Goal: Task Accomplishment & Management: Use online tool/utility

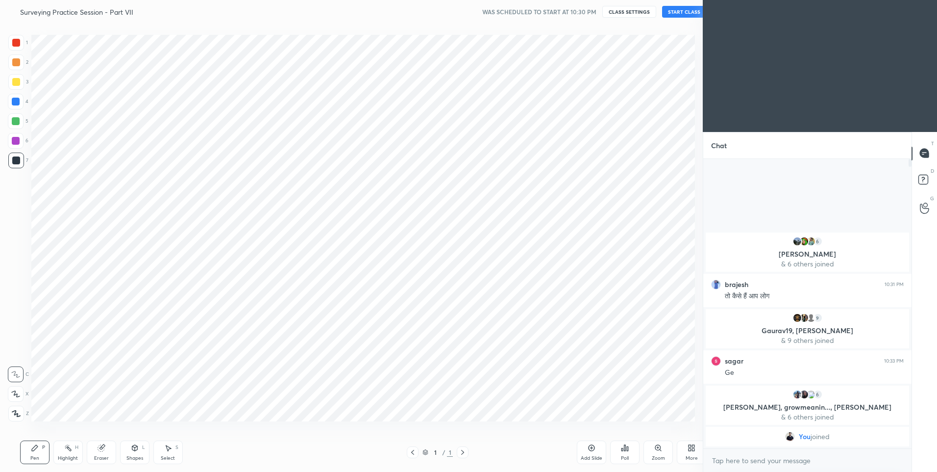
scroll to position [48615, 48360]
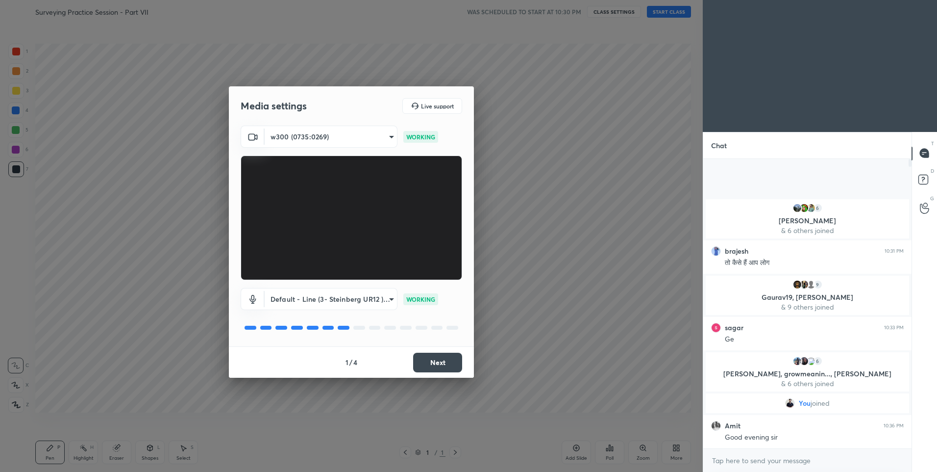
click at [438, 365] on button "Next" at bounding box center [437, 362] width 49 height 20
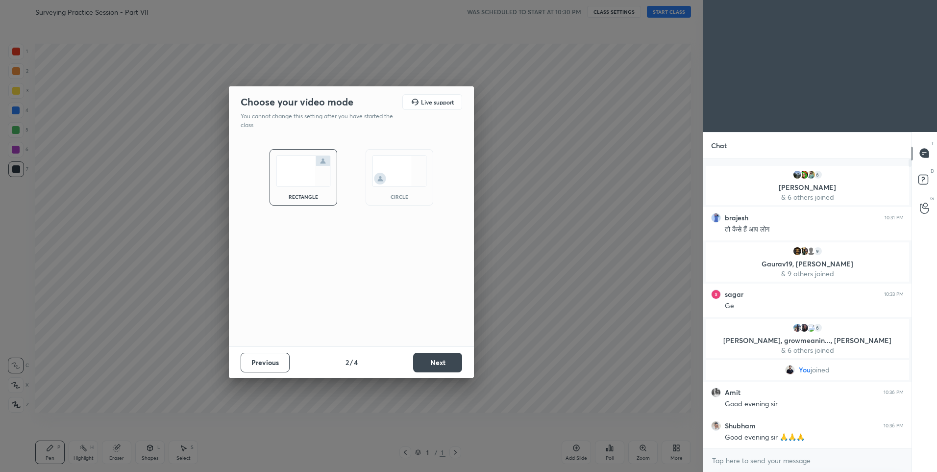
click at [438, 362] on button "Next" at bounding box center [437, 362] width 49 height 20
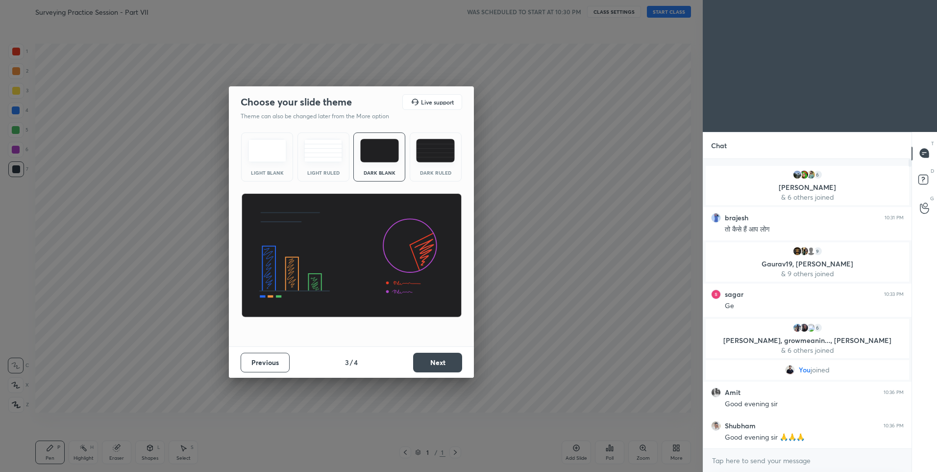
click at [441, 149] on img at bounding box center [435, 151] width 39 height 24
click at [432, 363] on button "Next" at bounding box center [437, 362] width 49 height 20
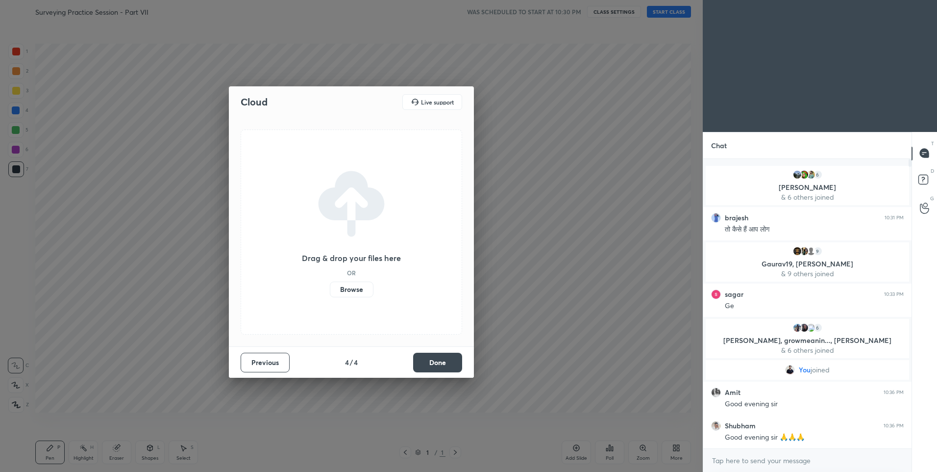
click at [432, 363] on button "Done" at bounding box center [437, 362] width 49 height 20
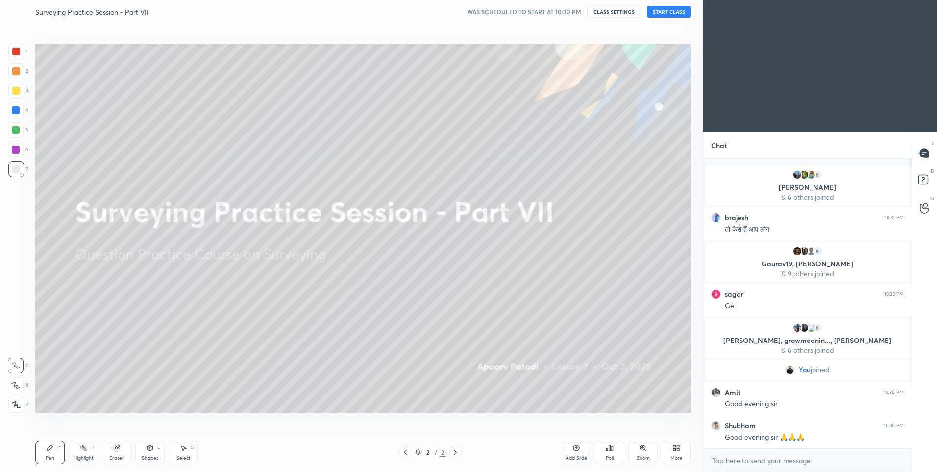
click at [675, 12] on button "START CLASS" at bounding box center [669, 12] width 44 height 12
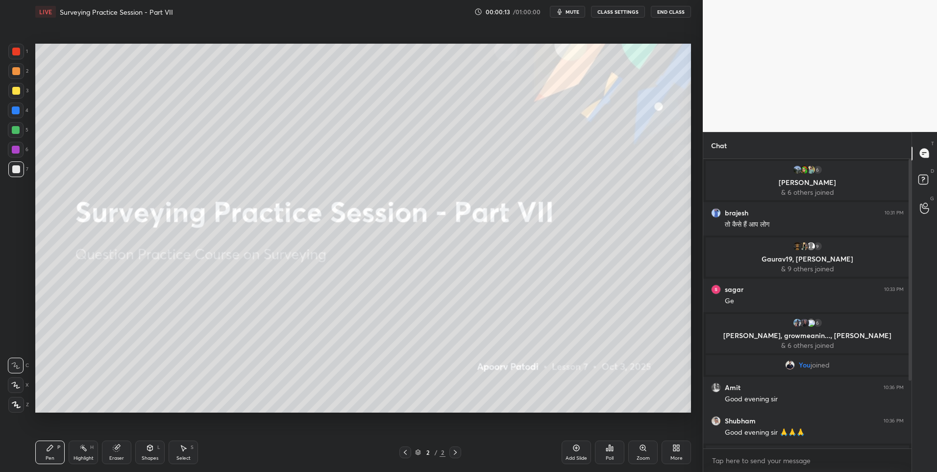
click at [15, 381] on div at bounding box center [16, 385] width 16 height 16
click at [14, 73] on div at bounding box center [16, 71] width 8 height 8
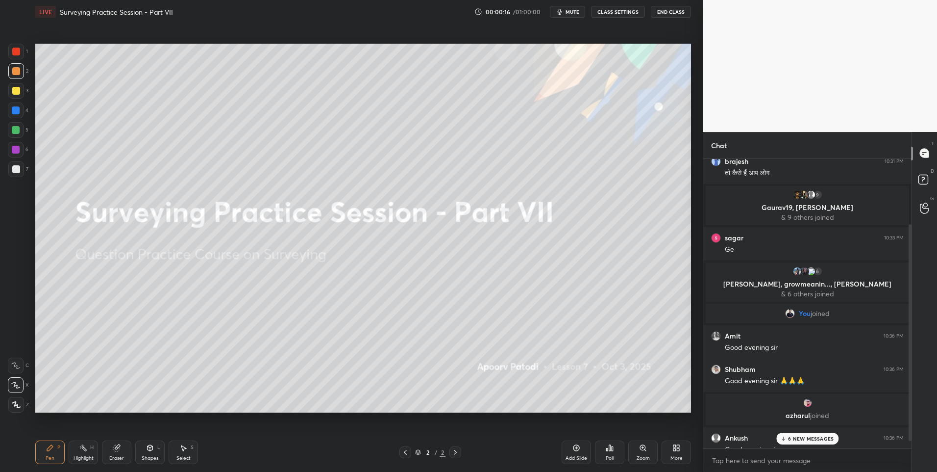
scroll to position [97, 0]
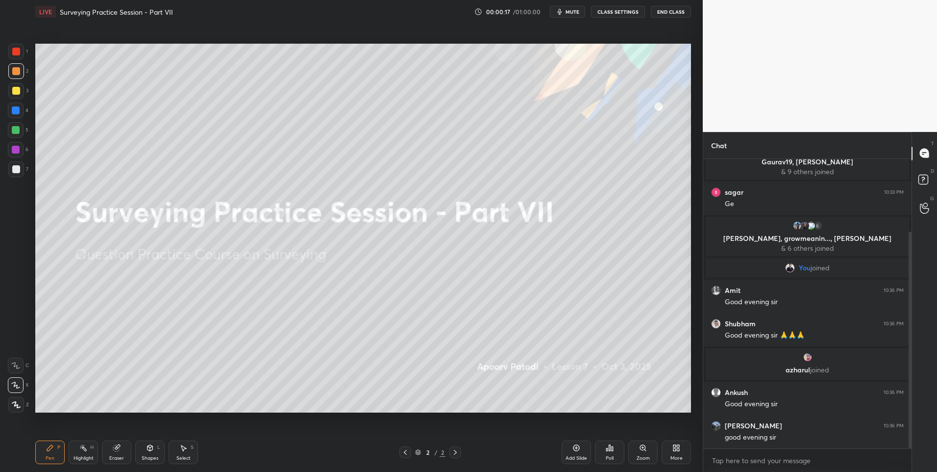
click at [19, 54] on div at bounding box center [16, 52] width 8 height 8
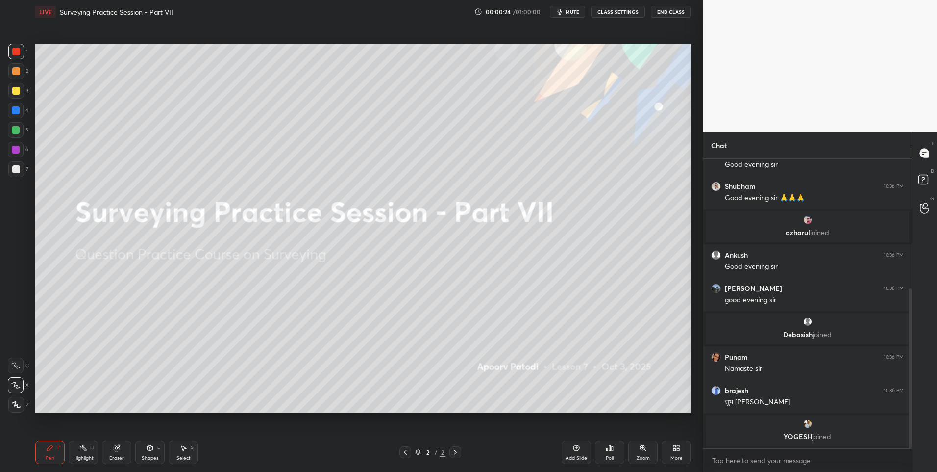
scroll to position [268, 0]
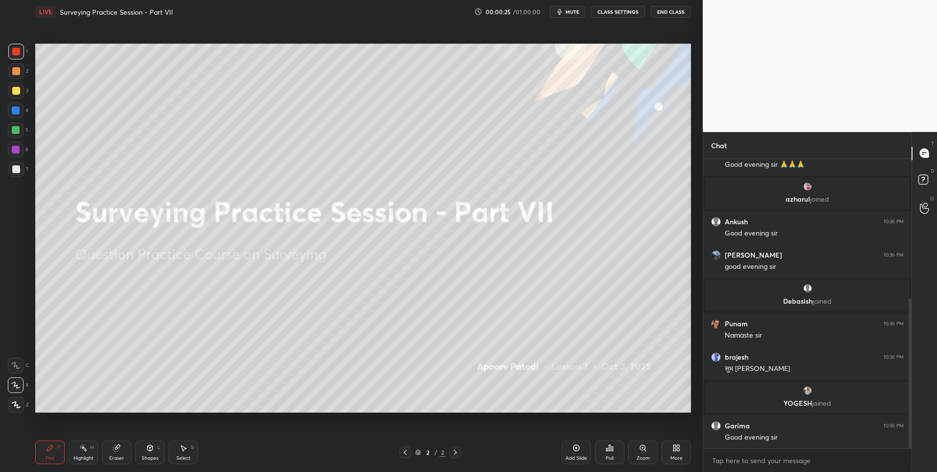
click at [15, 128] on div at bounding box center [16, 130] width 8 height 8
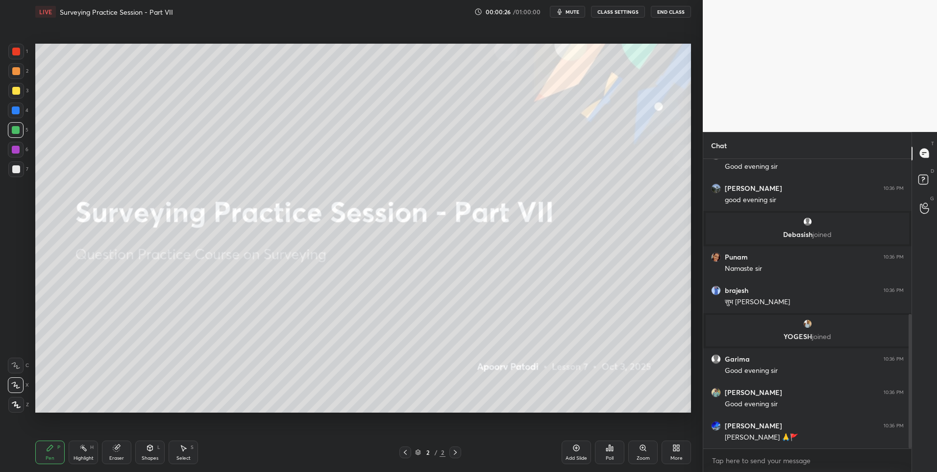
click at [14, 76] on div at bounding box center [16, 71] width 16 height 16
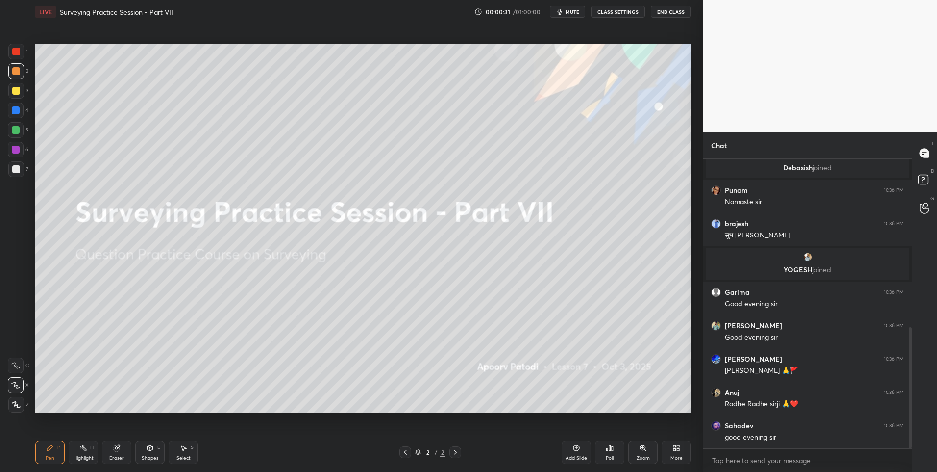
click at [603, 12] on button "CLASS SETTINGS" at bounding box center [618, 12] width 54 height 12
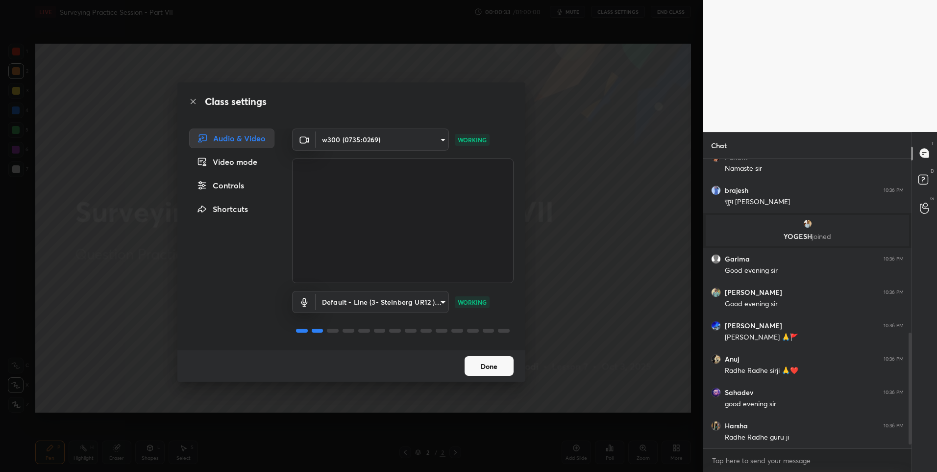
scroll to position [468, 0]
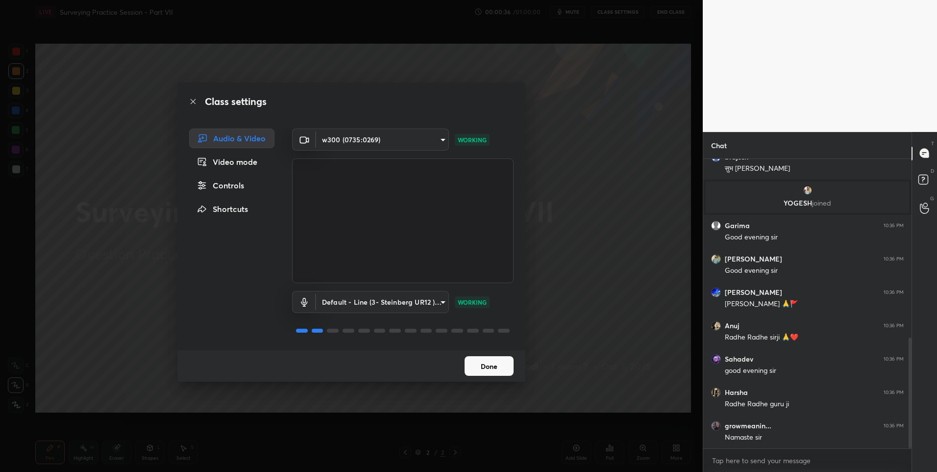
click at [186, 100] on div "Class settings" at bounding box center [351, 101] width 348 height 38
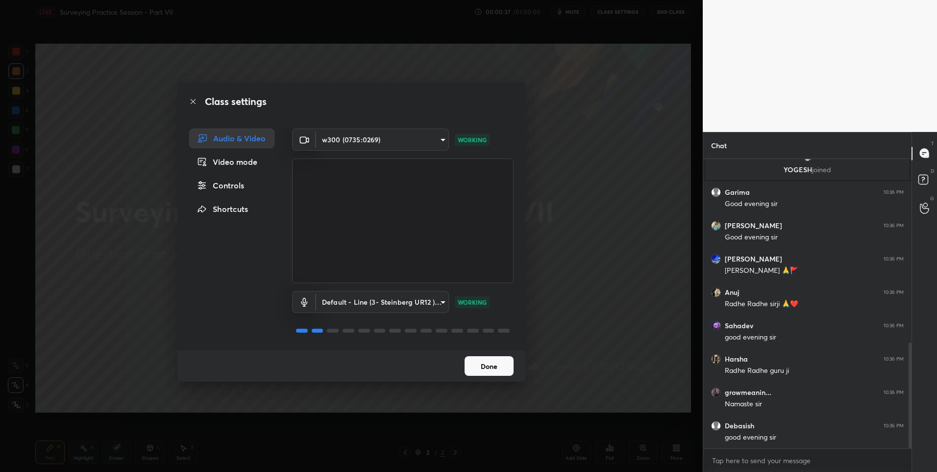
click at [196, 98] on icon at bounding box center [193, 102] width 8 height 8
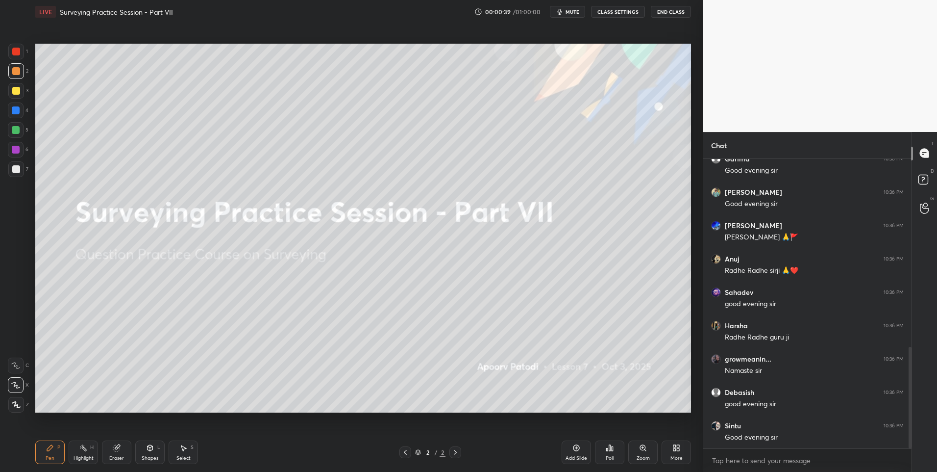
scroll to position [568, 0]
click at [664, 456] on div "More" at bounding box center [676, 452] width 29 height 24
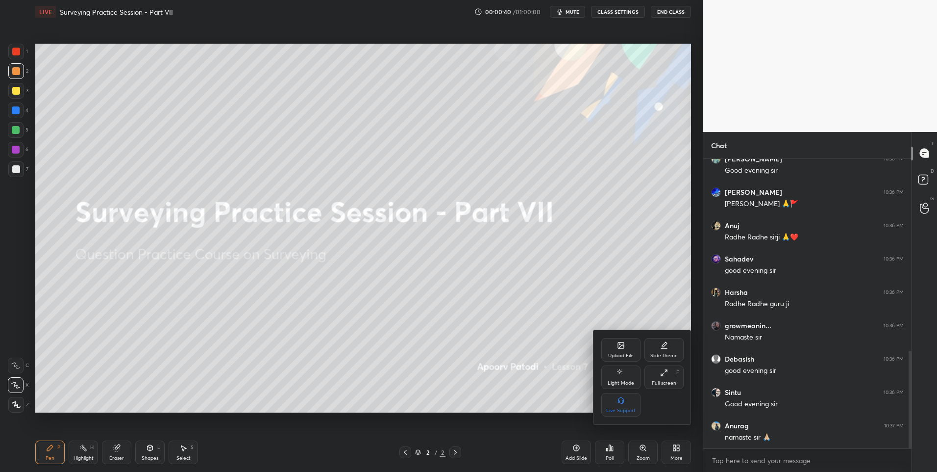
scroll to position [601, 0]
click at [615, 348] on div "Upload File" at bounding box center [621, 350] width 39 height 24
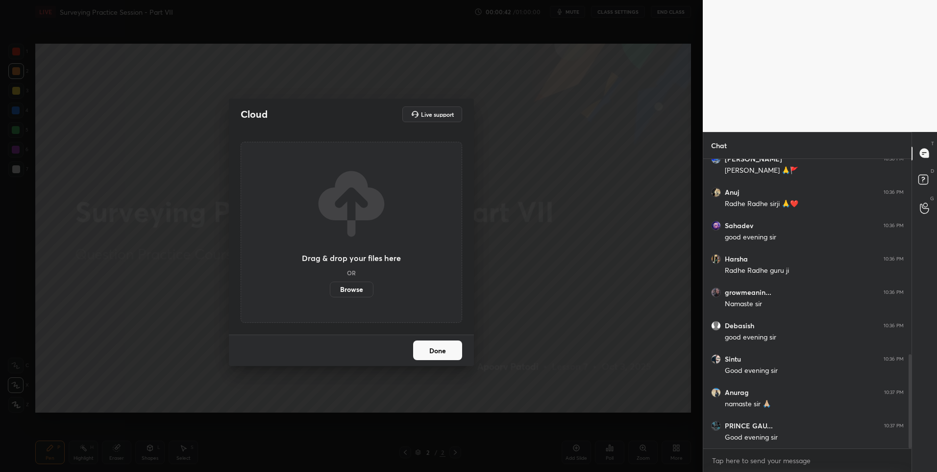
click at [361, 287] on label "Browse" at bounding box center [352, 289] width 44 height 16
click at [330, 287] on input "Browse" at bounding box center [330, 289] width 0 height 16
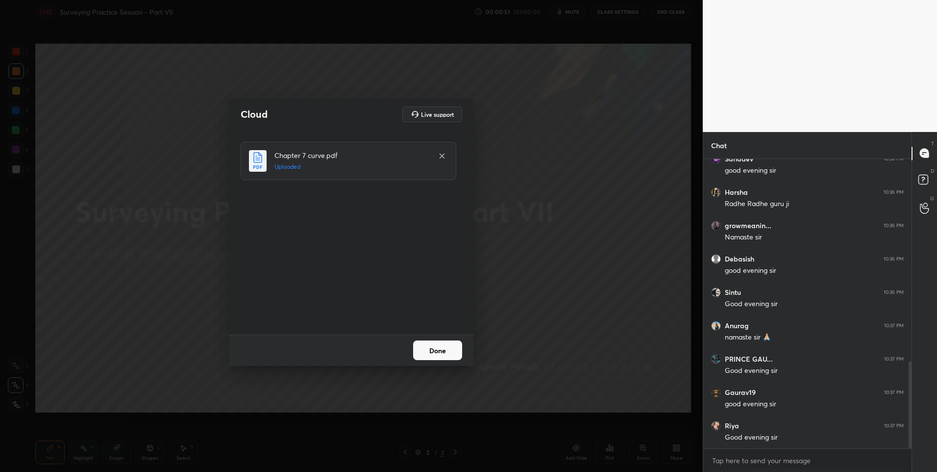
click at [439, 351] on button "Done" at bounding box center [437, 350] width 49 height 20
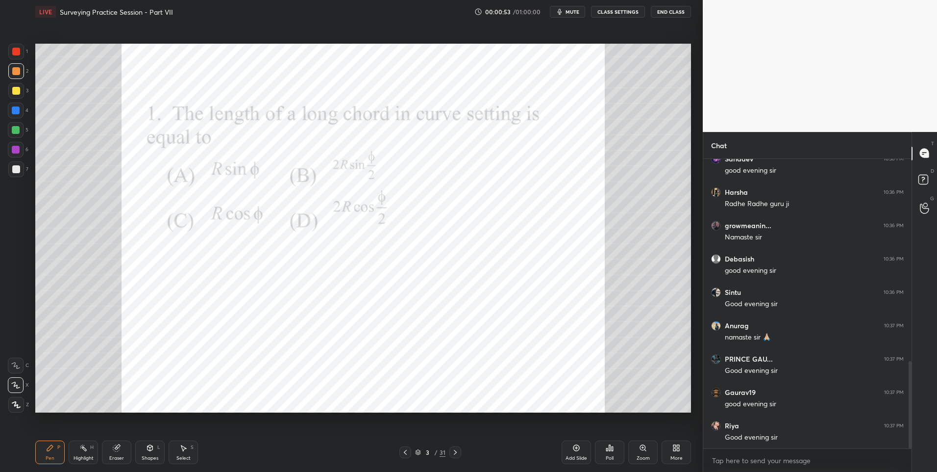
click at [17, 56] on div at bounding box center [16, 52] width 16 height 16
click at [612, 448] on icon at bounding box center [612, 448] width 1 height 4
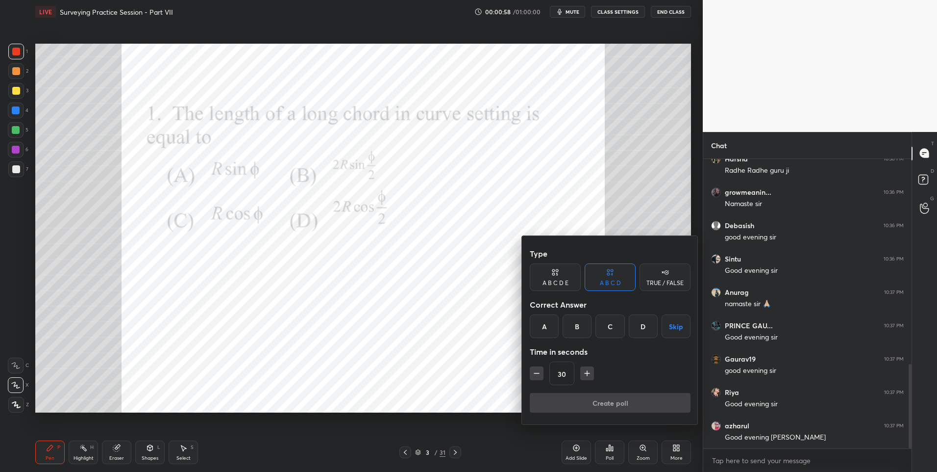
click at [578, 323] on div "B" at bounding box center [577, 326] width 29 height 24
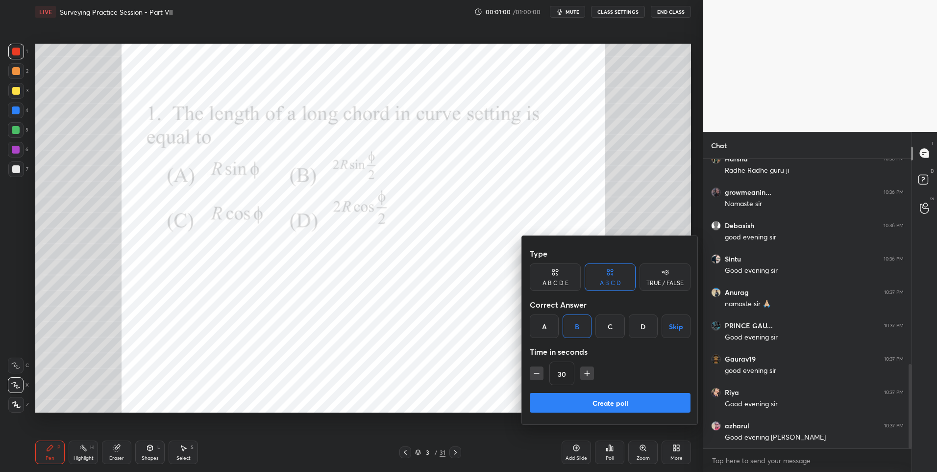
click at [572, 398] on button "Create poll" at bounding box center [610, 403] width 161 height 20
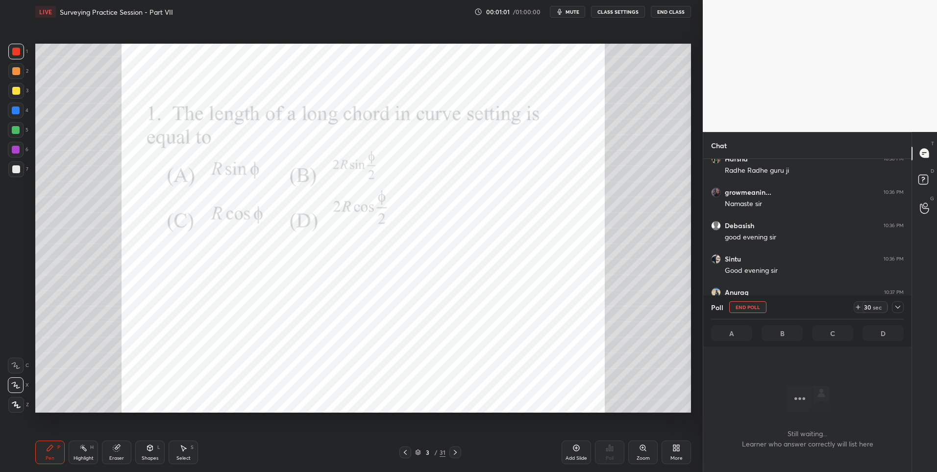
scroll to position [259, 205]
click at [898, 303] on icon at bounding box center [898, 307] width 8 height 8
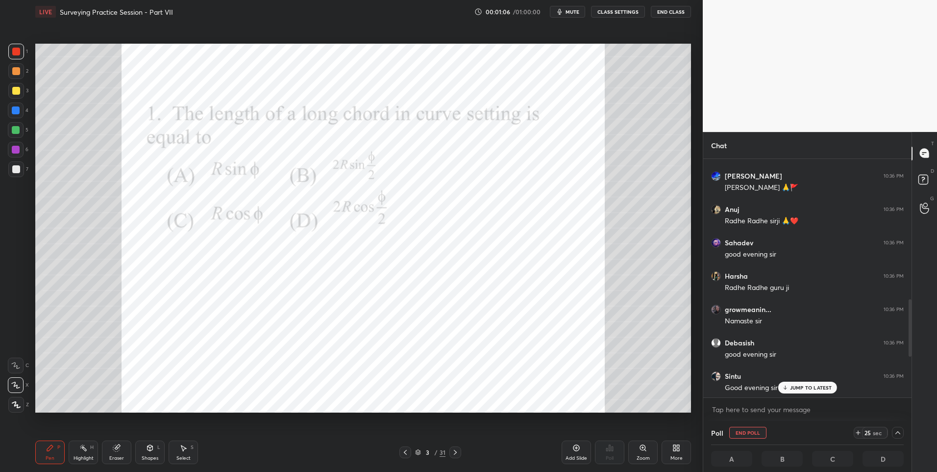
scroll to position [752, 0]
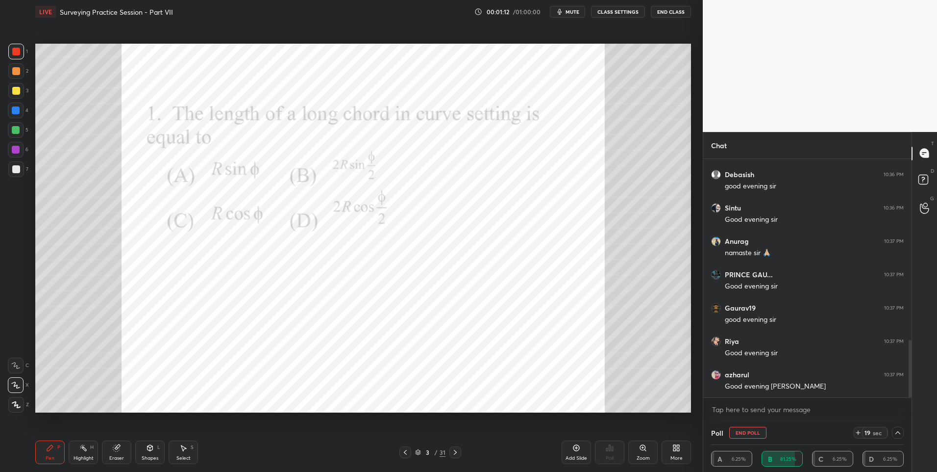
click at [895, 429] on icon at bounding box center [898, 432] width 8 height 8
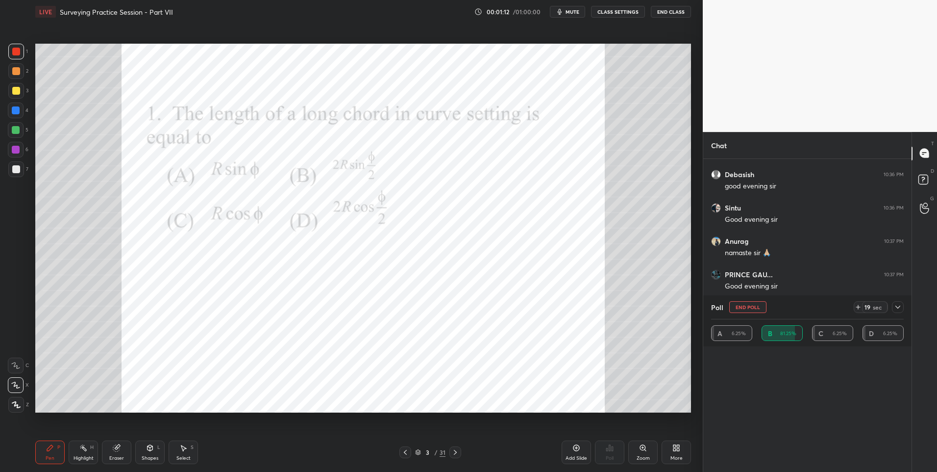
scroll to position [0, 0]
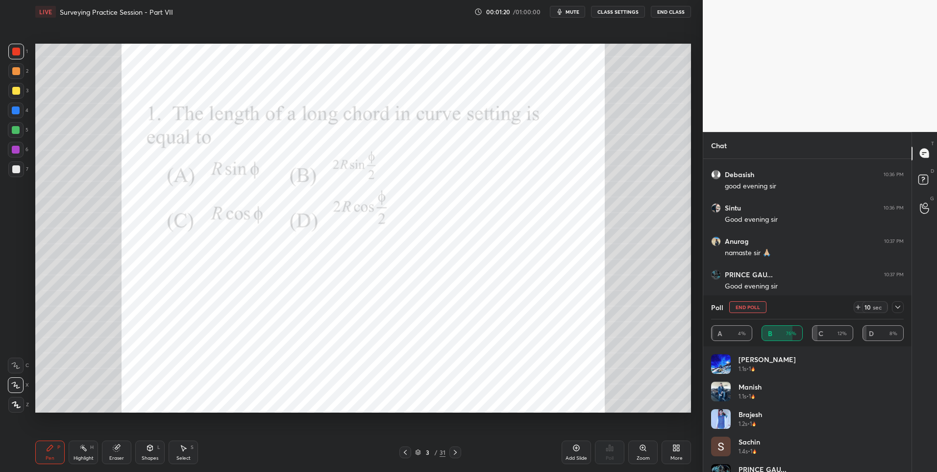
click at [899, 308] on icon at bounding box center [898, 307] width 8 height 8
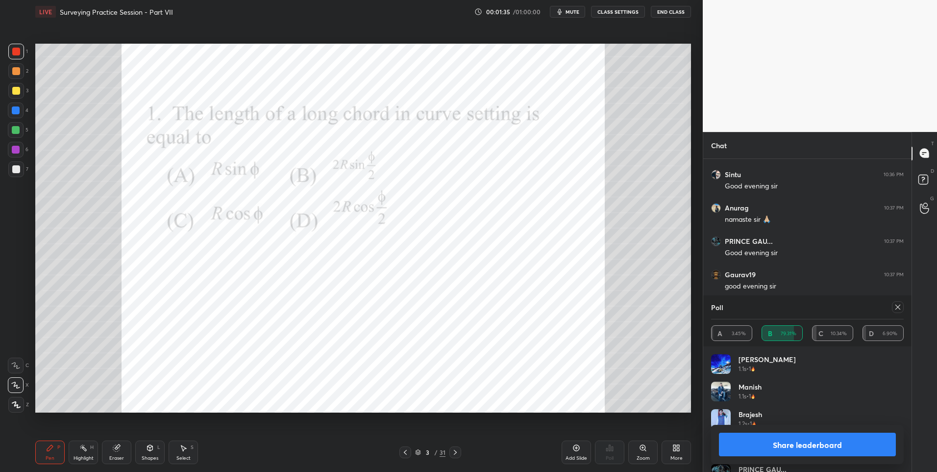
click at [897, 303] on icon at bounding box center [898, 307] width 8 height 8
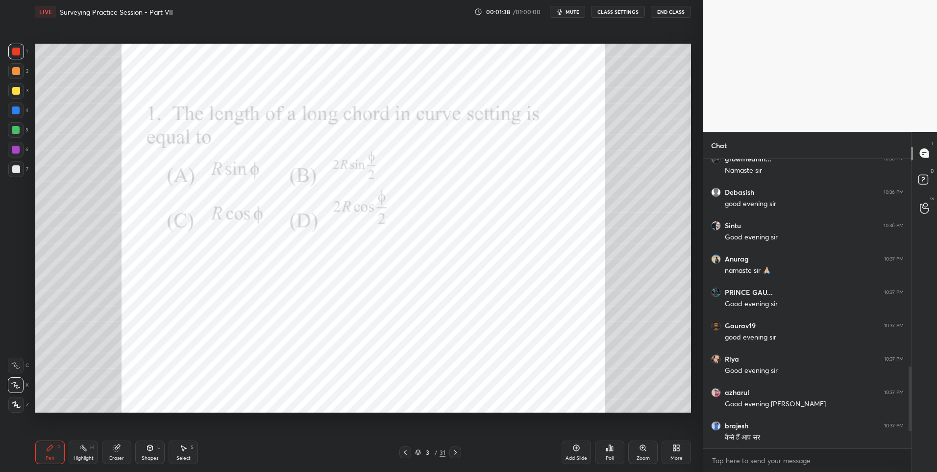
click at [454, 452] on icon at bounding box center [456, 452] width 8 height 8
click at [609, 453] on div "Poll" at bounding box center [609, 452] width 29 height 24
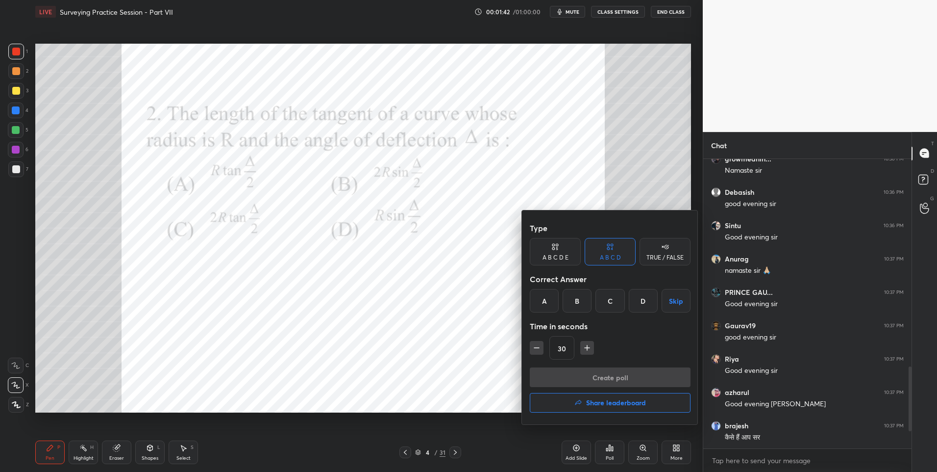
click at [542, 297] on div "A" at bounding box center [544, 301] width 29 height 24
click at [573, 373] on button "Create poll" at bounding box center [610, 377] width 161 height 20
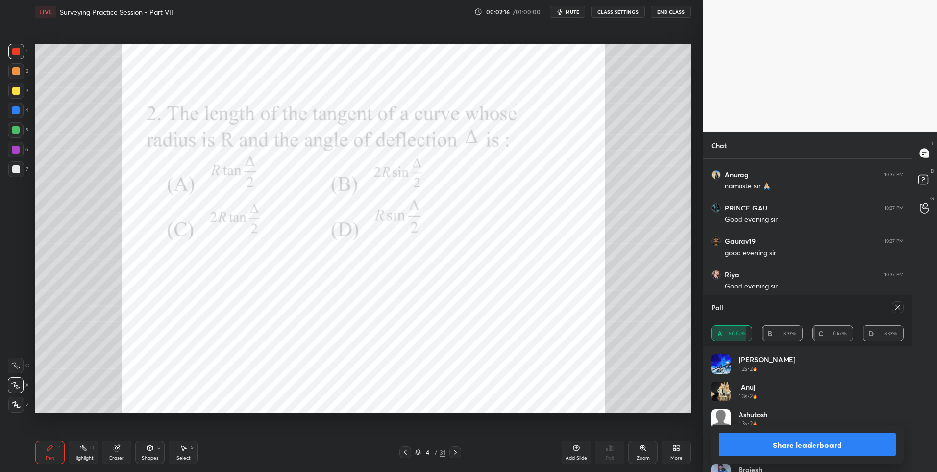
click at [898, 304] on icon at bounding box center [898, 307] width 8 height 8
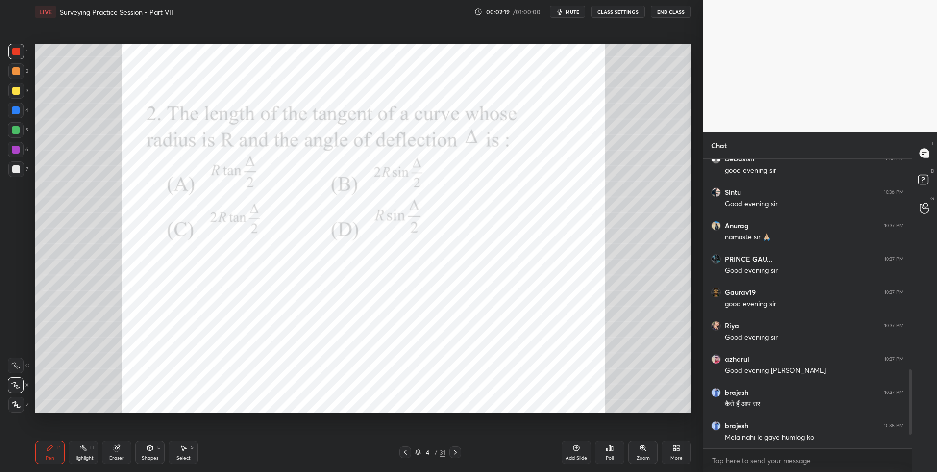
click at [455, 454] on icon at bounding box center [456, 452] width 8 height 8
click at [607, 455] on div "Poll" at bounding box center [610, 457] width 8 height 5
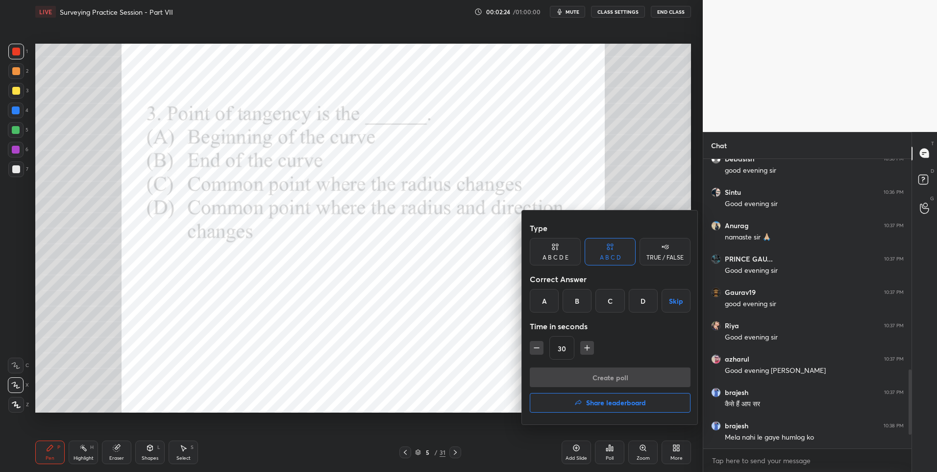
click at [643, 302] on div "D" at bounding box center [643, 301] width 29 height 24
click at [596, 380] on button "Create poll" at bounding box center [610, 377] width 161 height 20
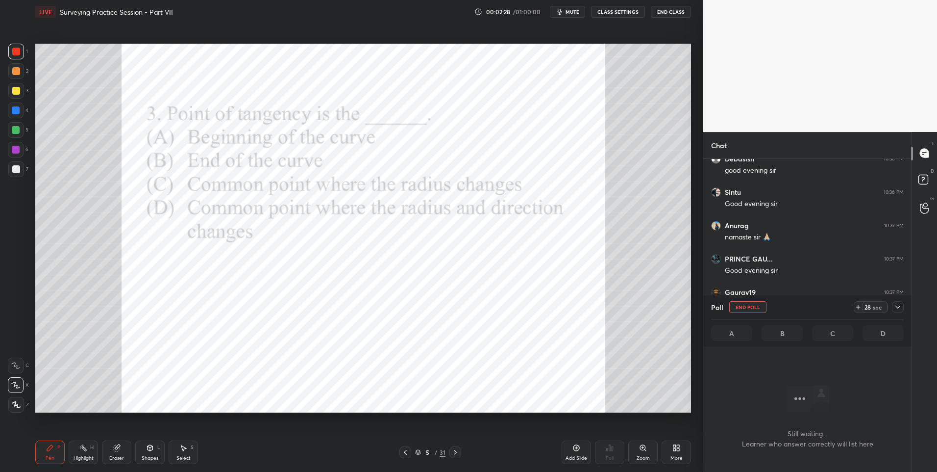
click at [895, 301] on div at bounding box center [898, 307] width 12 height 12
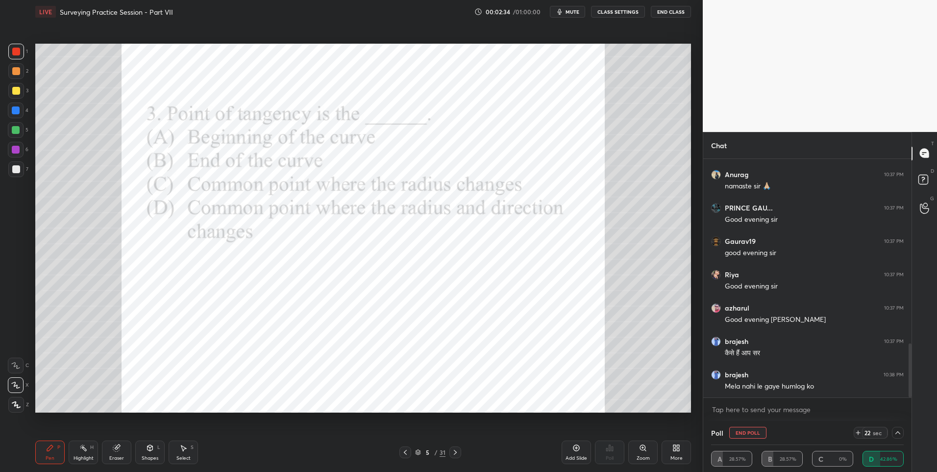
click at [12, 111] on div at bounding box center [16, 110] width 8 height 8
click at [13, 114] on div at bounding box center [16, 110] width 8 height 8
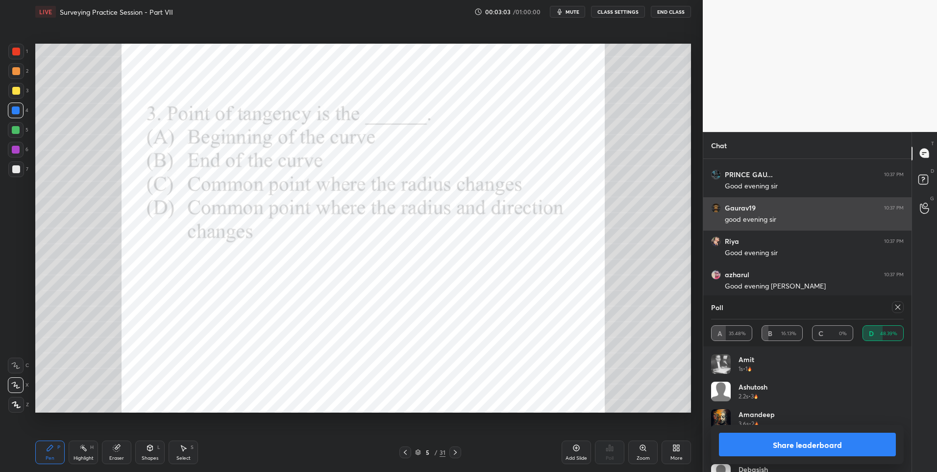
scroll to position [885, 0]
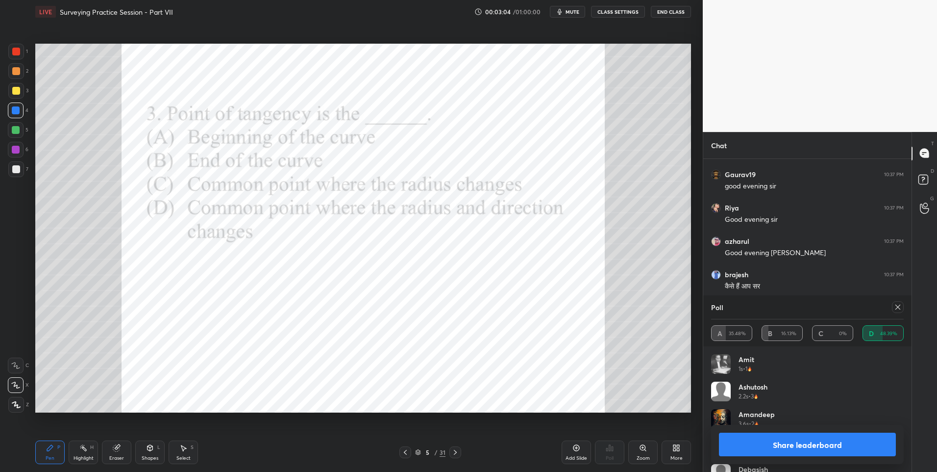
click at [148, 450] on icon at bounding box center [150, 448] width 8 height 8
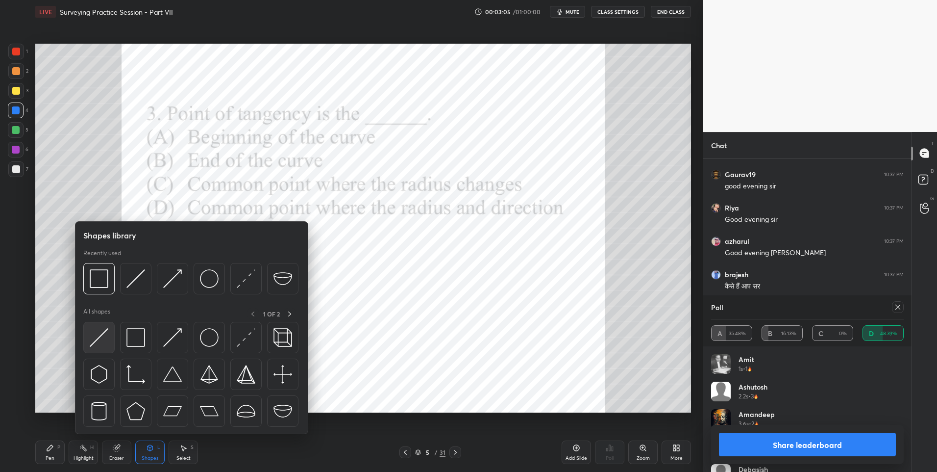
click at [99, 336] on img at bounding box center [99, 337] width 19 height 19
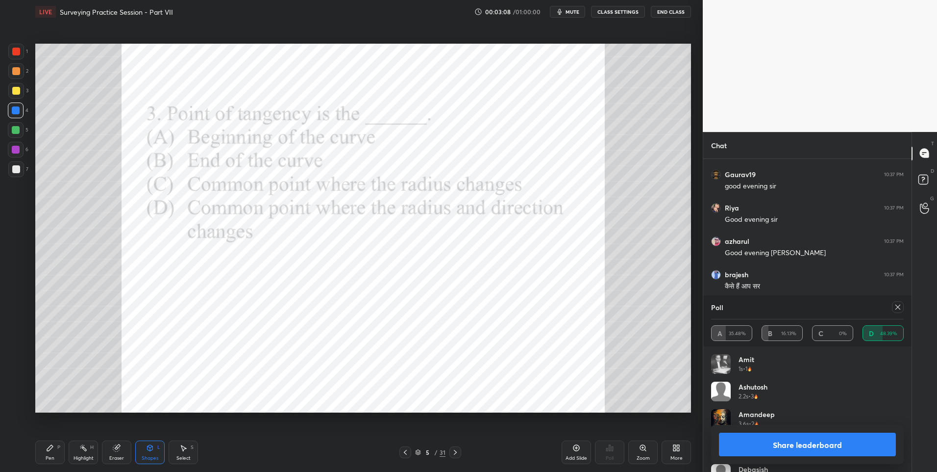
click at [53, 447] on icon at bounding box center [50, 448] width 8 height 8
click at [13, 154] on div at bounding box center [16, 150] width 16 height 16
click at [92, 451] on div "Highlight H" at bounding box center [83, 452] width 29 height 24
click at [85, 452] on div "Highlight H" at bounding box center [83, 452] width 29 height 24
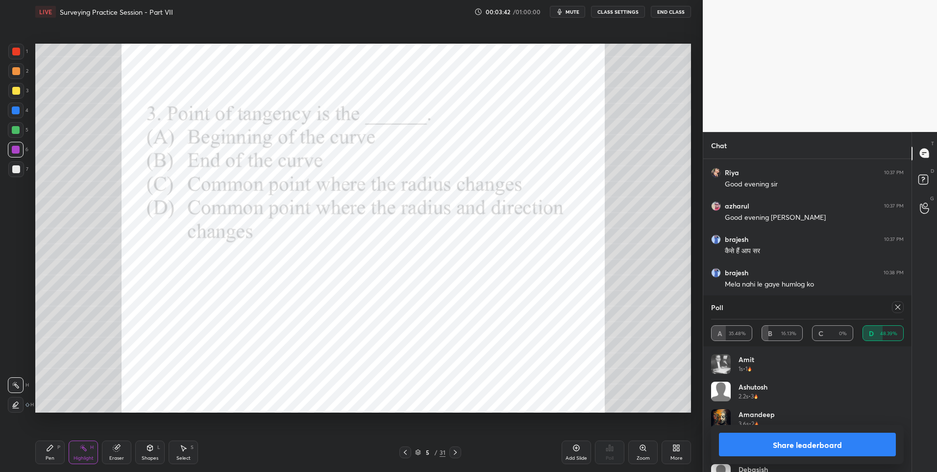
click at [901, 301] on div at bounding box center [898, 307] width 12 height 12
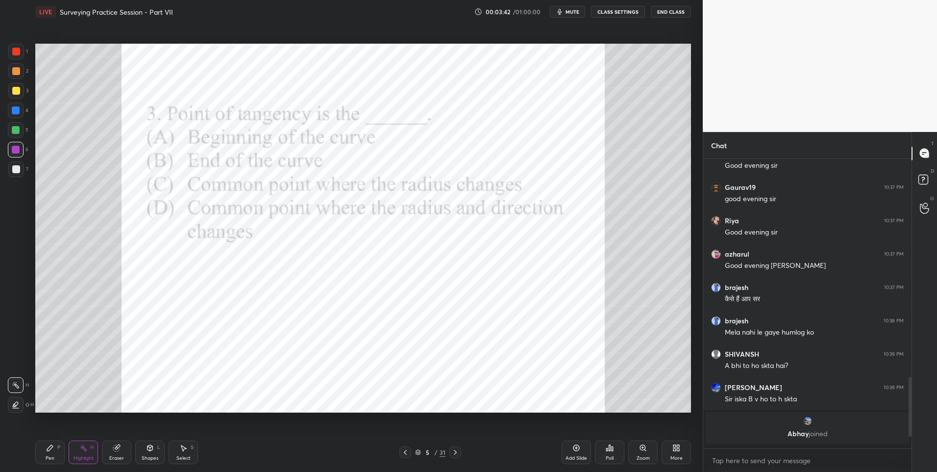
scroll to position [871, 0]
click at [19, 111] on div at bounding box center [16, 110] width 8 height 8
click at [459, 451] on icon at bounding box center [456, 452] width 8 height 8
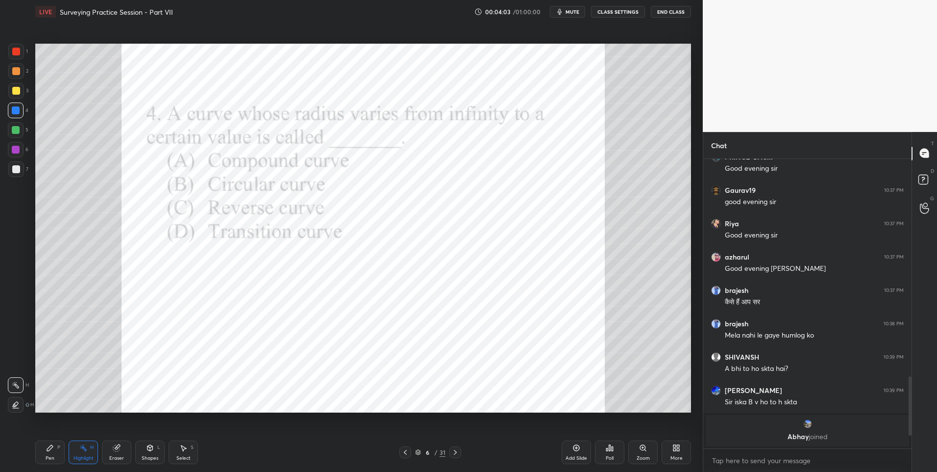
click at [56, 449] on div "Pen P" at bounding box center [49, 452] width 29 height 24
click at [611, 449] on icon at bounding box center [610, 448] width 8 height 8
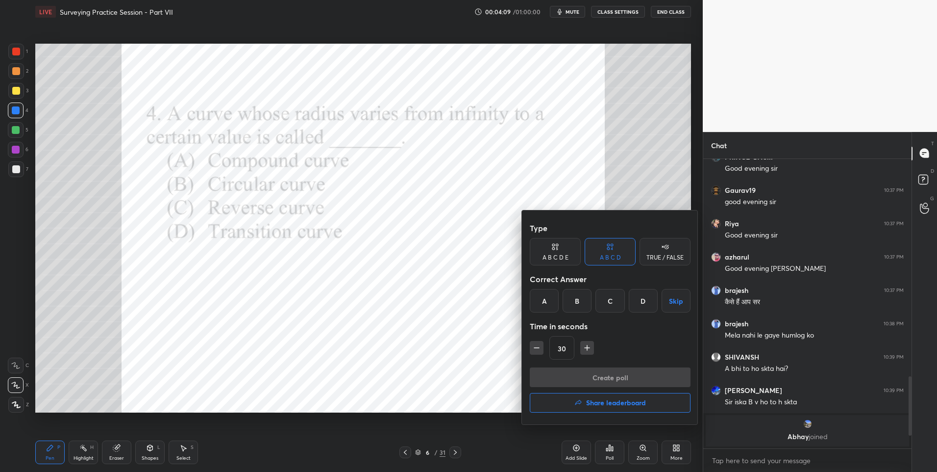
click at [637, 300] on div "D" at bounding box center [643, 301] width 29 height 24
click at [580, 373] on button "Create poll" at bounding box center [610, 377] width 161 height 20
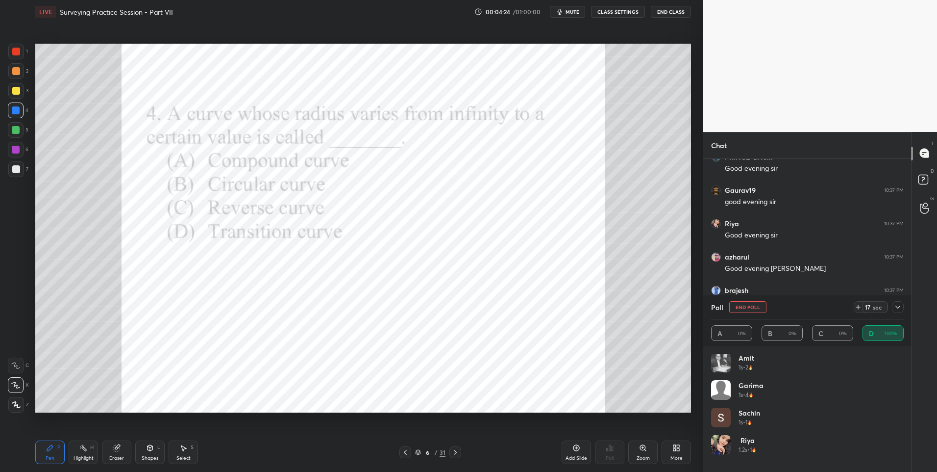
scroll to position [0, 0]
click at [899, 305] on icon at bounding box center [898, 307] width 8 height 8
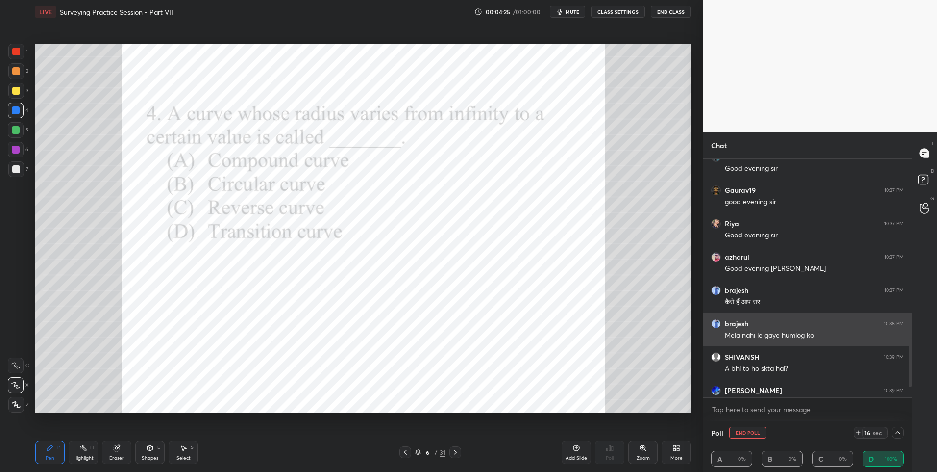
scroll to position [0, 3]
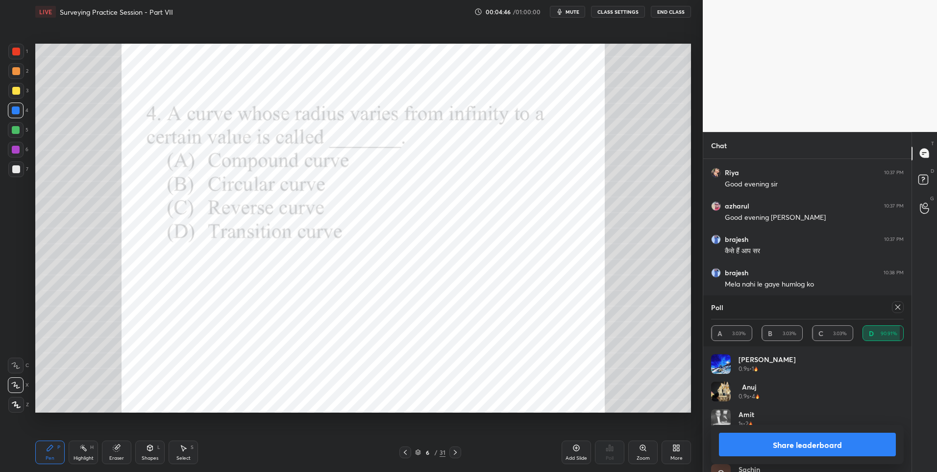
click at [899, 302] on div at bounding box center [898, 307] width 12 height 12
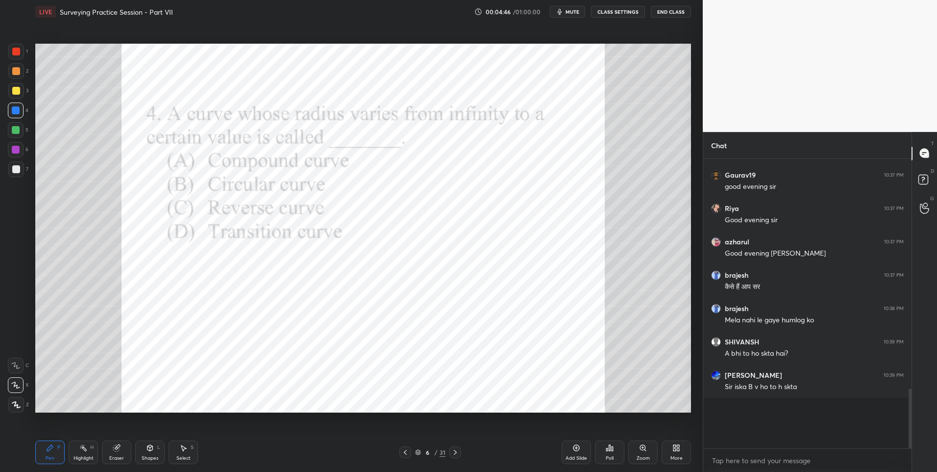
scroll to position [286, 205]
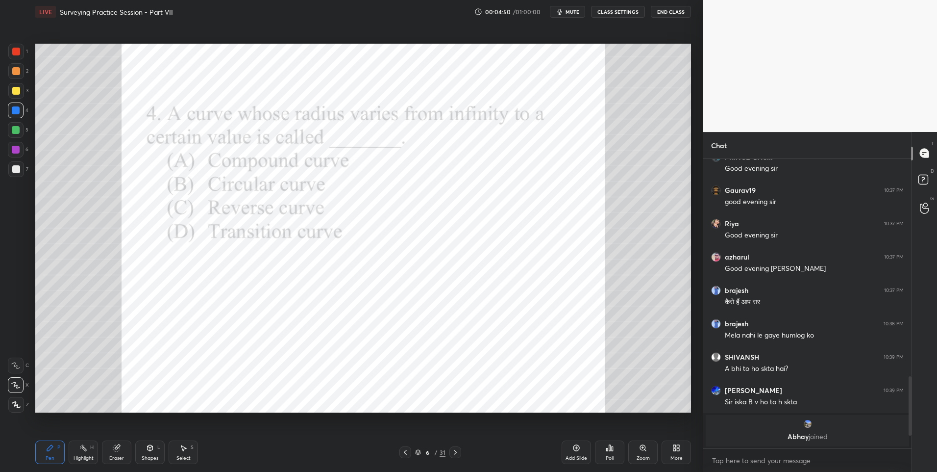
click at [149, 453] on div "Shapes L" at bounding box center [149, 452] width 29 height 24
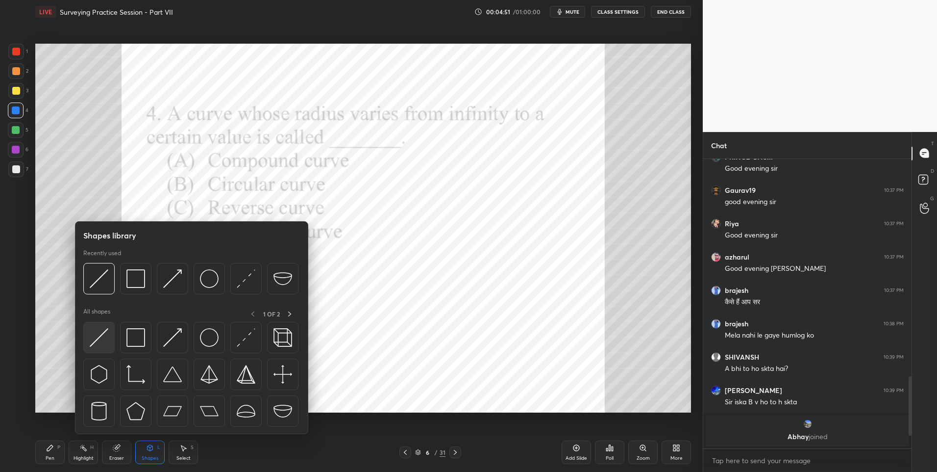
click at [96, 338] on img at bounding box center [99, 337] width 19 height 19
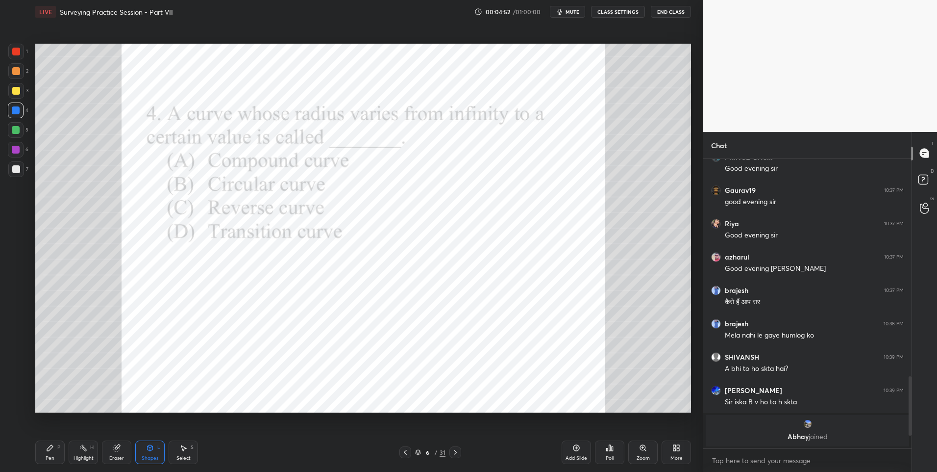
click at [13, 145] on div at bounding box center [16, 150] width 16 height 16
click at [48, 451] on icon at bounding box center [50, 448] width 6 height 6
click at [11, 114] on div at bounding box center [16, 110] width 16 height 16
click at [452, 448] on div at bounding box center [456, 452] width 12 height 12
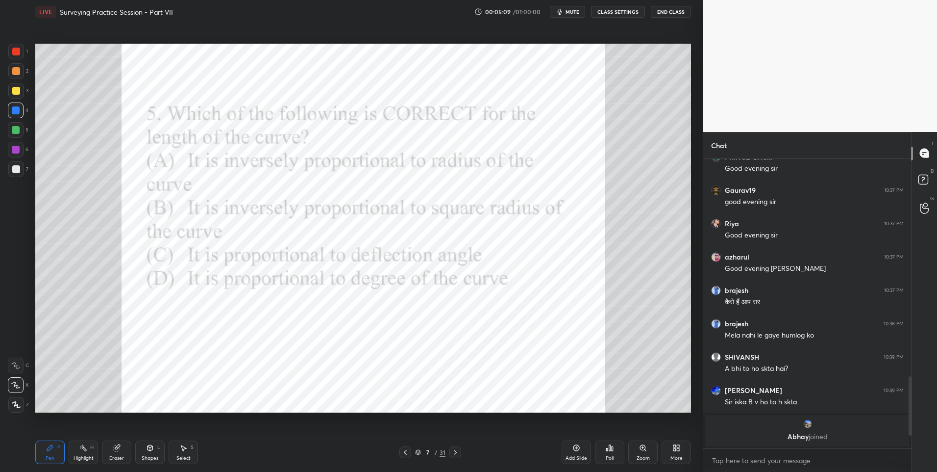
click at [608, 451] on icon at bounding box center [610, 448] width 8 height 8
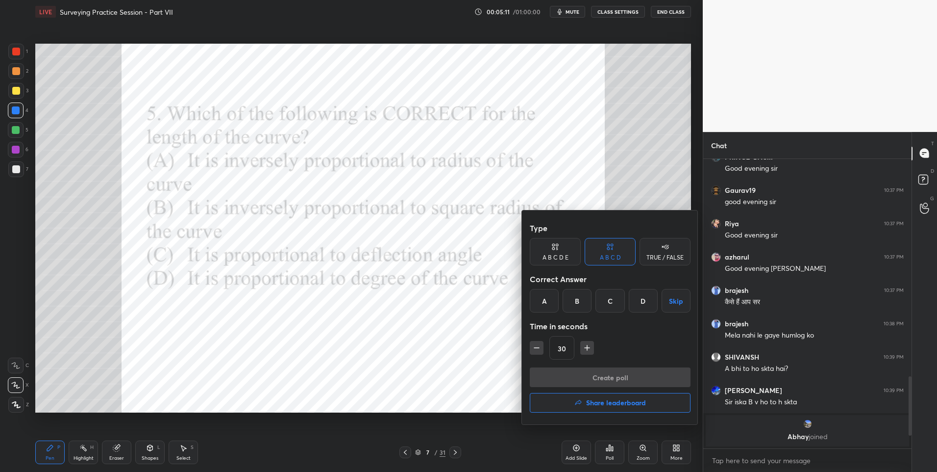
click at [612, 302] on div "C" at bounding box center [610, 301] width 29 height 24
click at [623, 373] on button "Create poll" at bounding box center [610, 377] width 161 height 20
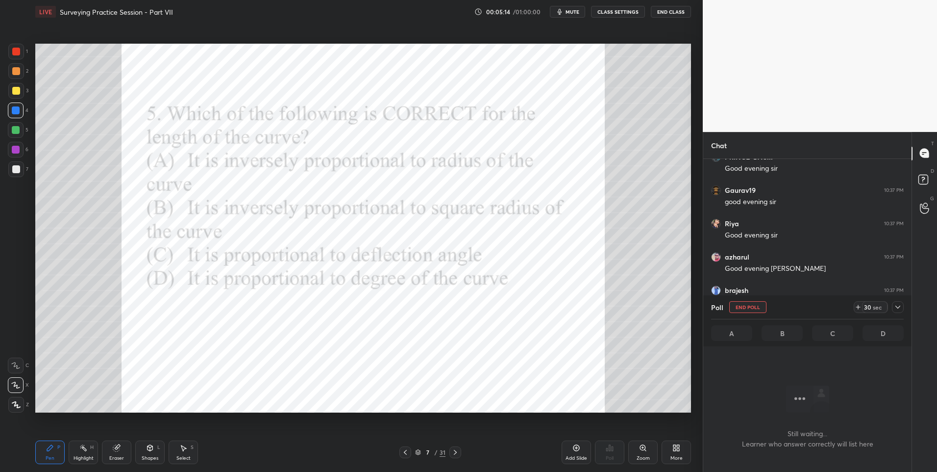
click at [16, 56] on div at bounding box center [16, 52] width 16 height 16
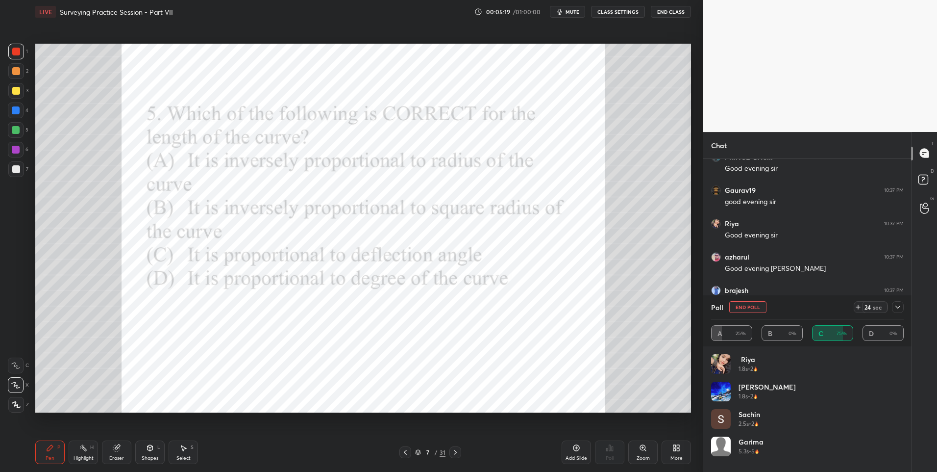
click at [898, 311] on div at bounding box center [898, 307] width 12 height 12
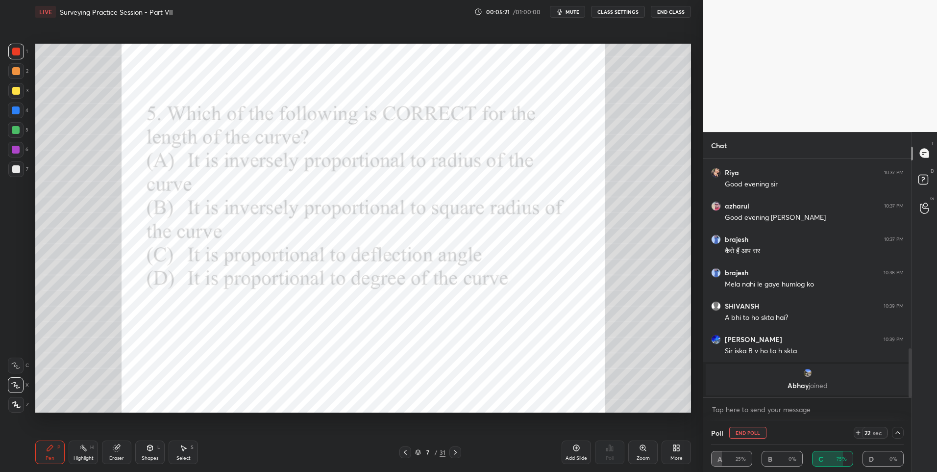
click at [897, 432] on icon at bounding box center [898, 432] width 8 height 8
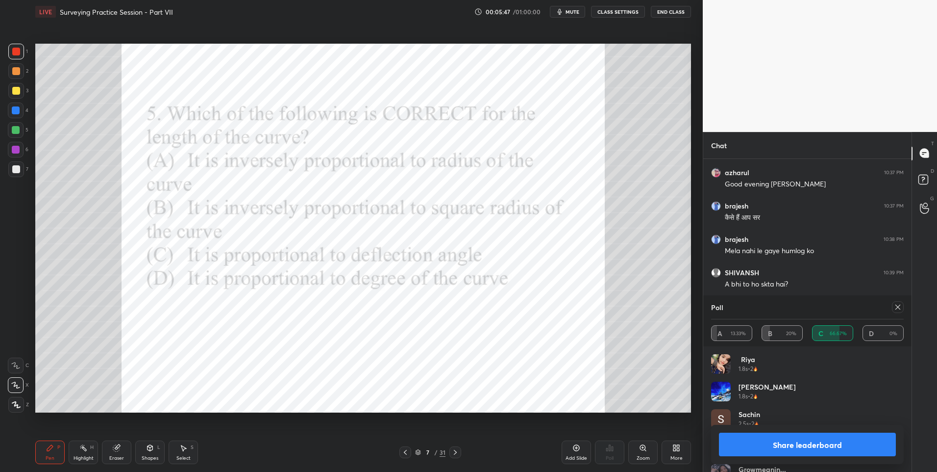
scroll to position [798, 0]
click at [898, 308] on icon at bounding box center [898, 307] width 8 height 8
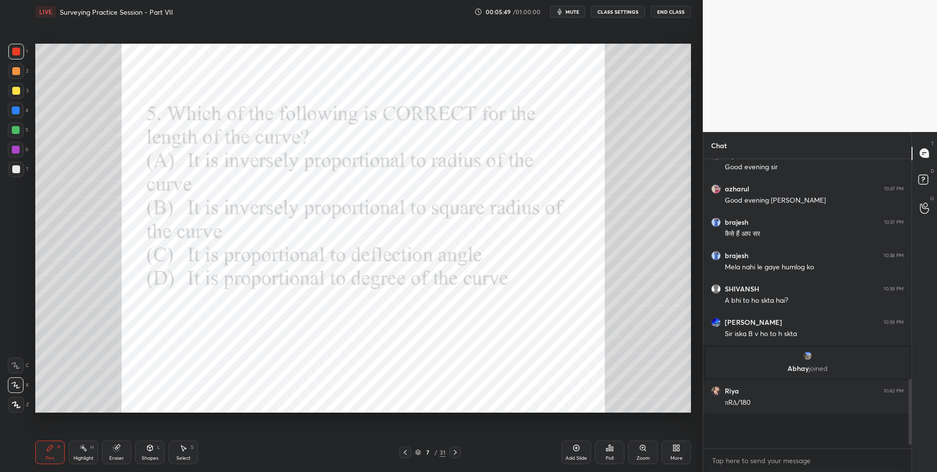
scroll to position [752, 0]
click at [457, 452] on icon at bounding box center [456, 452] width 8 height 8
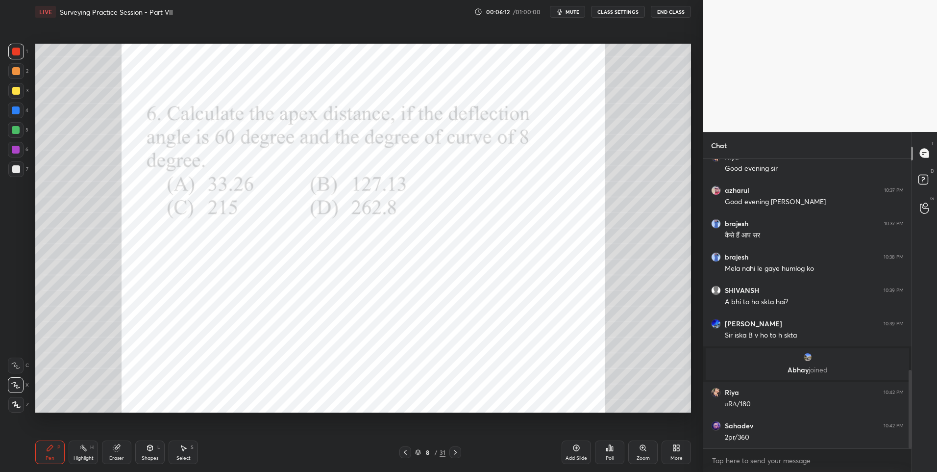
click at [613, 449] on icon at bounding box center [612, 448] width 1 height 4
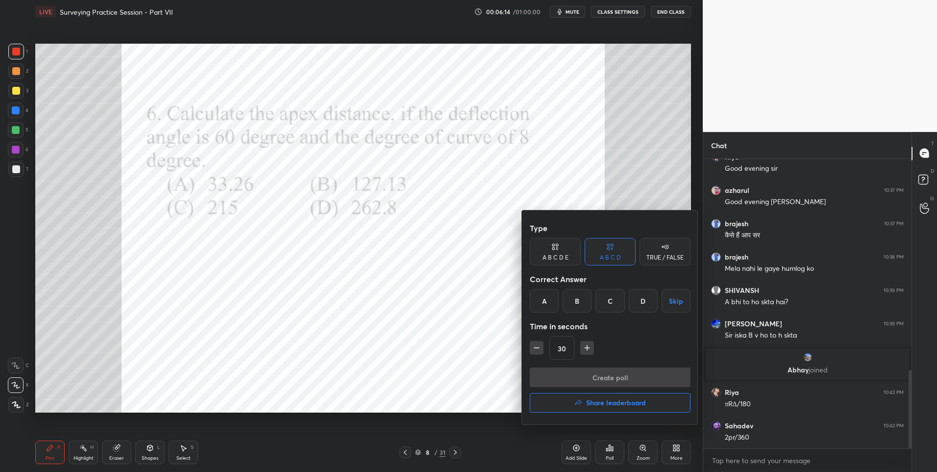
click at [546, 300] on div "A" at bounding box center [544, 301] width 29 height 24
click at [566, 374] on button "Create poll" at bounding box center [610, 377] width 161 height 20
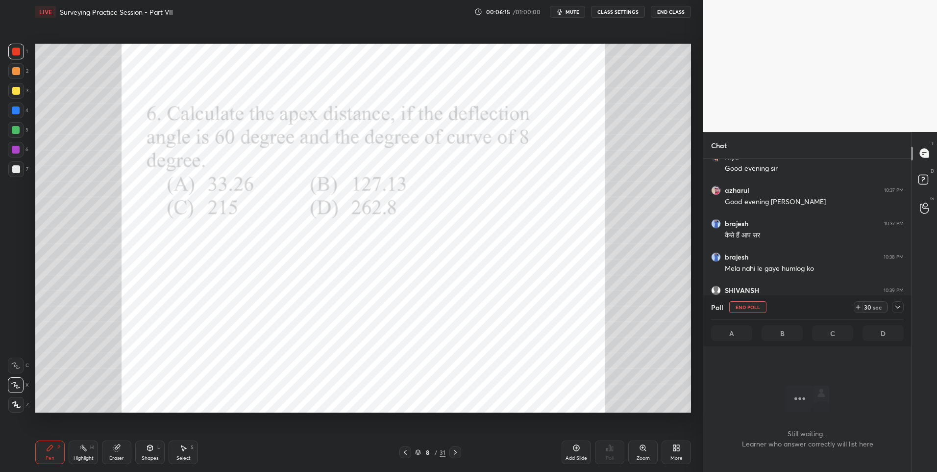
scroll to position [267, 205]
click at [14, 146] on div at bounding box center [16, 150] width 8 height 8
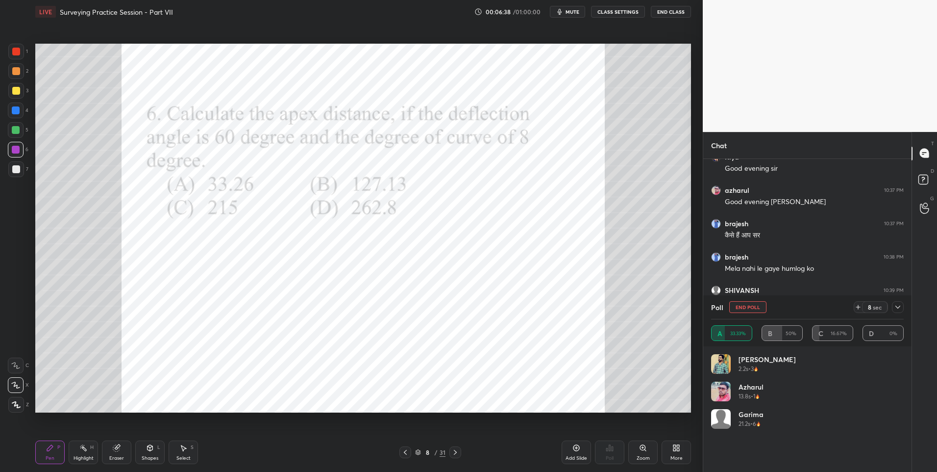
click at [857, 310] on icon at bounding box center [858, 307] width 8 height 8
click at [895, 306] on icon at bounding box center [898, 307] width 8 height 8
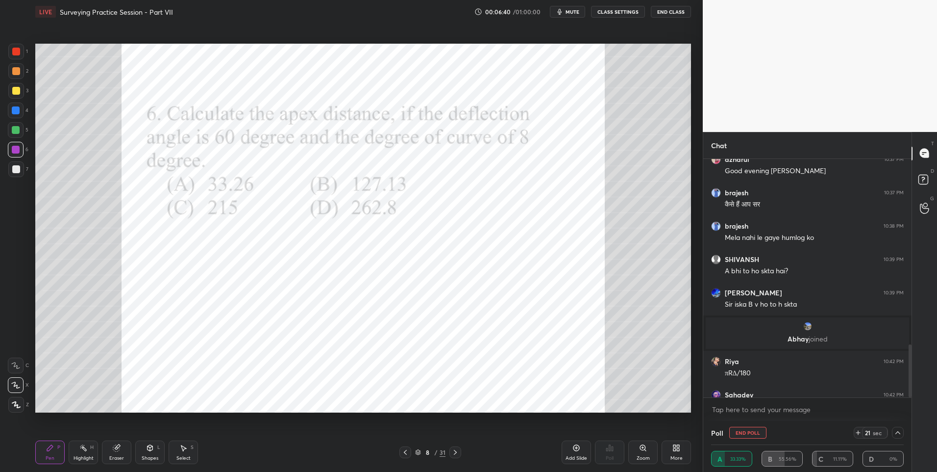
scroll to position [831, 0]
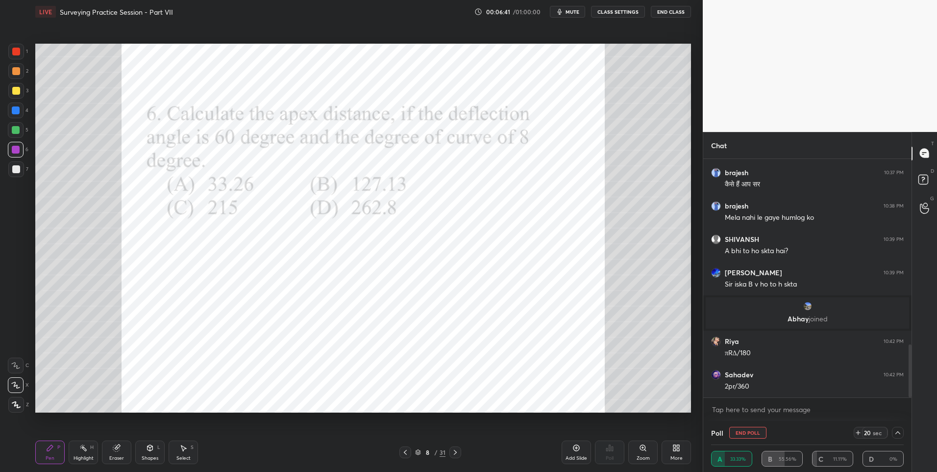
click at [899, 432] on icon at bounding box center [898, 432] width 8 height 8
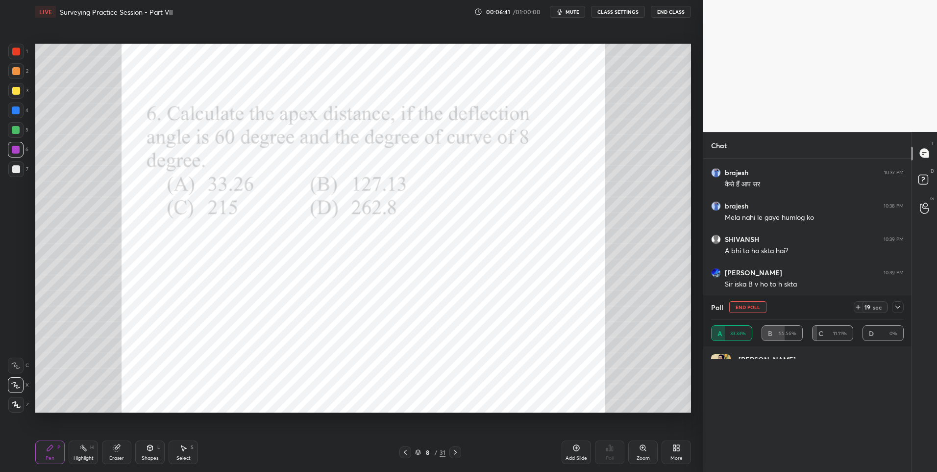
scroll to position [40, 190]
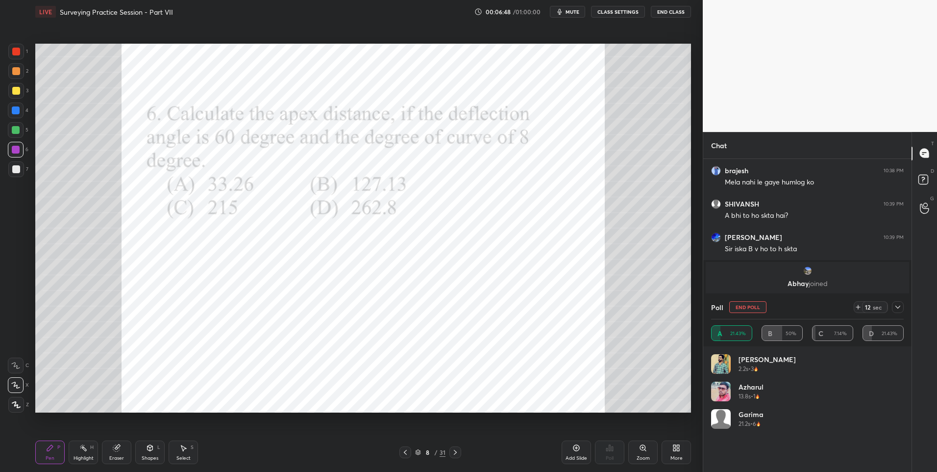
click at [897, 306] on icon at bounding box center [898, 307] width 8 height 8
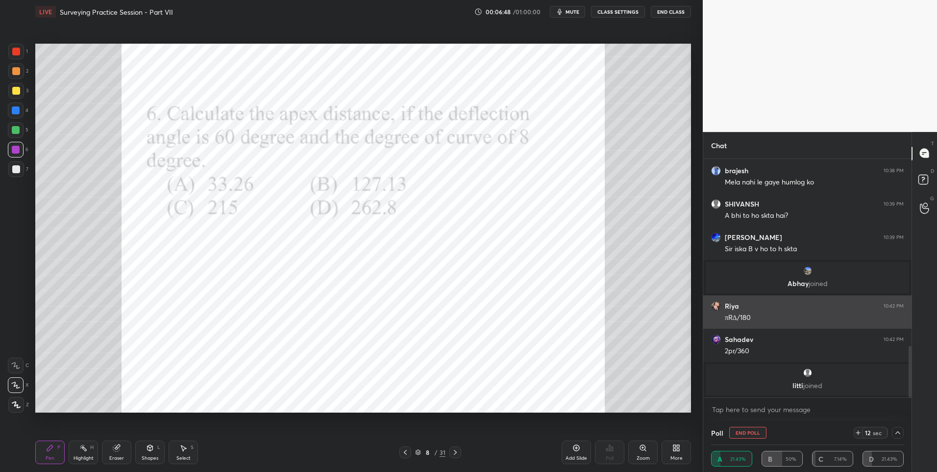
scroll to position [0, 3]
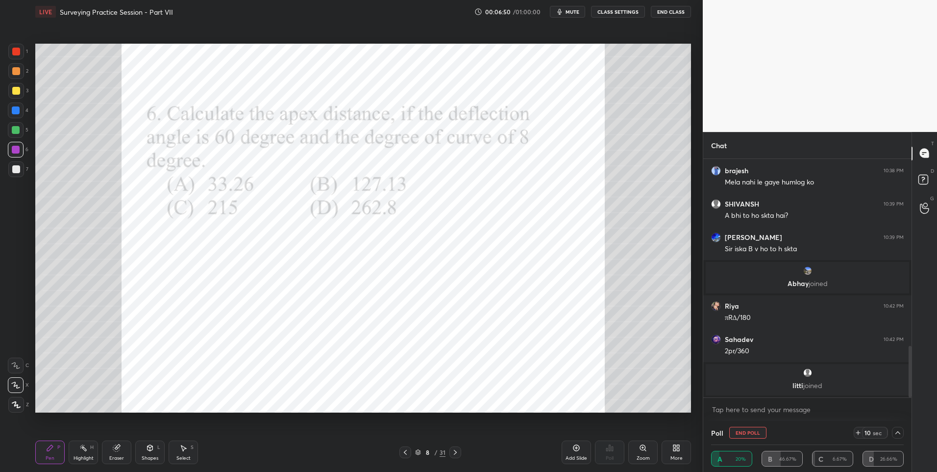
click at [900, 431] on icon at bounding box center [898, 432] width 8 height 8
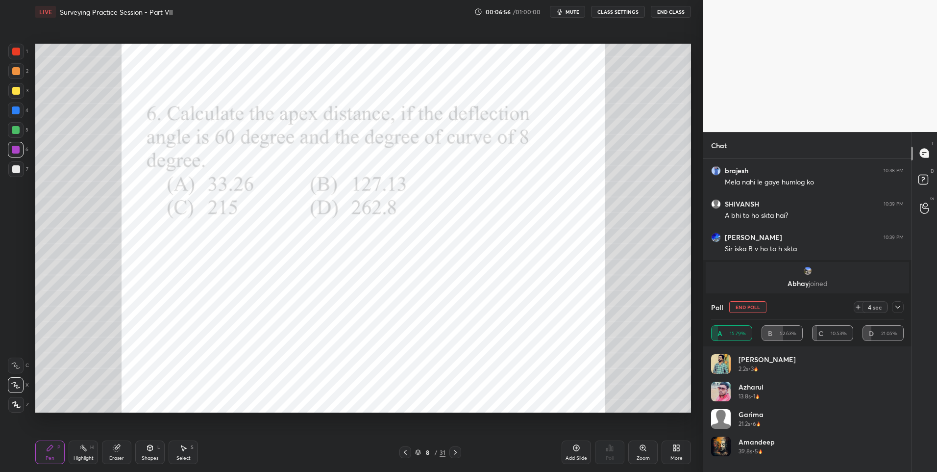
scroll to position [874, 0]
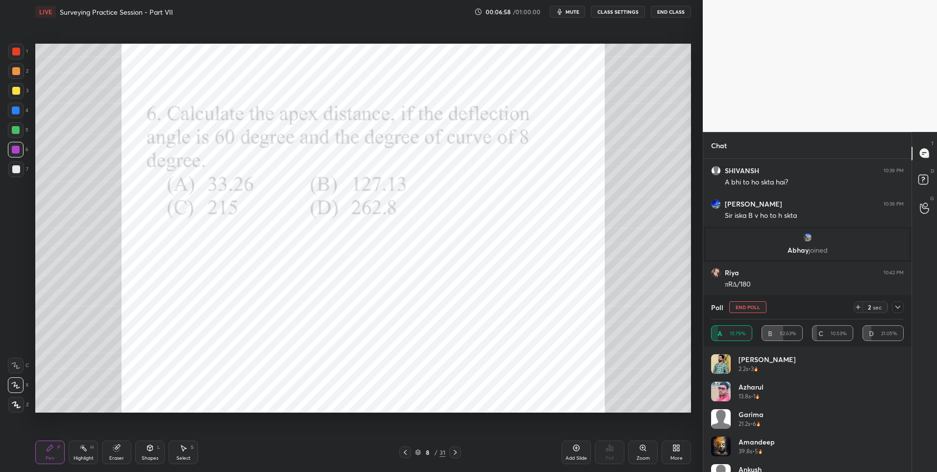
click at [897, 305] on icon at bounding box center [898, 307] width 8 height 8
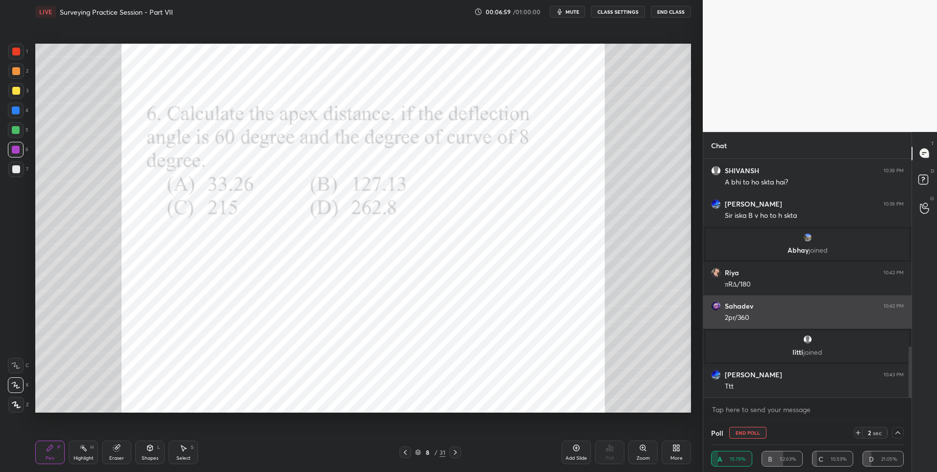
scroll to position [0, 3]
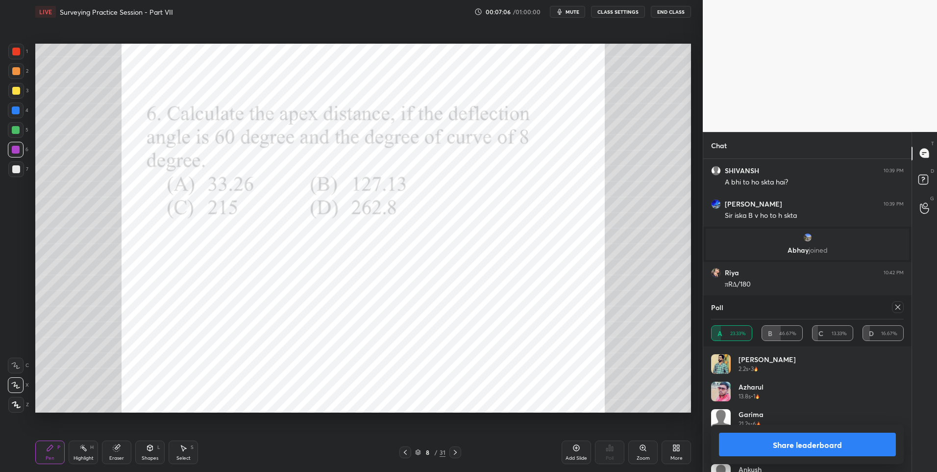
click at [19, 53] on div at bounding box center [16, 52] width 8 height 8
click at [19, 55] on div at bounding box center [16, 52] width 8 height 8
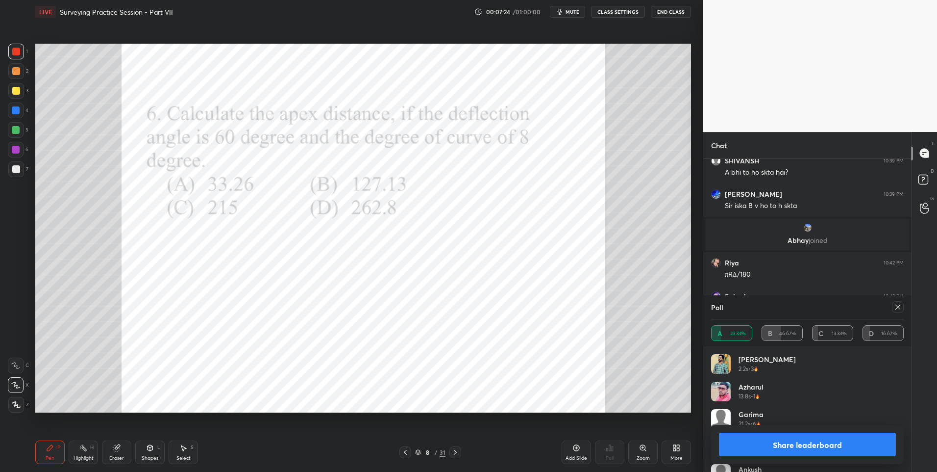
click at [184, 445] on icon at bounding box center [183, 448] width 8 height 8
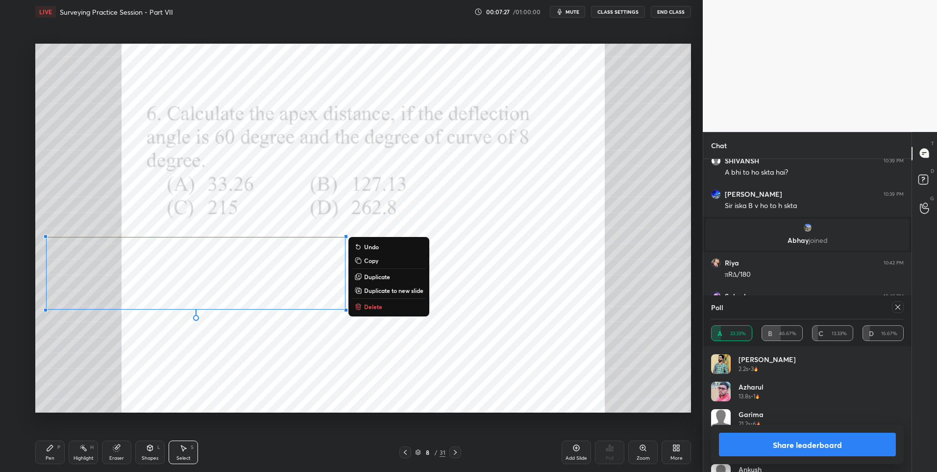
click at [50, 452] on div "Pen P" at bounding box center [49, 452] width 29 height 24
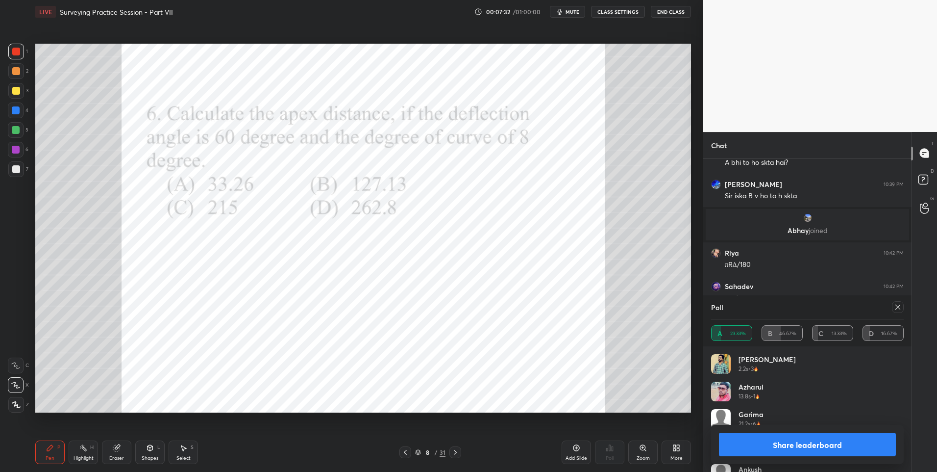
scroll to position [927, 0]
click at [900, 306] on icon at bounding box center [898, 307] width 8 height 8
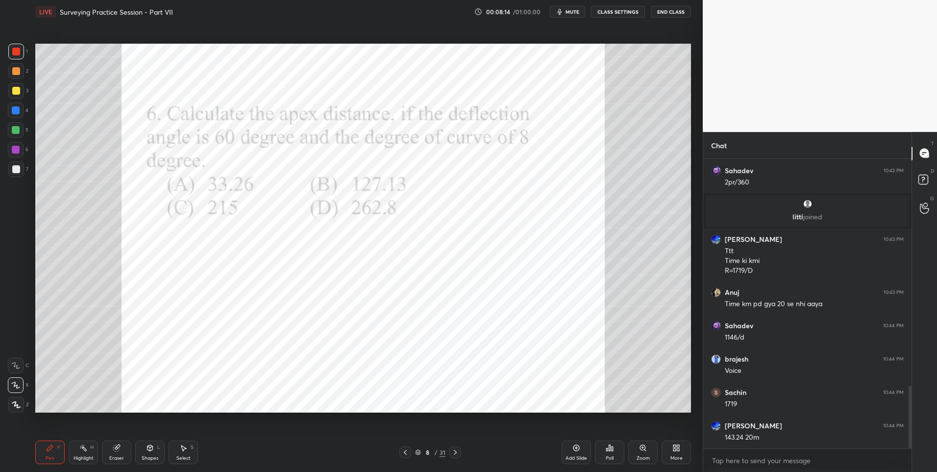
scroll to position [1042, 0]
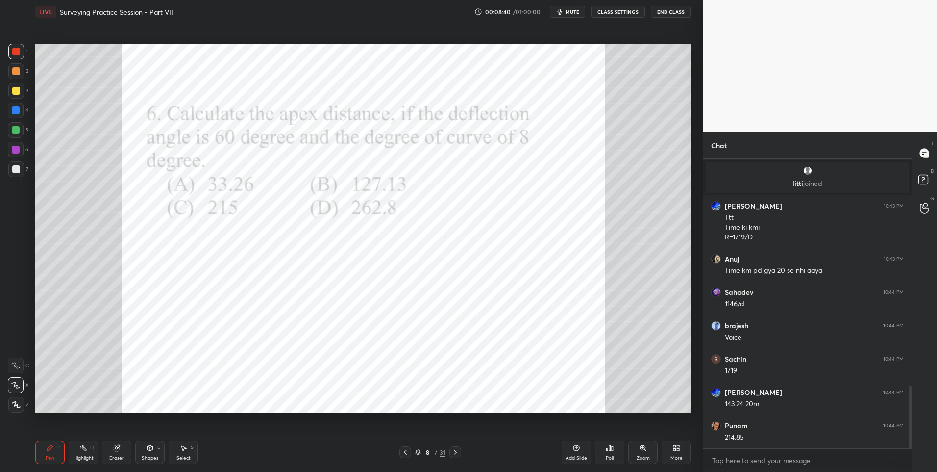
click at [119, 451] on icon at bounding box center [117, 448] width 8 height 8
click at [65, 458] on div "Pen P Highlight H Eraser Shapes L Select S" at bounding box center [166, 452] width 263 height 24
click at [56, 452] on div "Pen P" at bounding box center [49, 452] width 29 height 24
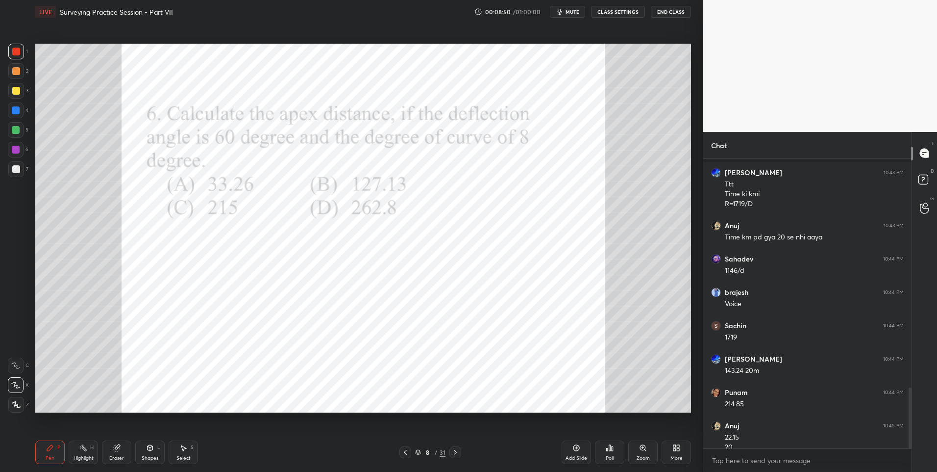
scroll to position [1085, 0]
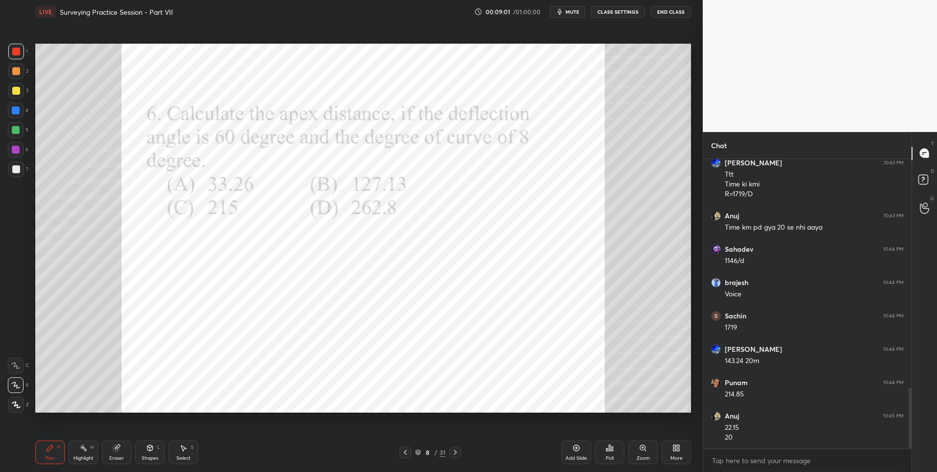
click at [18, 111] on div at bounding box center [16, 110] width 8 height 8
click at [22, 106] on div at bounding box center [16, 110] width 16 height 16
click at [455, 453] on icon at bounding box center [455, 452] width 3 height 5
click at [46, 456] on div "Pen" at bounding box center [50, 457] width 9 height 5
click at [609, 451] on icon at bounding box center [610, 448] width 8 height 8
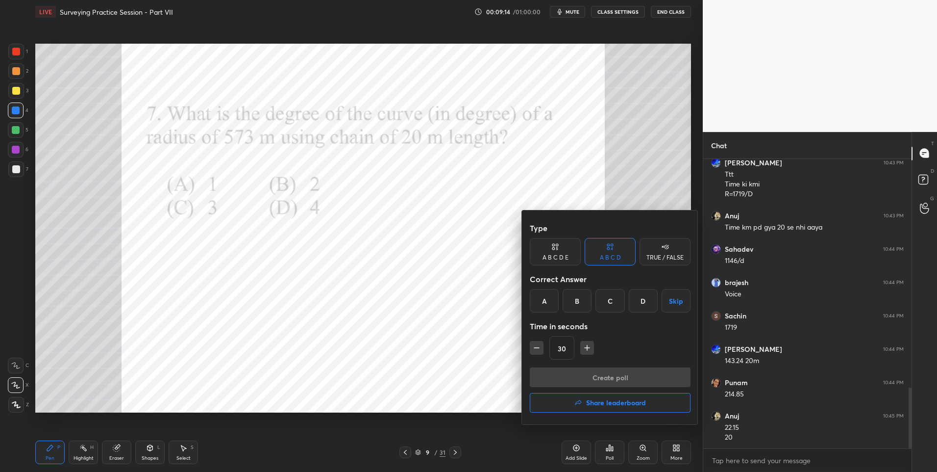
click at [585, 301] on div "B" at bounding box center [577, 301] width 29 height 24
click at [598, 371] on button "Create poll" at bounding box center [610, 377] width 161 height 20
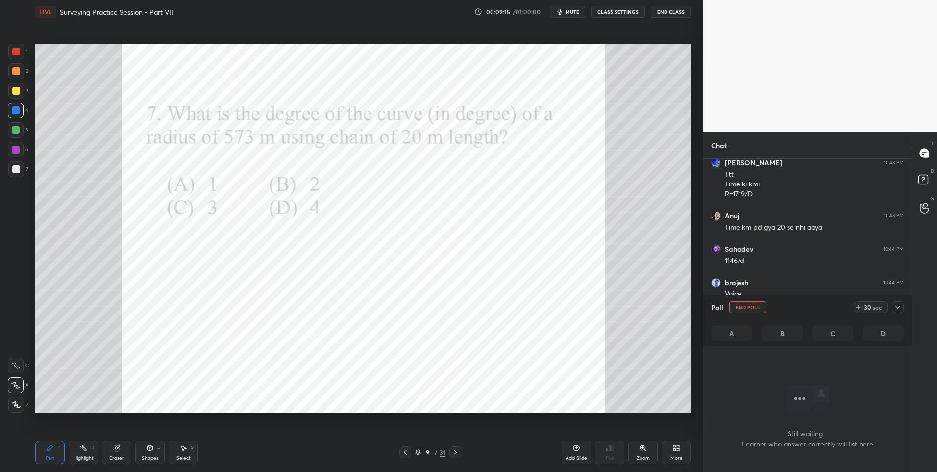
scroll to position [259, 205]
click at [19, 53] on div at bounding box center [16, 52] width 8 height 8
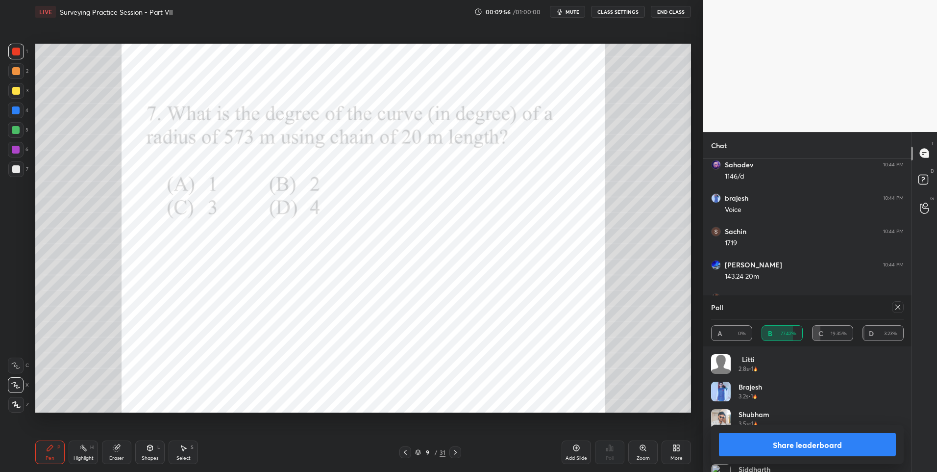
scroll to position [1203, 0]
click at [899, 308] on icon at bounding box center [898, 307] width 8 height 8
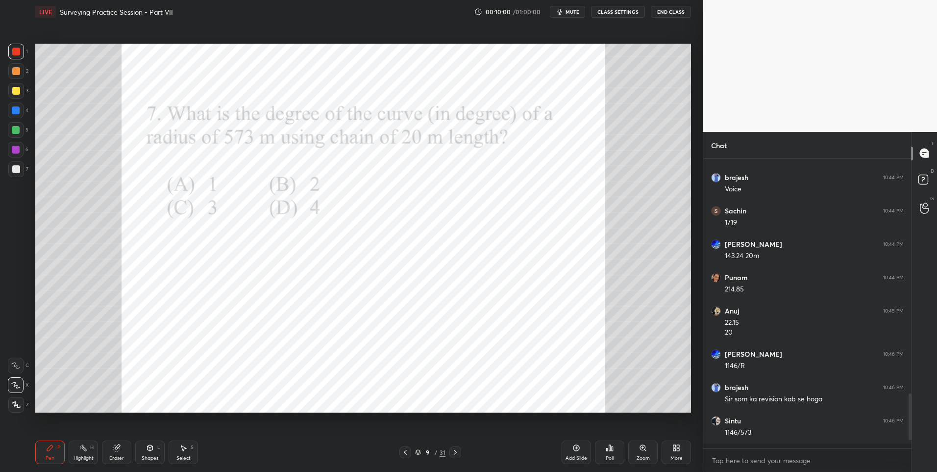
scroll to position [3, 3]
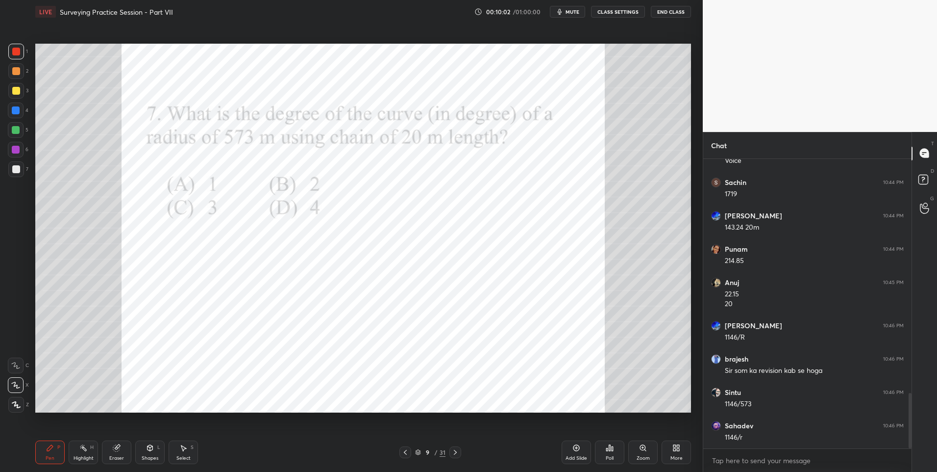
click at [122, 454] on div "Eraser" at bounding box center [116, 452] width 29 height 24
click at [17, 384] on icon at bounding box center [16, 385] width 8 height 8
click at [52, 453] on div "Pen P" at bounding box center [49, 452] width 29 height 24
click at [52, 452] on div "Pen P" at bounding box center [49, 452] width 29 height 24
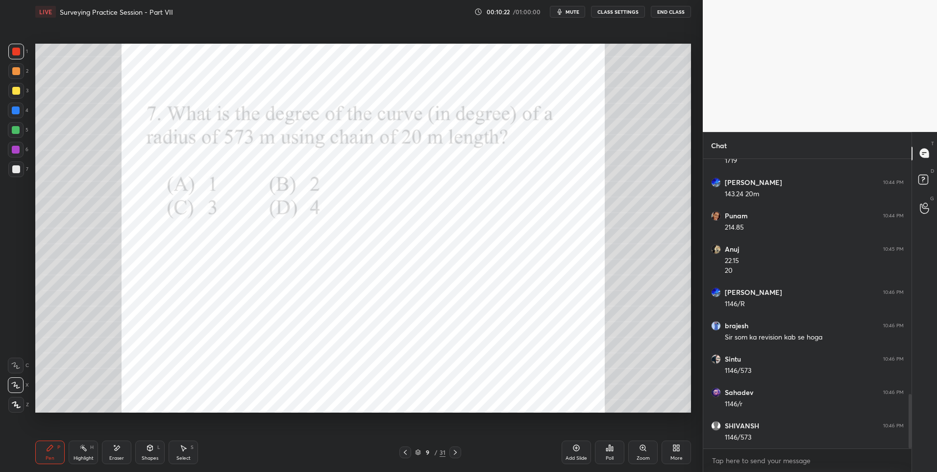
click at [453, 451] on icon at bounding box center [456, 452] width 8 height 8
click at [609, 451] on icon at bounding box center [609, 448] width 1 height 6
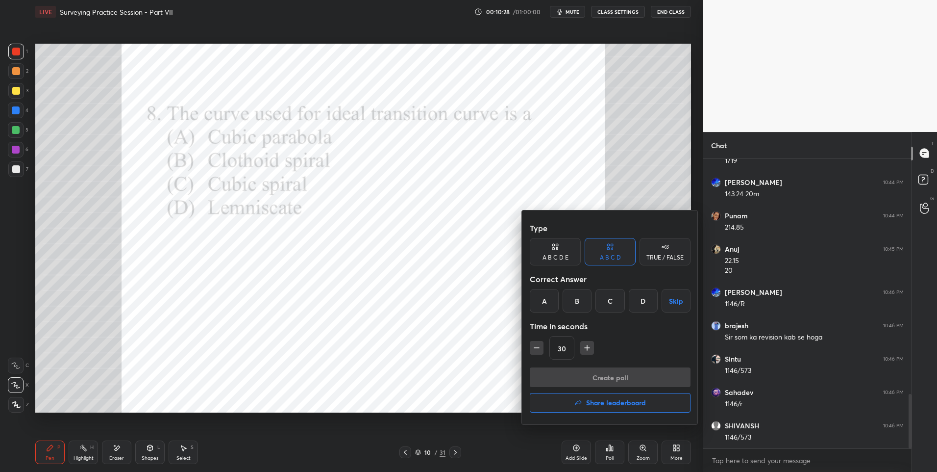
click at [578, 300] on div "B" at bounding box center [577, 301] width 29 height 24
click at [599, 374] on button "Create poll" at bounding box center [610, 377] width 161 height 20
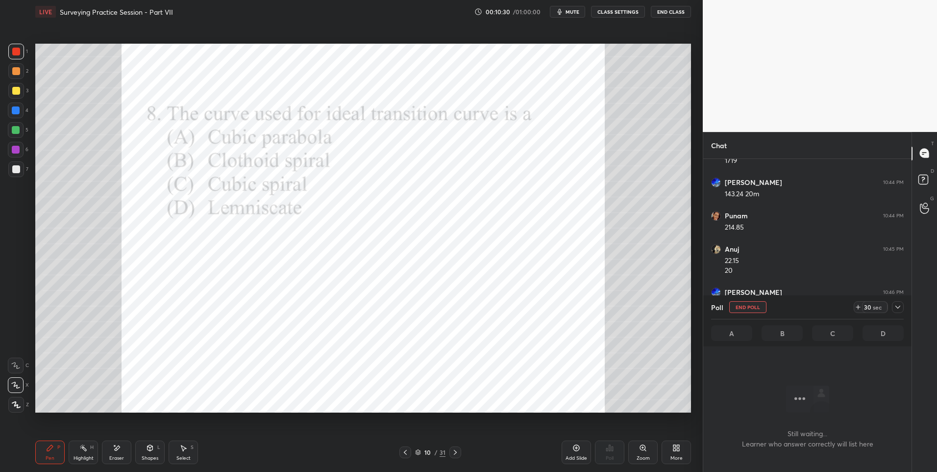
scroll to position [259, 205]
click at [19, 148] on div at bounding box center [16, 150] width 8 height 8
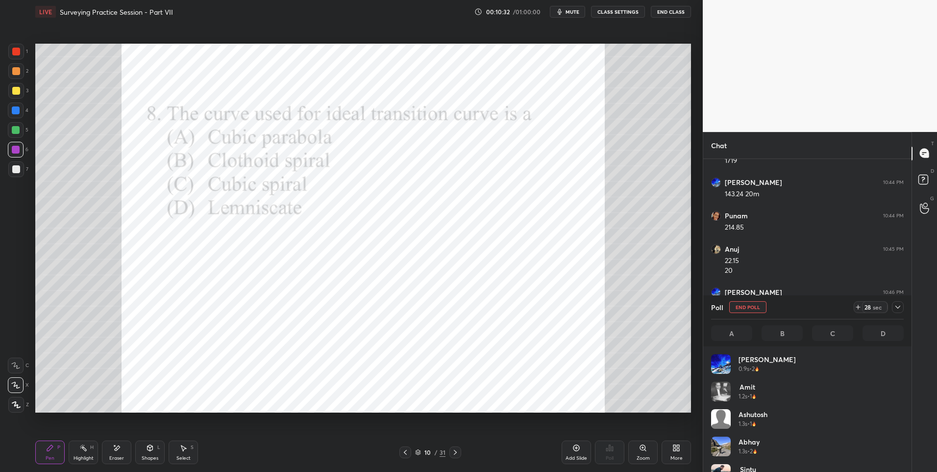
scroll to position [115, 190]
click at [900, 303] on icon at bounding box center [898, 307] width 8 height 8
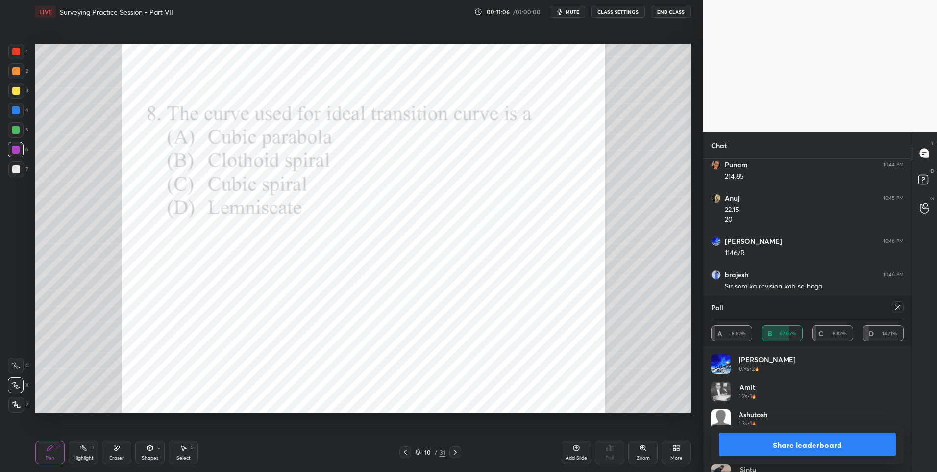
click at [900, 306] on icon at bounding box center [898, 307] width 8 height 8
type textarea "x"
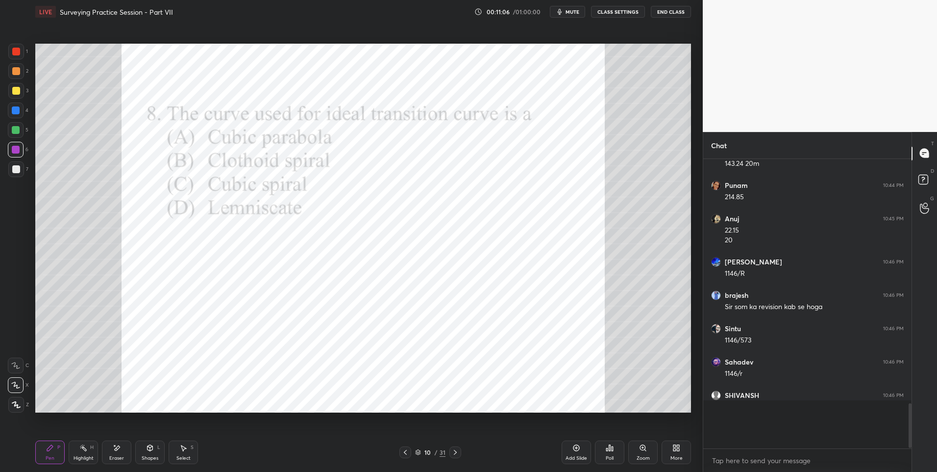
scroll to position [1260, 0]
click at [456, 450] on icon at bounding box center [456, 452] width 8 height 8
click at [609, 448] on icon at bounding box center [609, 448] width 1 height 6
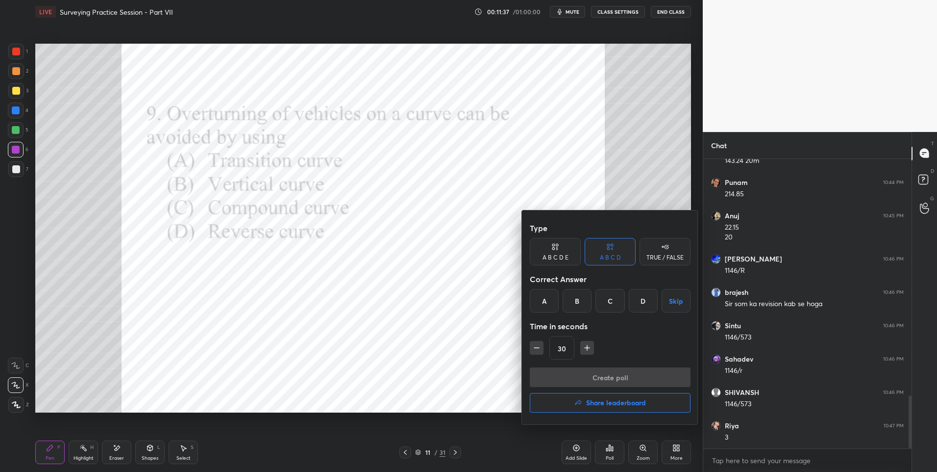
click at [545, 302] on div "A" at bounding box center [544, 301] width 29 height 24
click at [536, 353] on button "button" at bounding box center [537, 348] width 14 height 14
type input "15"
click at [587, 374] on button "Create poll" at bounding box center [610, 377] width 161 height 20
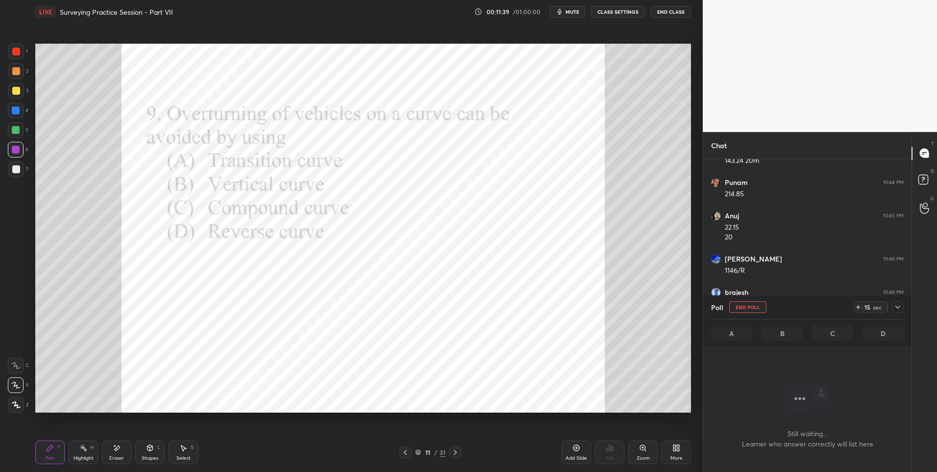
scroll to position [235, 205]
click at [10, 135] on div at bounding box center [16, 130] width 16 height 16
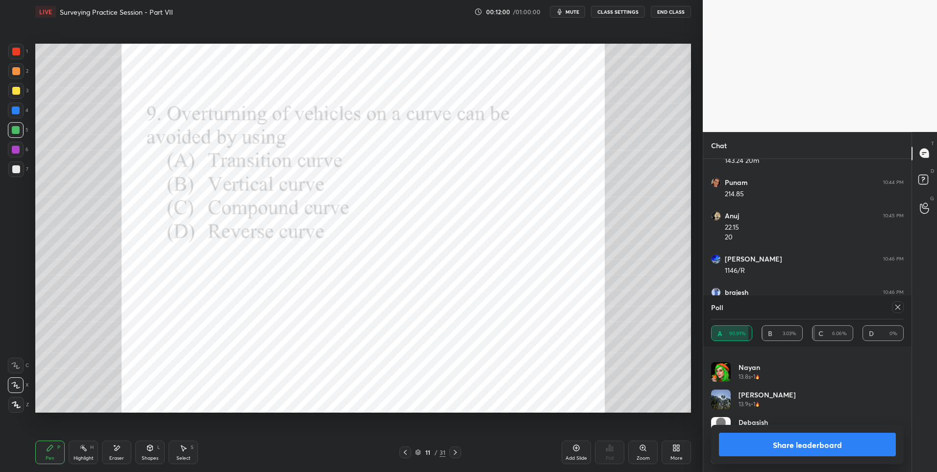
click at [897, 306] on icon at bounding box center [898, 307] width 8 height 8
type textarea "x"
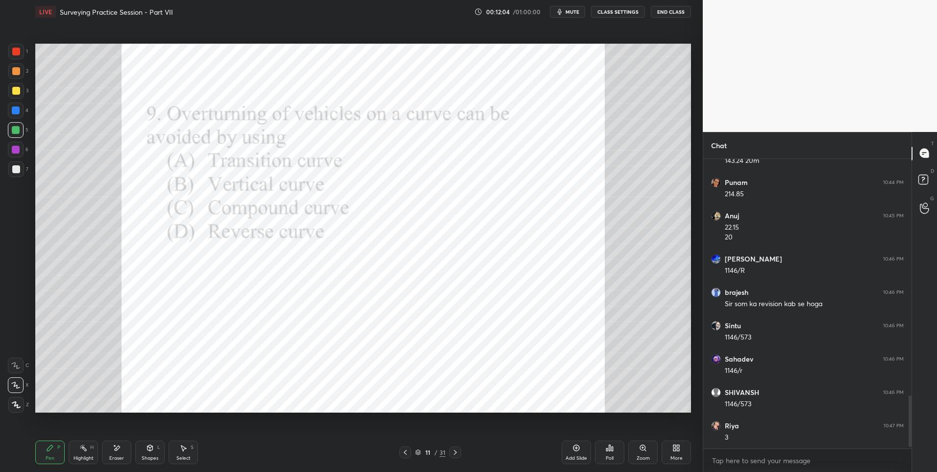
click at [15, 60] on div "1" at bounding box center [18, 54] width 20 height 20
click at [457, 452] on icon at bounding box center [456, 452] width 8 height 8
click at [609, 447] on icon at bounding box center [609, 448] width 1 height 6
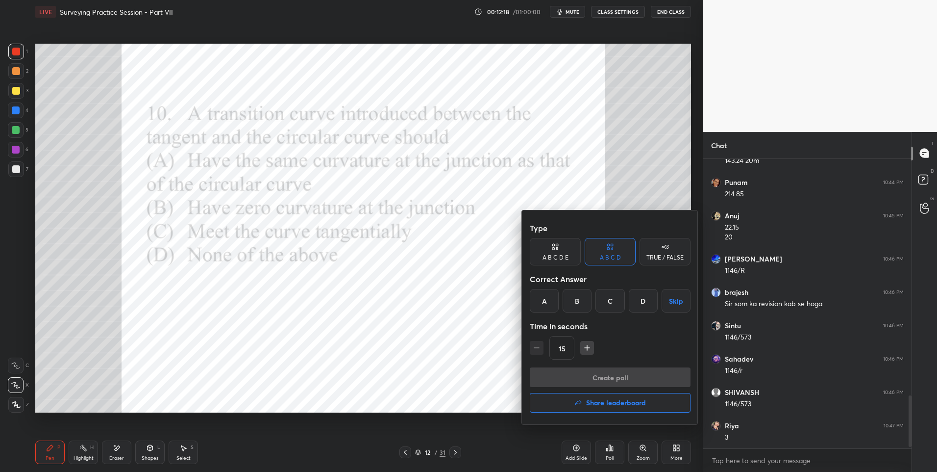
click at [547, 300] on div "A" at bounding box center [544, 301] width 29 height 24
click at [588, 346] on icon "button" at bounding box center [587, 348] width 10 height 10
type input "30"
click at [597, 374] on button "Create poll" at bounding box center [610, 377] width 161 height 20
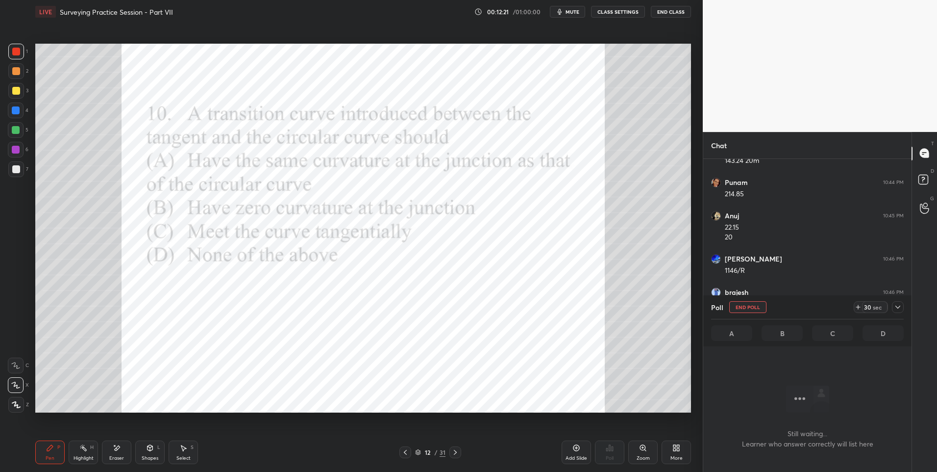
scroll to position [264, 205]
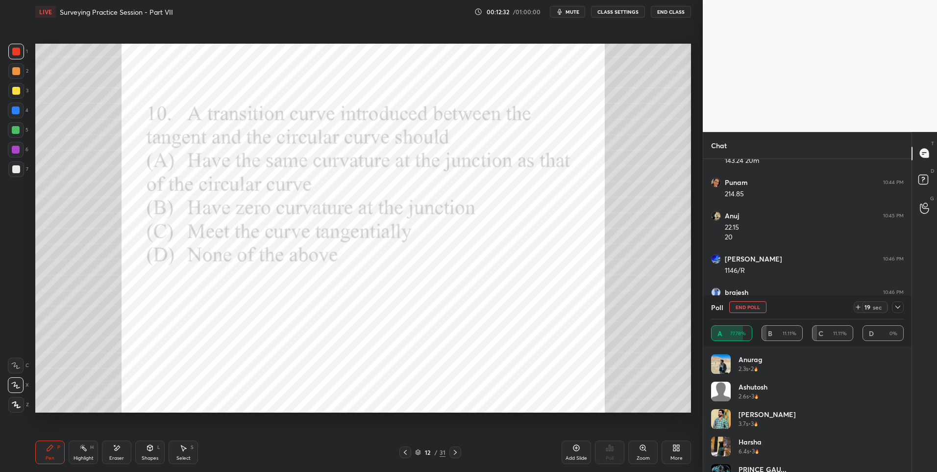
click at [903, 306] on div at bounding box center [898, 307] width 12 height 12
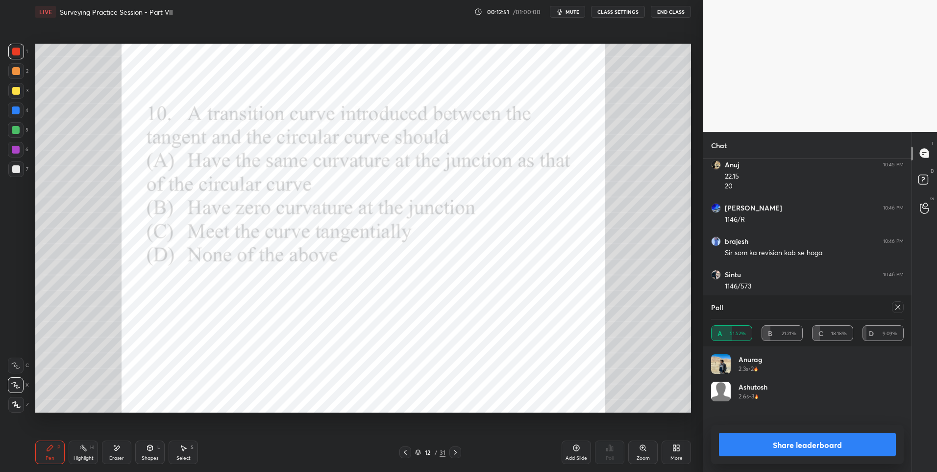
scroll to position [115, 190]
click at [898, 307] on icon at bounding box center [898, 306] width 5 height 5
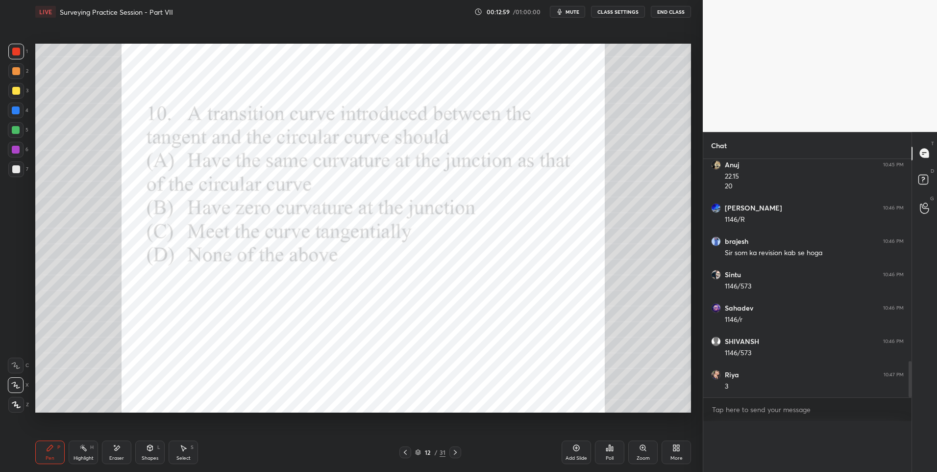
scroll to position [251, 205]
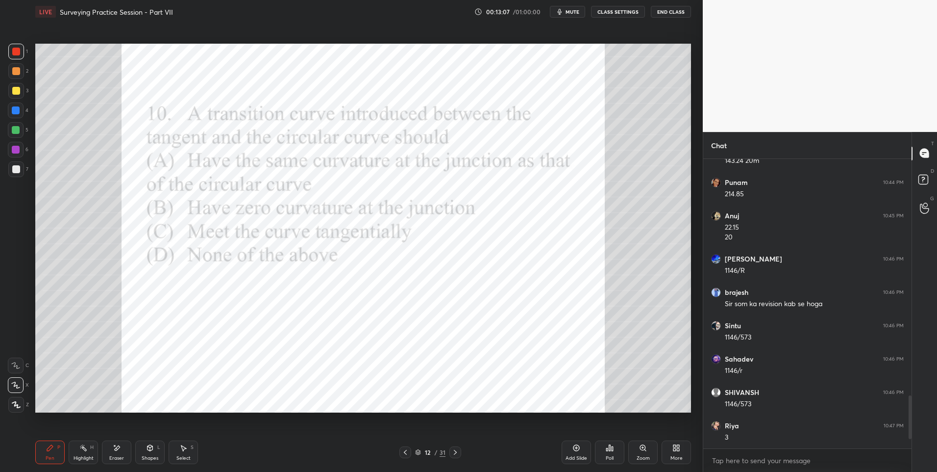
click at [18, 150] on div at bounding box center [16, 150] width 8 height 8
click at [15, 153] on div at bounding box center [16, 150] width 16 height 16
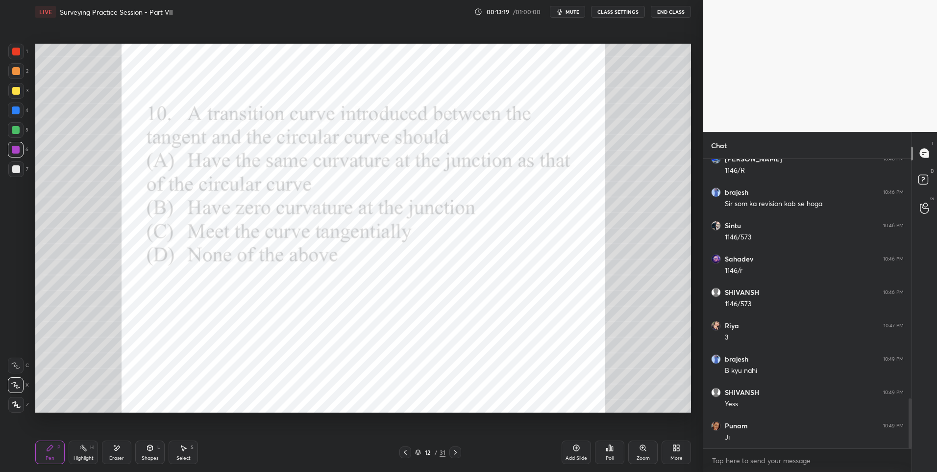
click at [156, 449] on div "Shapes L" at bounding box center [149, 452] width 29 height 24
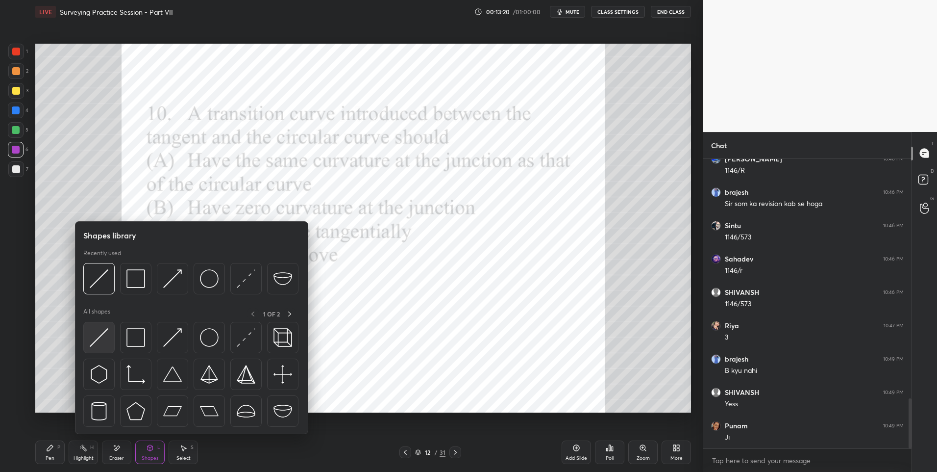
click at [100, 335] on img at bounding box center [99, 337] width 19 height 19
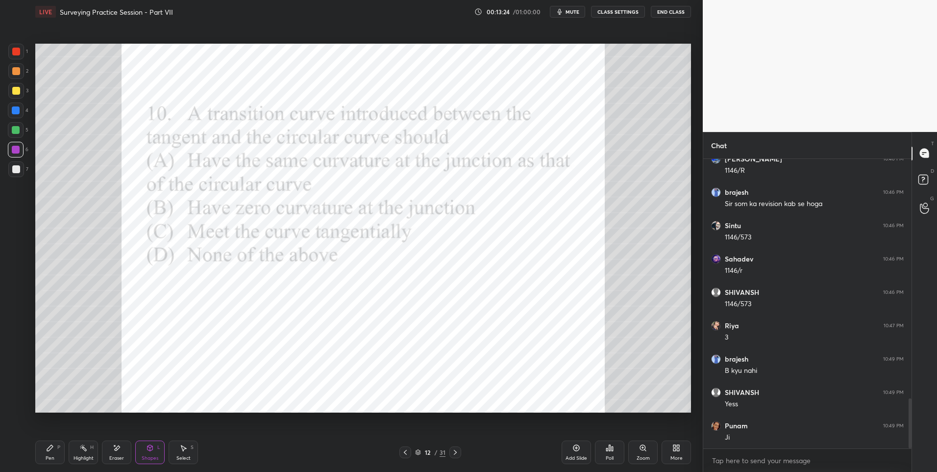
click at [49, 455] on div "Pen" at bounding box center [50, 457] width 9 height 5
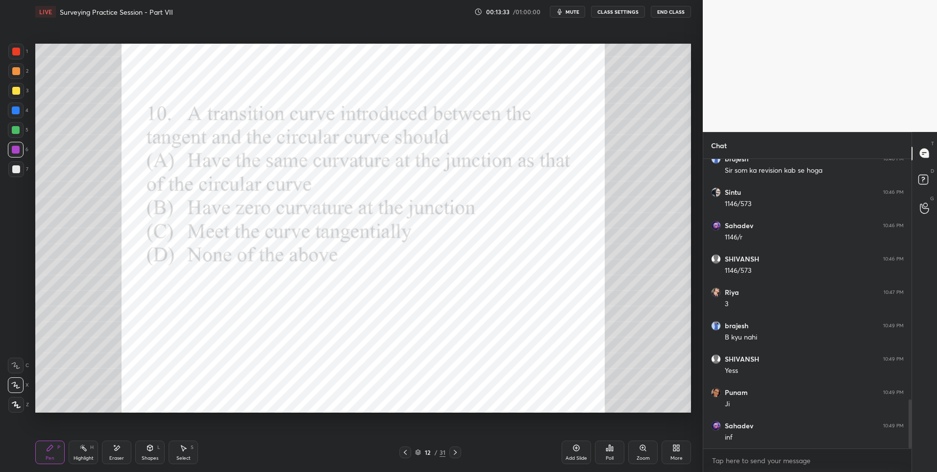
click at [85, 449] on rect at bounding box center [84, 448] width 5 height 5
click at [51, 449] on icon at bounding box center [50, 448] width 8 height 8
click at [121, 454] on div "Eraser" at bounding box center [116, 452] width 29 height 24
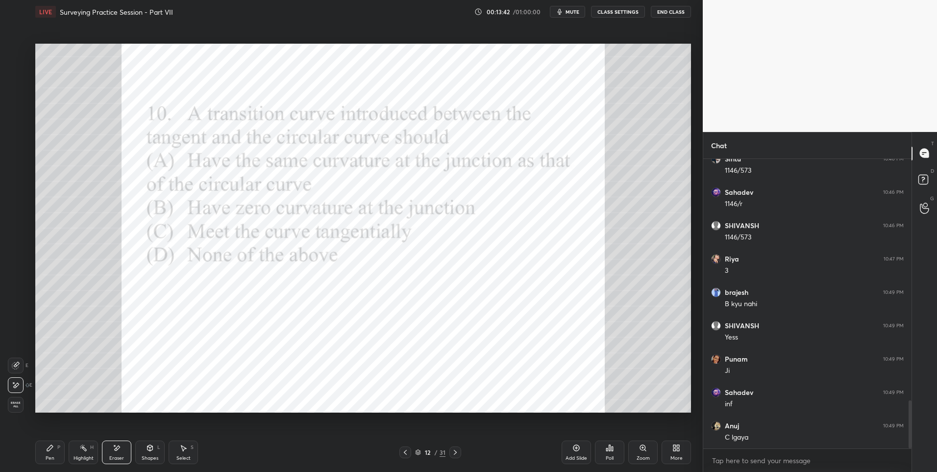
click at [53, 452] on div "Pen P" at bounding box center [49, 452] width 29 height 24
click at [54, 450] on div "Pen P" at bounding box center [49, 452] width 29 height 24
click at [19, 51] on div at bounding box center [16, 52] width 8 height 8
click at [17, 113] on div at bounding box center [16, 110] width 8 height 8
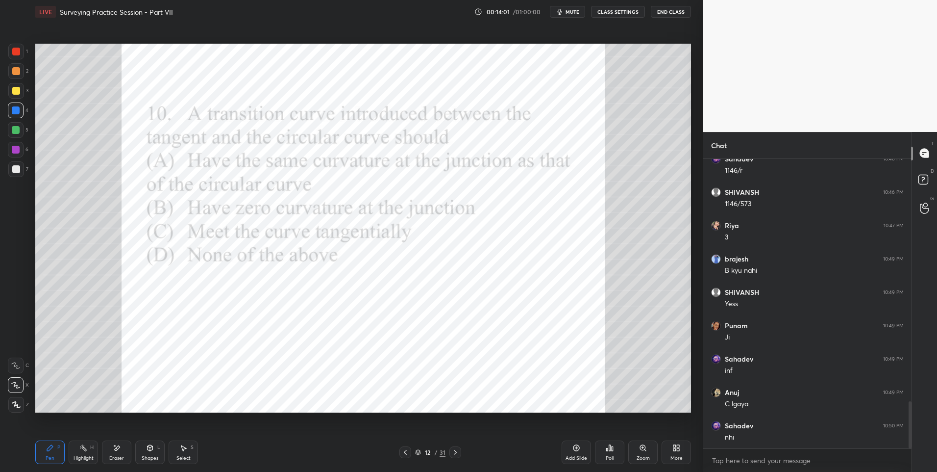
click at [80, 452] on div "Highlight H" at bounding box center [83, 452] width 29 height 24
click at [56, 450] on div "Pen P" at bounding box center [49, 452] width 29 height 24
click at [47, 455] on div "Pen" at bounding box center [50, 457] width 9 height 5
click at [88, 452] on div "Highlight H" at bounding box center [83, 452] width 29 height 24
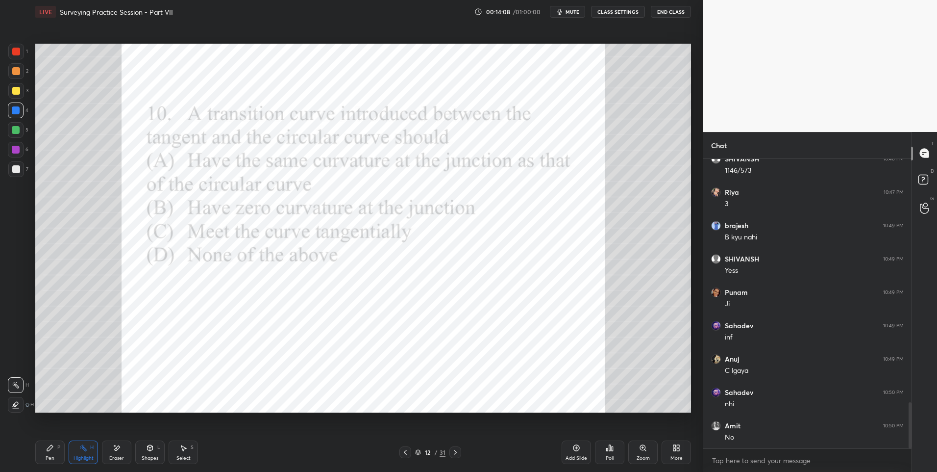
click at [457, 449] on icon at bounding box center [456, 452] width 8 height 8
click at [56, 455] on div "Pen P" at bounding box center [49, 452] width 29 height 24
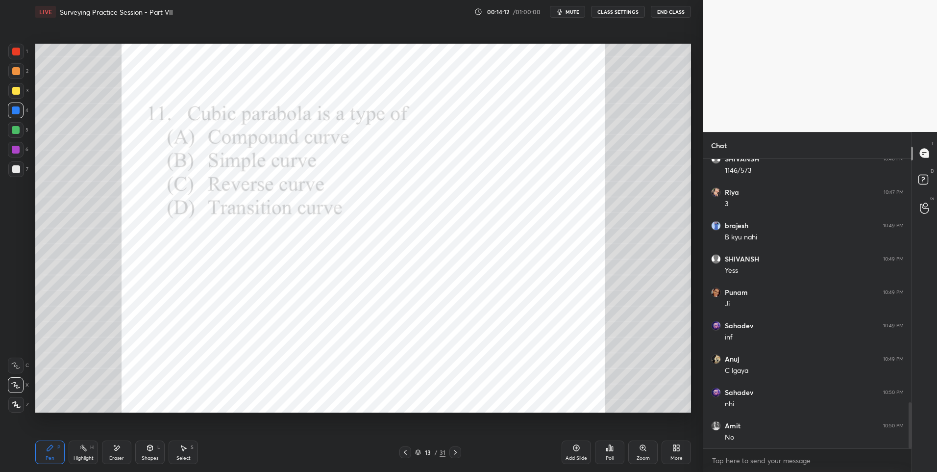
click at [614, 444] on div "Poll" at bounding box center [609, 452] width 29 height 24
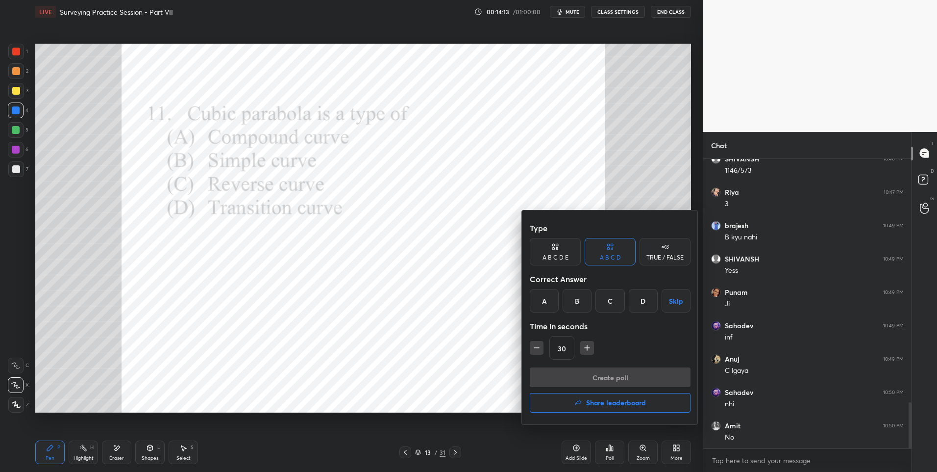
click at [642, 303] on div "D" at bounding box center [643, 301] width 29 height 24
click at [579, 376] on button "Create poll" at bounding box center [610, 377] width 161 height 20
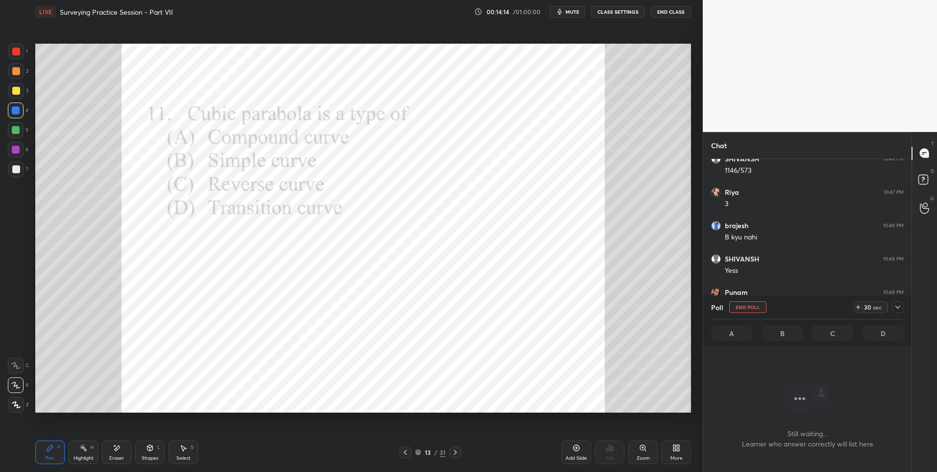
scroll to position [259, 205]
click at [21, 148] on div at bounding box center [16, 150] width 16 height 16
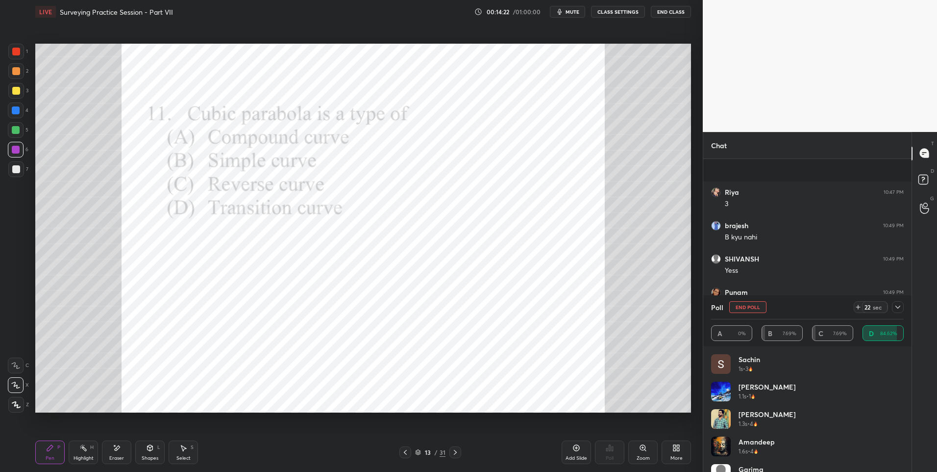
scroll to position [1603, 0]
click at [899, 312] on div at bounding box center [898, 307] width 12 height 12
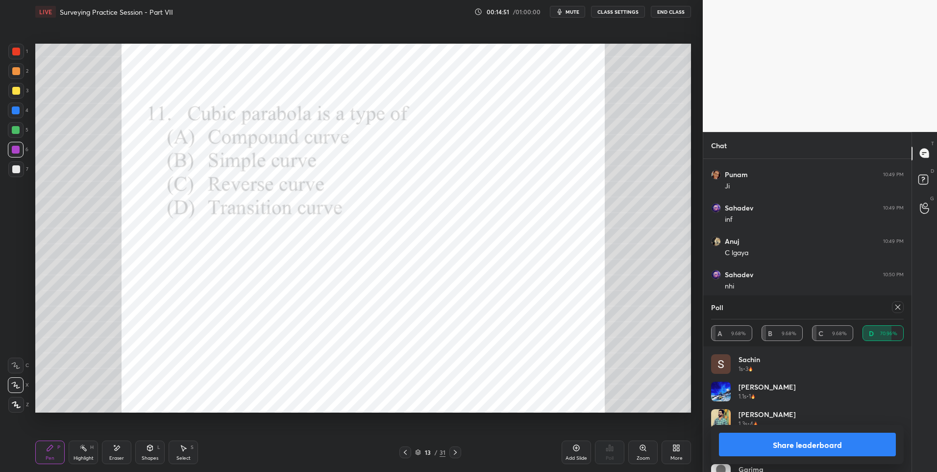
scroll to position [1670, 0]
click at [902, 305] on icon at bounding box center [898, 307] width 8 height 8
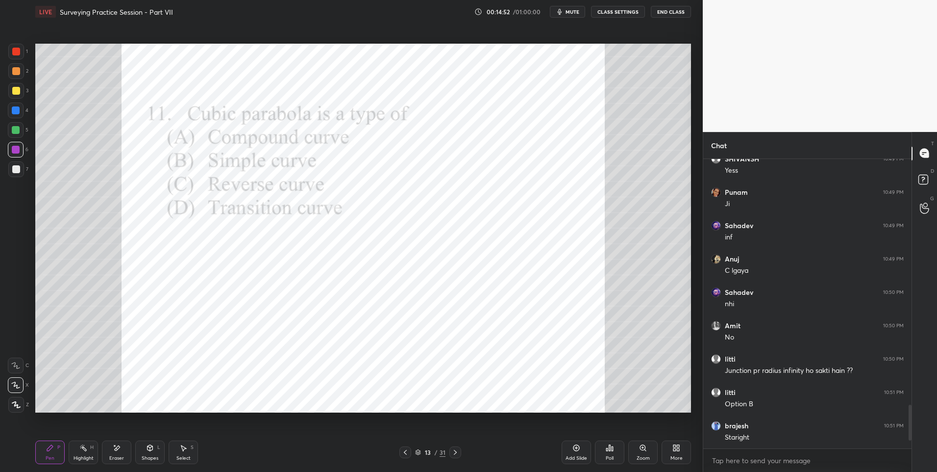
scroll to position [1619, 0]
click at [404, 451] on icon at bounding box center [406, 452] width 8 height 8
click at [82, 451] on icon at bounding box center [83, 448] width 8 height 8
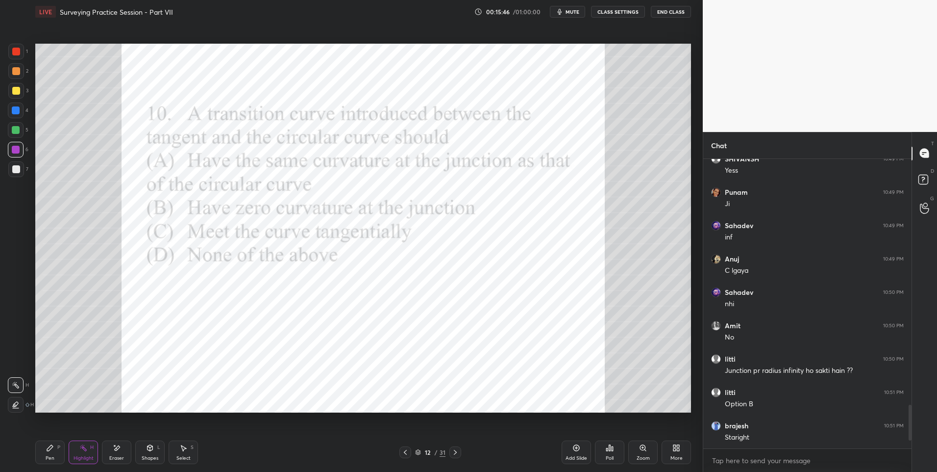
click at [453, 452] on icon at bounding box center [456, 452] width 8 height 8
click at [456, 452] on icon at bounding box center [455, 452] width 3 height 5
click at [40, 455] on div "Pen P" at bounding box center [49, 452] width 29 height 24
click at [607, 447] on icon at bounding box center [610, 448] width 8 height 8
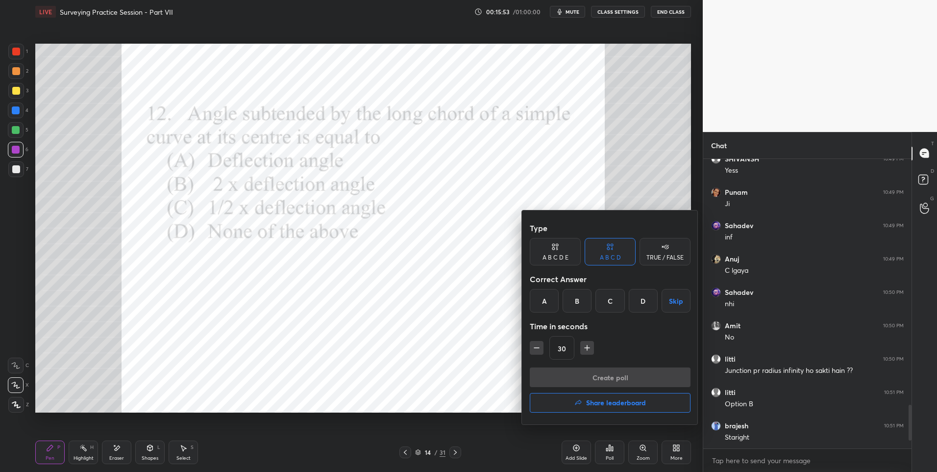
click at [548, 302] on div "A" at bounding box center [544, 301] width 29 height 24
click at [597, 375] on button "Create poll" at bounding box center [610, 377] width 161 height 20
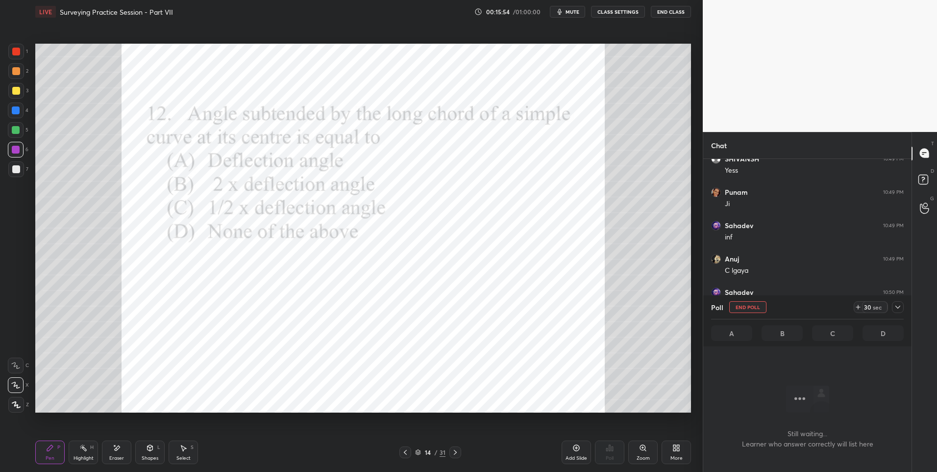
scroll to position [259, 205]
click at [17, 50] on div at bounding box center [16, 52] width 8 height 8
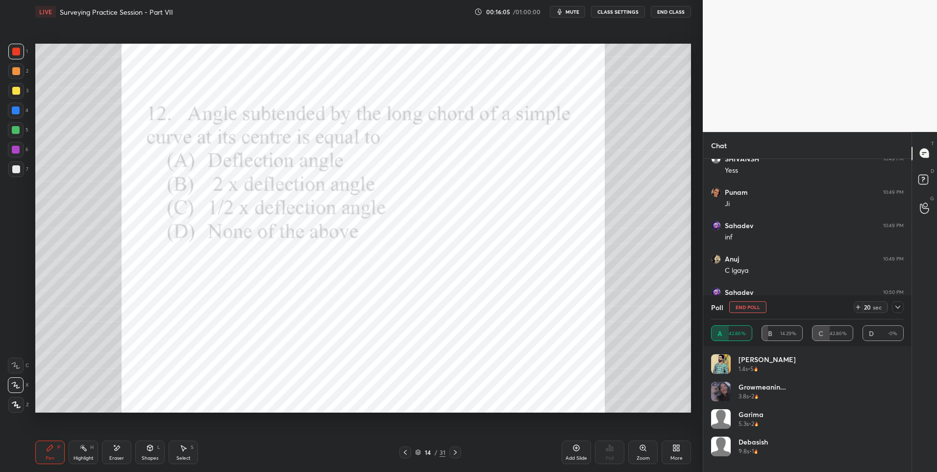
click at [899, 303] on icon at bounding box center [898, 307] width 8 height 8
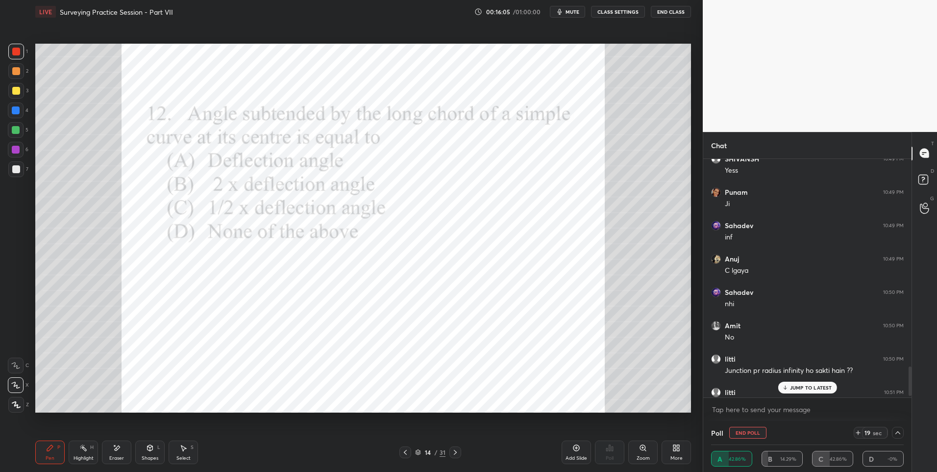
scroll to position [1670, 0]
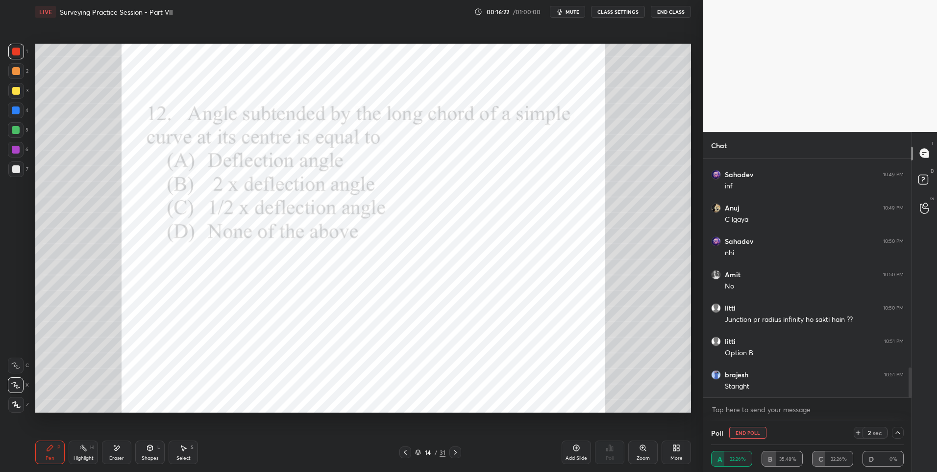
click at [149, 451] on icon at bounding box center [150, 448] width 8 height 8
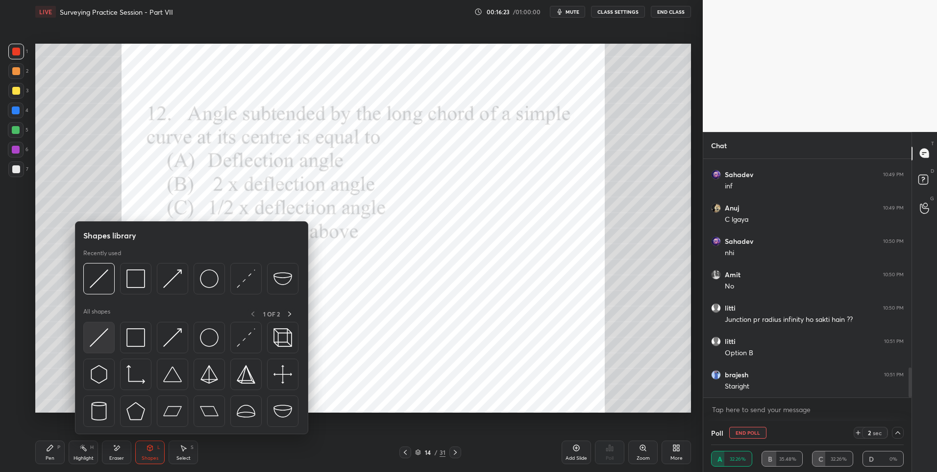
click at [104, 339] on img at bounding box center [99, 337] width 19 height 19
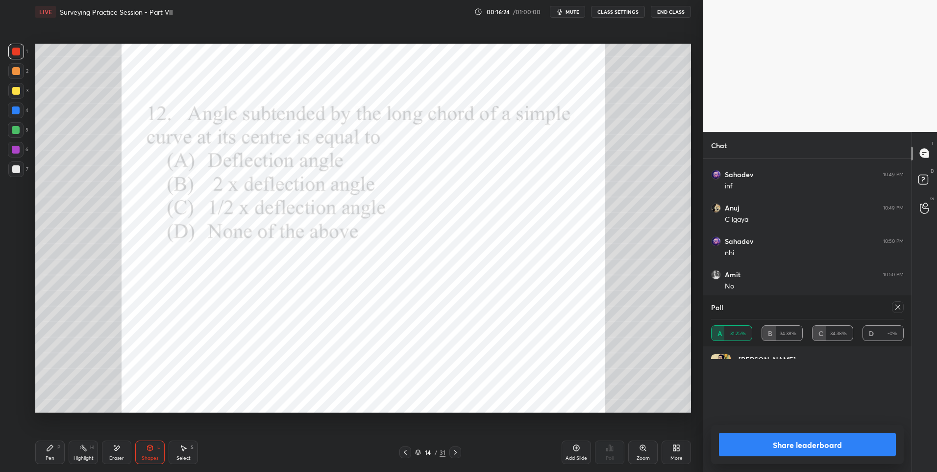
scroll to position [115, 190]
click at [13, 120] on div "4" at bounding box center [18, 112] width 21 height 20
click at [783, 393] on div "3.8s • 2" at bounding box center [763, 396] width 48 height 9
click at [153, 450] on icon at bounding box center [150, 448] width 8 height 8
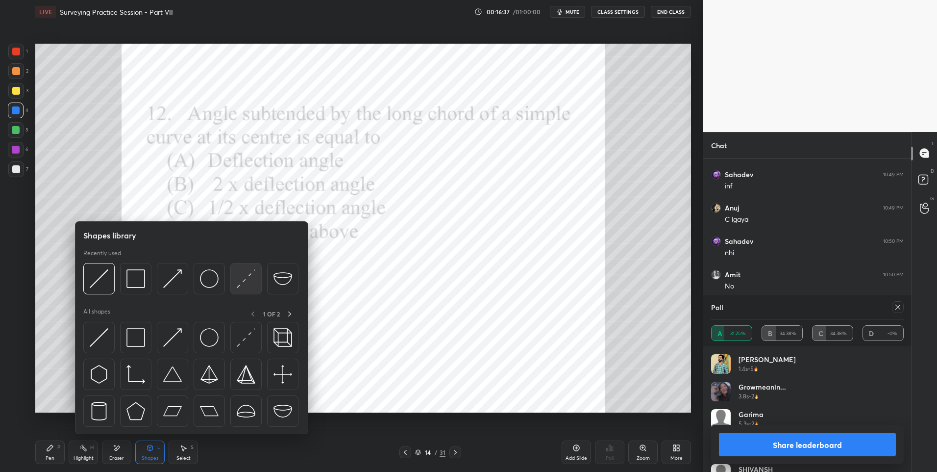
click at [251, 281] on img at bounding box center [246, 278] width 19 height 19
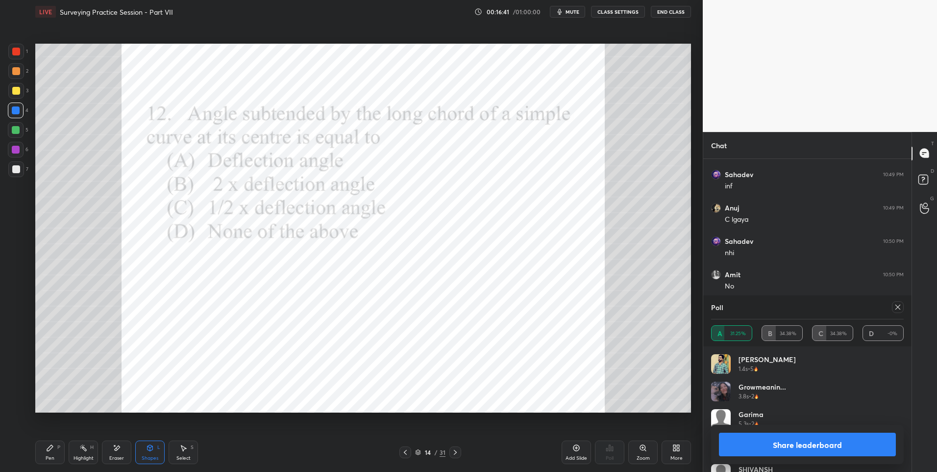
click at [49, 450] on icon at bounding box center [50, 448] width 6 height 6
click at [900, 308] on icon at bounding box center [898, 307] width 8 height 8
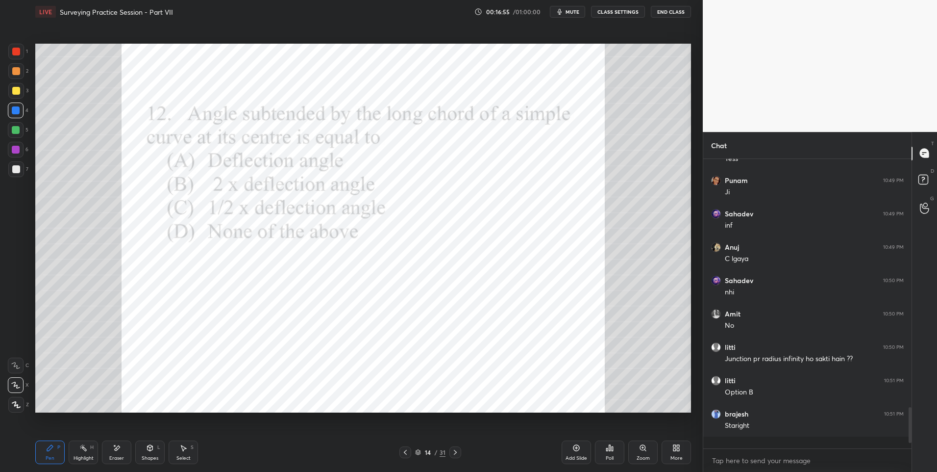
scroll to position [1622, 0]
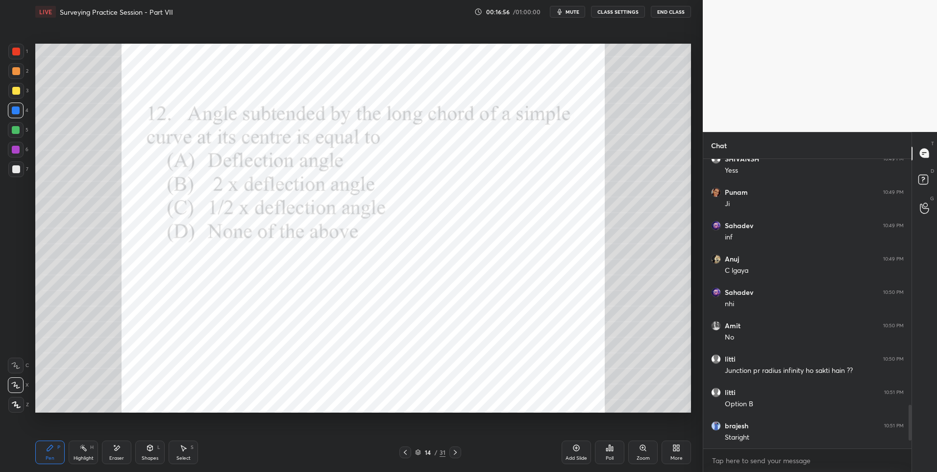
click at [454, 452] on icon at bounding box center [456, 452] width 8 height 8
click at [20, 57] on div at bounding box center [16, 52] width 16 height 16
click at [612, 449] on icon at bounding box center [612, 448] width 1 height 4
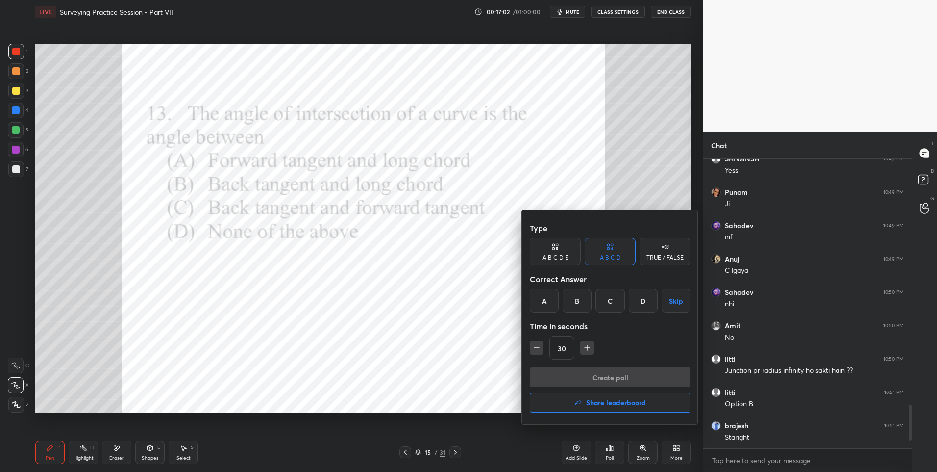
click at [611, 301] on div "C" at bounding box center [610, 301] width 29 height 24
click at [594, 375] on button "Create poll" at bounding box center [610, 377] width 161 height 20
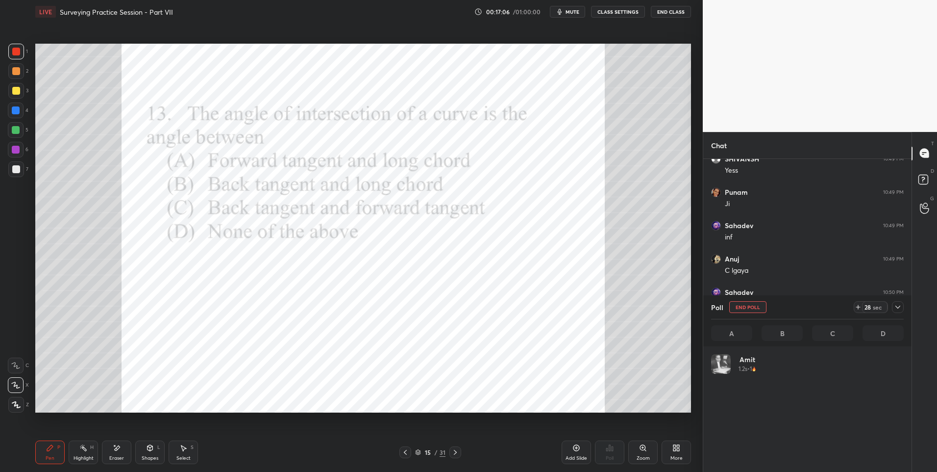
scroll to position [3, 3]
click at [17, 149] on div at bounding box center [16, 150] width 8 height 8
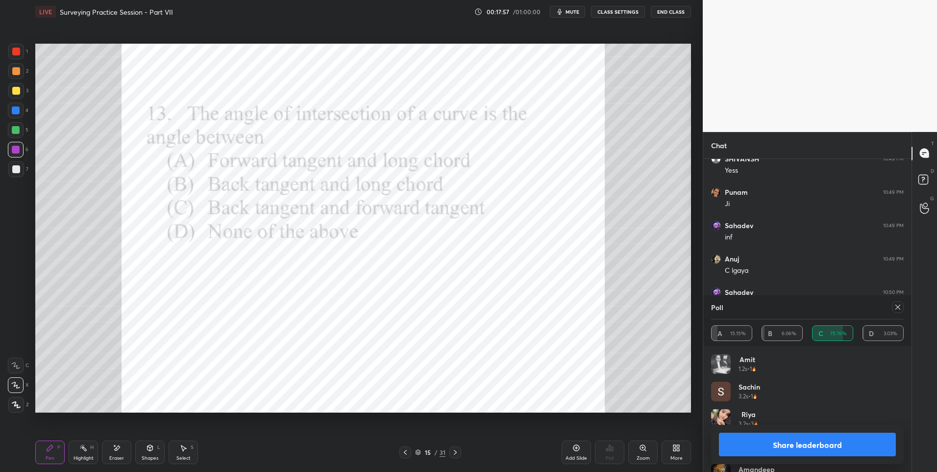
click at [895, 305] on icon at bounding box center [898, 307] width 8 height 8
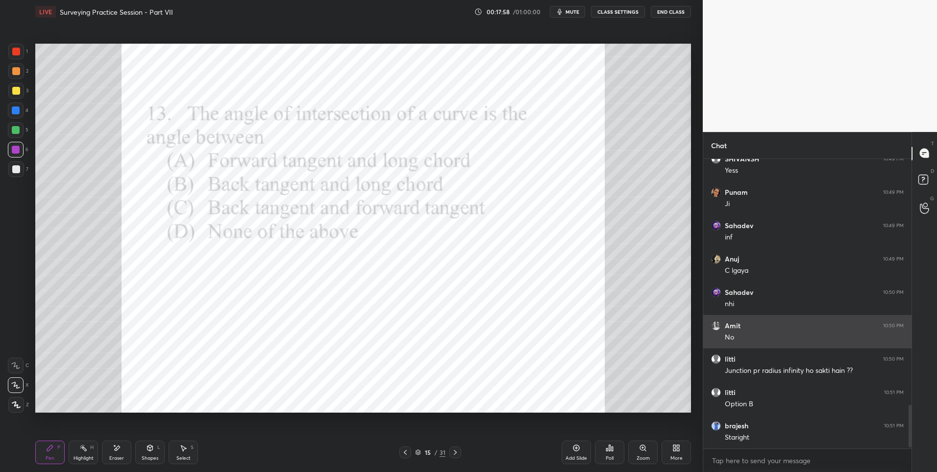
scroll to position [310, 205]
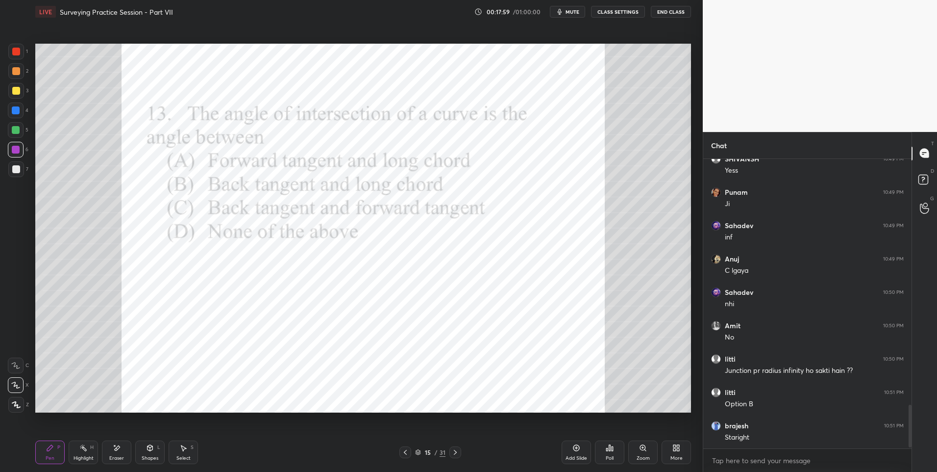
click at [454, 448] on icon at bounding box center [456, 452] width 8 height 8
click at [616, 448] on div "Poll" at bounding box center [609, 452] width 29 height 24
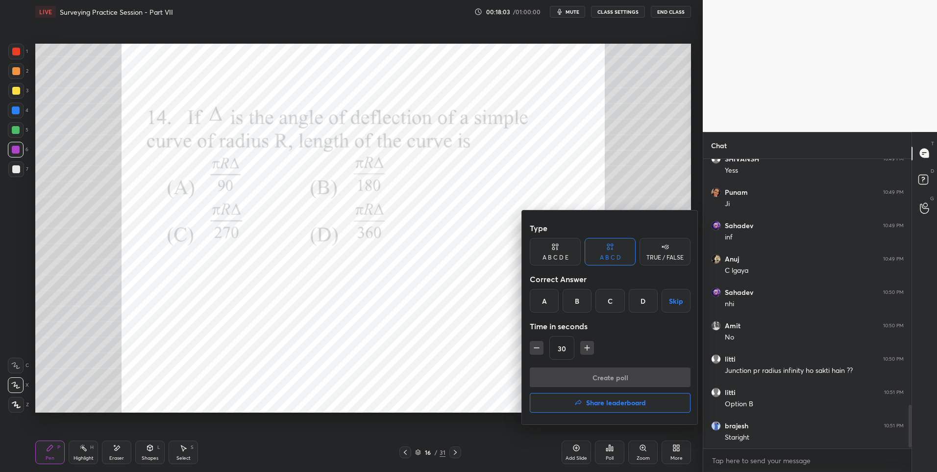
click at [578, 302] on div "B" at bounding box center [577, 301] width 29 height 24
click at [584, 377] on button "Create poll" at bounding box center [610, 377] width 161 height 20
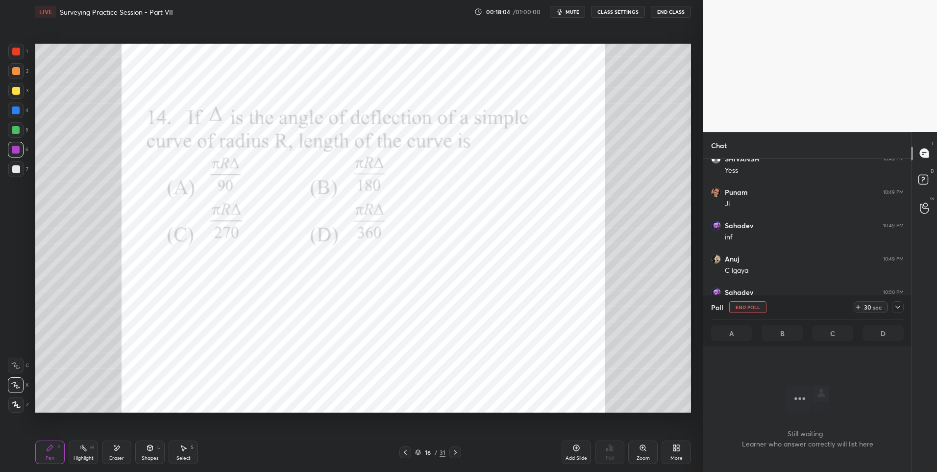
scroll to position [259, 205]
click at [21, 59] on div "1" at bounding box center [18, 54] width 20 height 20
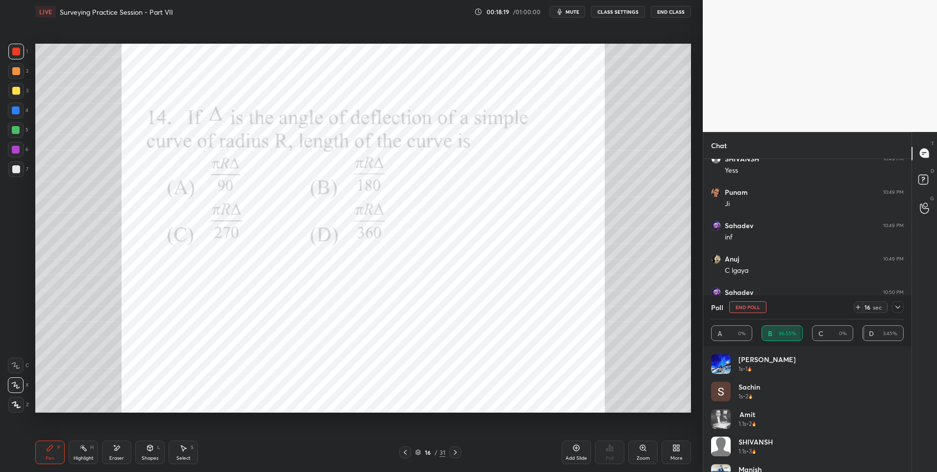
scroll to position [215, 205]
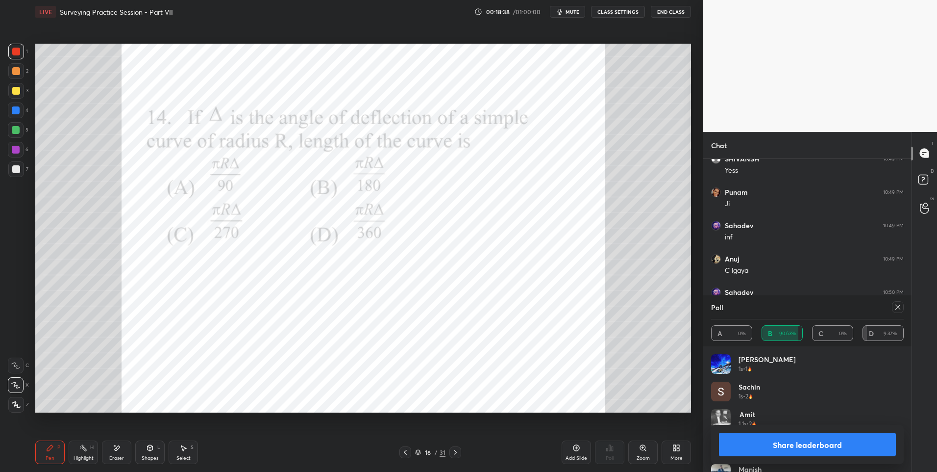
click at [898, 305] on icon at bounding box center [898, 307] width 8 height 8
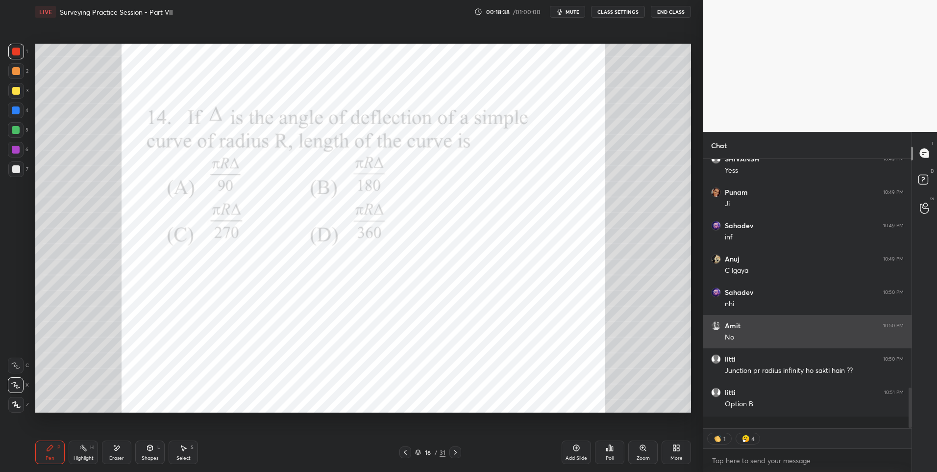
scroll to position [307, 205]
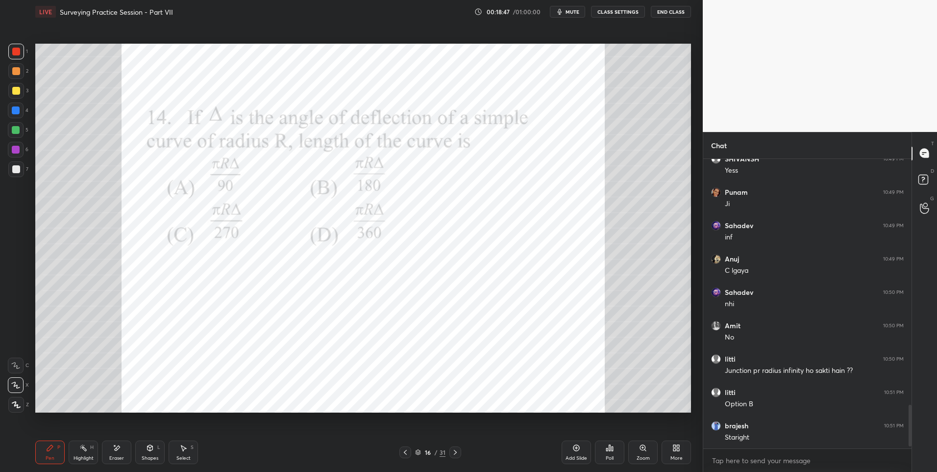
click at [456, 451] on icon at bounding box center [456, 452] width 8 height 8
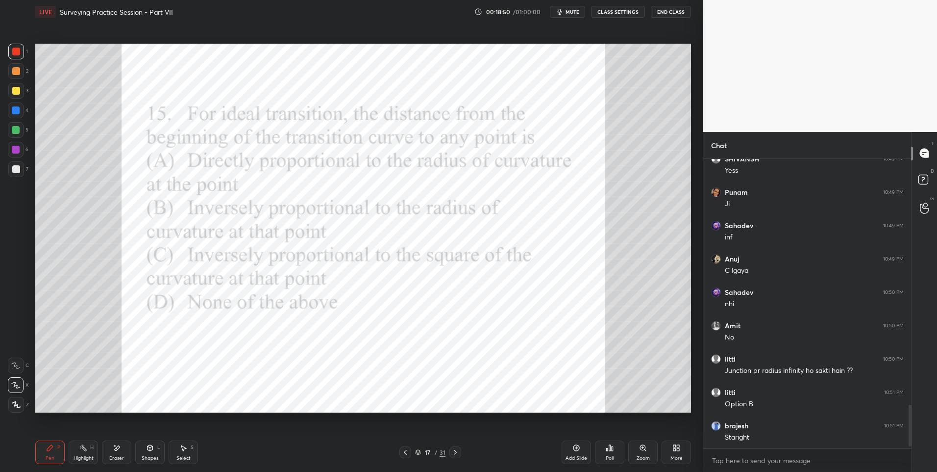
click at [607, 451] on icon at bounding box center [610, 448] width 8 height 8
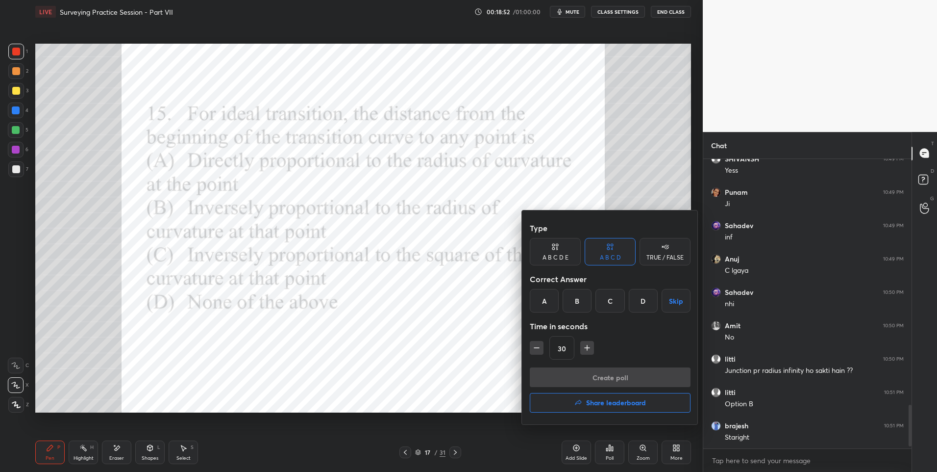
click at [577, 296] on div "B" at bounding box center [577, 301] width 29 height 24
click at [586, 375] on button "Create poll" at bounding box center [610, 377] width 161 height 20
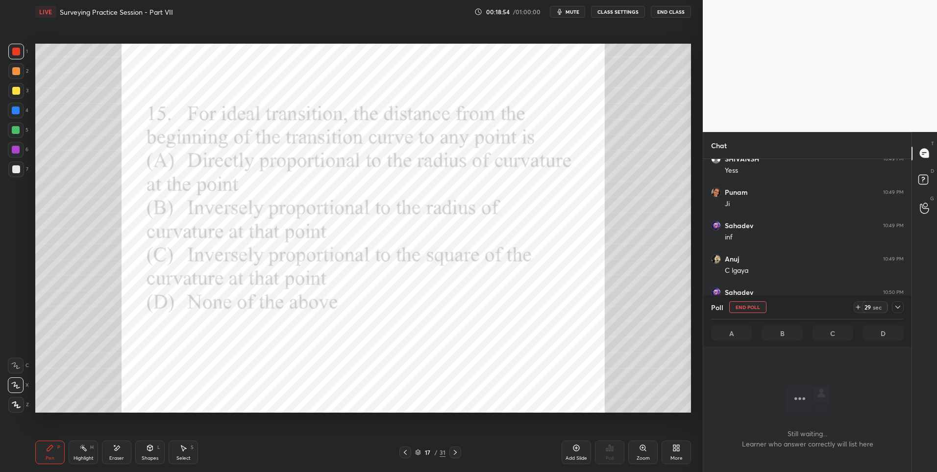
click at [17, 113] on div at bounding box center [16, 110] width 8 height 8
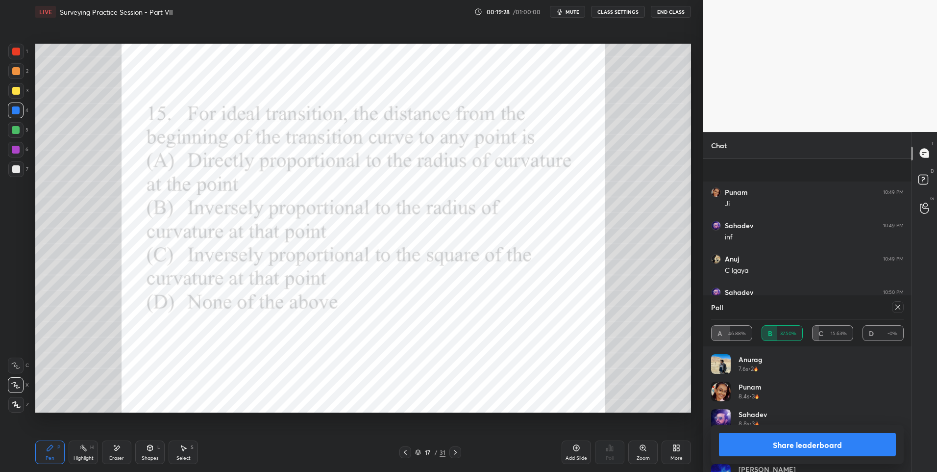
scroll to position [1703, 0]
click at [903, 305] on div at bounding box center [898, 307] width 12 height 12
type textarea "x"
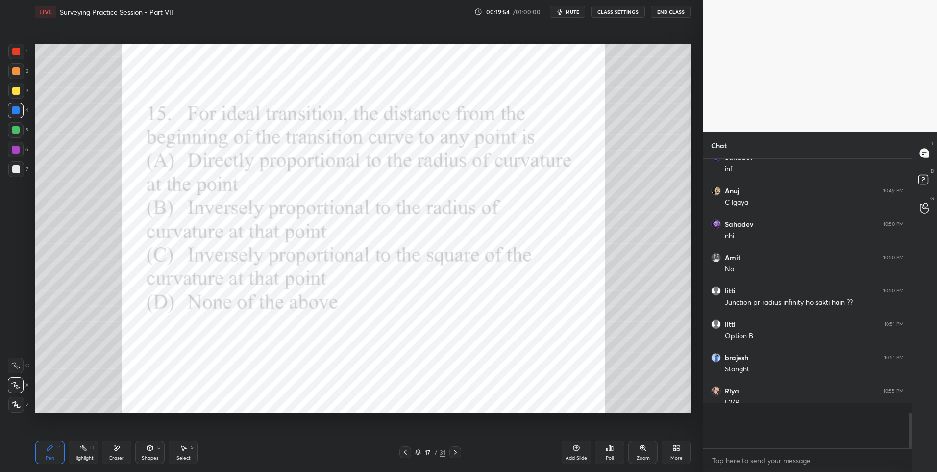
scroll to position [1657, 0]
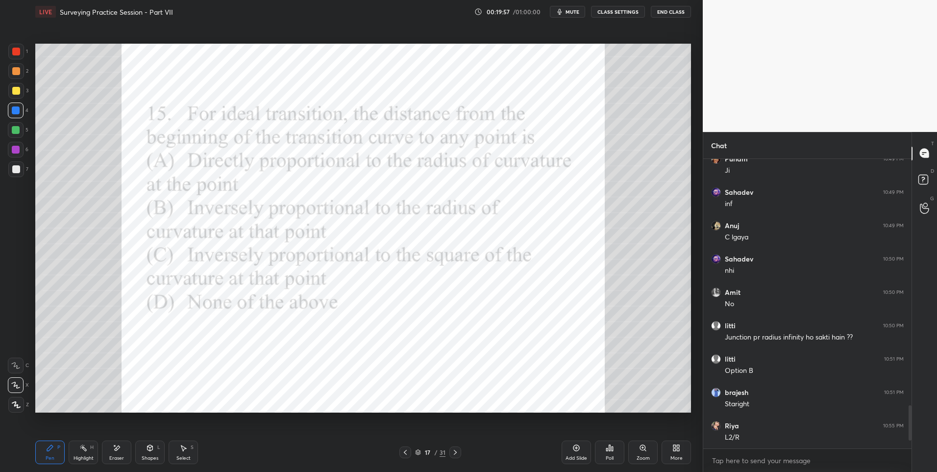
click at [456, 453] on icon at bounding box center [456, 452] width 8 height 8
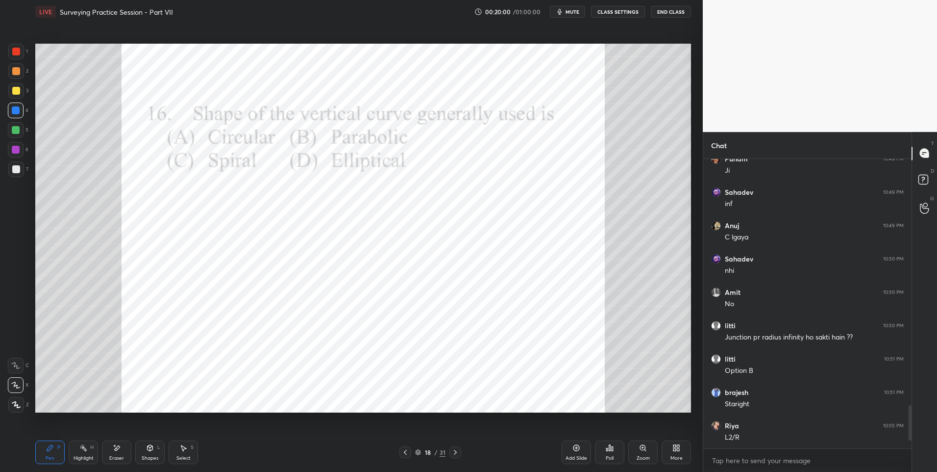
click at [609, 453] on div "Poll" at bounding box center [609, 452] width 29 height 24
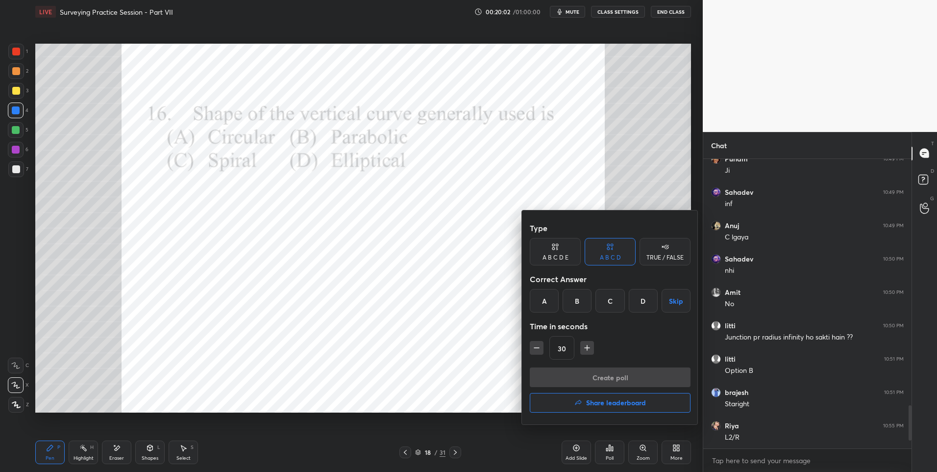
click at [581, 299] on div "B" at bounding box center [577, 301] width 29 height 24
click at [540, 351] on icon "button" at bounding box center [537, 348] width 10 height 10
type input "15"
click at [571, 374] on button "Create poll" at bounding box center [610, 377] width 161 height 20
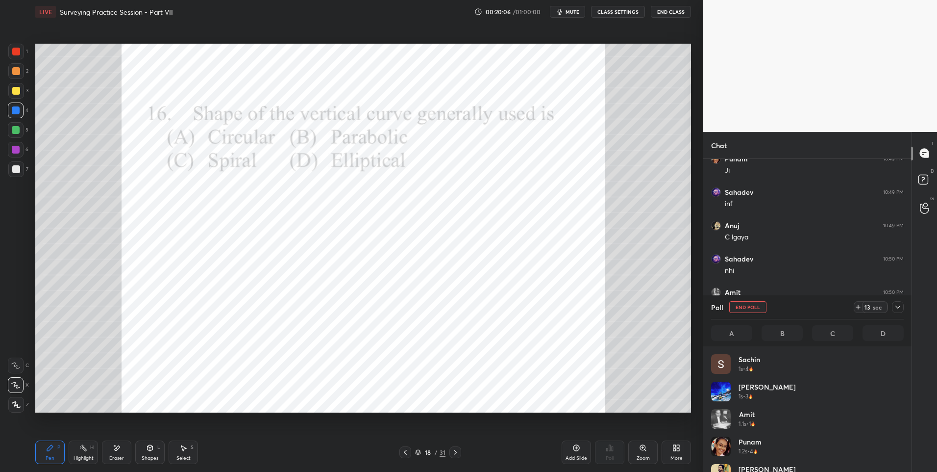
scroll to position [115, 190]
click at [21, 53] on div at bounding box center [16, 52] width 16 height 16
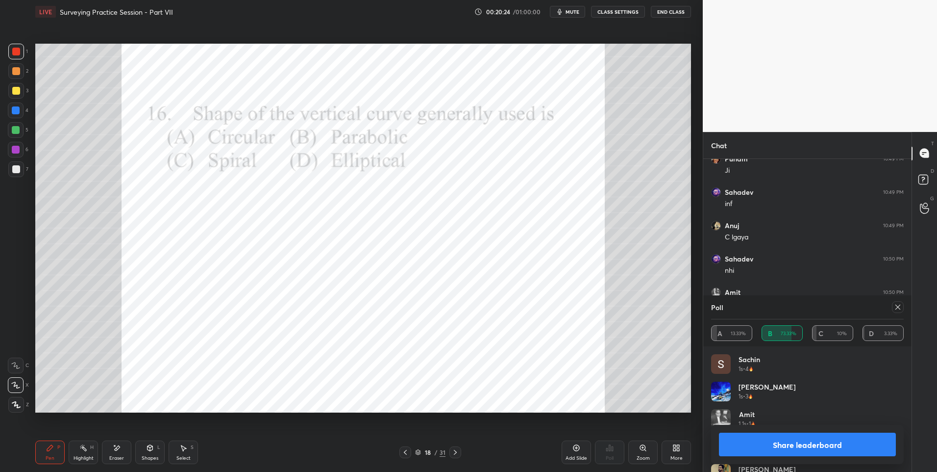
click at [899, 306] on icon at bounding box center [898, 307] width 8 height 8
type textarea "x"
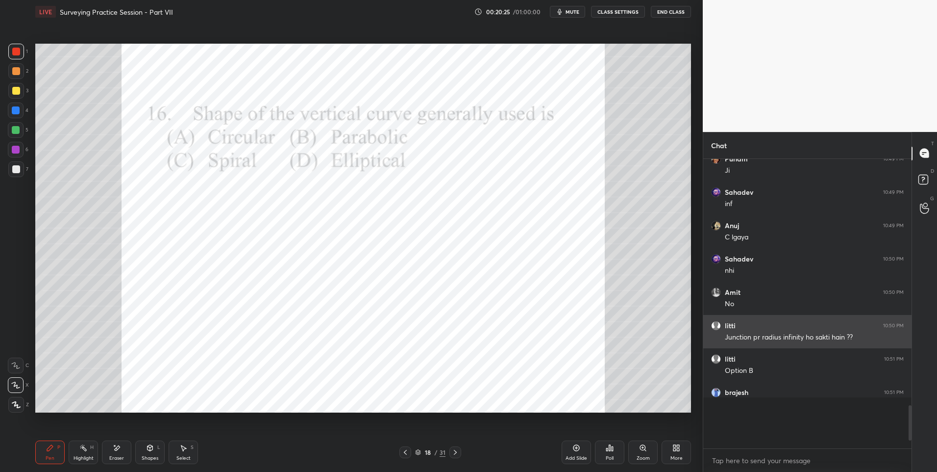
scroll to position [1664, 0]
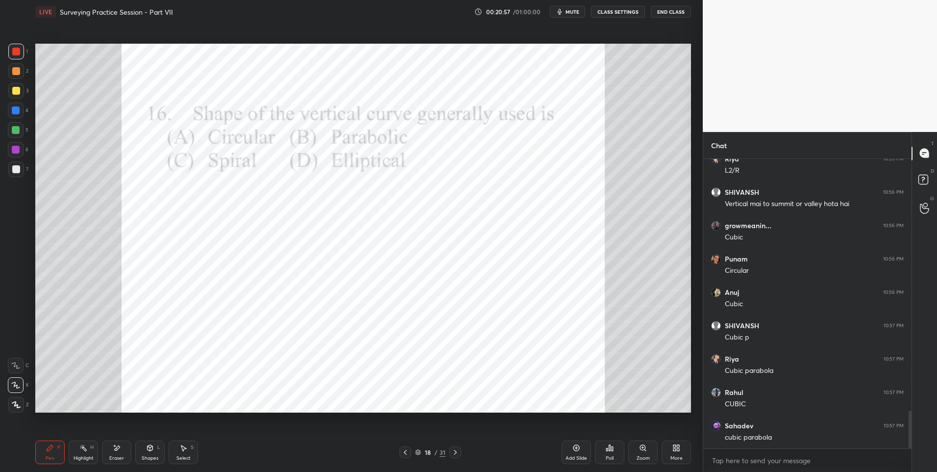
click at [86, 457] on div "Highlight" at bounding box center [84, 457] width 20 height 5
click at [84, 452] on div "Highlight H" at bounding box center [83, 452] width 29 height 24
click at [452, 452] on icon at bounding box center [456, 452] width 8 height 8
click at [50, 464] on div "Pen P Highlight H Eraser Shapes L Select S 19 / 31 Add Slide Poll Zoom More" at bounding box center [363, 451] width 656 height 39
click at [57, 462] on div "Pen P" at bounding box center [49, 452] width 29 height 24
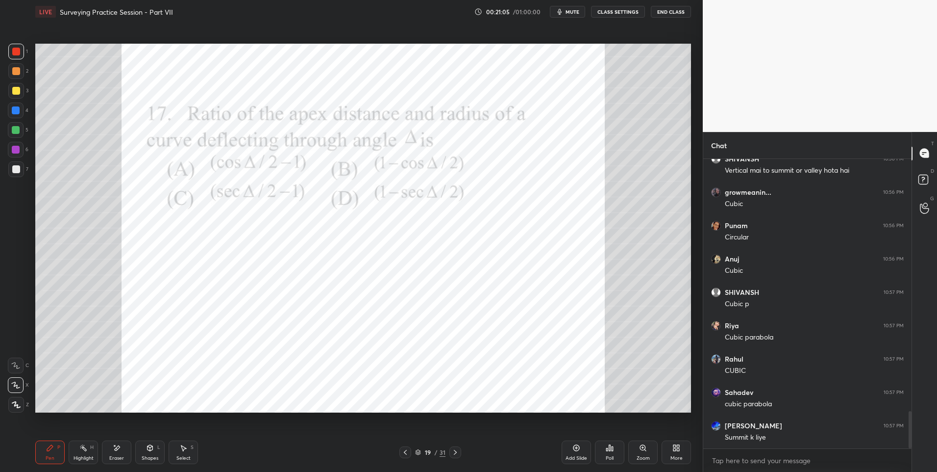
click at [613, 451] on icon at bounding box center [610, 448] width 8 height 8
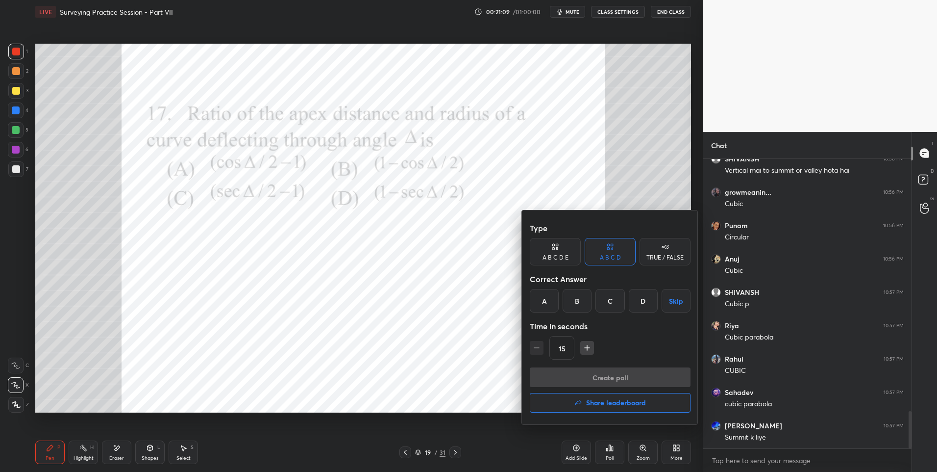
click at [609, 298] on div "C" at bounding box center [610, 301] width 29 height 24
click at [587, 349] on icon "button" at bounding box center [587, 348] width 10 height 10
type input "30"
click at [587, 380] on button "Create poll" at bounding box center [610, 377] width 161 height 20
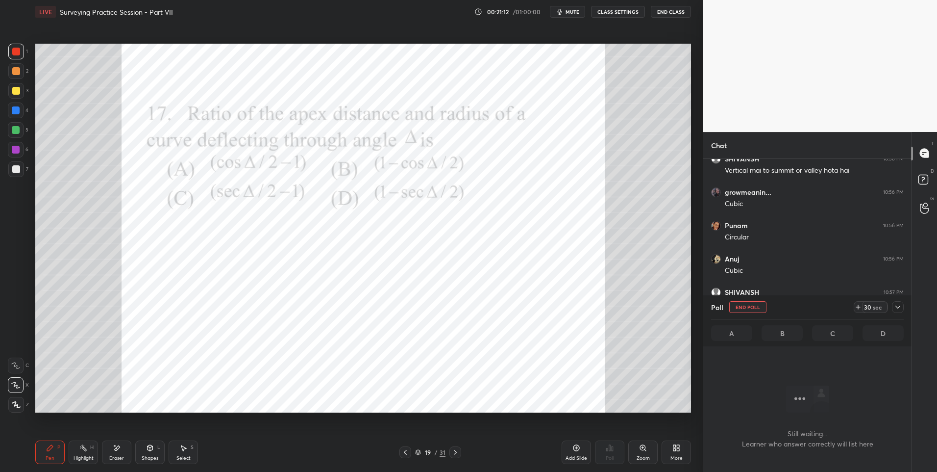
scroll to position [259, 205]
click at [21, 149] on div at bounding box center [16, 150] width 16 height 16
click at [18, 155] on div at bounding box center [16, 150] width 16 height 16
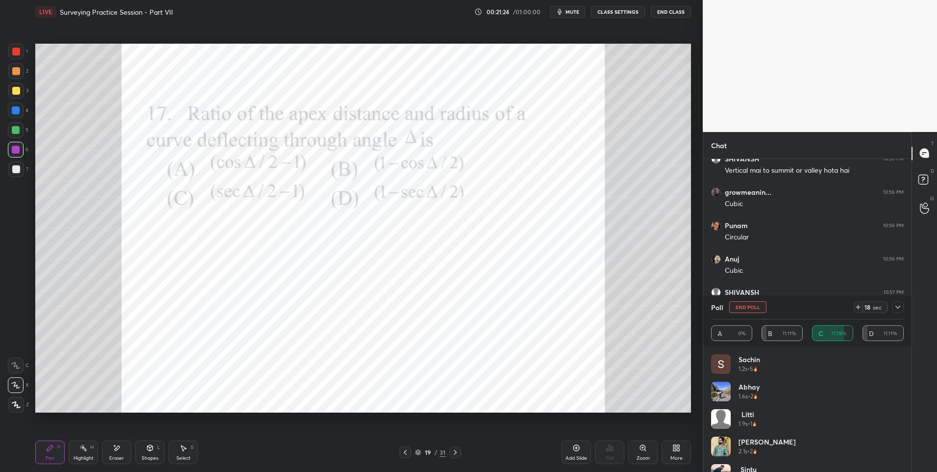
click at [898, 309] on icon at bounding box center [898, 307] width 8 height 8
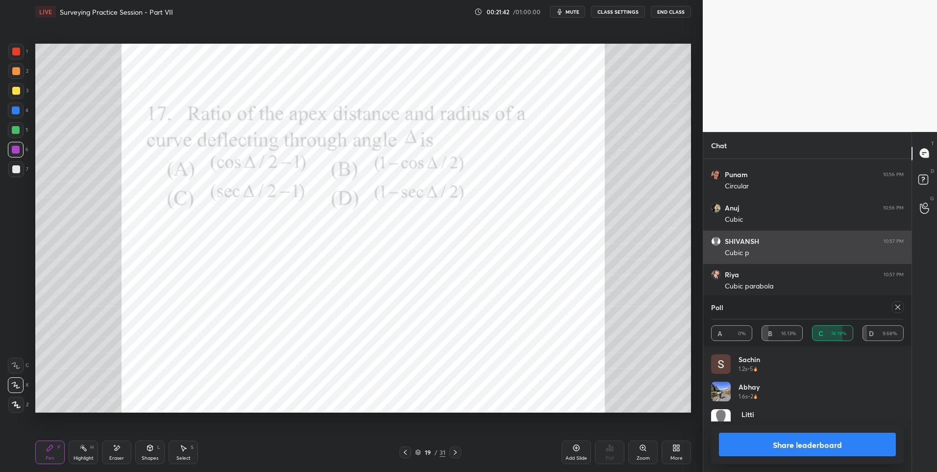
scroll to position [115, 190]
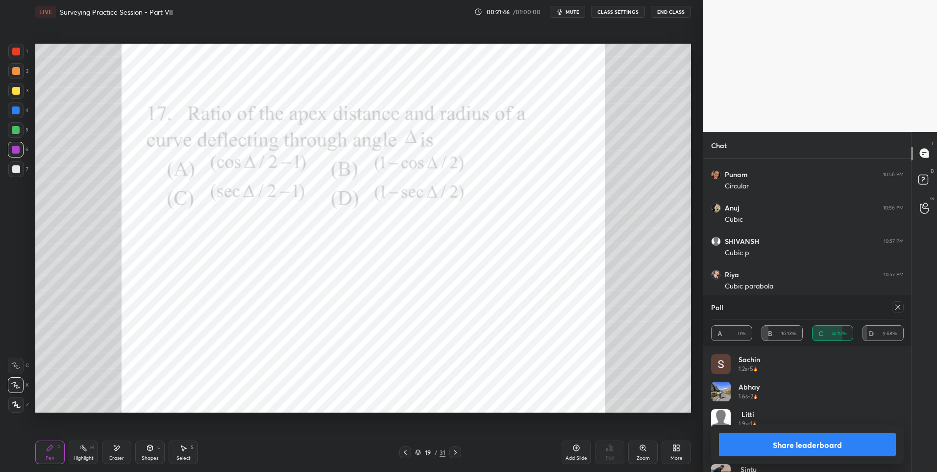
click at [894, 308] on div at bounding box center [898, 307] width 12 height 12
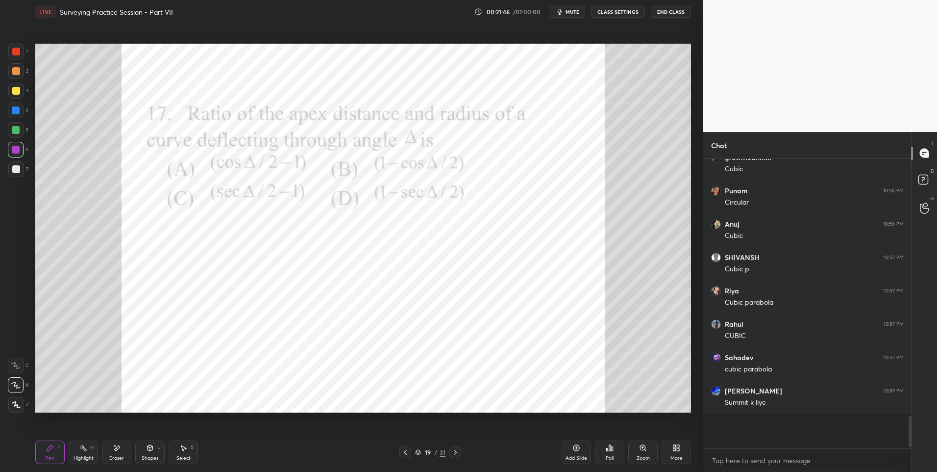
scroll to position [1957, 0]
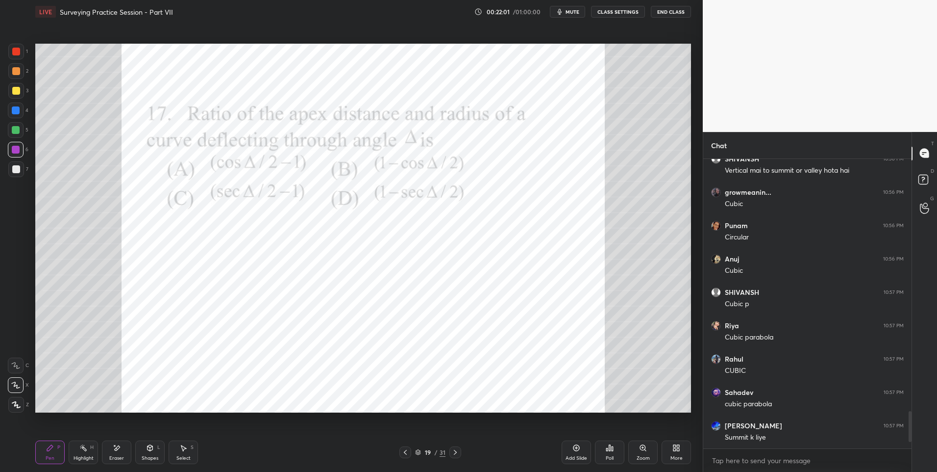
click at [454, 452] on icon at bounding box center [456, 452] width 8 height 8
click at [610, 449] on icon at bounding box center [609, 448] width 1 height 6
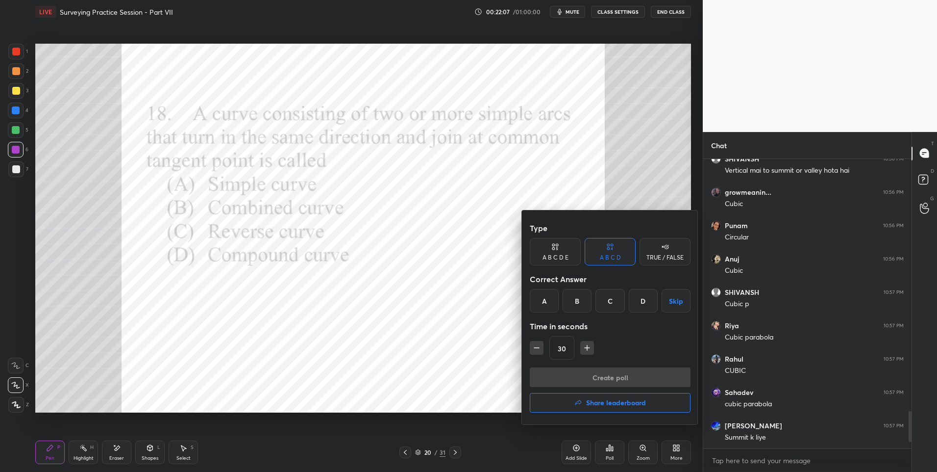
click at [641, 296] on div "D" at bounding box center [643, 301] width 29 height 24
click at [603, 377] on button "Create poll" at bounding box center [610, 377] width 161 height 20
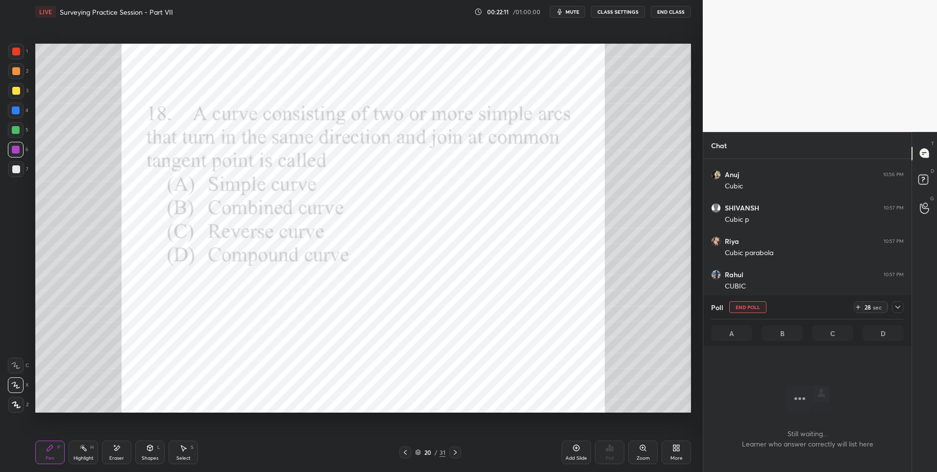
click at [897, 308] on icon at bounding box center [898, 307] width 8 height 8
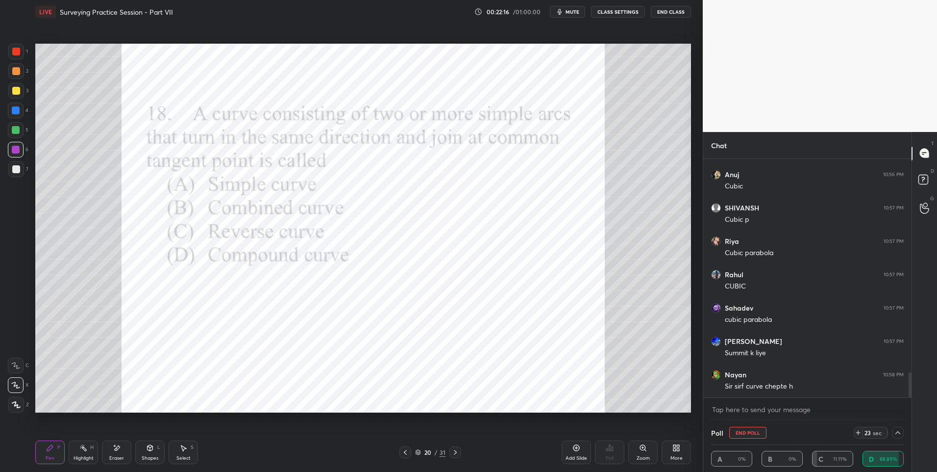
click at [19, 56] on div at bounding box center [16, 52] width 16 height 16
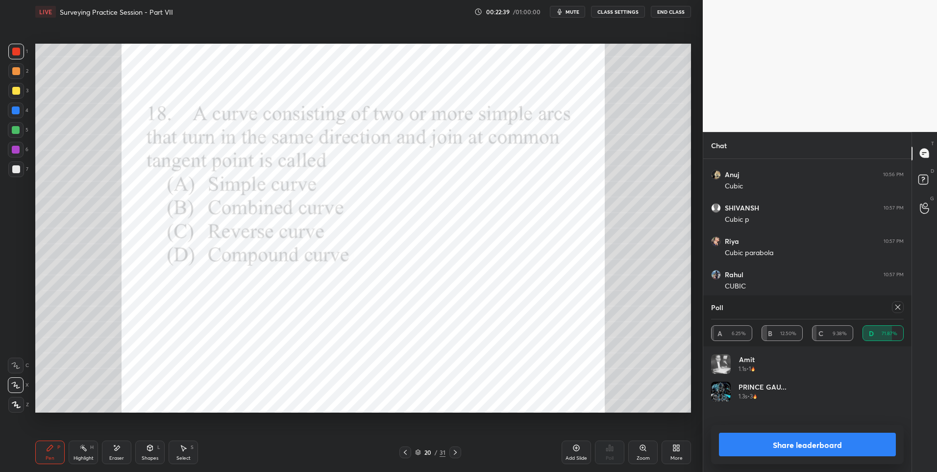
scroll to position [115, 190]
click at [144, 453] on div "Shapes L" at bounding box center [149, 452] width 29 height 24
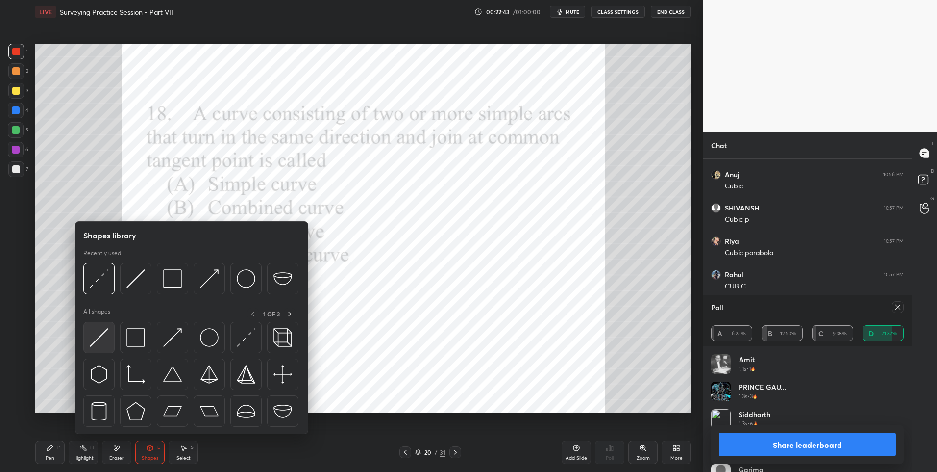
click at [106, 340] on img at bounding box center [99, 337] width 19 height 19
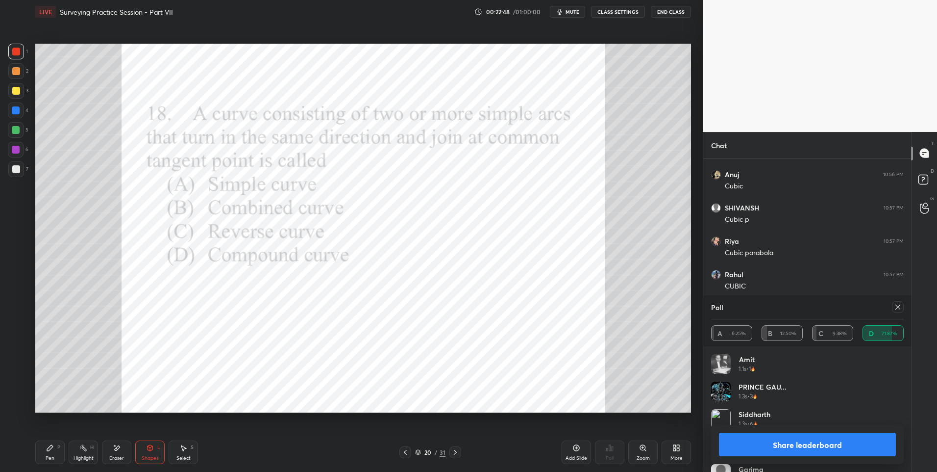
click at [150, 449] on icon at bounding box center [150, 448] width 5 height 6
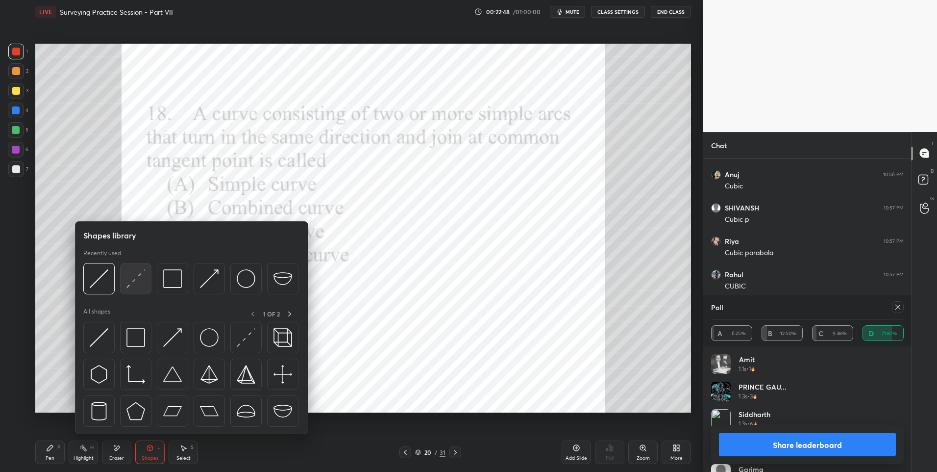
click at [137, 282] on img at bounding box center [135, 278] width 19 height 19
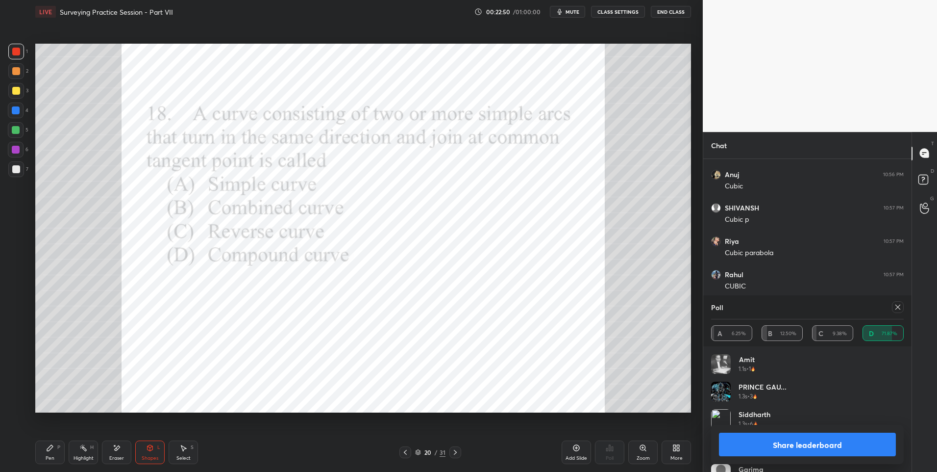
click at [52, 446] on icon at bounding box center [50, 448] width 6 height 6
click at [16, 128] on div at bounding box center [16, 130] width 8 height 8
click at [18, 148] on div at bounding box center [16, 150] width 8 height 8
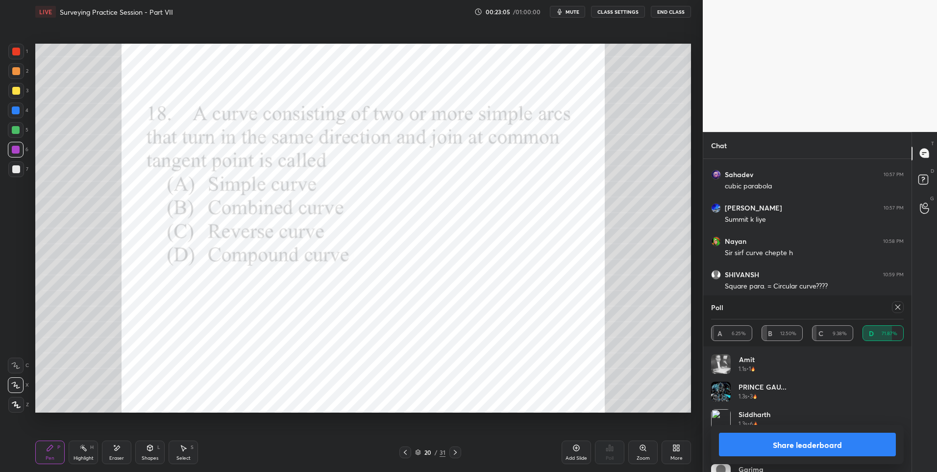
click at [898, 304] on icon at bounding box center [898, 307] width 8 height 8
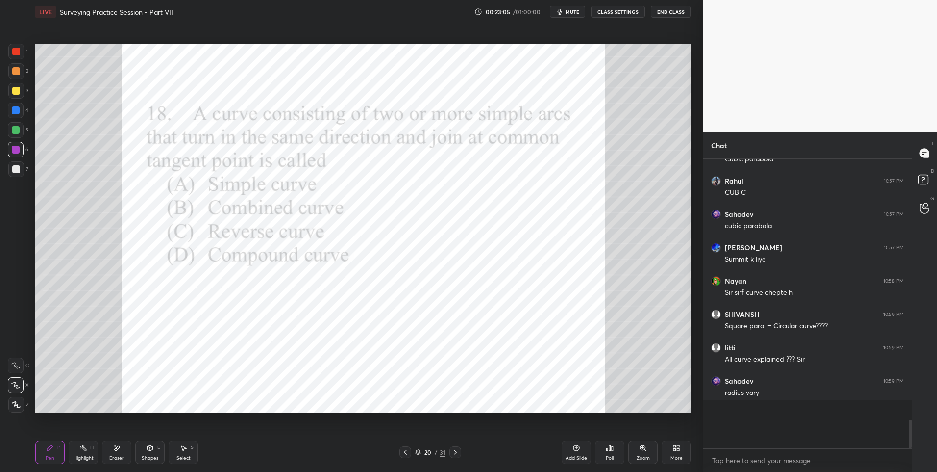
scroll to position [3, 3]
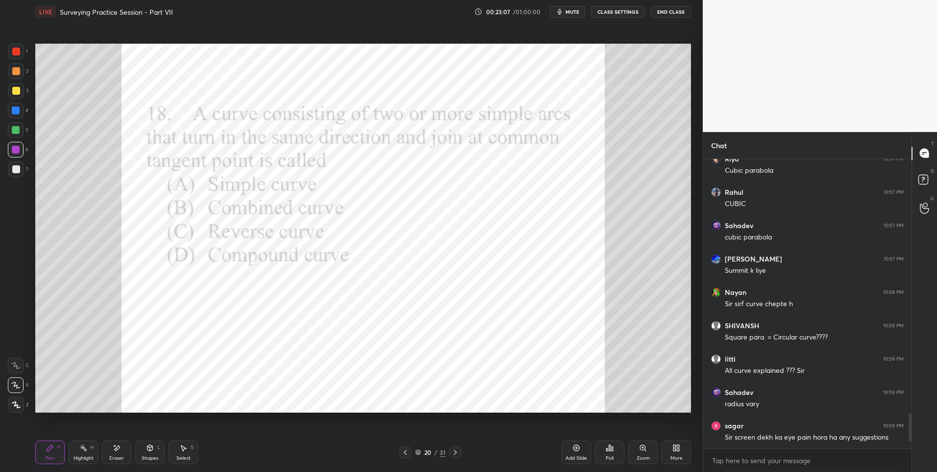
click at [16, 58] on div at bounding box center [16, 52] width 16 height 16
click at [85, 451] on rect at bounding box center [84, 448] width 5 height 5
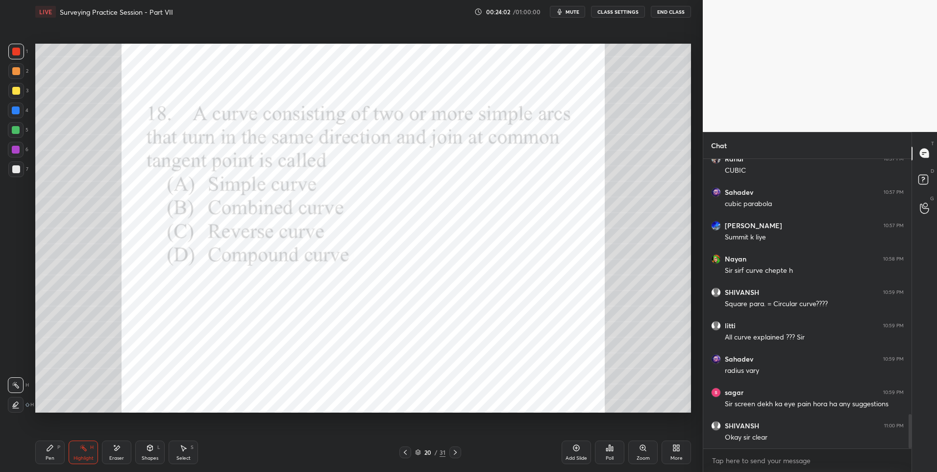
click at [55, 450] on div "Pen P" at bounding box center [49, 452] width 29 height 24
click at [19, 111] on div at bounding box center [16, 110] width 8 height 8
click at [78, 451] on div "Highlight H" at bounding box center [83, 452] width 29 height 24
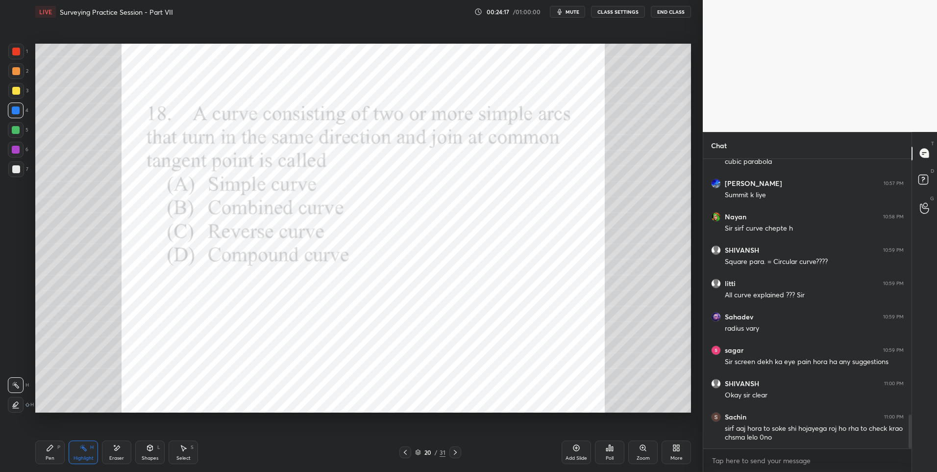
click at [117, 455] on div "Eraser" at bounding box center [116, 457] width 15 height 5
click at [47, 453] on div "Pen P" at bounding box center [49, 452] width 29 height 24
click at [50, 450] on icon at bounding box center [50, 448] width 8 height 8
click at [15, 151] on div at bounding box center [16, 150] width 8 height 8
click at [456, 452] on icon at bounding box center [456, 452] width 8 height 8
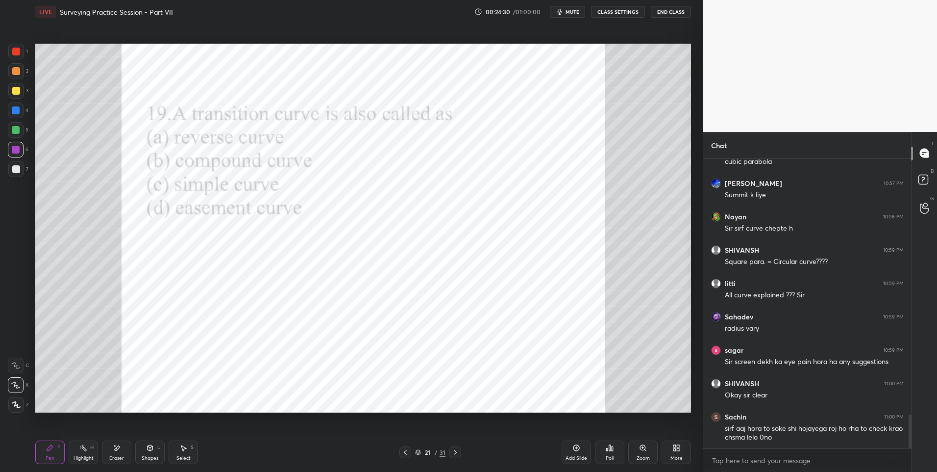
scroll to position [2228, 0]
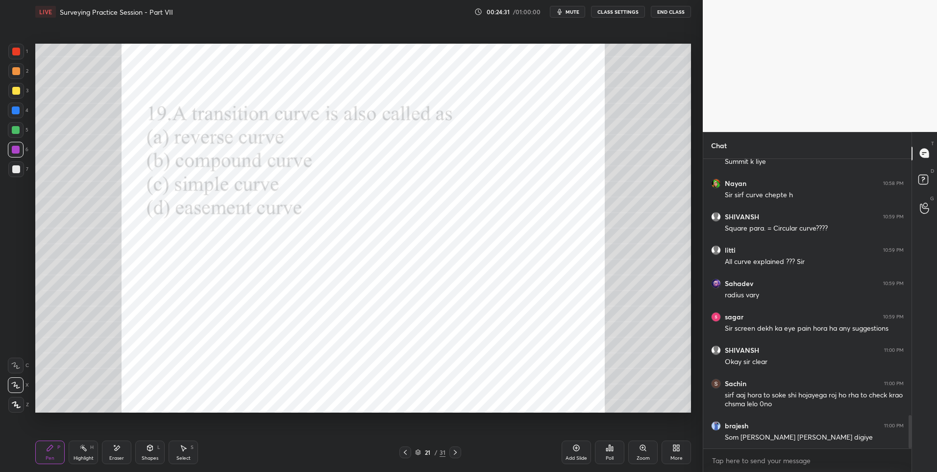
click at [18, 48] on div at bounding box center [16, 52] width 8 height 8
click at [614, 452] on div "Poll" at bounding box center [609, 452] width 29 height 24
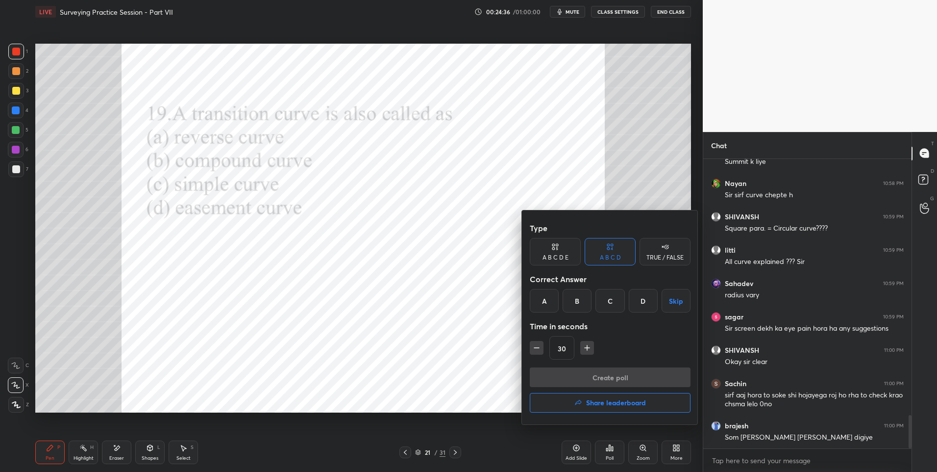
click at [646, 298] on div "D" at bounding box center [643, 301] width 29 height 24
click at [599, 374] on button "Create poll" at bounding box center [610, 377] width 161 height 20
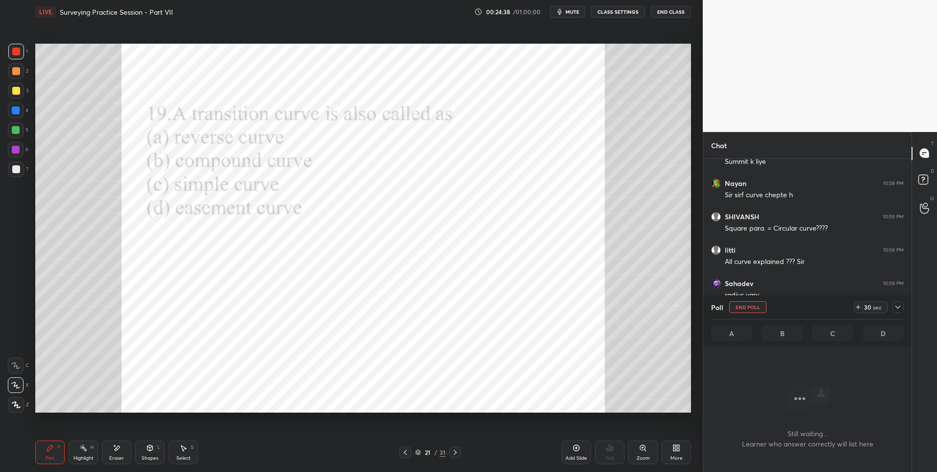
scroll to position [259, 205]
click at [897, 307] on icon at bounding box center [898, 306] width 5 height 3
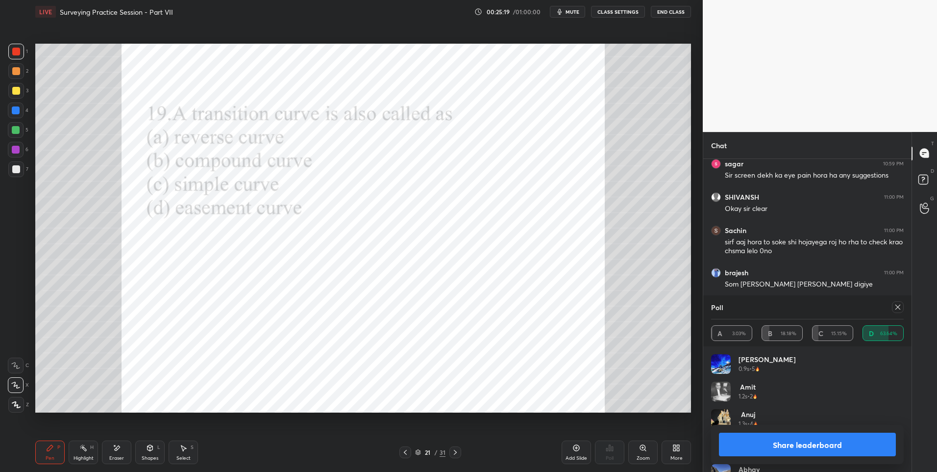
scroll to position [1992, 0]
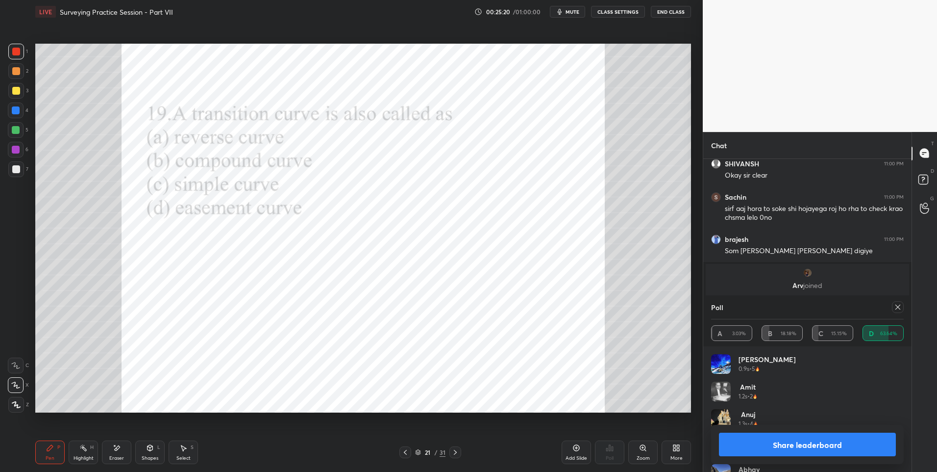
click at [897, 309] on icon at bounding box center [898, 307] width 8 height 8
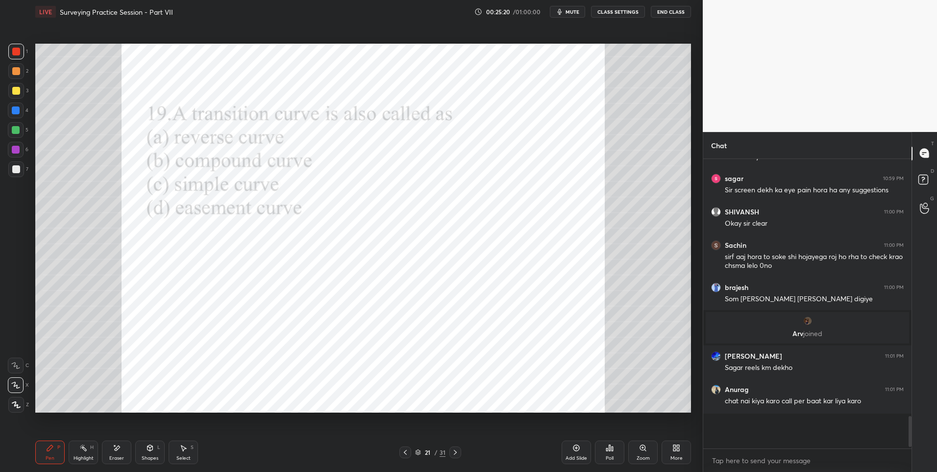
scroll to position [1941, 0]
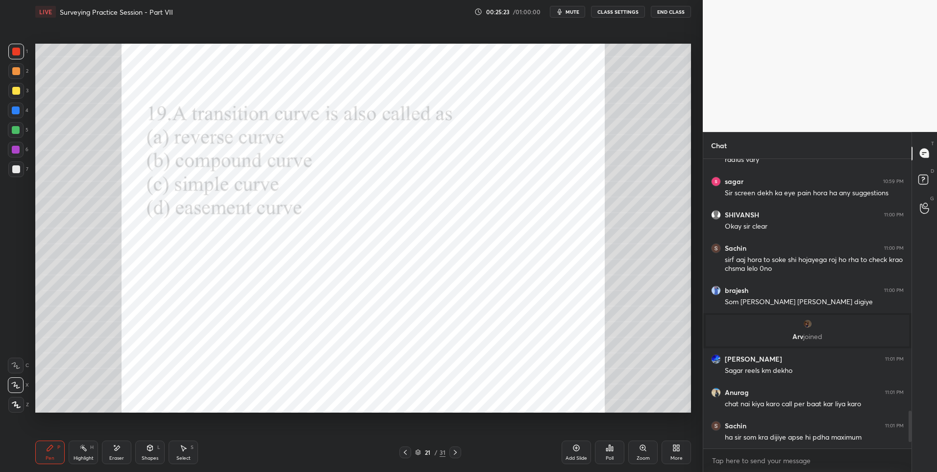
click at [17, 148] on div at bounding box center [16, 150] width 8 height 8
click at [457, 448] on icon at bounding box center [456, 452] width 8 height 8
click at [609, 452] on div "Poll" at bounding box center [609, 452] width 29 height 24
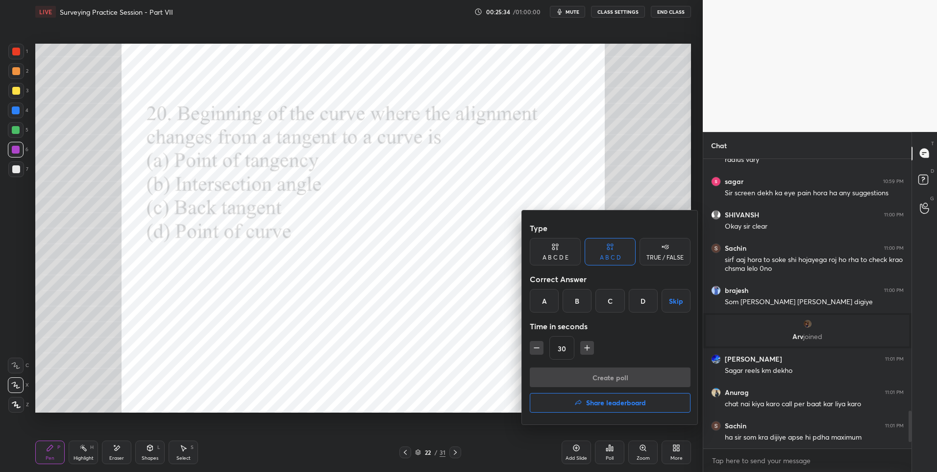
click at [651, 301] on div "D" at bounding box center [643, 301] width 29 height 24
click at [601, 375] on button "Create poll" at bounding box center [610, 377] width 161 height 20
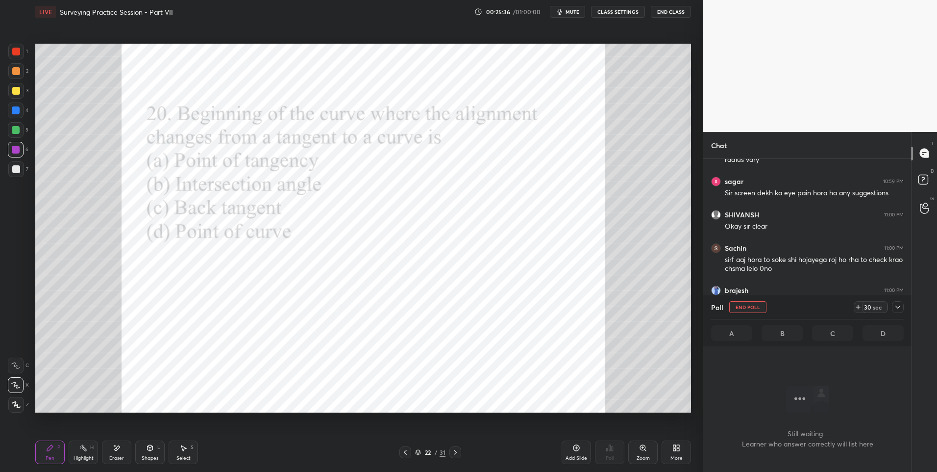
scroll to position [235, 205]
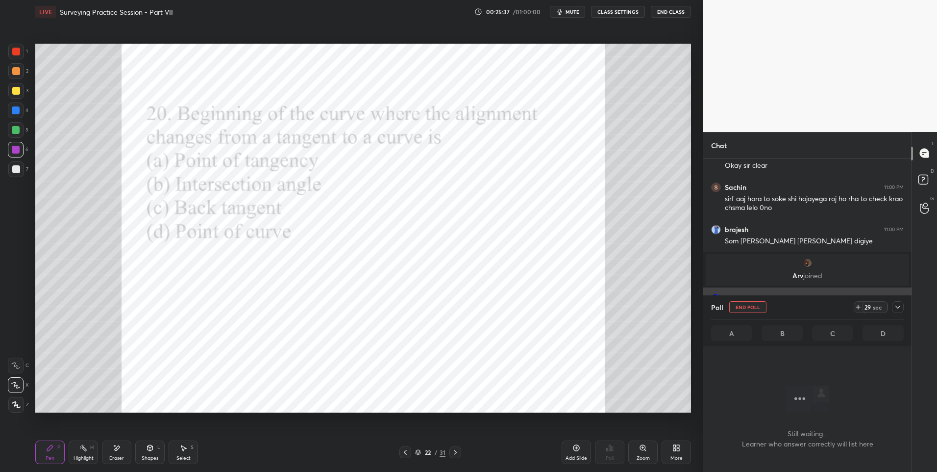
click at [897, 305] on icon at bounding box center [898, 307] width 8 height 8
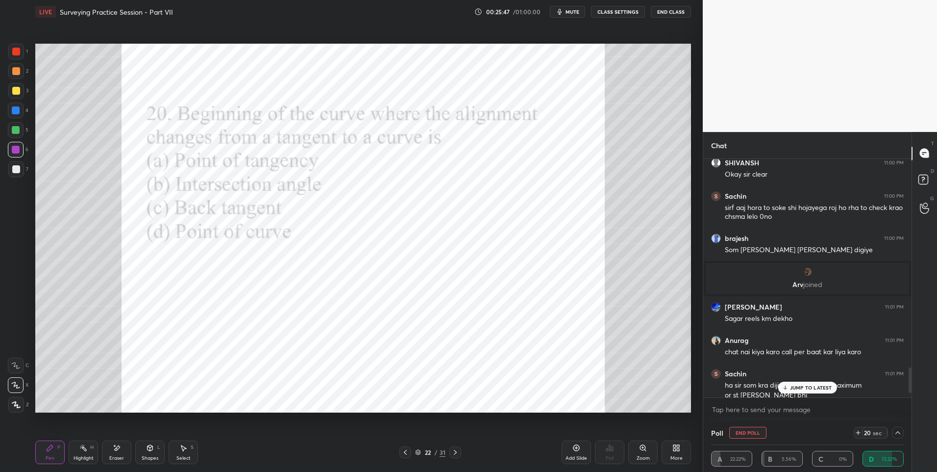
scroll to position [2002, 0]
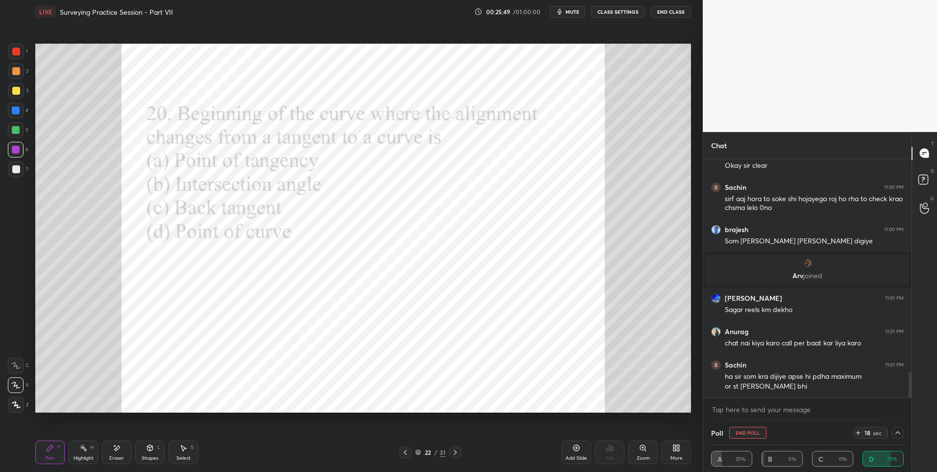
click at [25, 51] on div "1" at bounding box center [18, 52] width 20 height 16
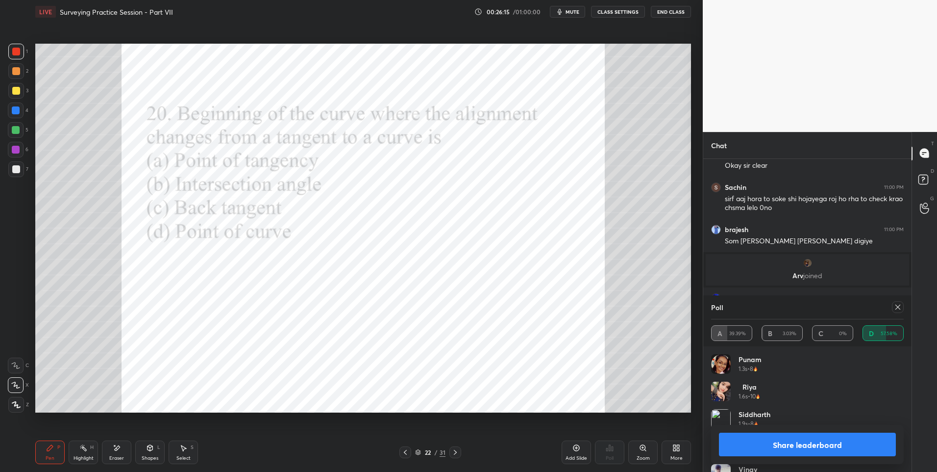
scroll to position [2035, 0]
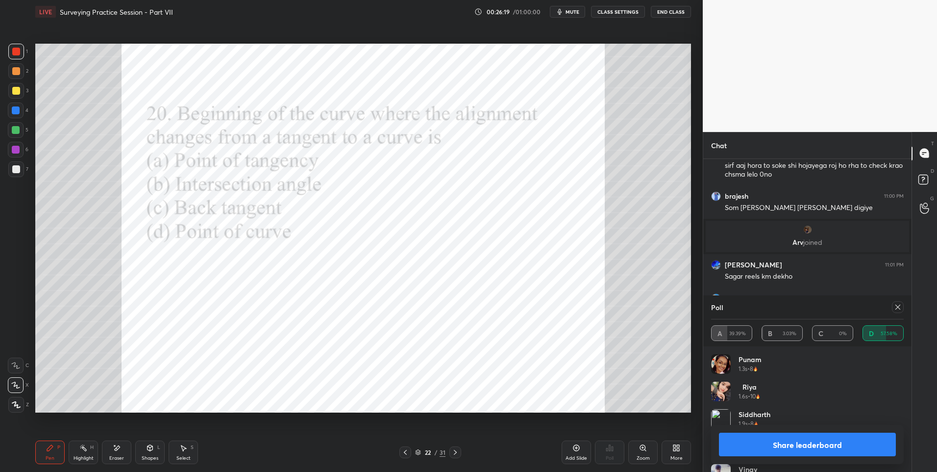
click at [897, 304] on icon at bounding box center [898, 307] width 8 height 8
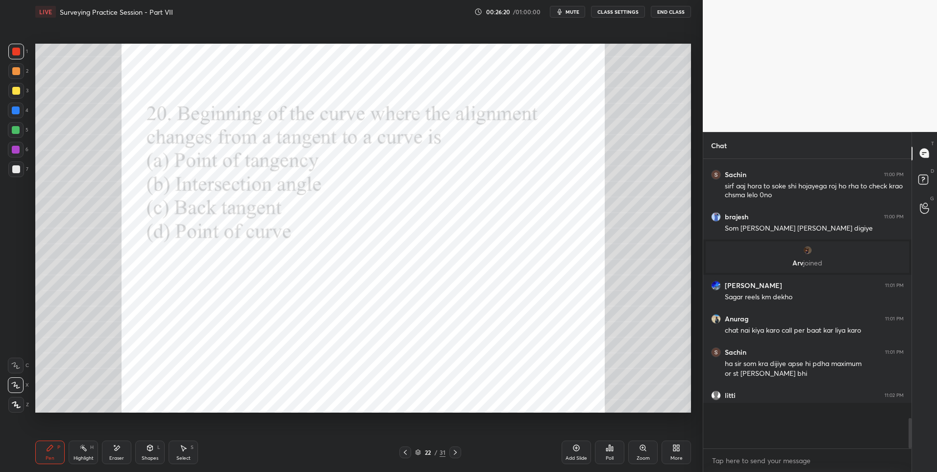
scroll to position [1993, 0]
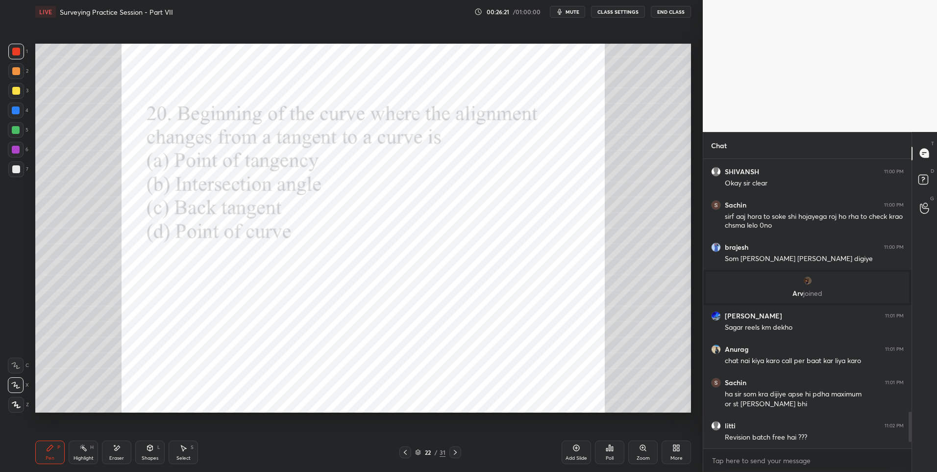
click at [459, 449] on div at bounding box center [456, 452] width 12 height 12
click at [610, 449] on icon at bounding box center [609, 448] width 1 height 6
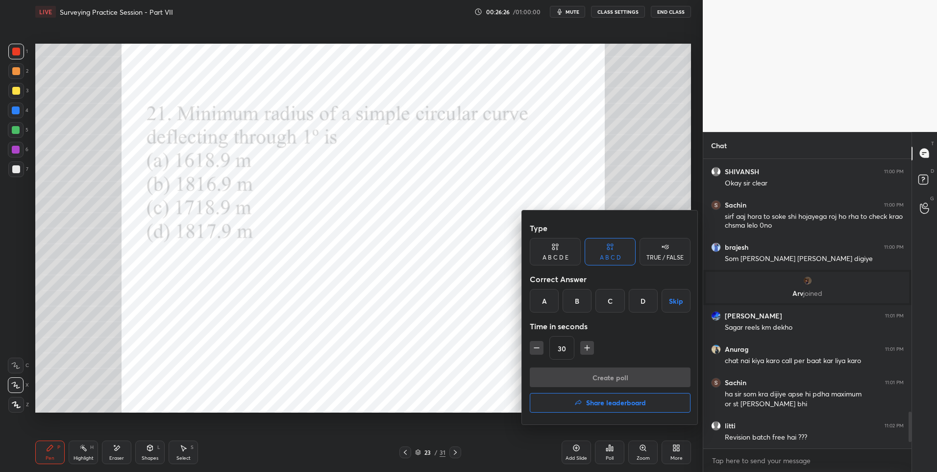
click at [615, 299] on div "C" at bounding box center [610, 301] width 29 height 24
click at [577, 372] on button "Create poll" at bounding box center [610, 377] width 161 height 20
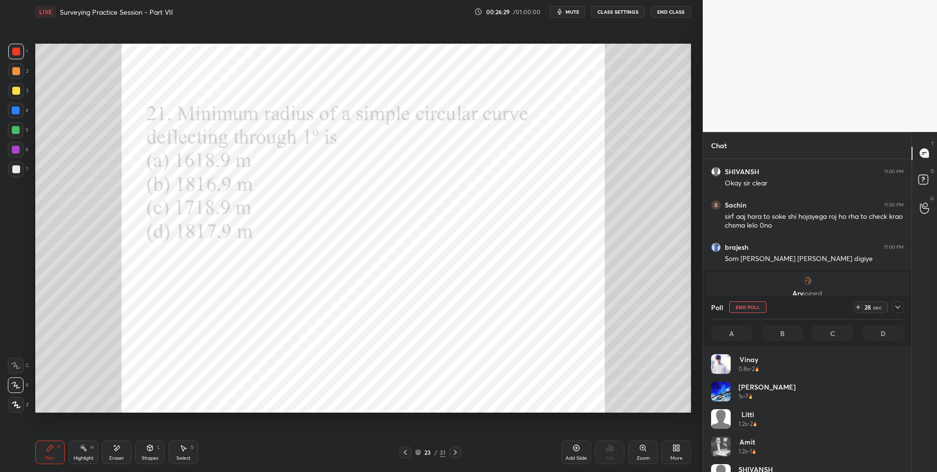
click at [896, 307] on icon at bounding box center [898, 307] width 8 height 8
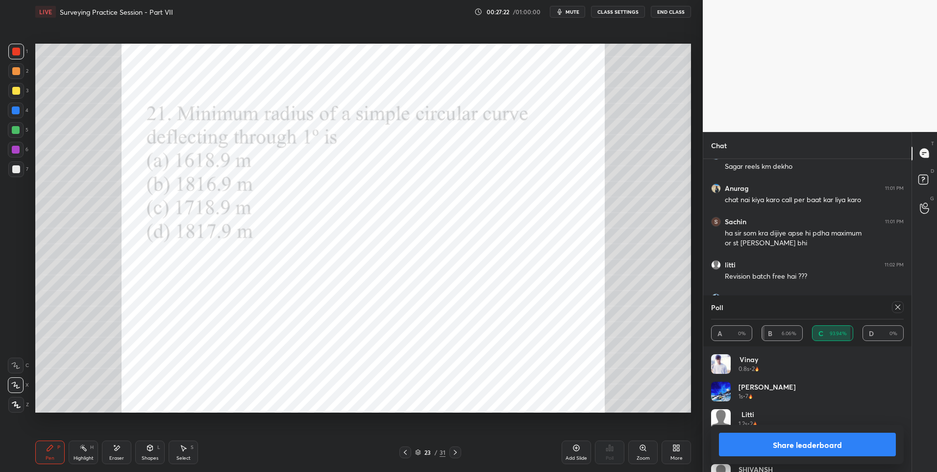
click at [892, 307] on div at bounding box center [898, 307] width 12 height 12
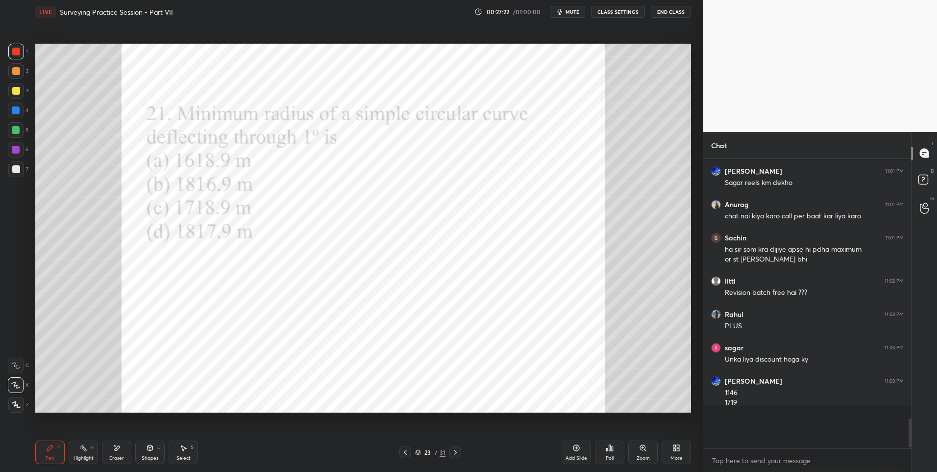
scroll to position [2097, 0]
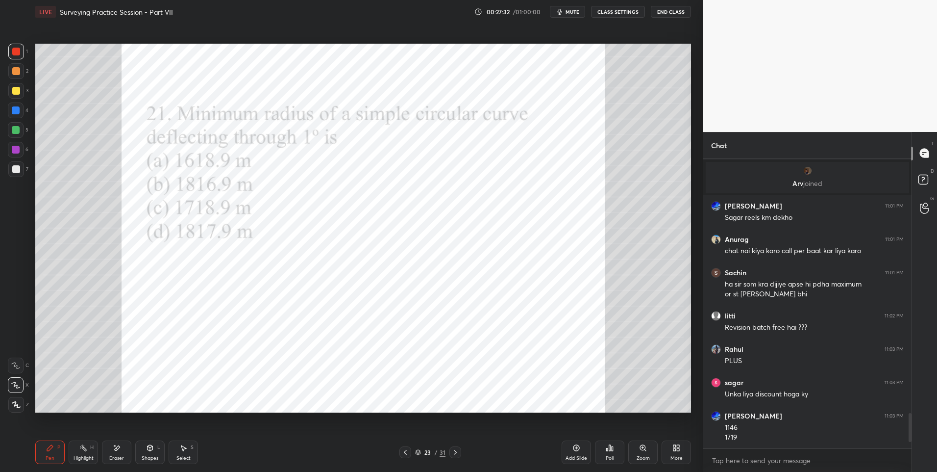
click at [455, 452] on icon at bounding box center [456, 452] width 8 height 8
click at [607, 451] on icon at bounding box center [610, 448] width 8 height 8
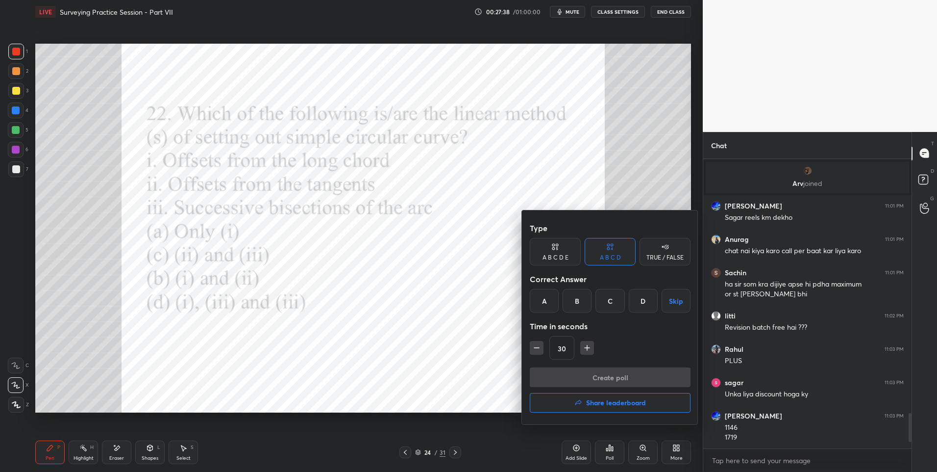
click at [635, 300] on div "D" at bounding box center [643, 301] width 29 height 24
click at [592, 376] on button "Create poll" at bounding box center [610, 377] width 161 height 20
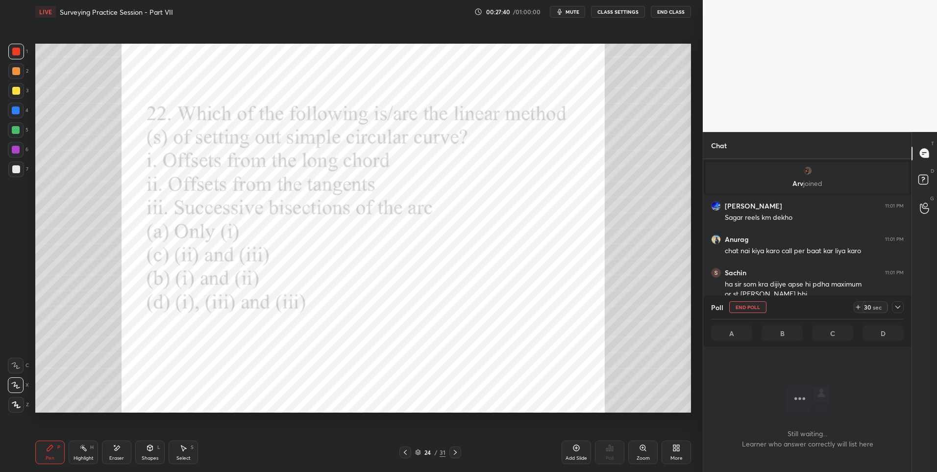
scroll to position [259, 205]
click at [14, 52] on div at bounding box center [16, 52] width 8 height 8
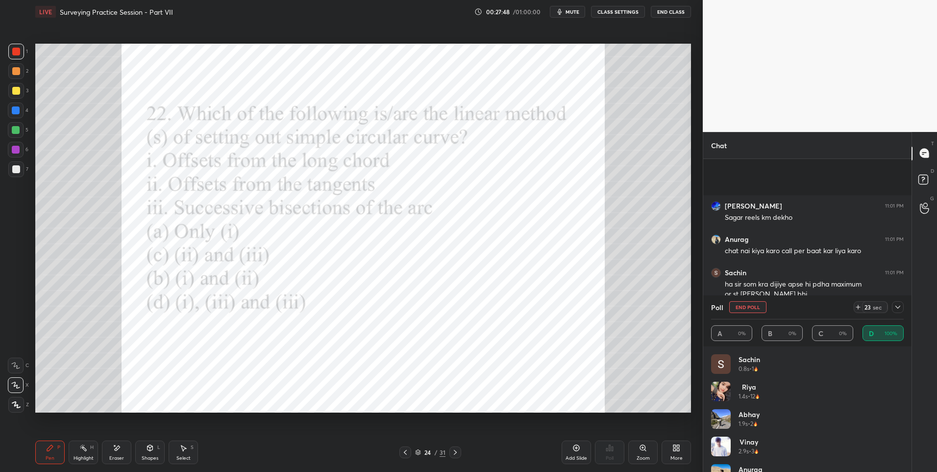
scroll to position [2179, 0]
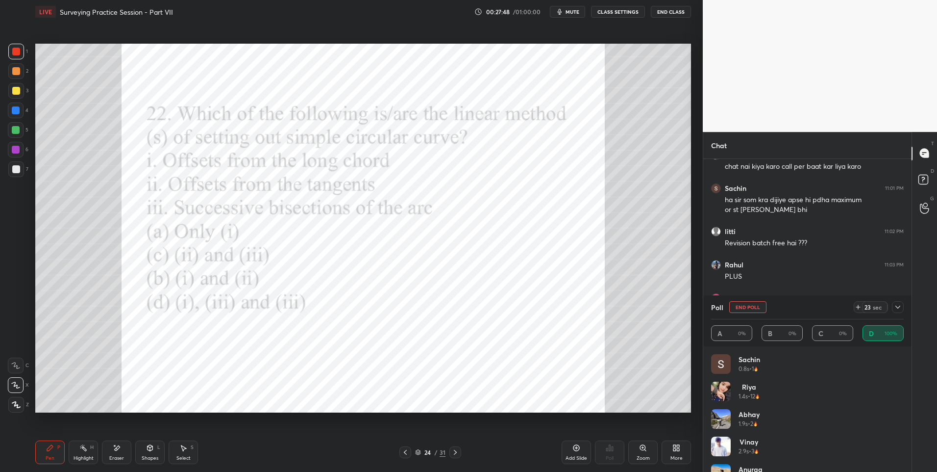
click at [897, 306] on icon at bounding box center [898, 307] width 8 height 8
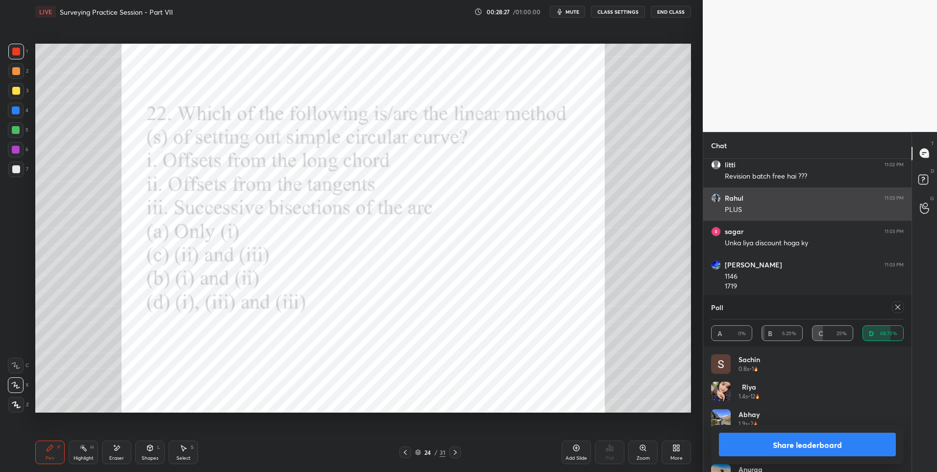
scroll to position [2287, 0]
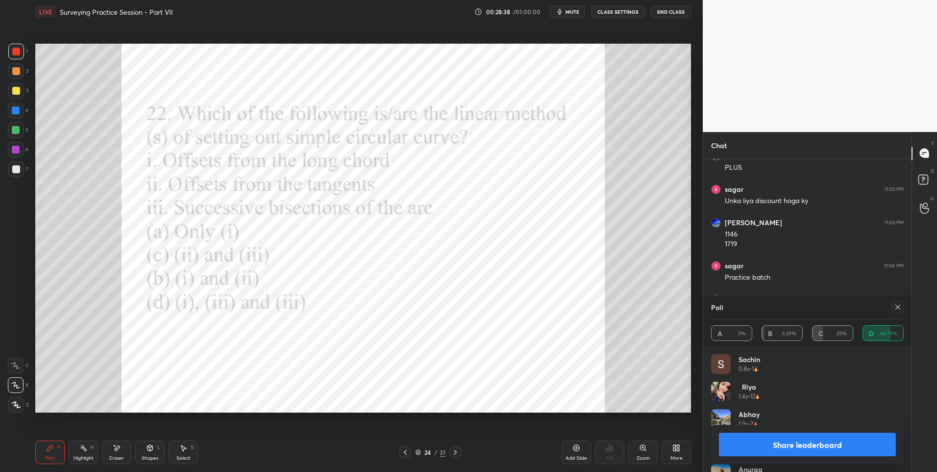
click at [20, 112] on div at bounding box center [16, 110] width 16 height 16
click at [899, 309] on icon at bounding box center [898, 307] width 8 height 8
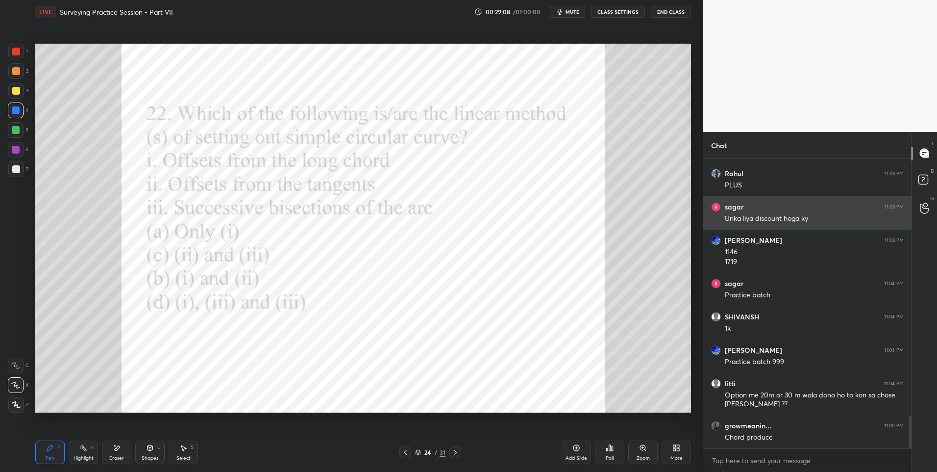
scroll to position [2303, 0]
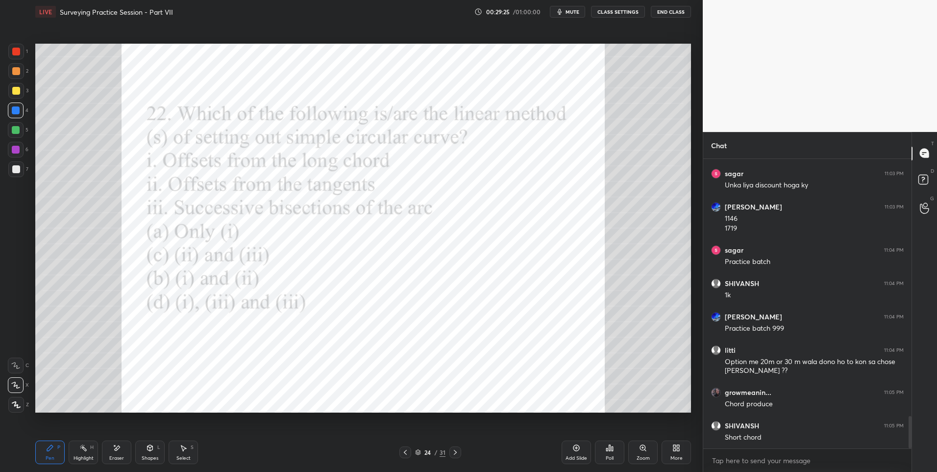
click at [17, 53] on div at bounding box center [16, 52] width 8 height 8
click at [404, 452] on icon at bounding box center [405, 452] width 3 height 5
click at [83, 451] on icon at bounding box center [83, 448] width 8 height 8
click at [456, 454] on icon at bounding box center [456, 452] width 8 height 8
click at [459, 452] on div at bounding box center [456, 452] width 12 height 12
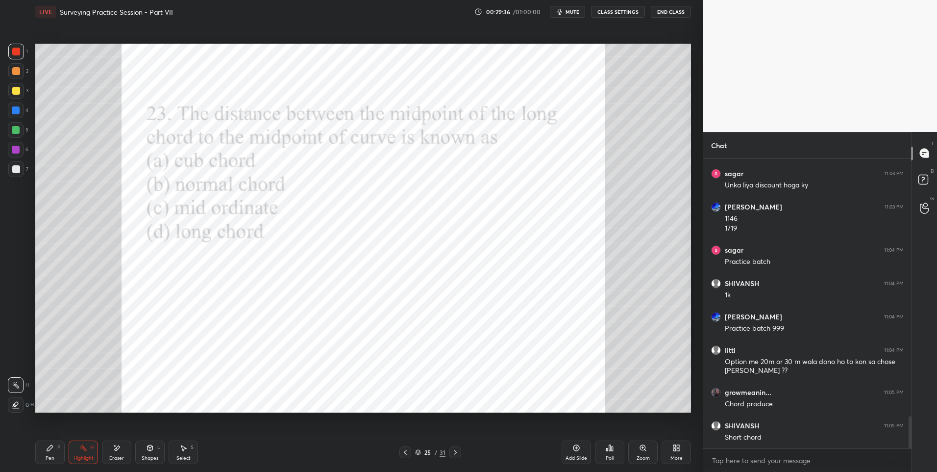
click at [45, 451] on div "Pen P" at bounding box center [49, 452] width 29 height 24
click at [610, 451] on icon at bounding box center [610, 448] width 8 height 8
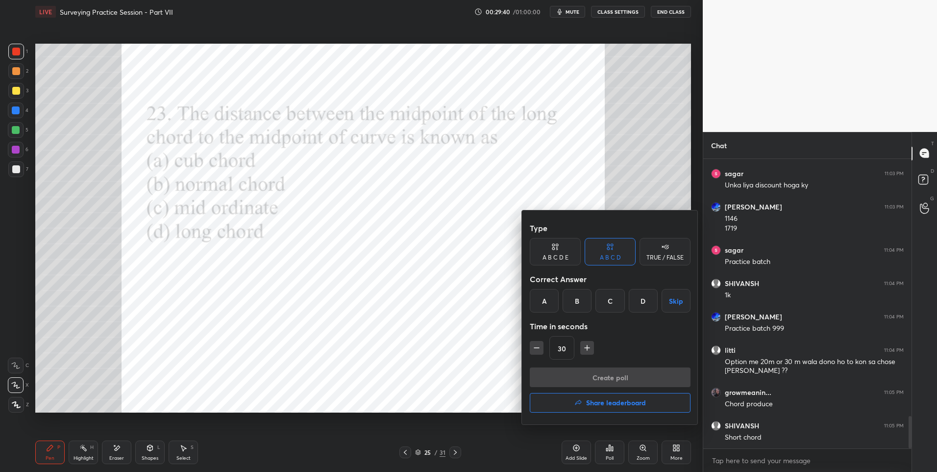
click at [611, 300] on div "C" at bounding box center [610, 301] width 29 height 24
click at [600, 378] on button "Create poll" at bounding box center [610, 377] width 161 height 20
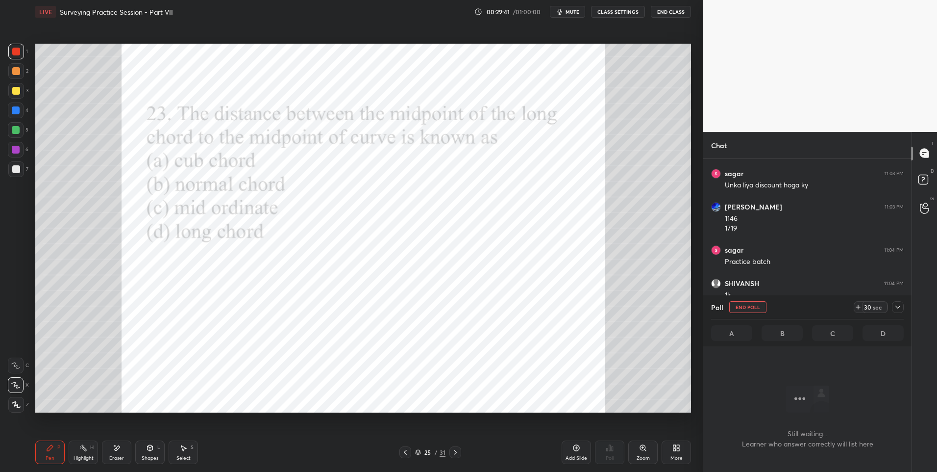
scroll to position [259, 205]
click at [21, 110] on div at bounding box center [16, 110] width 16 height 16
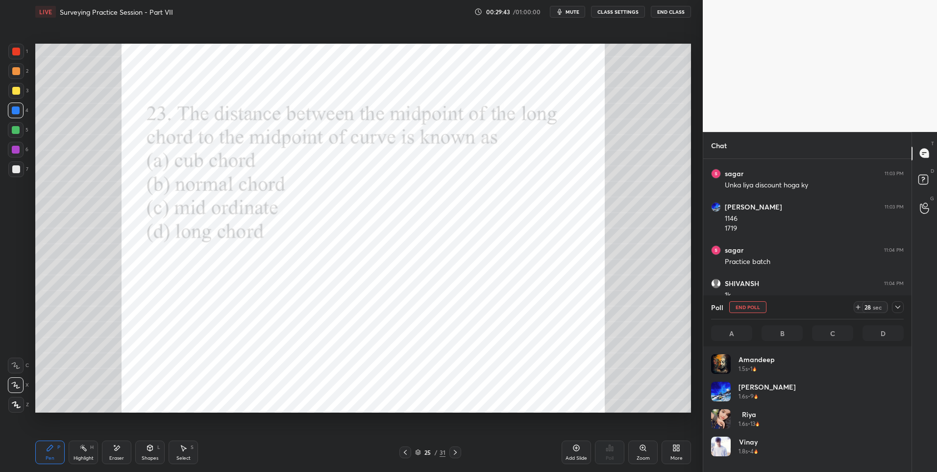
click at [902, 306] on icon at bounding box center [898, 307] width 8 height 8
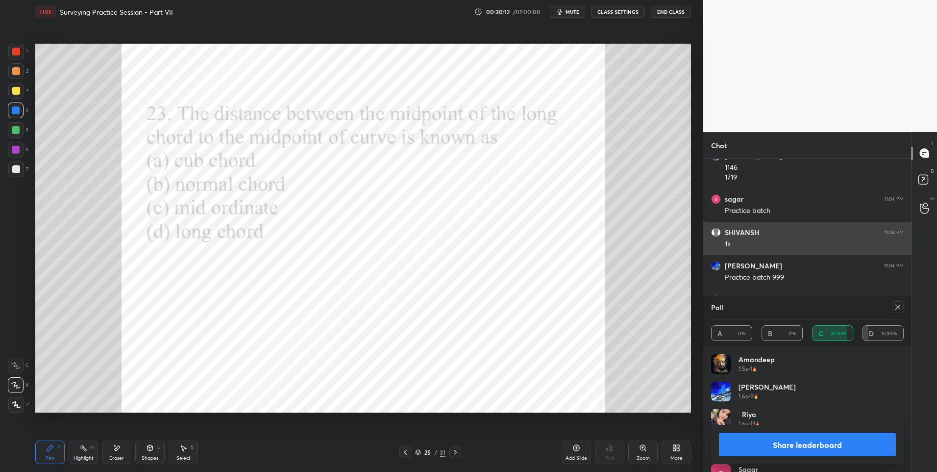
scroll to position [115, 190]
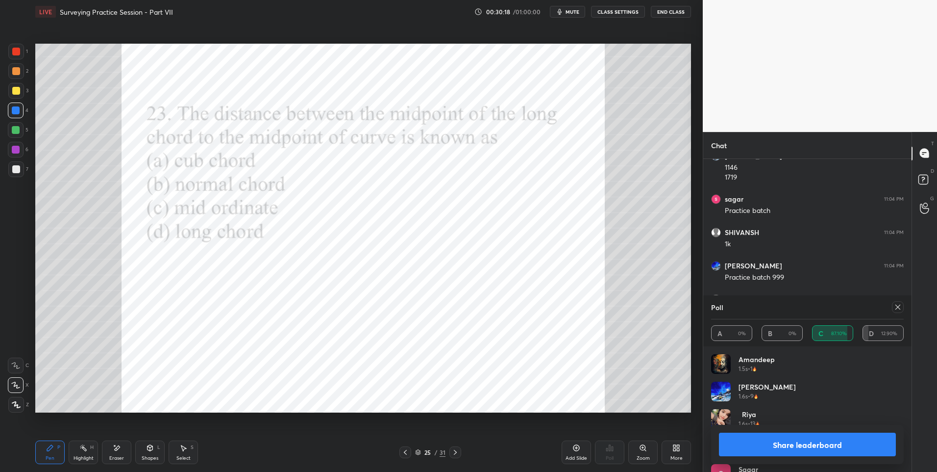
click at [153, 448] on icon at bounding box center [150, 448] width 8 height 8
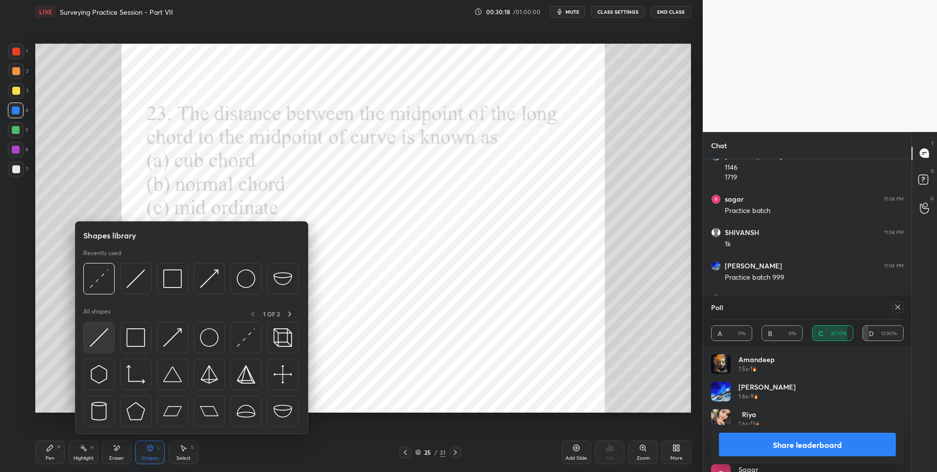
click at [98, 333] on img at bounding box center [99, 337] width 19 height 19
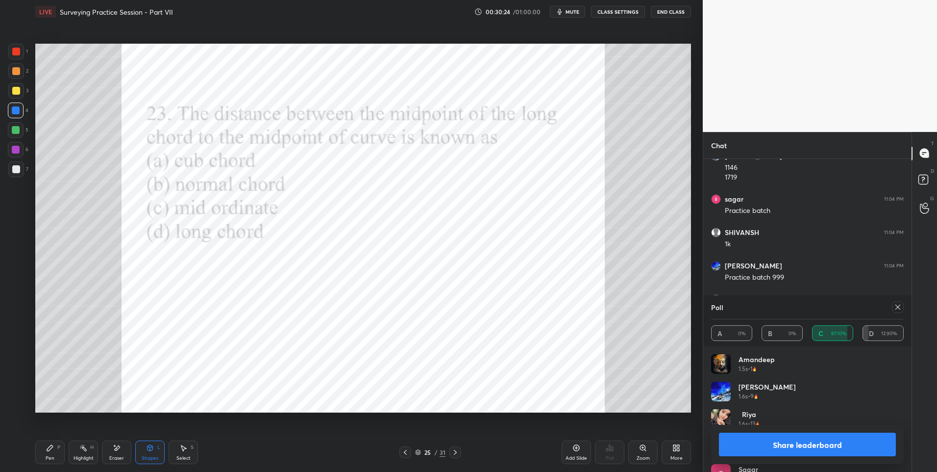
click at [44, 452] on div "Pen P" at bounding box center [49, 452] width 29 height 24
click at [13, 52] on div at bounding box center [16, 52] width 8 height 8
click at [899, 306] on icon at bounding box center [898, 306] width 5 height 5
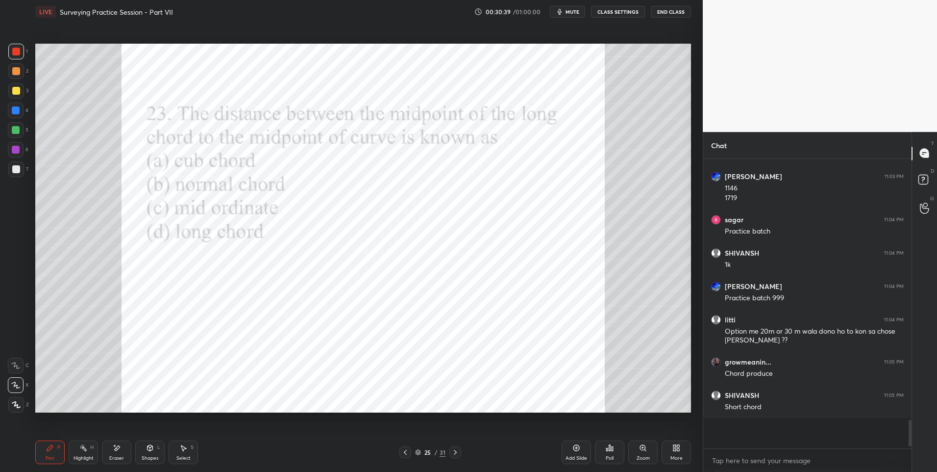
scroll to position [2306, 0]
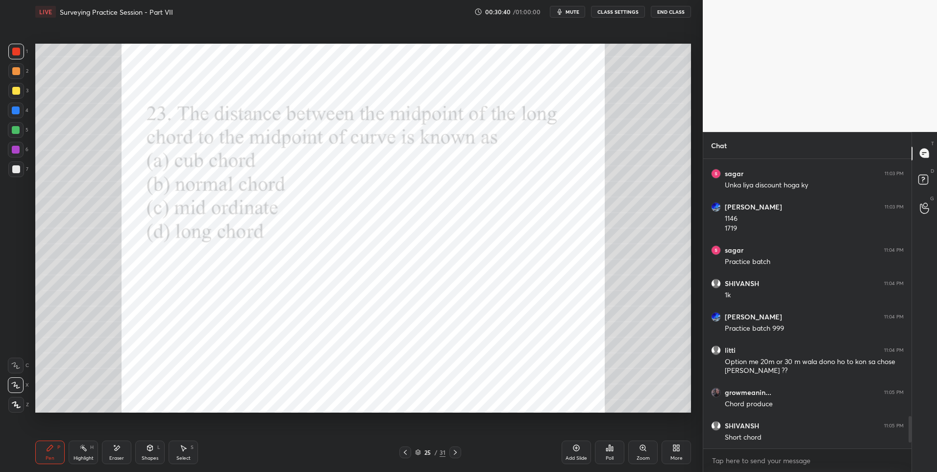
click at [455, 450] on icon at bounding box center [456, 452] width 8 height 8
click at [608, 447] on icon at bounding box center [610, 448] width 8 height 8
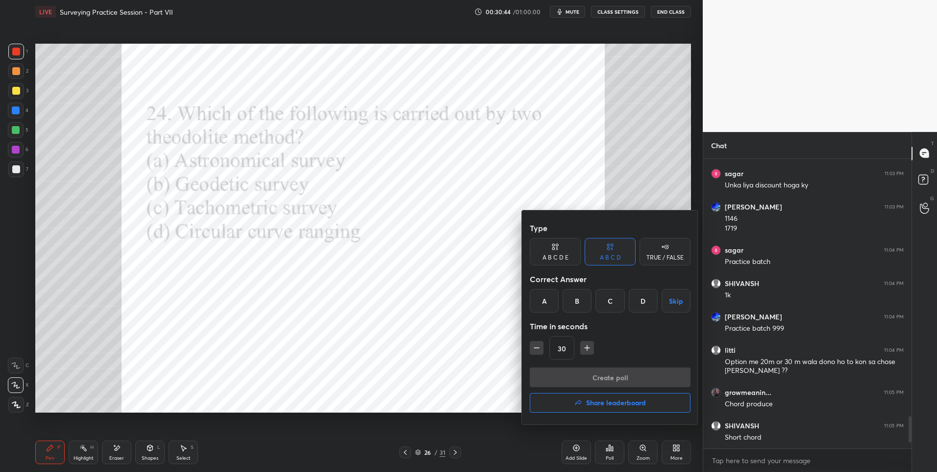
click at [632, 302] on div "D" at bounding box center [643, 301] width 29 height 24
click at [611, 374] on button "Create poll" at bounding box center [610, 377] width 161 height 20
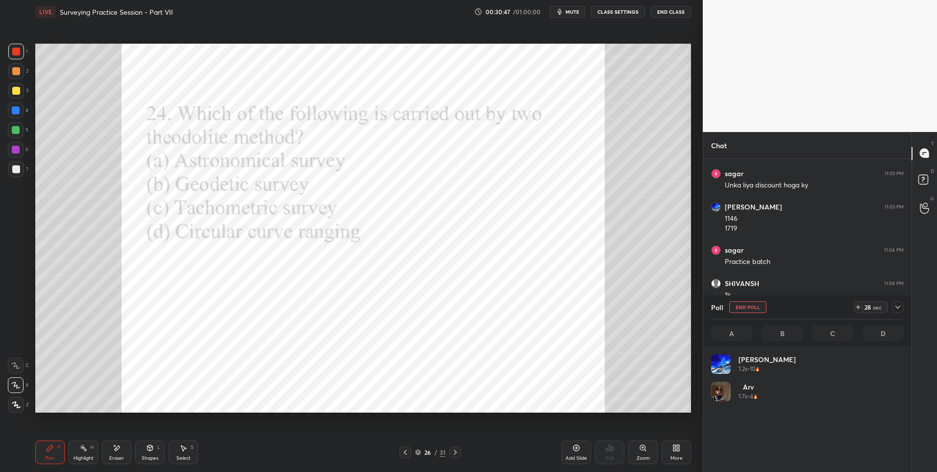
scroll to position [115, 190]
click at [902, 305] on div at bounding box center [898, 307] width 12 height 12
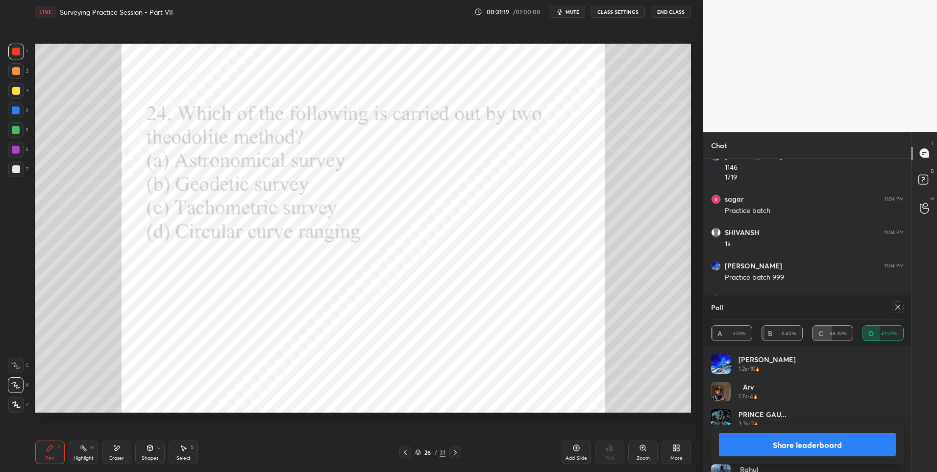
click at [899, 311] on div at bounding box center [898, 307] width 12 height 12
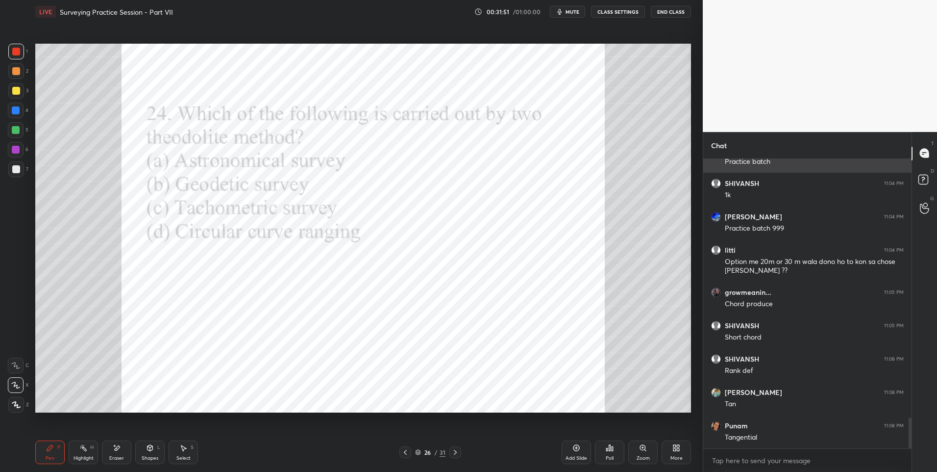
scroll to position [2436, 0]
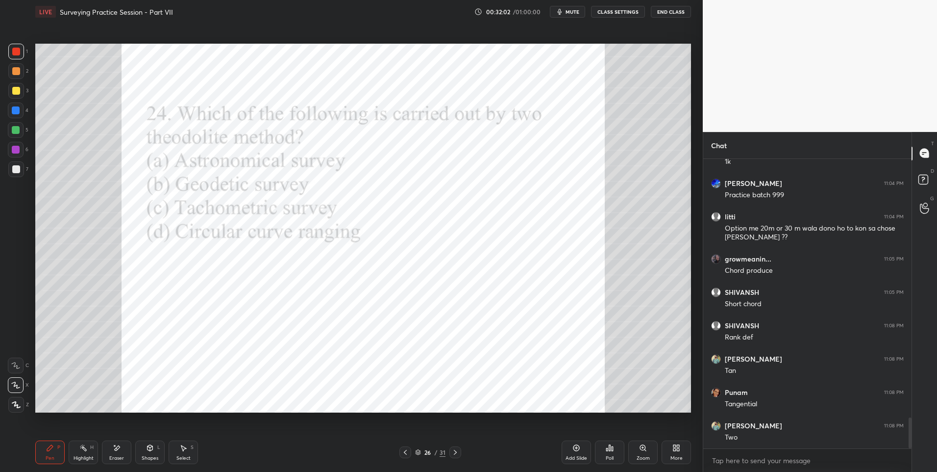
click at [81, 453] on div "Highlight H" at bounding box center [83, 452] width 29 height 24
click at [51, 453] on div "Pen P" at bounding box center [49, 452] width 29 height 24
click at [455, 453] on icon at bounding box center [456, 452] width 8 height 8
click at [605, 451] on div "Poll" at bounding box center [609, 452] width 29 height 24
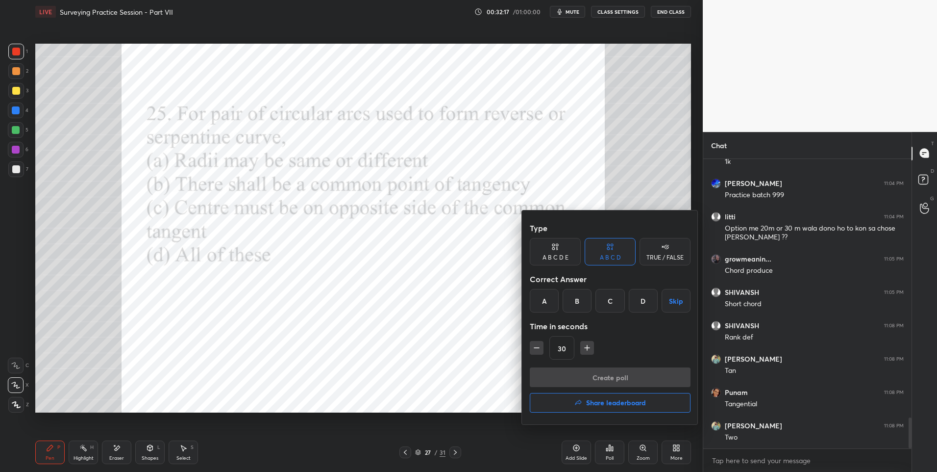
click at [644, 299] on div "D" at bounding box center [643, 301] width 29 height 24
click at [595, 373] on button "Create poll" at bounding box center [610, 377] width 161 height 20
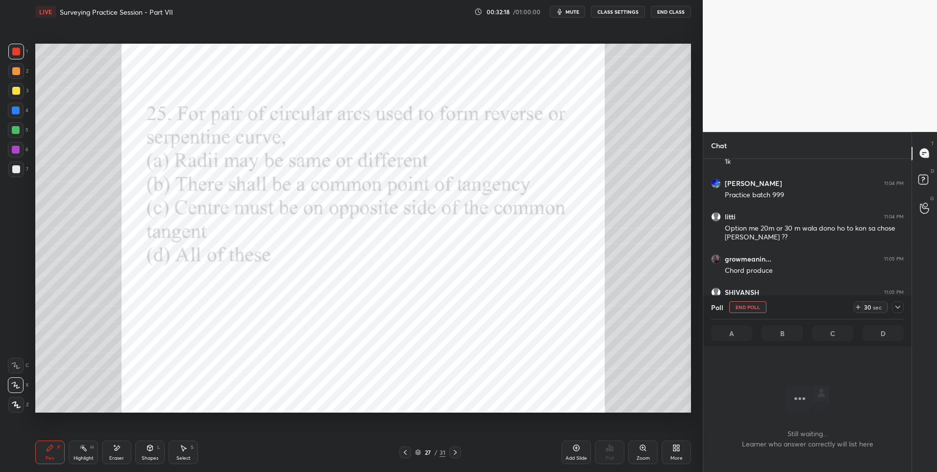
scroll to position [259, 205]
click at [20, 152] on div at bounding box center [16, 150] width 16 height 16
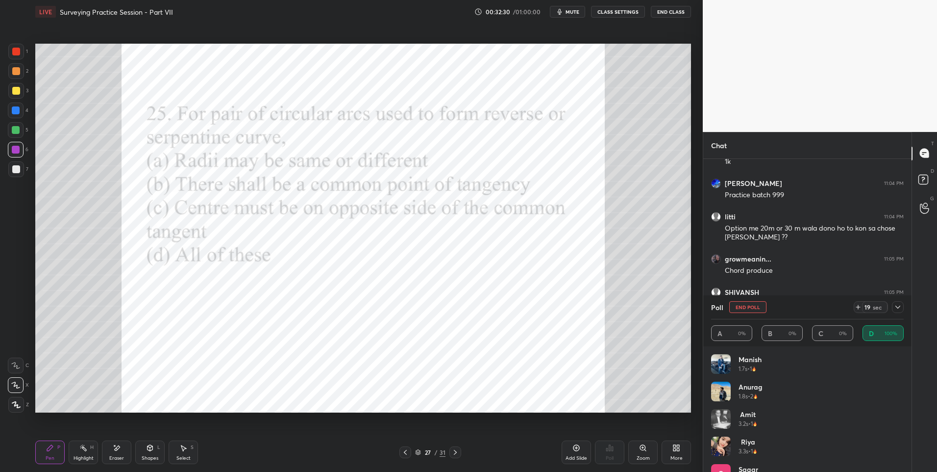
click at [899, 302] on div at bounding box center [898, 307] width 12 height 12
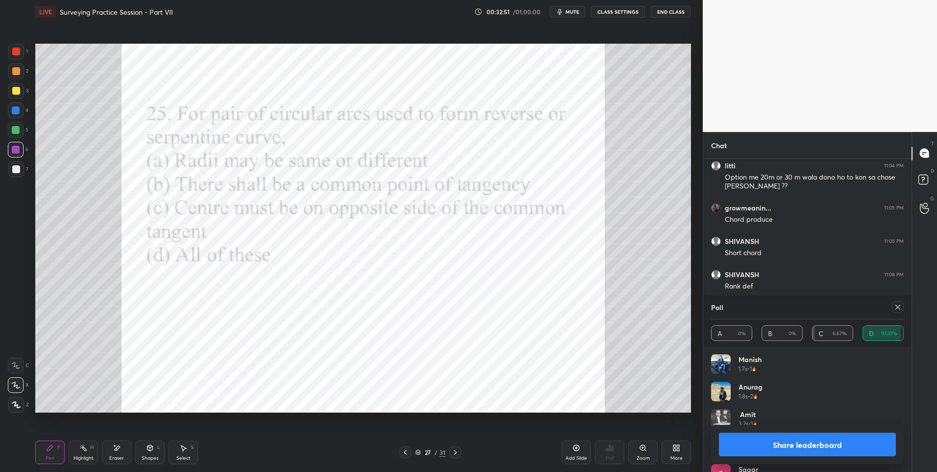
click at [903, 304] on div at bounding box center [898, 307] width 12 height 12
type textarea "x"
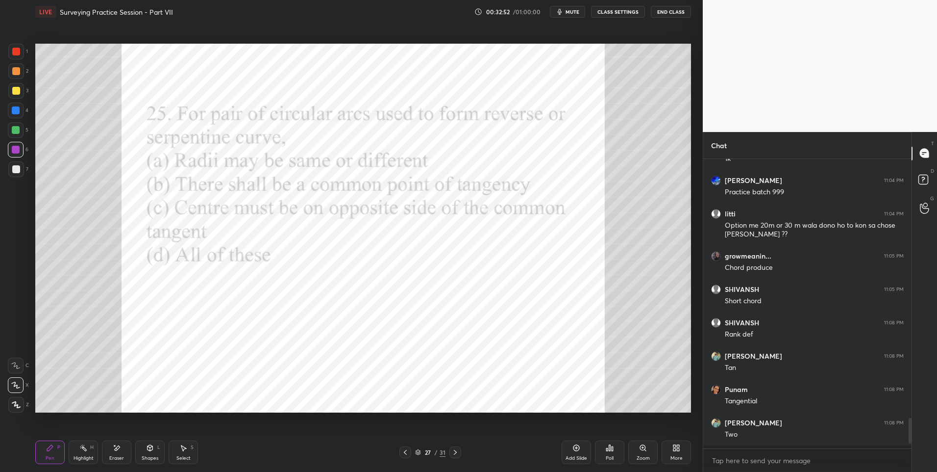
scroll to position [3, 3]
click at [452, 451] on icon at bounding box center [456, 452] width 8 height 8
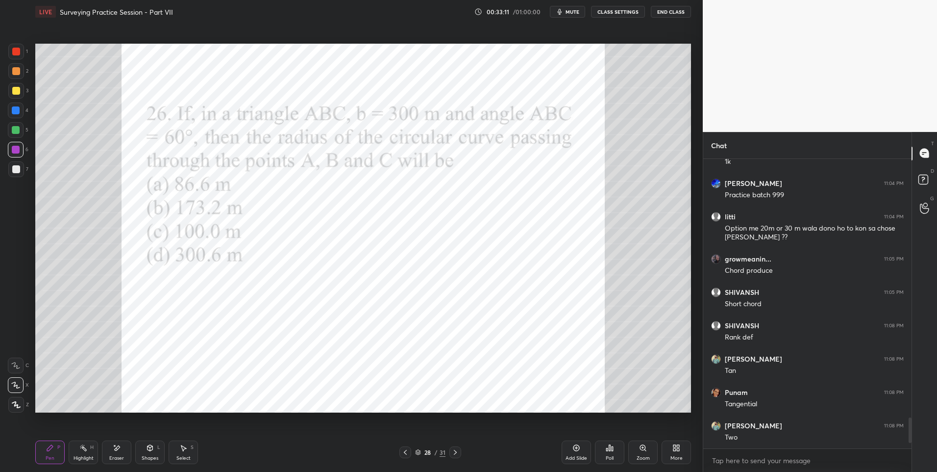
click at [615, 450] on div "Poll" at bounding box center [609, 452] width 29 height 24
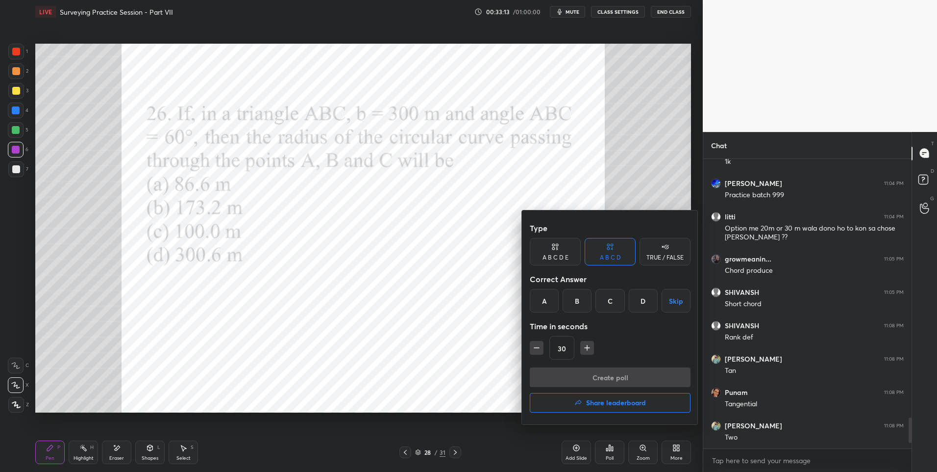
click at [578, 299] on div "B" at bounding box center [577, 301] width 29 height 24
click at [587, 347] on icon "button" at bounding box center [587, 347] width 0 height 5
type input "45"
click at [594, 374] on button "Create poll" at bounding box center [610, 377] width 161 height 20
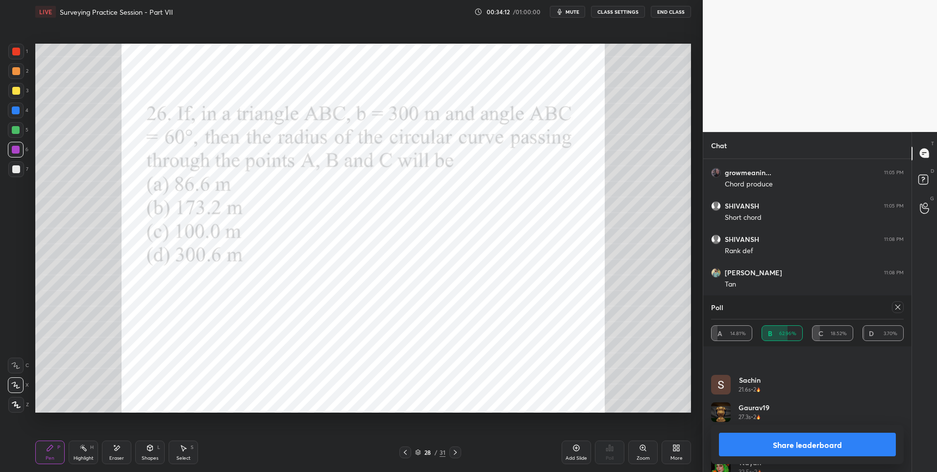
scroll to position [0, 0]
click at [897, 305] on icon at bounding box center [898, 306] width 5 height 5
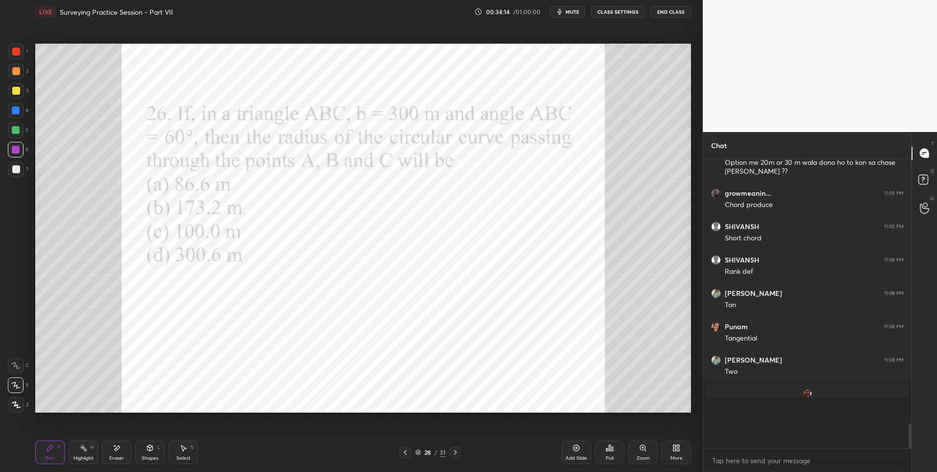
scroll to position [2475, 0]
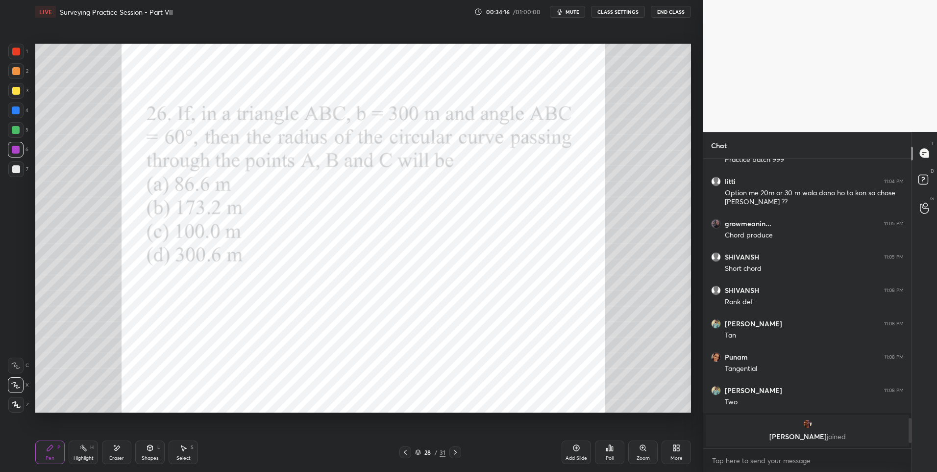
click at [155, 454] on div "Shapes L" at bounding box center [149, 452] width 29 height 24
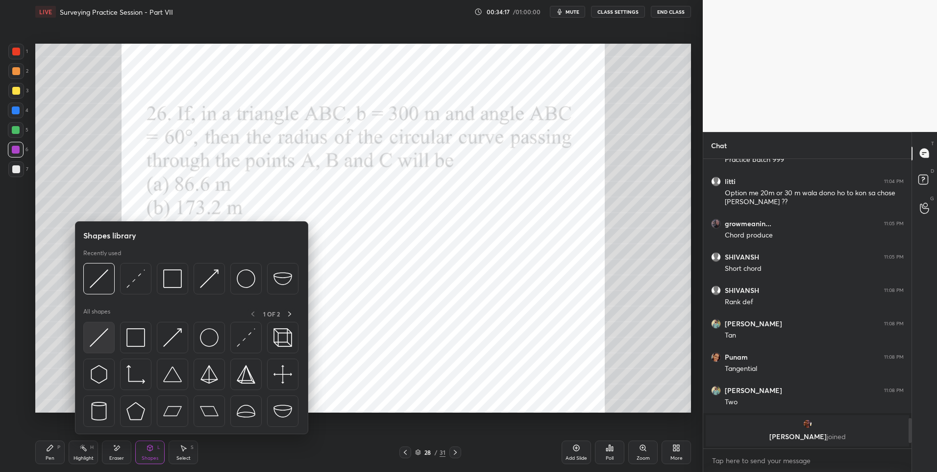
click at [97, 339] on img at bounding box center [99, 337] width 19 height 19
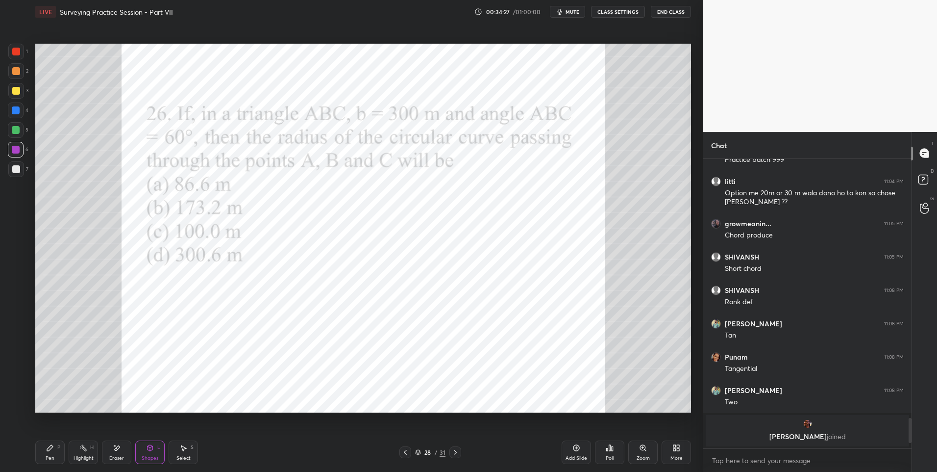
click at [40, 455] on div "Pen P" at bounding box center [49, 452] width 29 height 24
click at [154, 447] on div "Shapes L" at bounding box center [149, 452] width 29 height 24
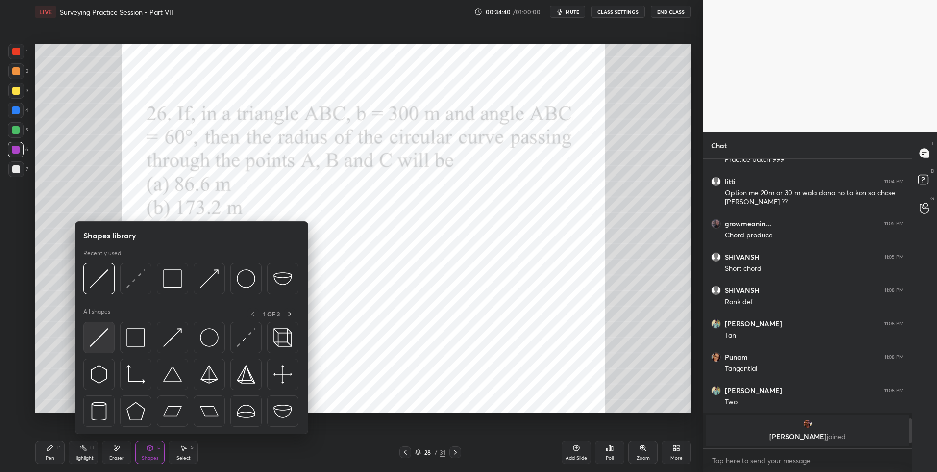
click at [102, 338] on img at bounding box center [99, 337] width 19 height 19
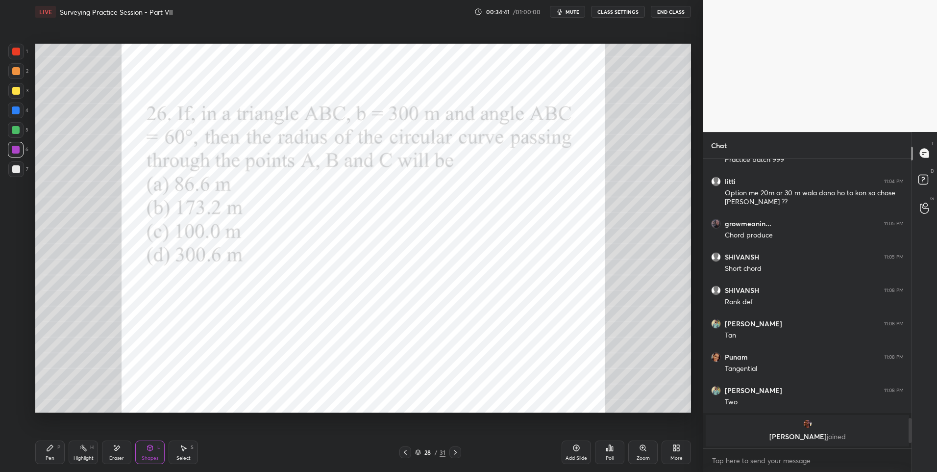
click at [14, 128] on div at bounding box center [16, 130] width 8 height 8
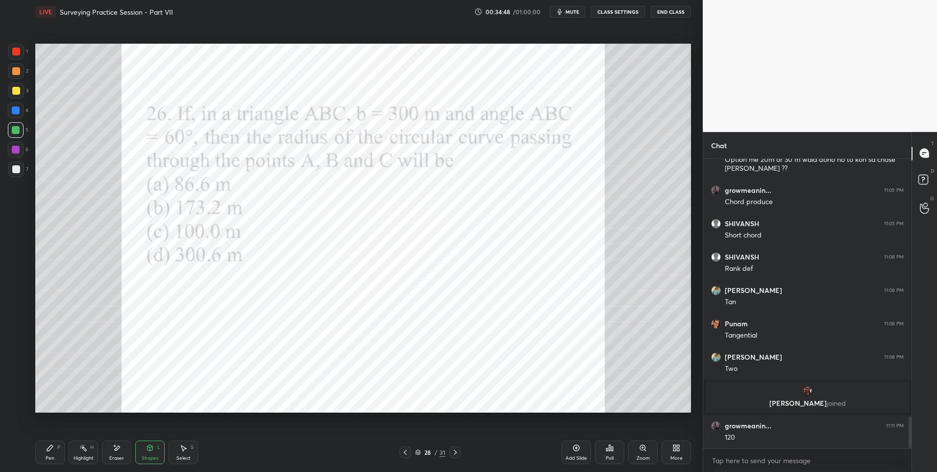
scroll to position [2388, 0]
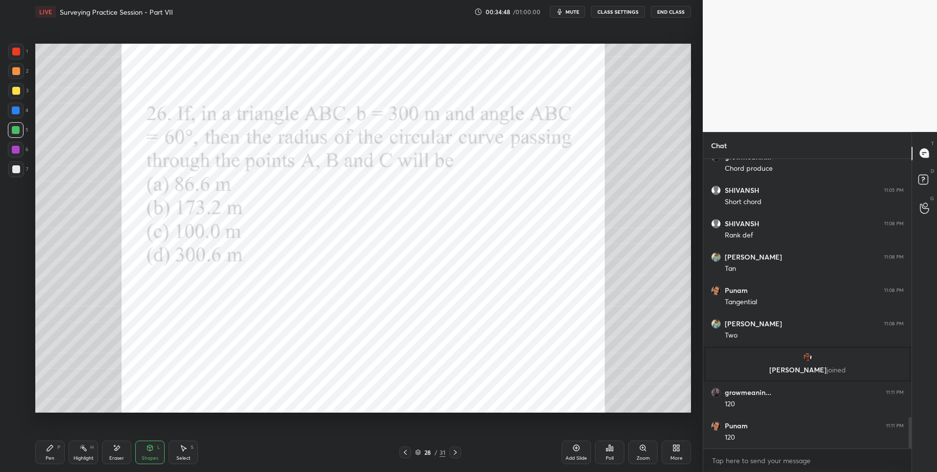
click at [58, 452] on div "Pen P" at bounding box center [49, 452] width 29 height 24
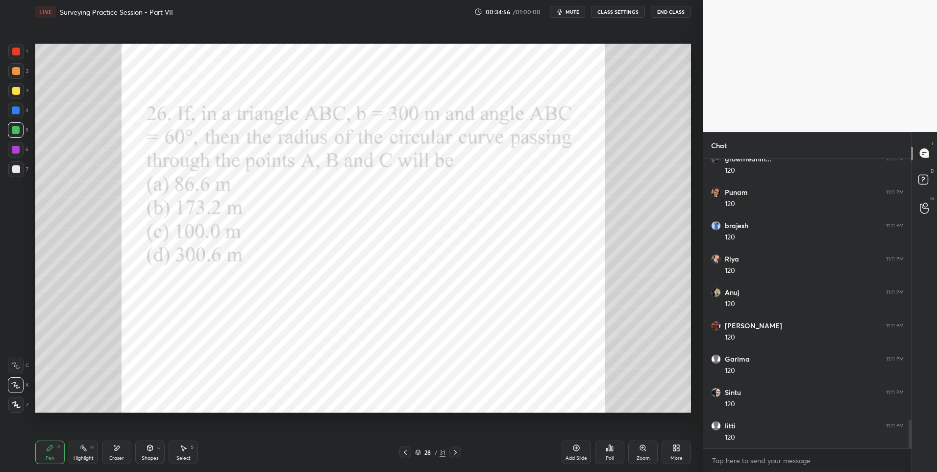
scroll to position [2655, 0]
click at [88, 452] on div "Highlight H" at bounding box center [83, 452] width 29 height 24
click at [42, 457] on div "Pen P" at bounding box center [49, 452] width 29 height 24
click at [48, 460] on div "Pen" at bounding box center [50, 457] width 9 height 5
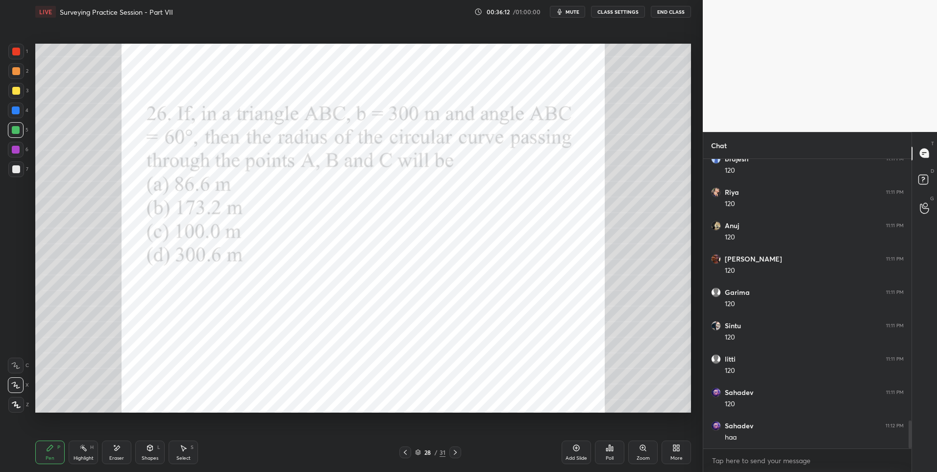
click at [80, 452] on div "Highlight H" at bounding box center [83, 452] width 29 height 24
click at [179, 452] on div "Select S" at bounding box center [183, 452] width 29 height 24
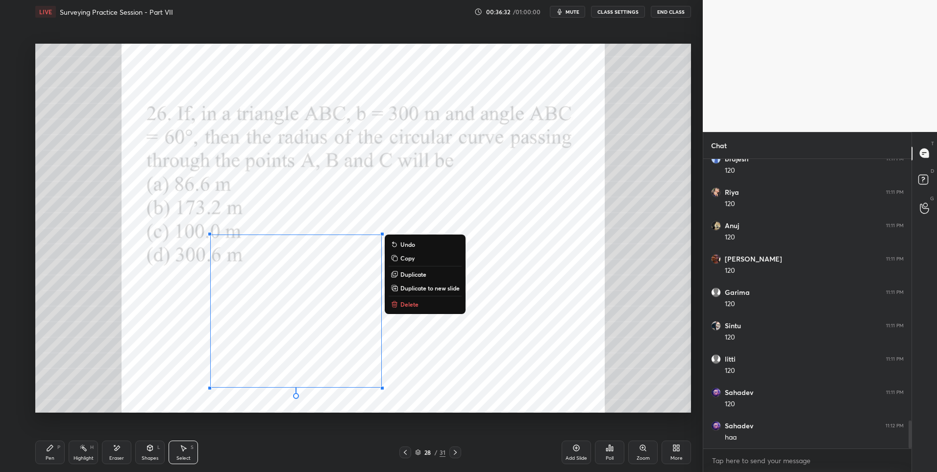
click at [502, 346] on div "0 ° Undo Copy Duplicate Duplicate to new slide Delete" at bounding box center [363, 228] width 656 height 369
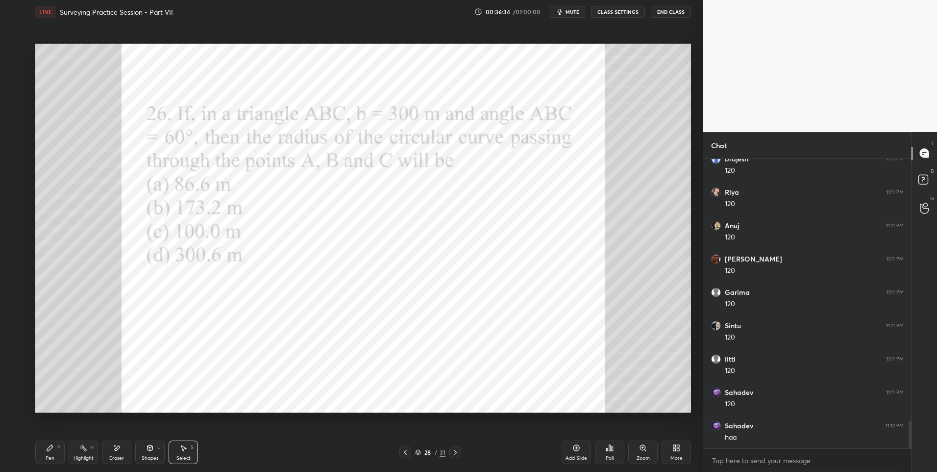
click at [147, 455] on div "Shapes" at bounding box center [150, 457] width 17 height 5
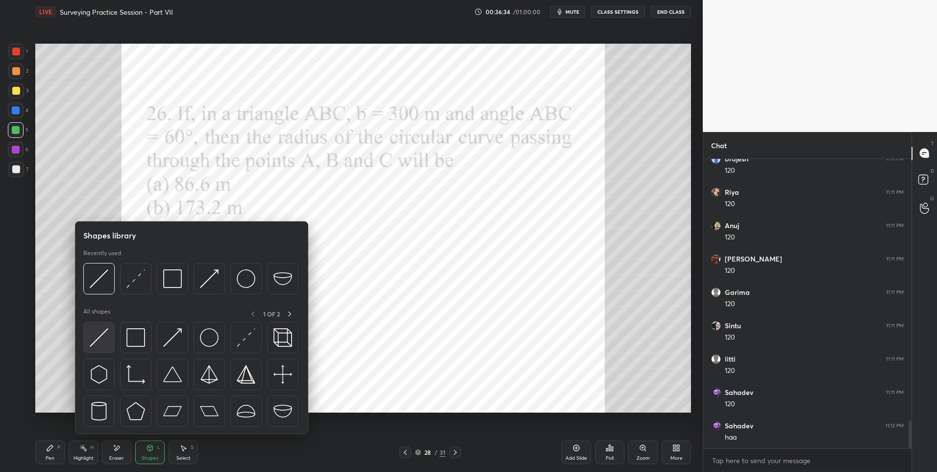
click at [100, 339] on img at bounding box center [99, 337] width 19 height 19
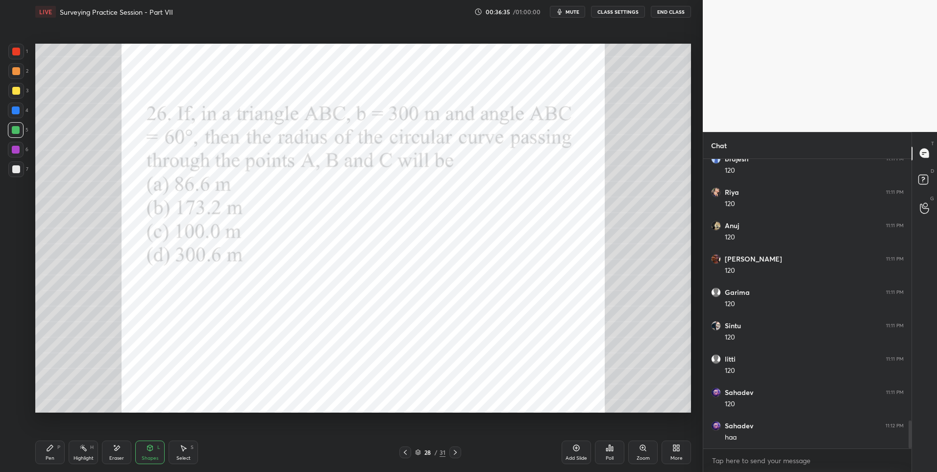
click at [19, 56] on div at bounding box center [16, 52] width 16 height 16
click at [60, 457] on div "Pen P" at bounding box center [49, 452] width 29 height 24
click at [15, 129] on div at bounding box center [16, 130] width 8 height 8
click at [84, 451] on icon at bounding box center [83, 448] width 8 height 8
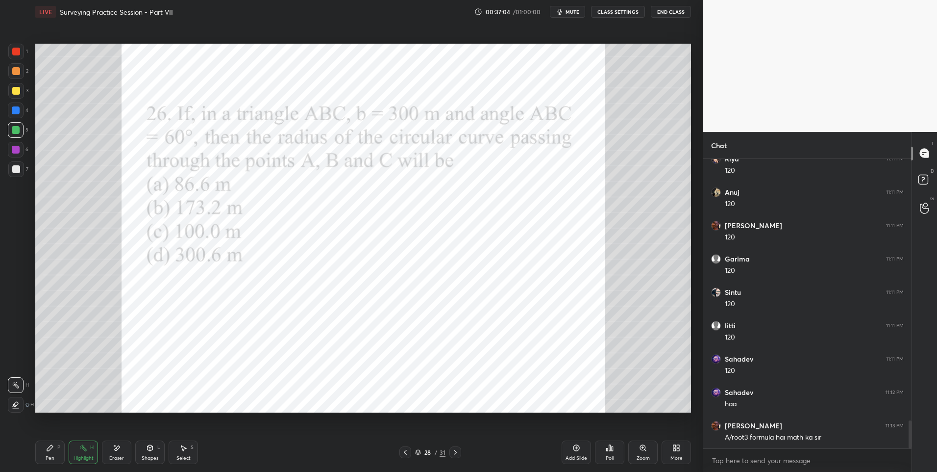
click at [53, 457] on div "Pen" at bounding box center [50, 457] width 9 height 5
click at [18, 54] on div at bounding box center [16, 52] width 8 height 8
click at [79, 455] on div "Highlight" at bounding box center [84, 457] width 20 height 5
click at [54, 452] on div "Pen P" at bounding box center [49, 452] width 29 height 24
click at [84, 453] on div "Highlight H" at bounding box center [83, 452] width 29 height 24
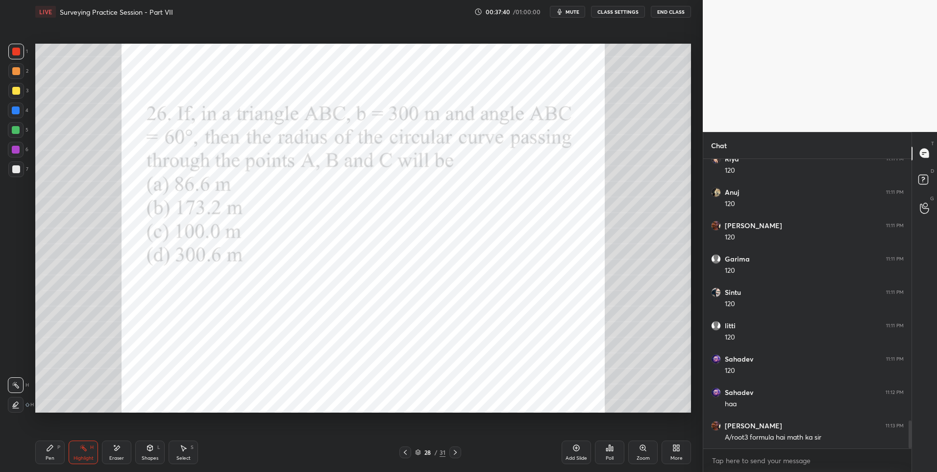
click at [48, 453] on div "Pen P" at bounding box center [49, 452] width 29 height 24
click at [48, 452] on div "Pen P" at bounding box center [49, 452] width 29 height 24
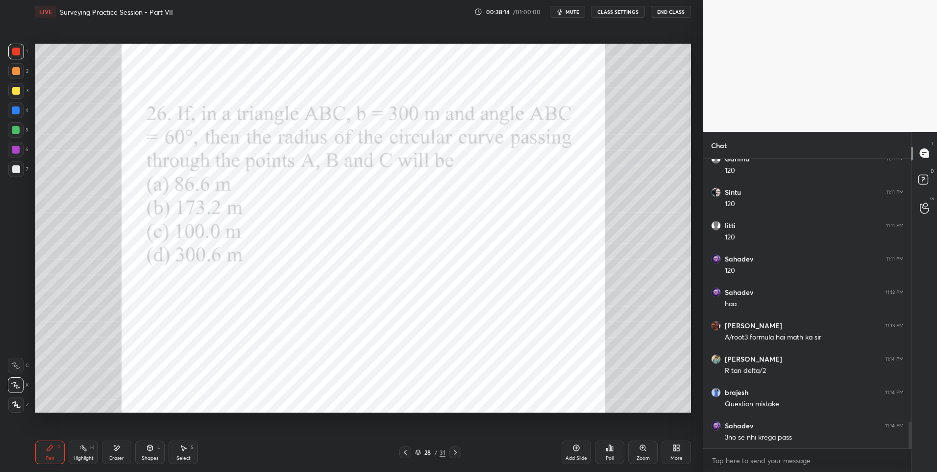
scroll to position [2855, 0]
click at [76, 455] on div "Highlight" at bounding box center [84, 457] width 20 height 5
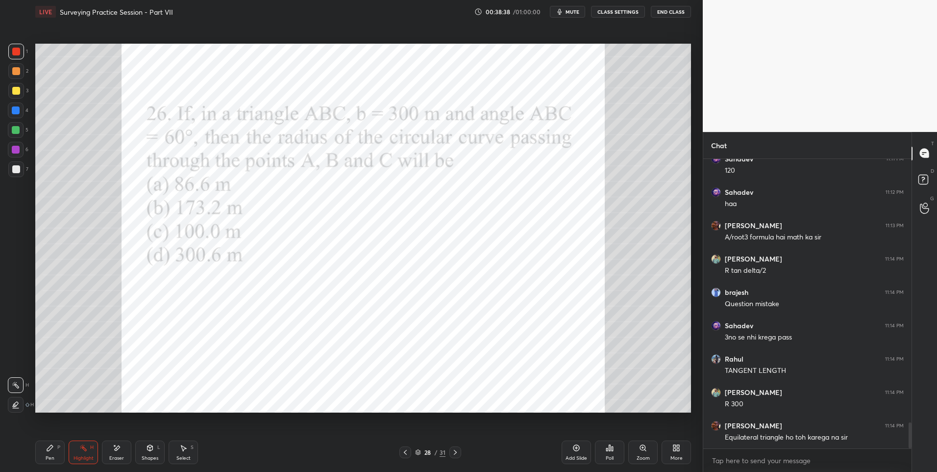
scroll to position [2955, 0]
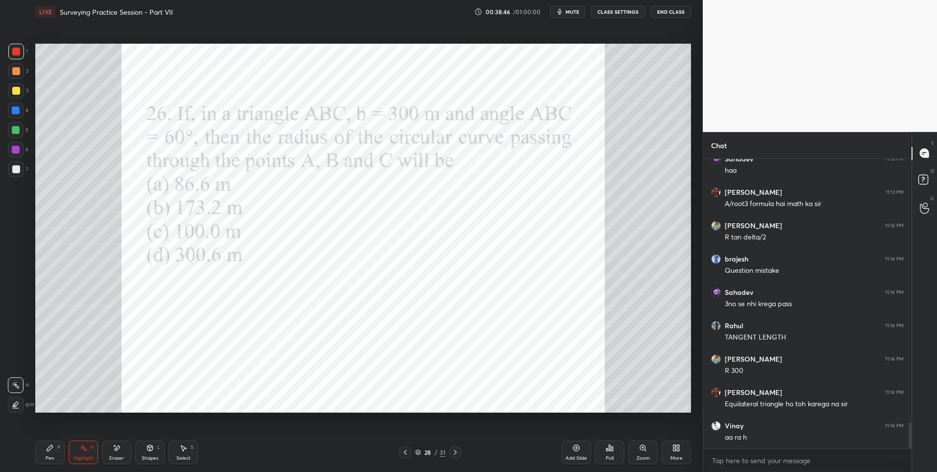
click at [47, 448] on icon at bounding box center [50, 448] width 8 height 8
click at [48, 451] on icon at bounding box center [50, 448] width 6 height 6
click at [50, 448] on icon at bounding box center [50, 448] width 6 height 6
click at [16, 151] on div at bounding box center [16, 150] width 8 height 8
click at [16, 107] on div at bounding box center [16, 110] width 8 height 8
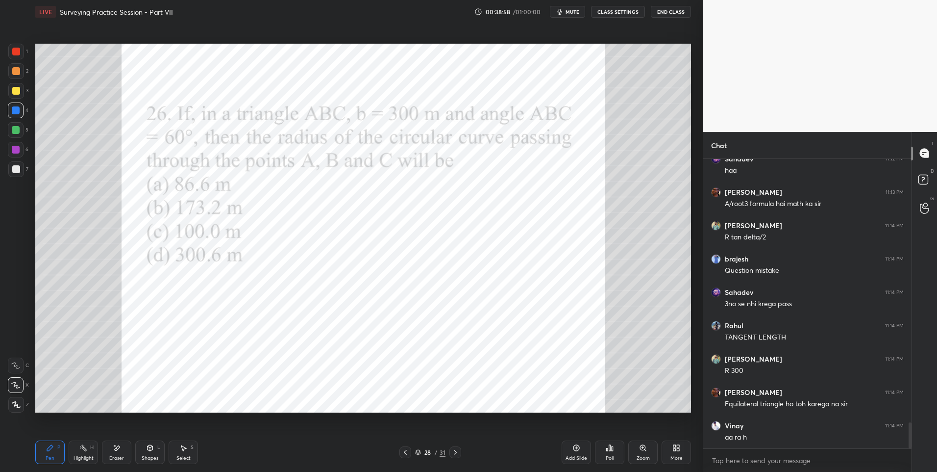
click at [89, 449] on div "Highlight H" at bounding box center [83, 452] width 29 height 24
click at [50, 450] on icon at bounding box center [50, 448] width 8 height 8
click at [45, 450] on div "Pen P" at bounding box center [49, 452] width 29 height 24
click at [46, 450] on div "Pen P" at bounding box center [49, 452] width 29 height 24
click at [17, 57] on div at bounding box center [16, 52] width 16 height 16
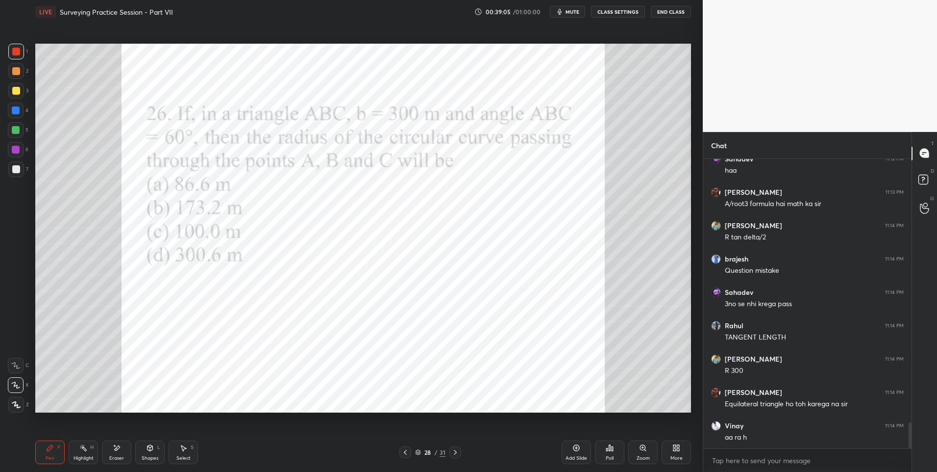
click at [24, 59] on div "1" at bounding box center [18, 52] width 20 height 16
click at [453, 456] on div at bounding box center [456, 452] width 12 height 12
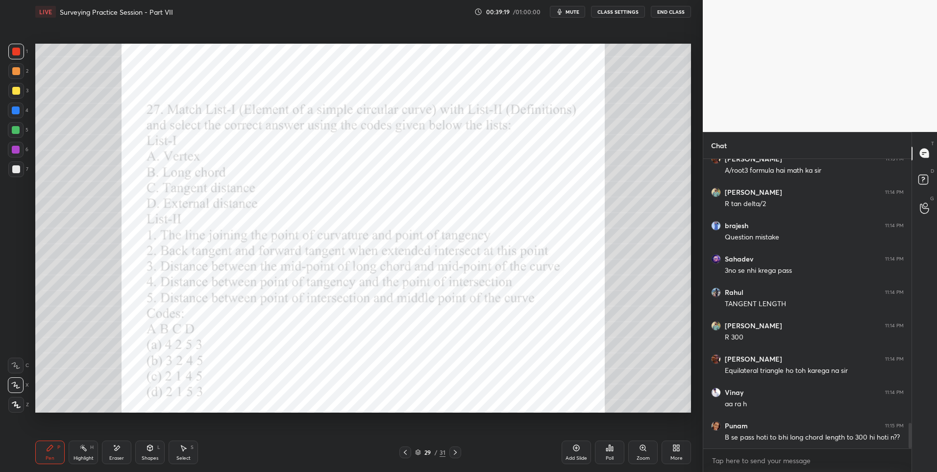
click at [407, 451] on icon at bounding box center [406, 452] width 8 height 8
click at [73, 453] on div "Highlight H" at bounding box center [83, 452] width 29 height 24
click at [59, 452] on div "Pen P" at bounding box center [49, 452] width 29 height 24
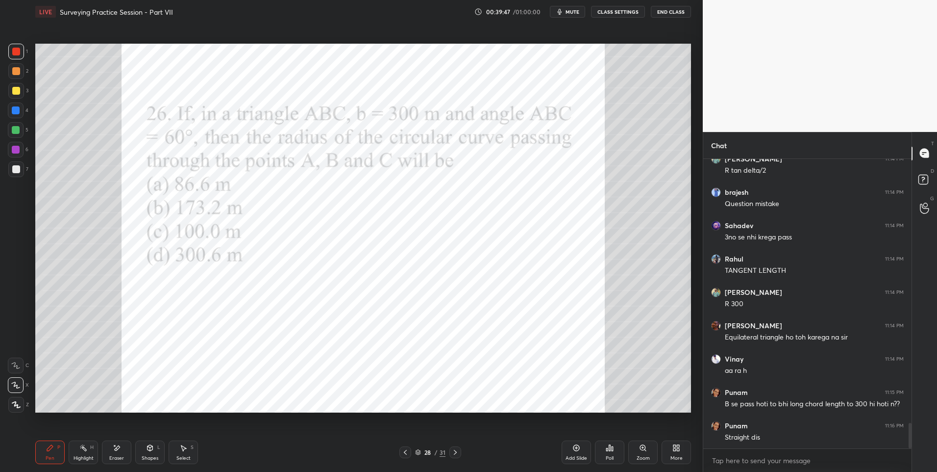
click at [84, 455] on div "Highlight" at bounding box center [84, 457] width 20 height 5
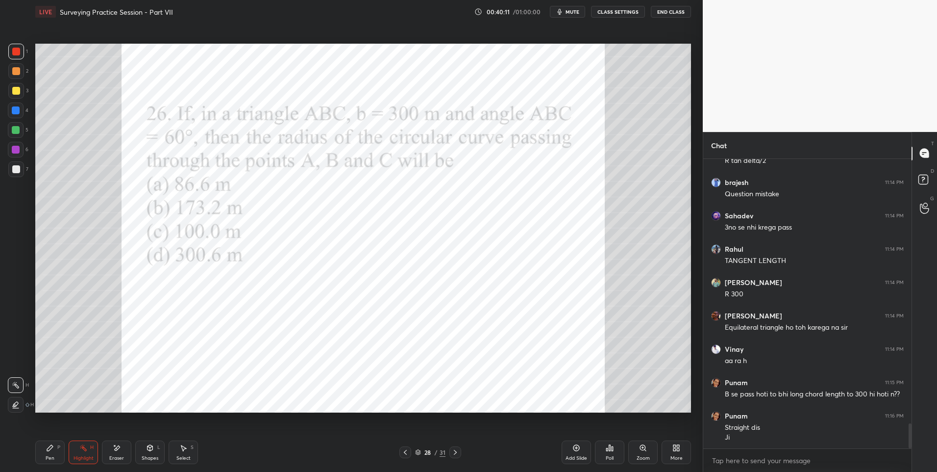
click at [458, 451] on icon at bounding box center [456, 452] width 8 height 8
click at [50, 451] on icon at bounding box center [50, 448] width 8 height 8
click at [605, 448] on div "Poll" at bounding box center [609, 452] width 29 height 24
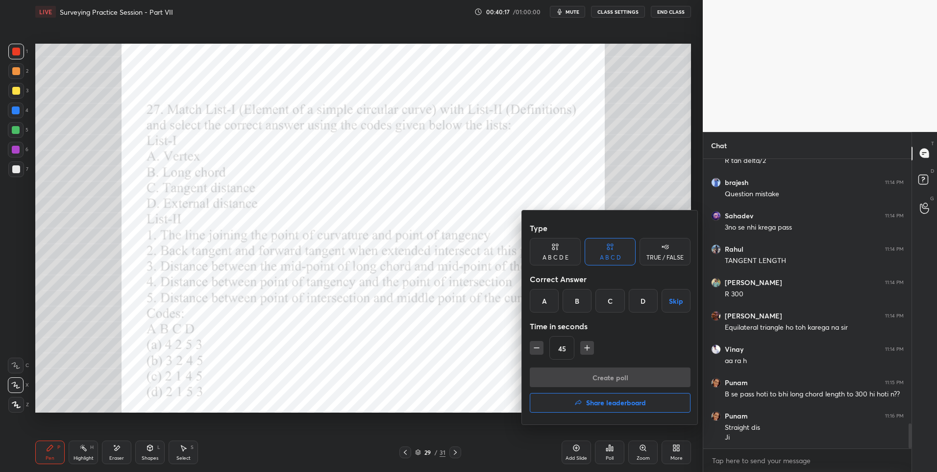
click at [608, 302] on div "C" at bounding box center [610, 301] width 29 height 24
click at [598, 379] on button "Create poll" at bounding box center [610, 377] width 161 height 20
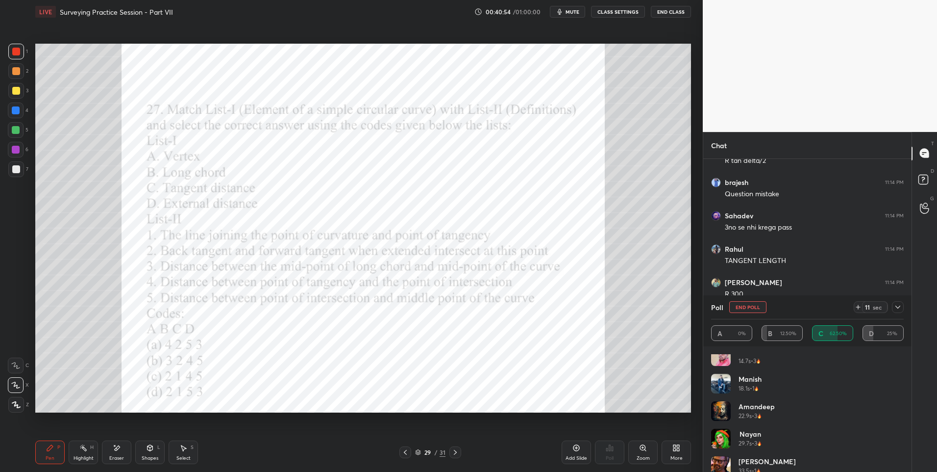
scroll to position [47, 0]
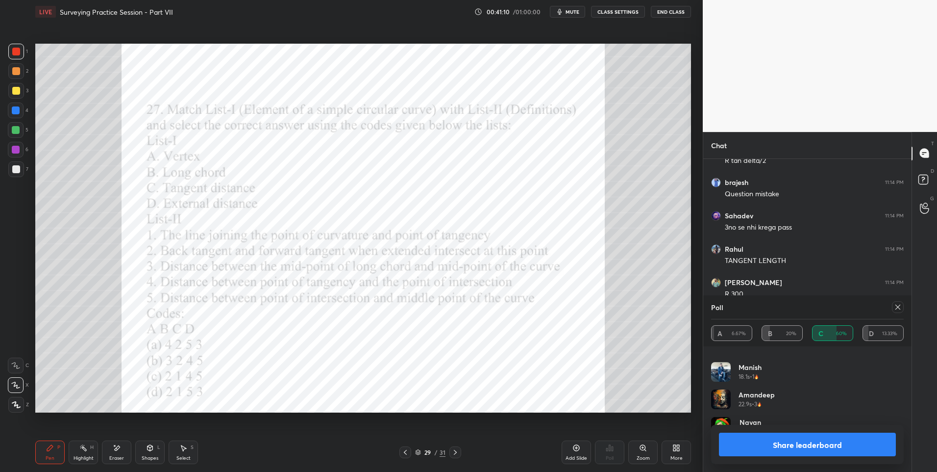
click at [898, 304] on icon at bounding box center [898, 307] width 8 height 8
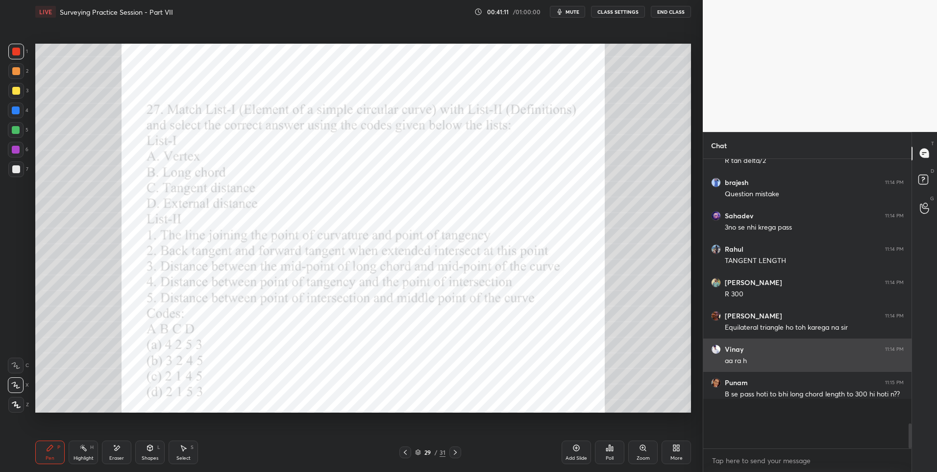
scroll to position [275, 205]
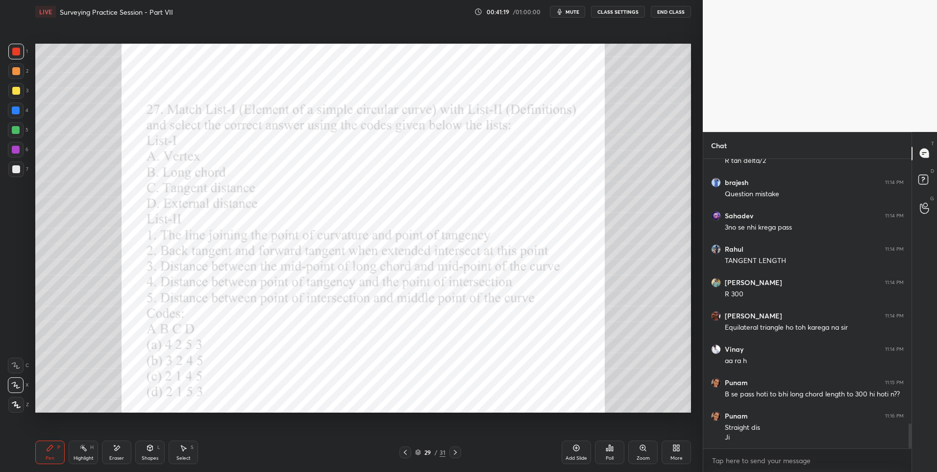
click at [148, 453] on div "Shapes L" at bounding box center [149, 452] width 29 height 24
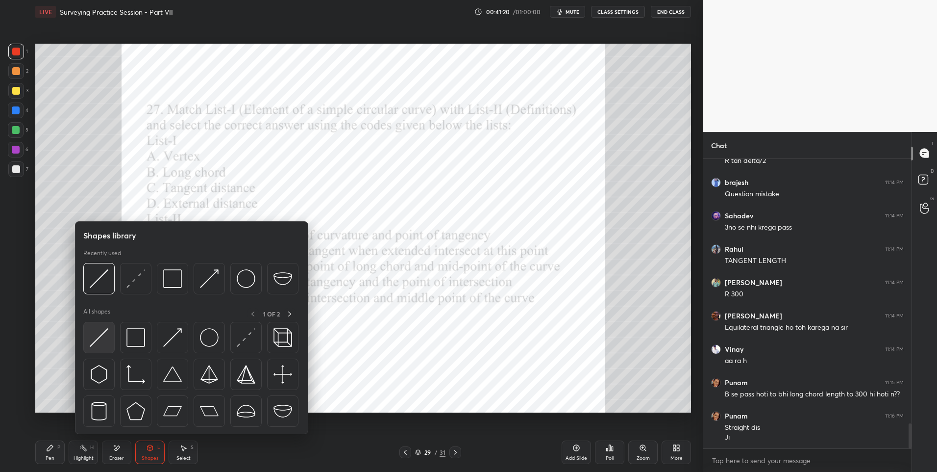
click at [101, 331] on img at bounding box center [99, 337] width 19 height 19
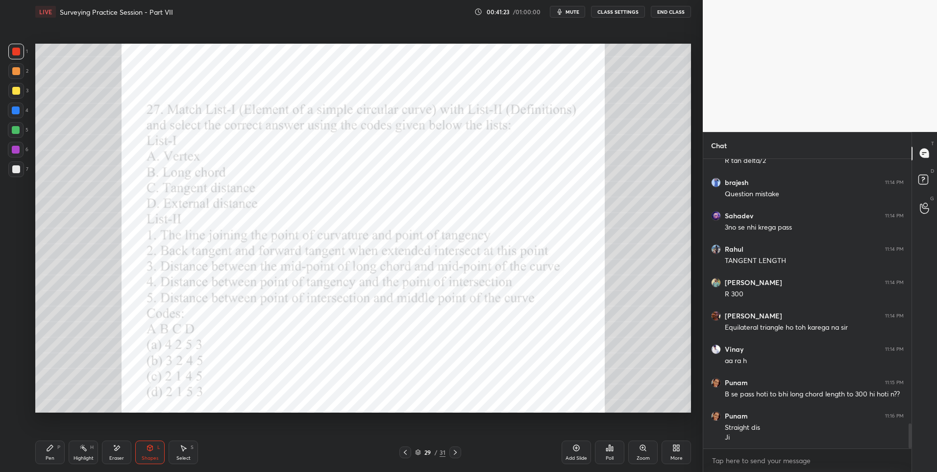
click at [57, 455] on div "Pen P" at bounding box center [49, 452] width 29 height 24
click at [13, 117] on div at bounding box center [16, 110] width 16 height 16
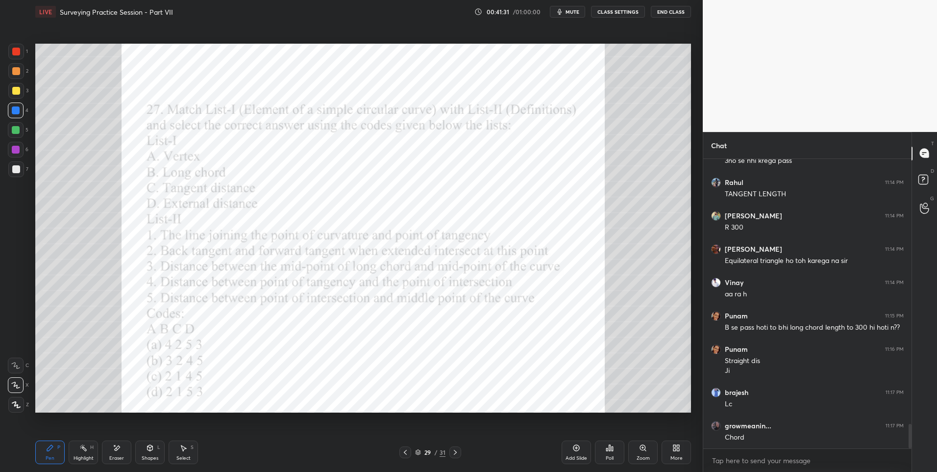
scroll to position [3132, 0]
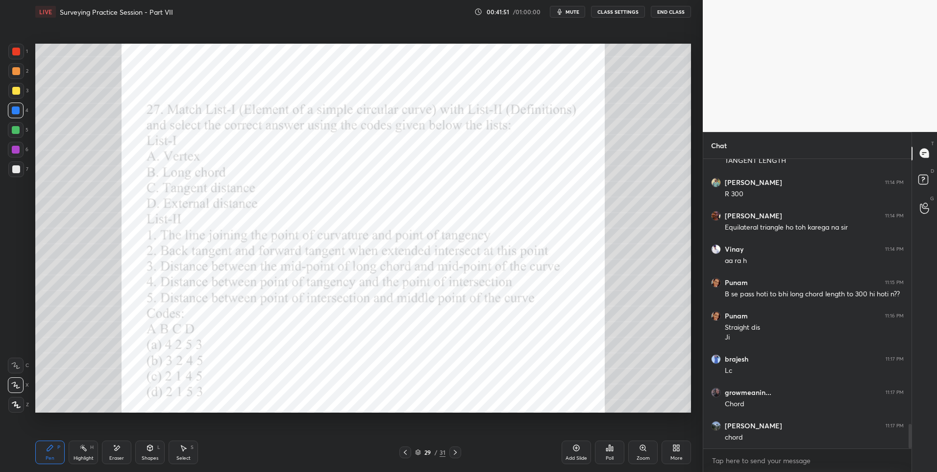
click at [90, 452] on div "Highlight H" at bounding box center [83, 452] width 29 height 24
click at [44, 452] on div "Pen P" at bounding box center [49, 452] width 29 height 24
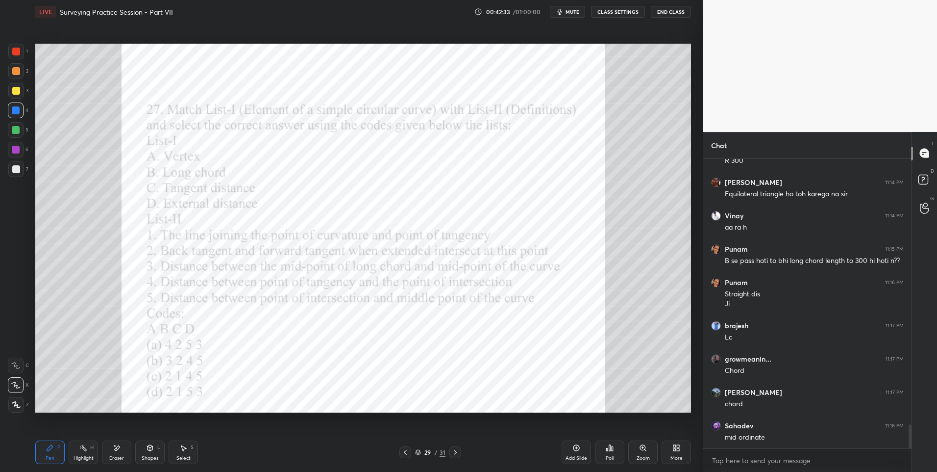
click at [79, 453] on div "Highlight H" at bounding box center [83, 452] width 29 height 24
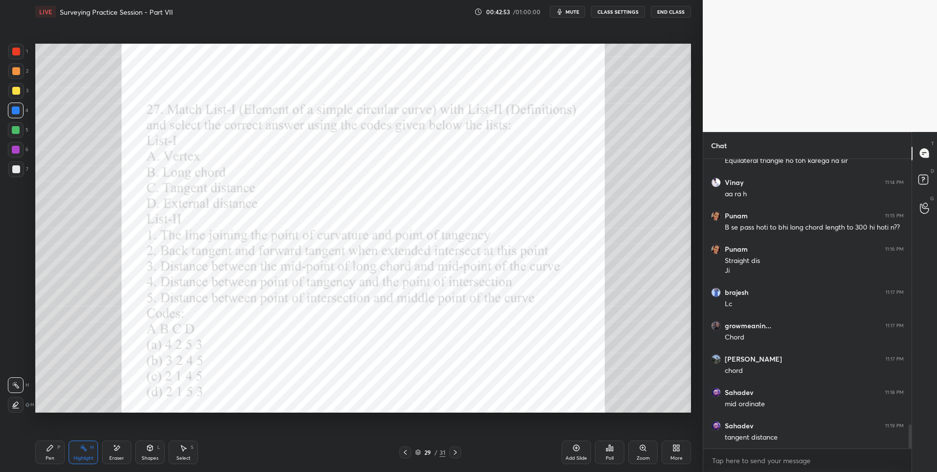
click at [49, 455] on div "Pen" at bounding box center [50, 457] width 9 height 5
click at [49, 457] on div "Pen" at bounding box center [50, 457] width 9 height 5
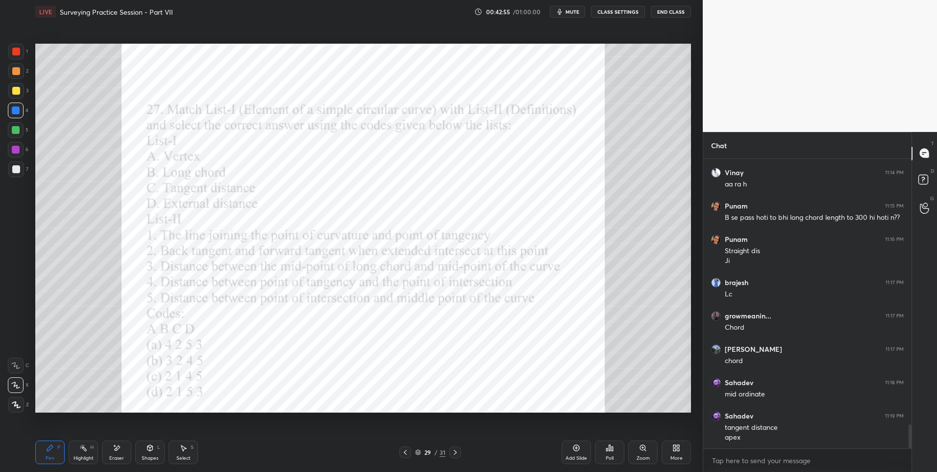
click at [450, 451] on div at bounding box center [456, 452] width 12 height 12
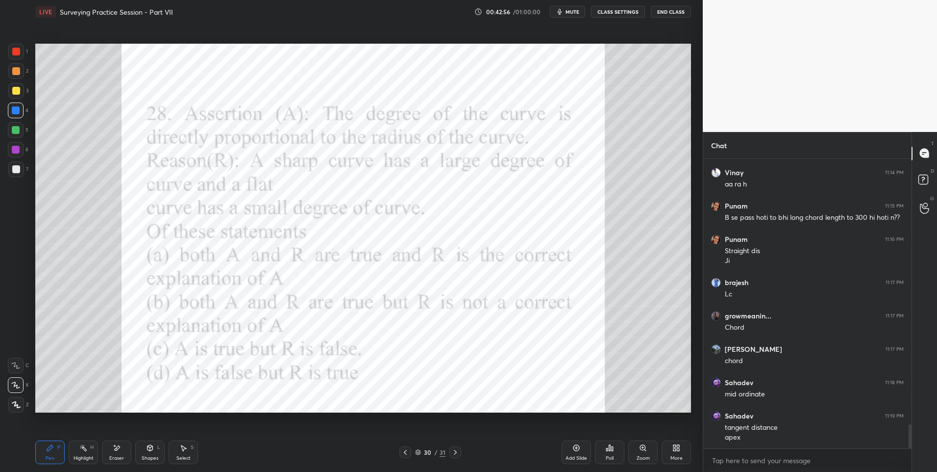
click at [17, 53] on div at bounding box center [16, 52] width 8 height 8
click at [611, 444] on icon at bounding box center [610, 448] width 8 height 8
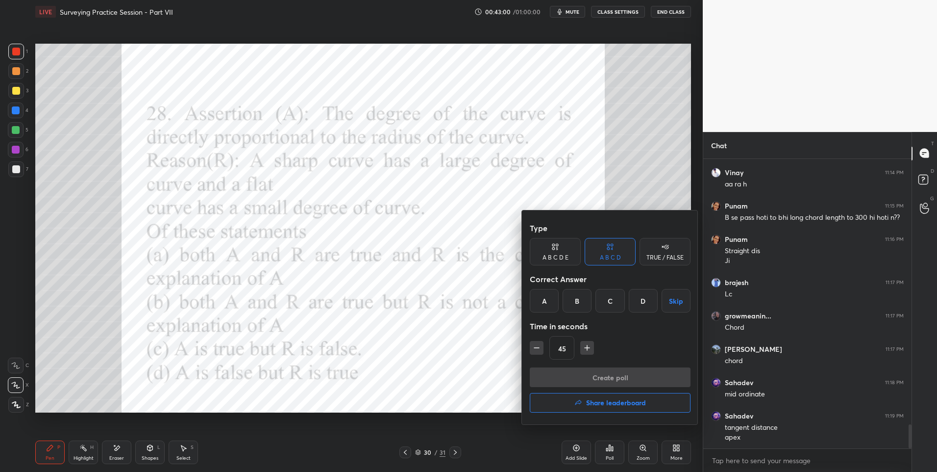
click at [644, 298] on div "D" at bounding box center [643, 301] width 29 height 24
click at [597, 375] on button "Create poll" at bounding box center [610, 377] width 161 height 20
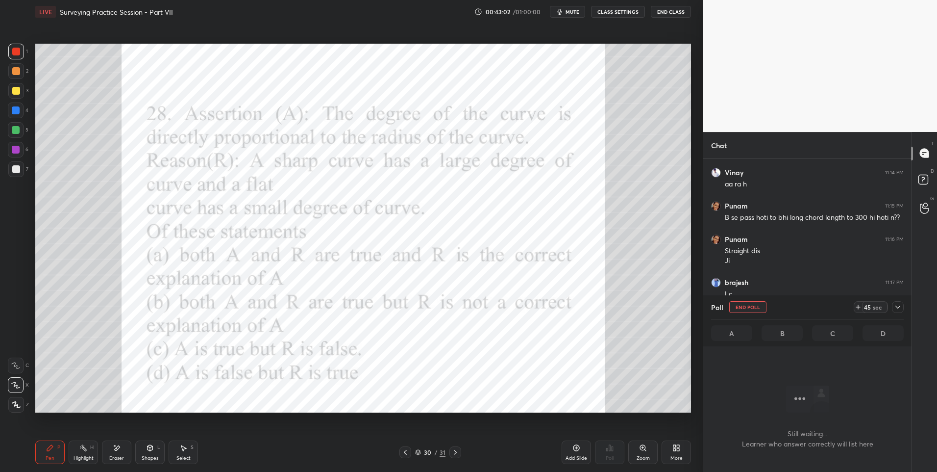
scroll to position [259, 205]
click at [14, 115] on div at bounding box center [16, 110] width 16 height 16
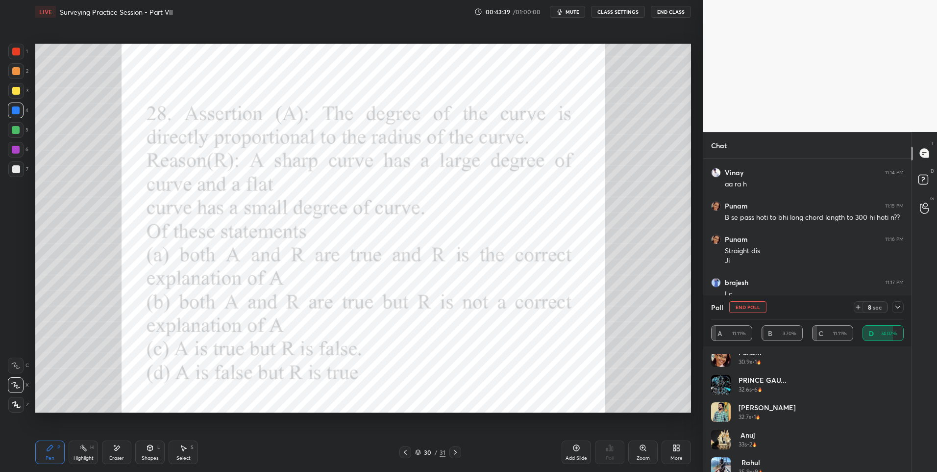
scroll to position [459, 0]
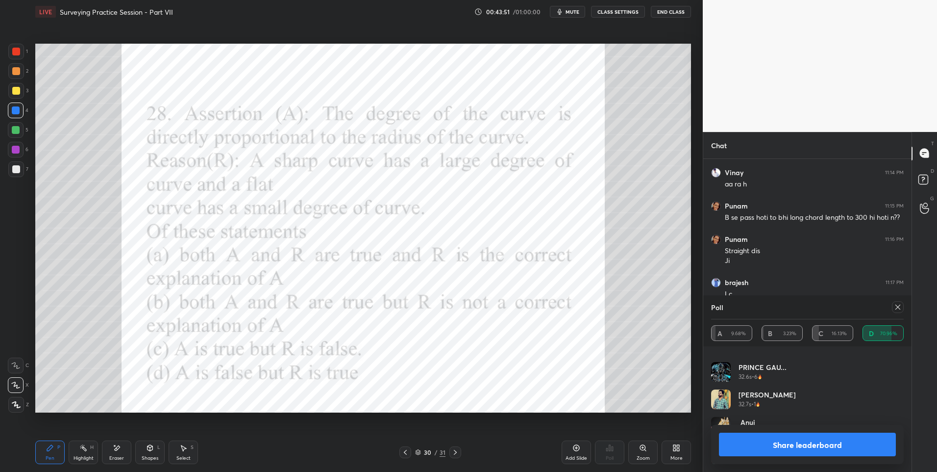
click at [899, 308] on icon at bounding box center [898, 307] width 8 height 8
type textarea "x"
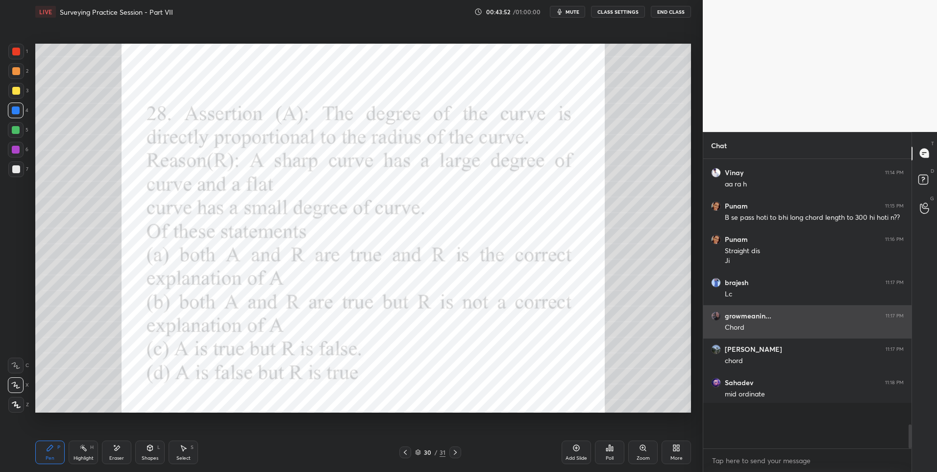
scroll to position [278, 205]
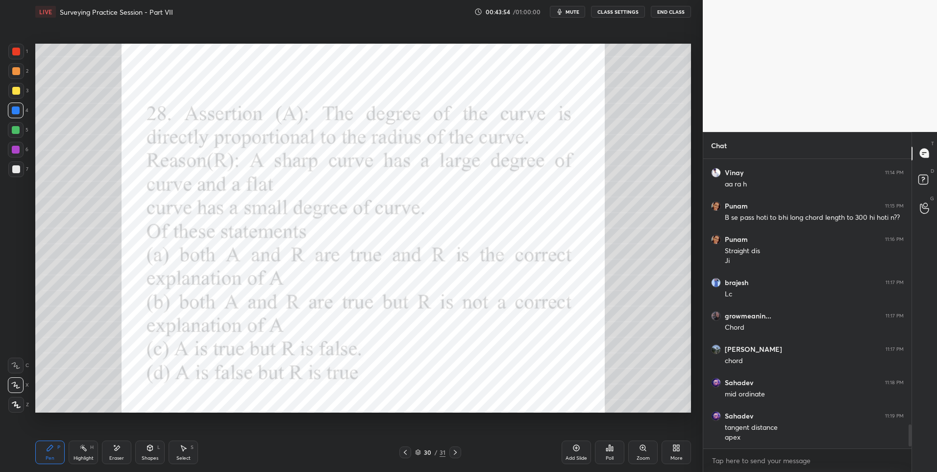
click at [79, 448] on div "Highlight H" at bounding box center [83, 452] width 29 height 24
click at [23, 51] on div at bounding box center [16, 52] width 16 height 16
click at [49, 451] on icon at bounding box center [50, 448] width 6 height 6
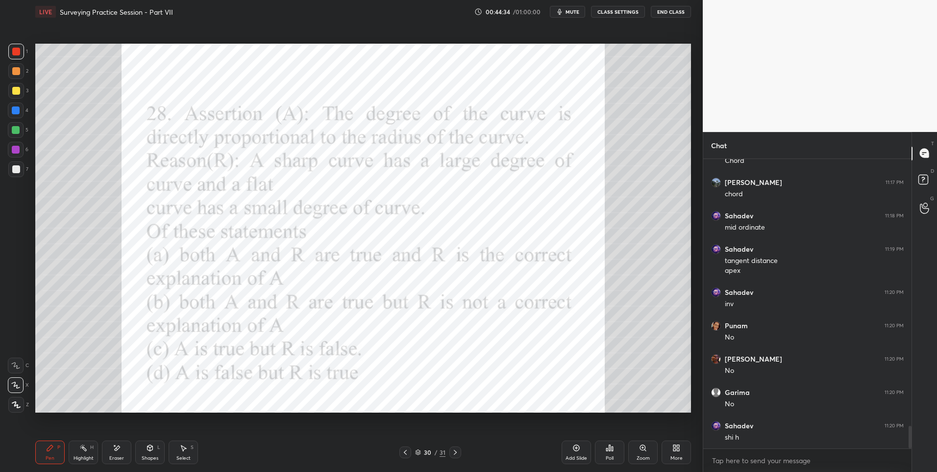
scroll to position [3408, 0]
click at [90, 446] on div "H" at bounding box center [91, 447] width 3 height 5
click at [49, 452] on div "Pen P" at bounding box center [49, 452] width 29 height 24
click at [50, 451] on icon at bounding box center [50, 448] width 8 height 8
click at [453, 450] on icon at bounding box center [456, 452] width 8 height 8
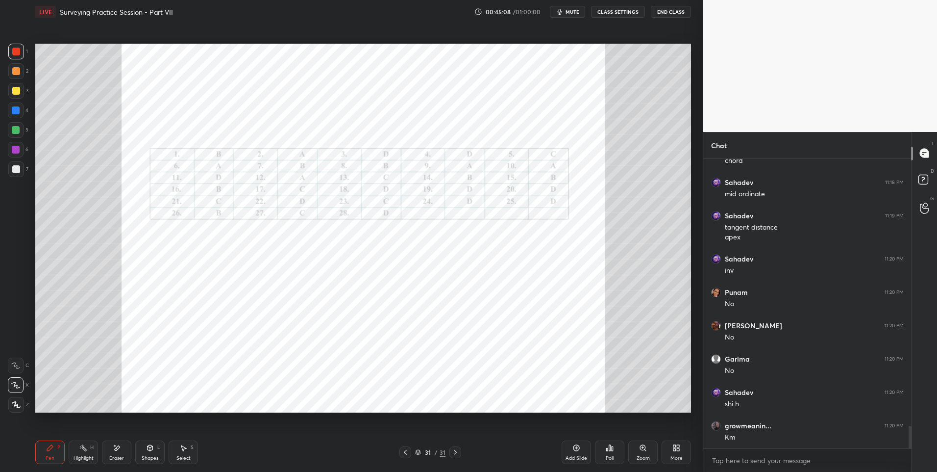
click at [453, 450] on icon at bounding box center [456, 452] width 8 height 8
click at [673, 448] on icon at bounding box center [677, 448] width 8 height 8
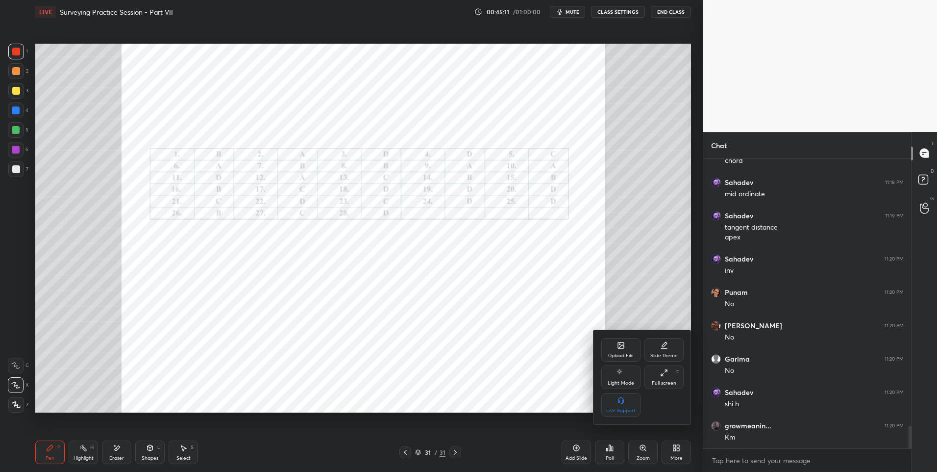
click at [616, 346] on div "Upload File" at bounding box center [621, 350] width 39 height 24
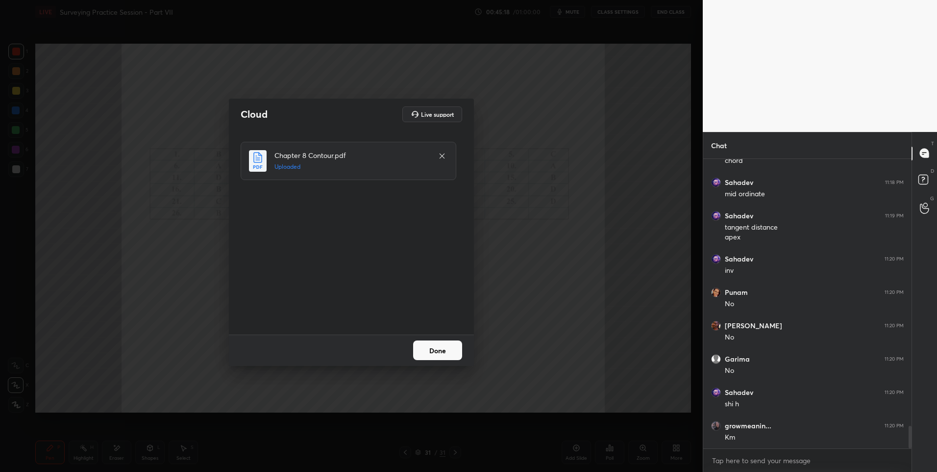
click at [445, 353] on button "Done" at bounding box center [437, 350] width 49 height 20
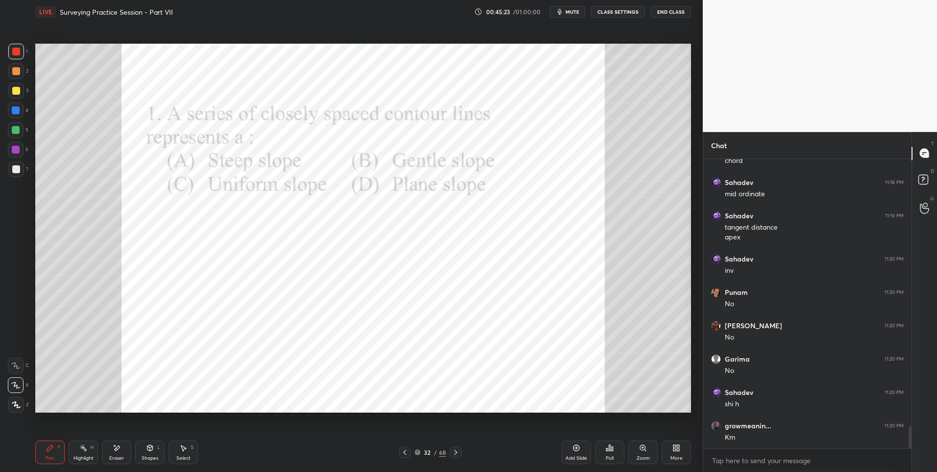
click at [607, 449] on icon at bounding box center [606, 449] width 1 height 2
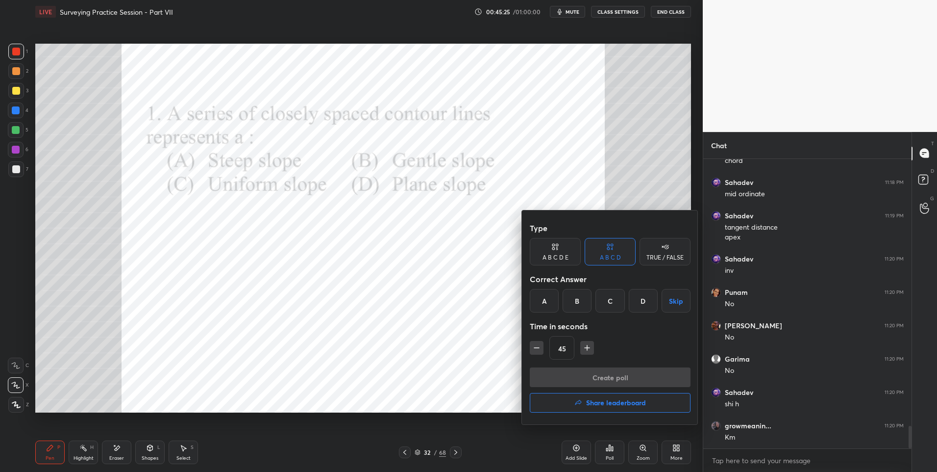
click at [546, 299] on div "A" at bounding box center [544, 301] width 29 height 24
click at [537, 349] on icon "button" at bounding box center [537, 348] width 10 height 10
click at [537, 348] on icon "button" at bounding box center [537, 348] width 10 height 10
type input "15"
click at [580, 372] on button "Create poll" at bounding box center [610, 377] width 161 height 20
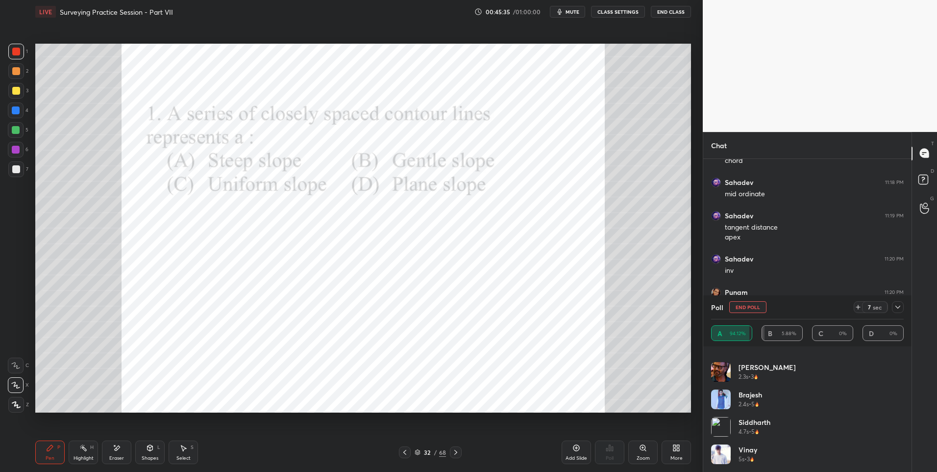
scroll to position [459, 0]
click at [898, 308] on icon at bounding box center [898, 306] width 5 height 3
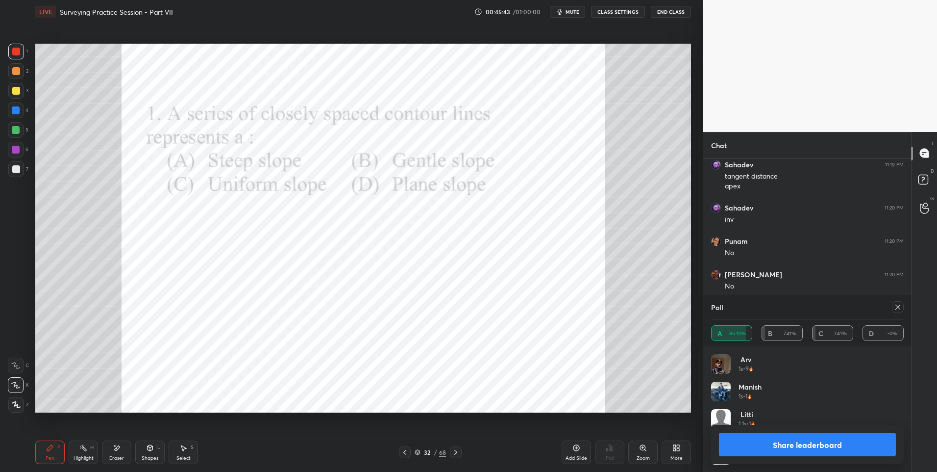
scroll to position [115, 190]
click at [900, 307] on icon at bounding box center [898, 307] width 8 height 8
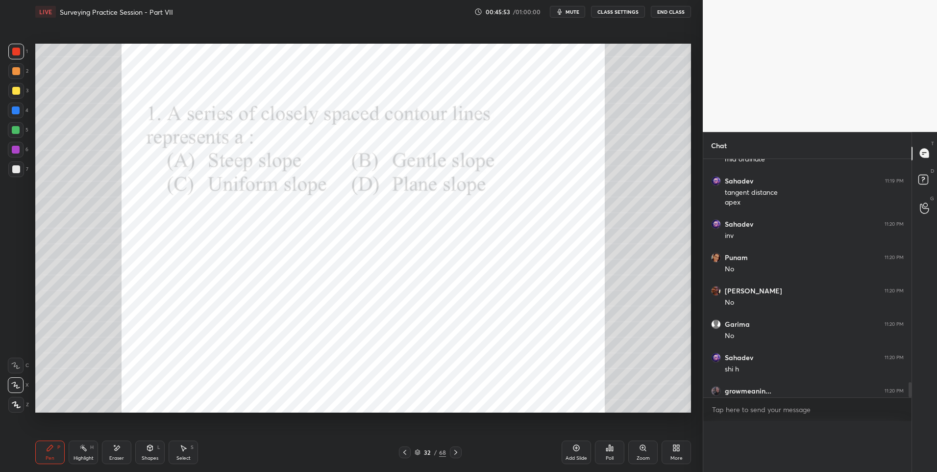
scroll to position [3420, 0]
click at [460, 445] on div "Pen P Highlight H Eraser Shapes L Select S 32 / 68 Add Slide Poll Zoom More" at bounding box center [363, 451] width 656 height 39
click at [453, 449] on icon at bounding box center [456, 452] width 8 height 8
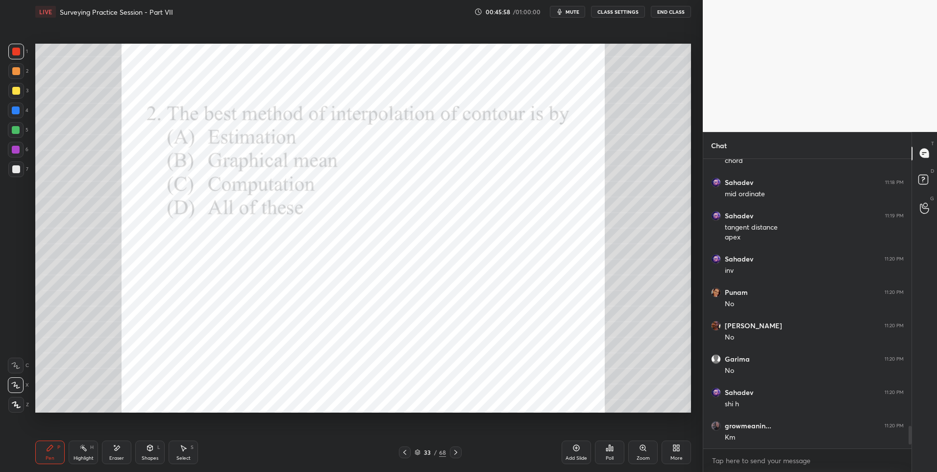
click at [611, 446] on icon at bounding box center [610, 448] width 8 height 8
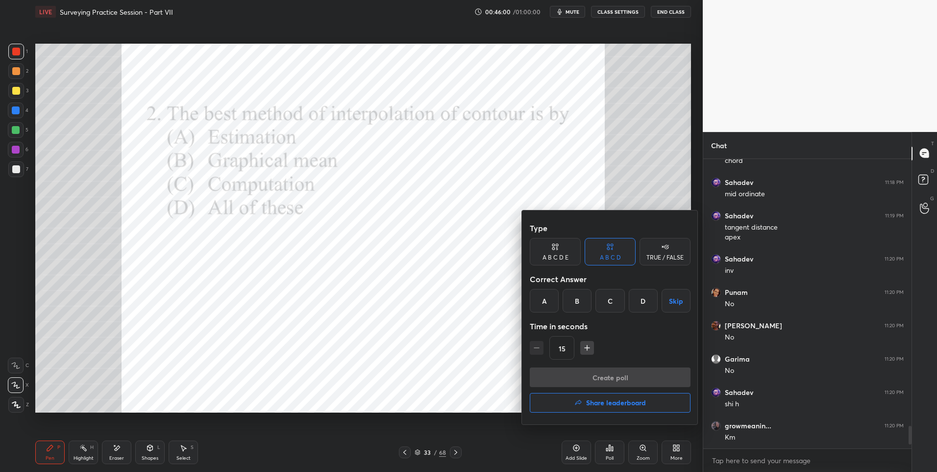
click at [613, 300] on div "C" at bounding box center [610, 301] width 29 height 24
click at [614, 370] on button "Create poll" at bounding box center [610, 377] width 161 height 20
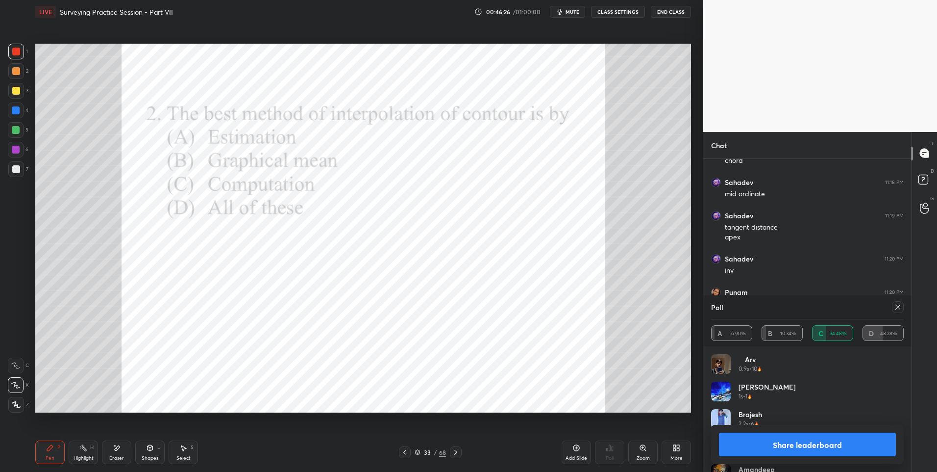
click at [897, 302] on div at bounding box center [898, 307] width 12 height 12
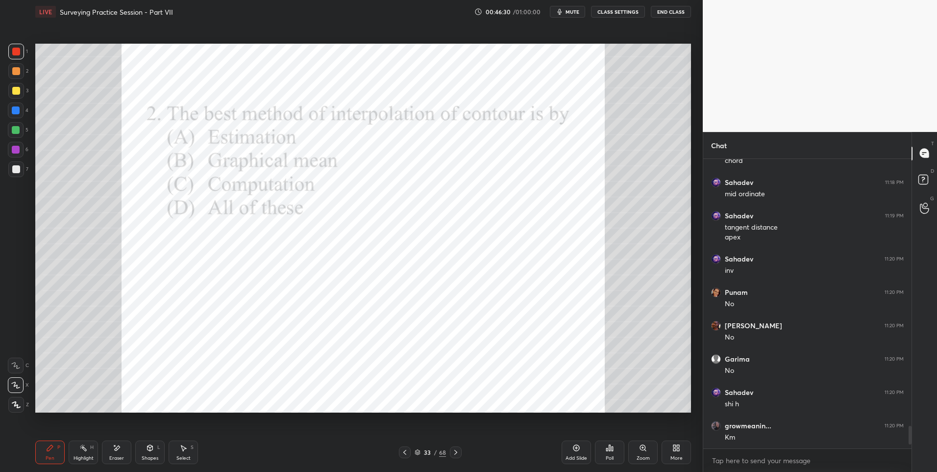
click at [455, 452] on icon at bounding box center [456, 452] width 8 height 8
click at [615, 449] on div "Poll" at bounding box center [609, 452] width 29 height 24
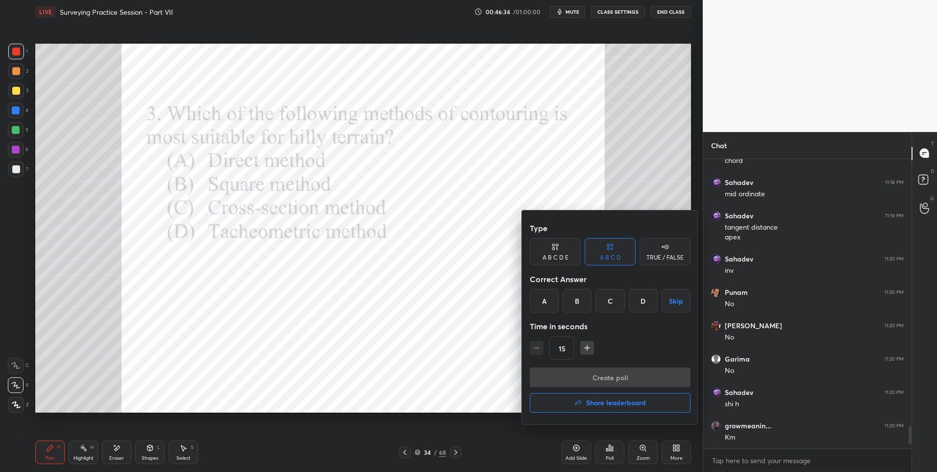
click at [649, 305] on div "D" at bounding box center [643, 301] width 29 height 24
click at [594, 370] on button "Create poll" at bounding box center [610, 377] width 161 height 20
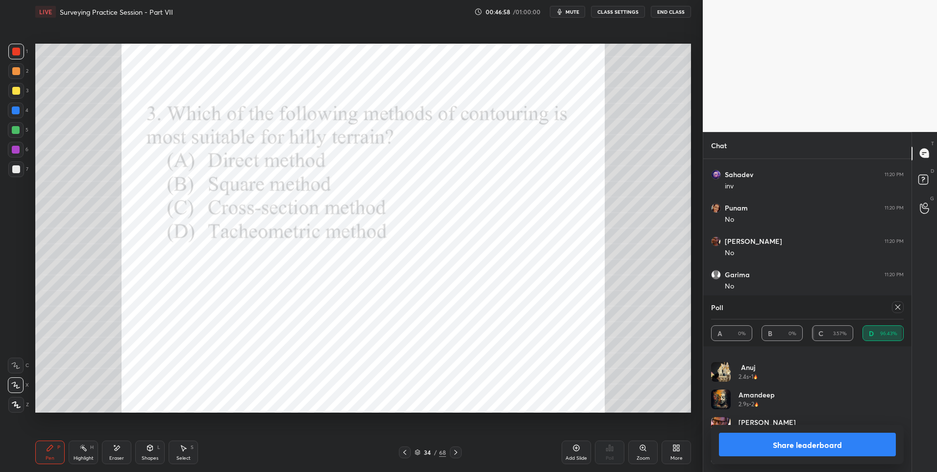
click at [900, 307] on icon at bounding box center [898, 307] width 8 height 8
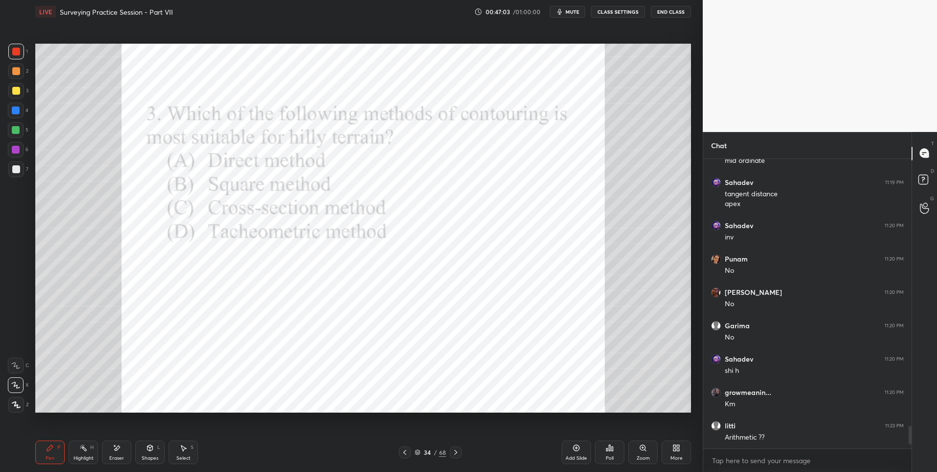
click at [401, 451] on icon at bounding box center [405, 452] width 8 height 8
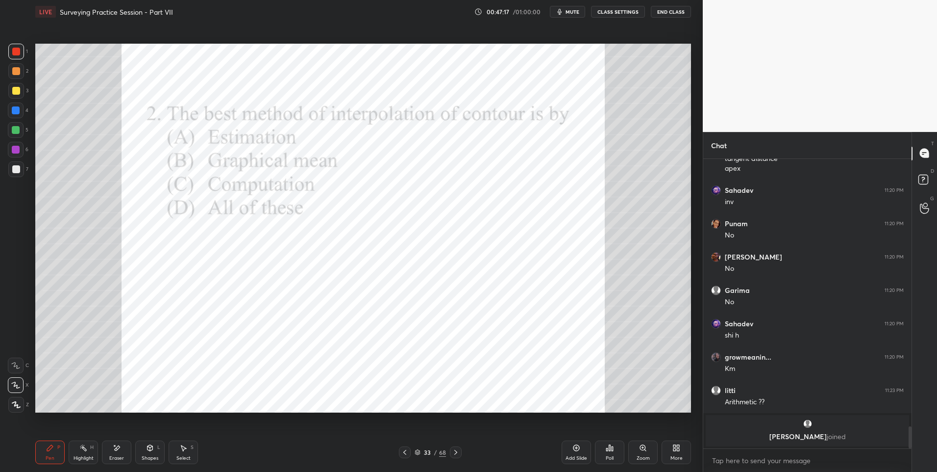
click at [87, 449] on icon at bounding box center [83, 448] width 8 height 8
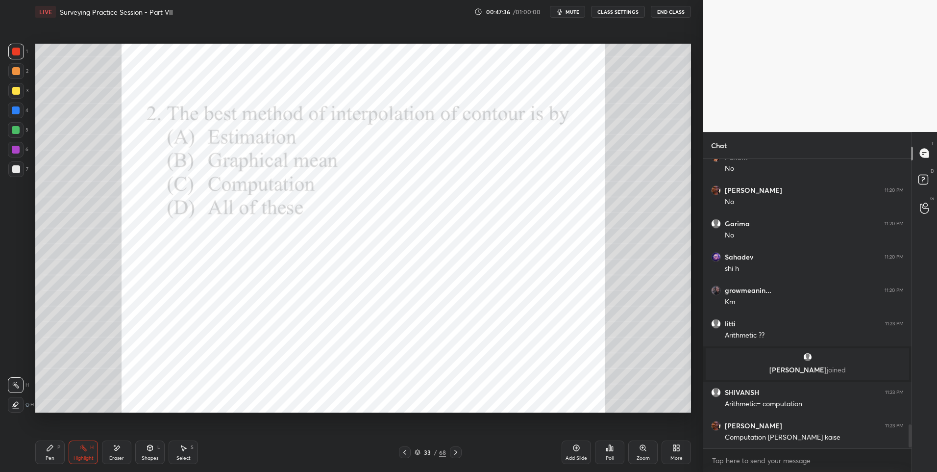
scroll to position [3211, 0]
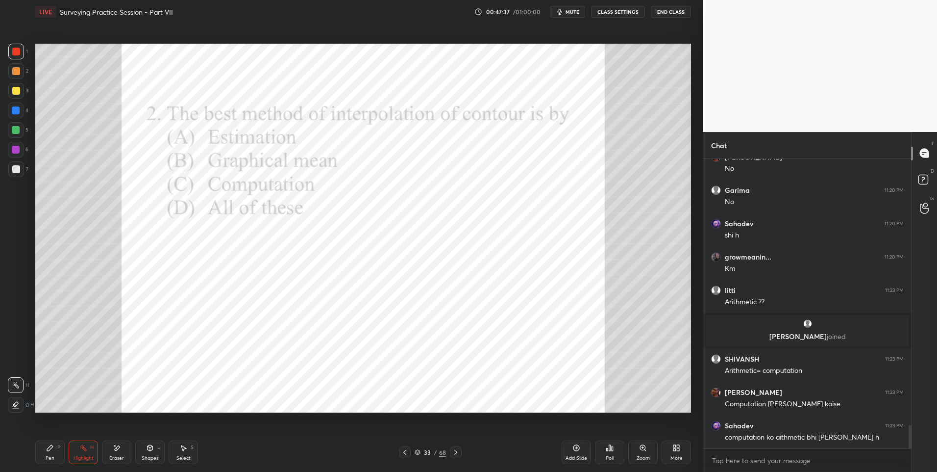
click at [15, 151] on div at bounding box center [16, 150] width 8 height 8
click at [14, 152] on div at bounding box center [16, 150] width 8 height 8
click at [149, 452] on div "Shapes L" at bounding box center [149, 452] width 29 height 24
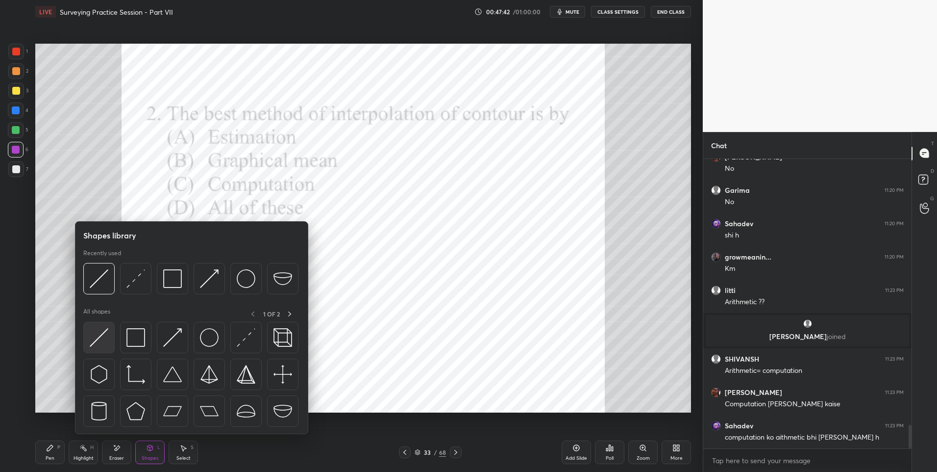
click at [104, 337] on img at bounding box center [99, 337] width 19 height 19
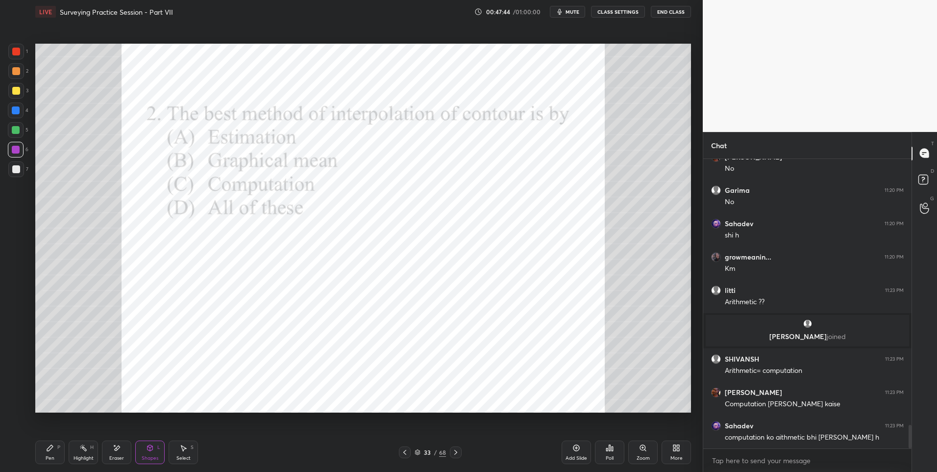
scroll to position [3278, 0]
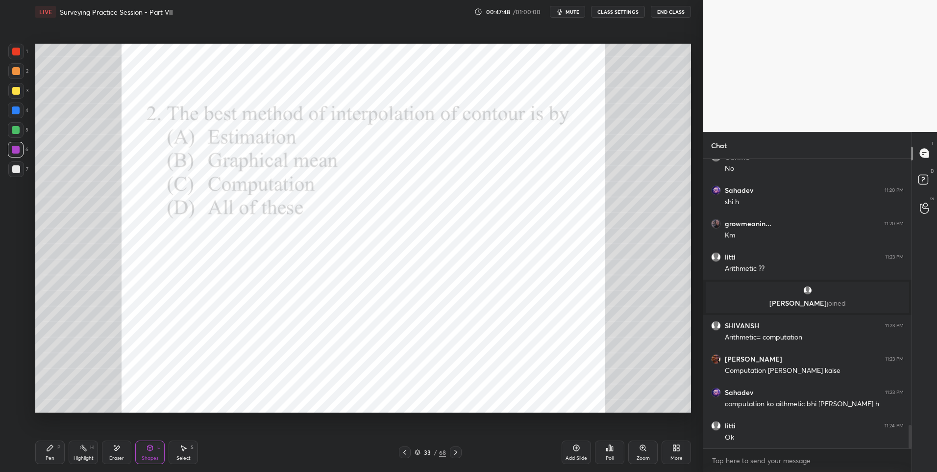
click at [37, 445] on div "Pen P" at bounding box center [49, 452] width 29 height 24
click at [150, 448] on icon at bounding box center [150, 448] width 5 height 6
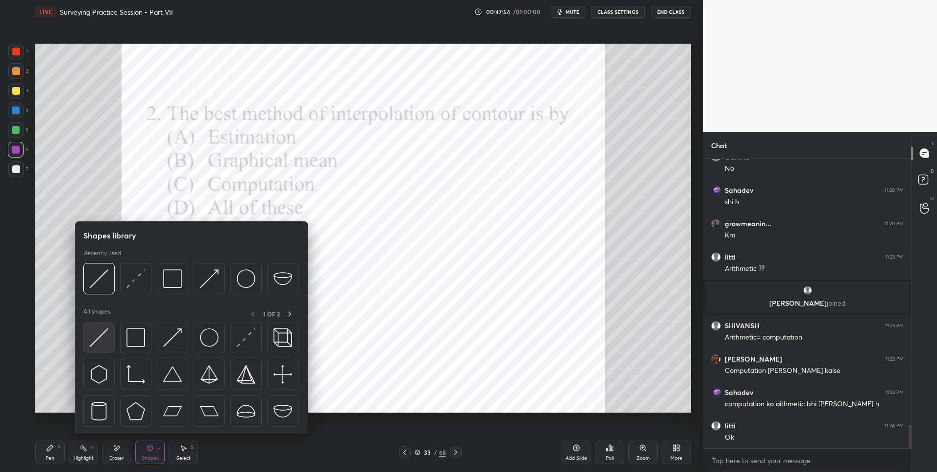
click at [103, 334] on img at bounding box center [99, 337] width 19 height 19
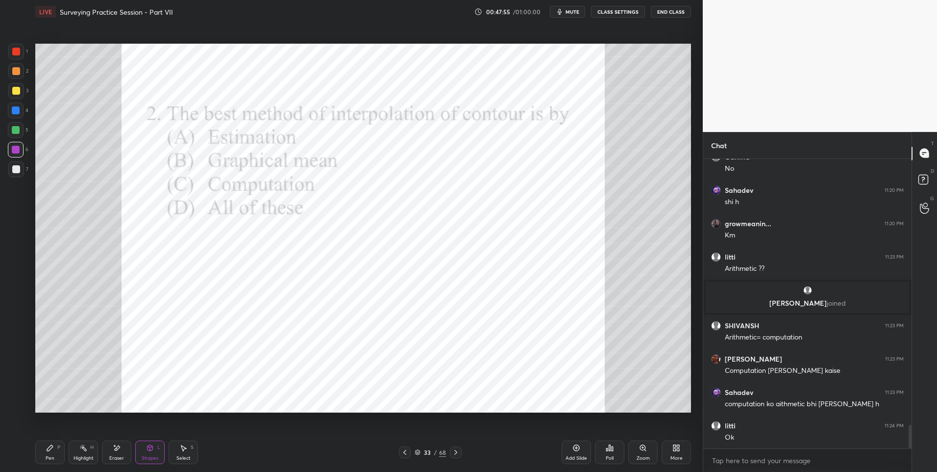
click at [17, 54] on div at bounding box center [16, 52] width 8 height 8
click at [46, 451] on icon at bounding box center [50, 448] width 8 height 8
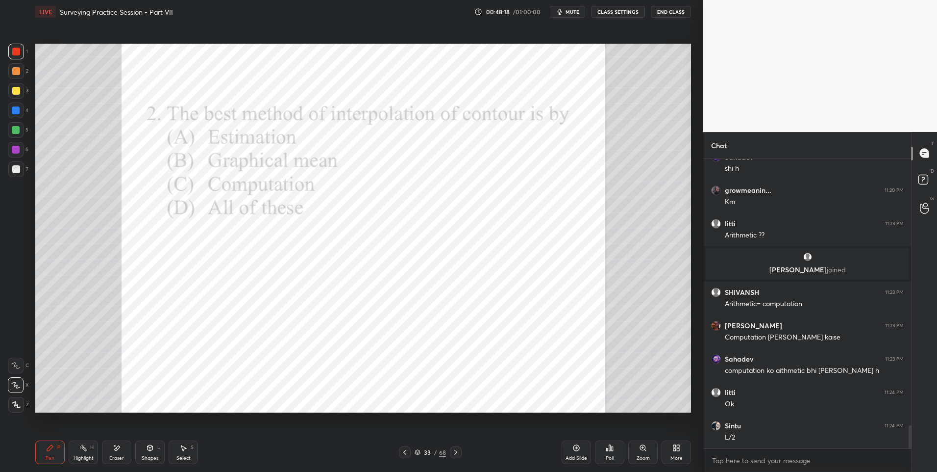
click at [152, 447] on icon at bounding box center [150, 448] width 5 height 6
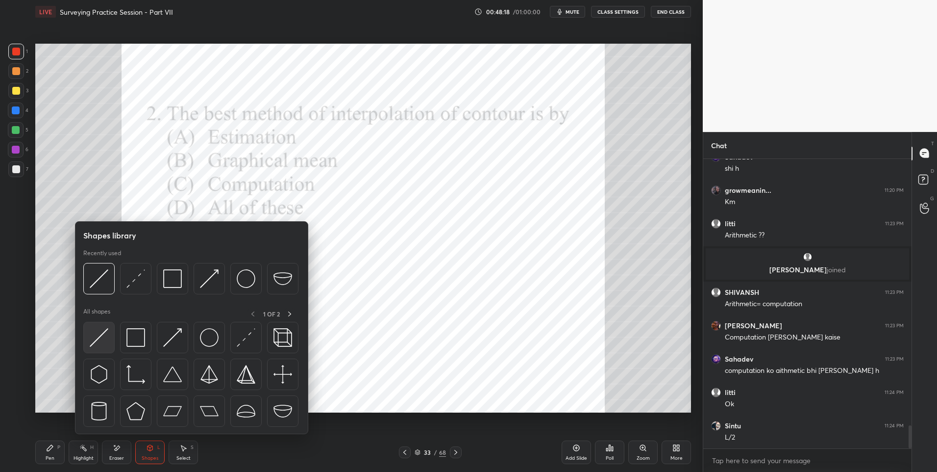
click at [96, 330] on img at bounding box center [99, 337] width 19 height 19
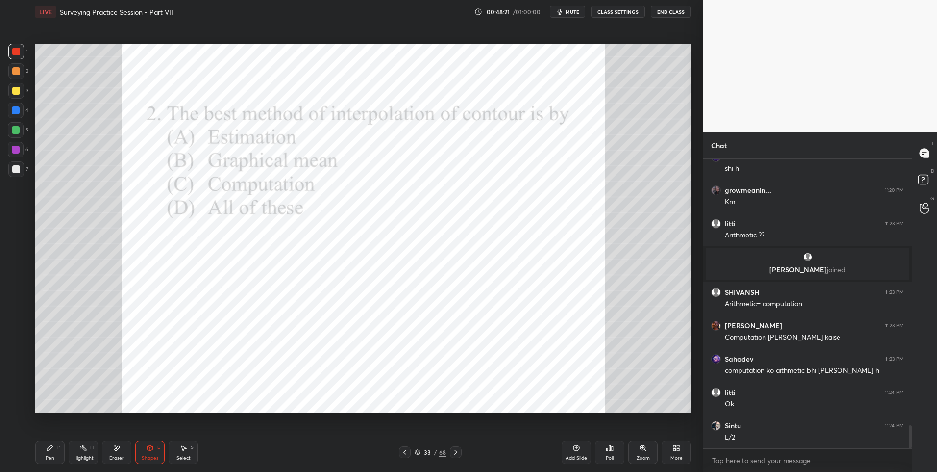
click at [44, 468] on div "Pen P Highlight H Eraser Shapes L Select S 33 / 68 Add Slide Poll Zoom More" at bounding box center [363, 451] width 656 height 39
click at [49, 449] on icon at bounding box center [50, 448] width 6 height 6
click at [20, 134] on div at bounding box center [16, 130] width 16 height 16
click at [87, 456] on div "Highlight" at bounding box center [84, 457] width 20 height 5
click at [48, 453] on div "Pen P" at bounding box center [49, 452] width 29 height 24
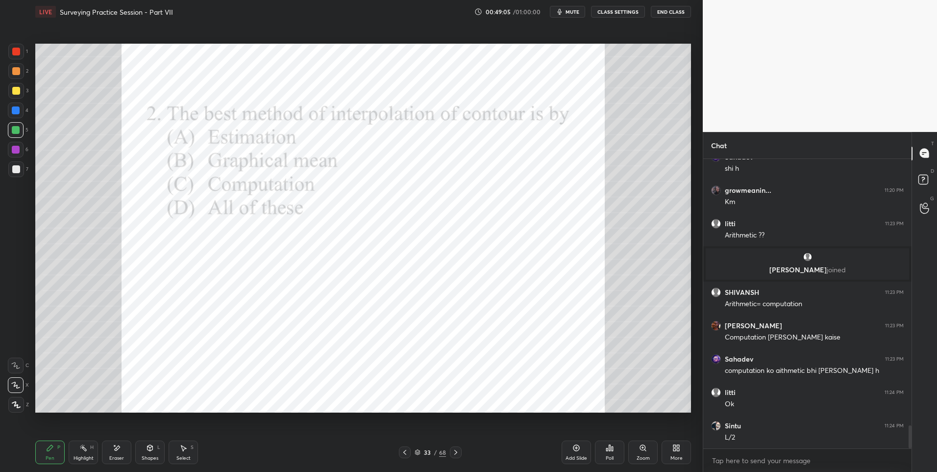
click at [86, 460] on div "Highlight" at bounding box center [84, 457] width 20 height 5
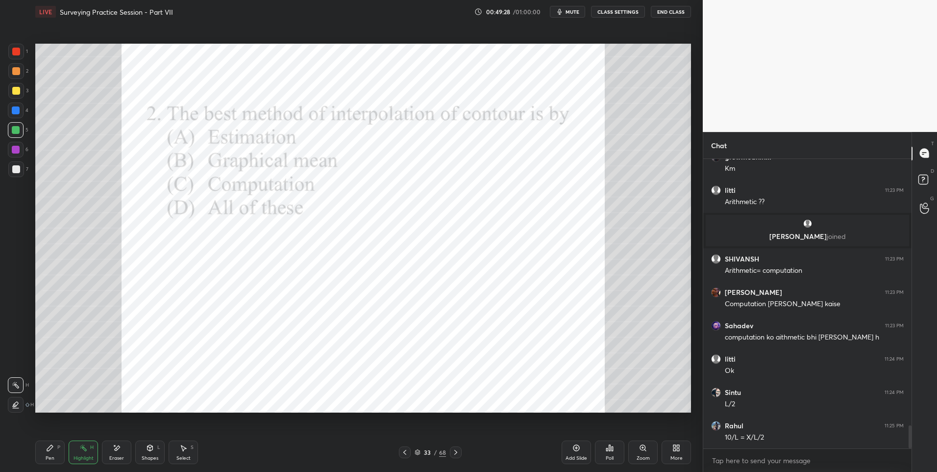
click at [48, 451] on icon at bounding box center [50, 448] width 6 height 6
click at [18, 51] on div at bounding box center [16, 52] width 8 height 8
click at [26, 50] on div "1" at bounding box center [18, 52] width 20 height 16
click at [84, 452] on div "Highlight H" at bounding box center [83, 452] width 29 height 24
click at [457, 447] on div at bounding box center [456, 452] width 12 height 12
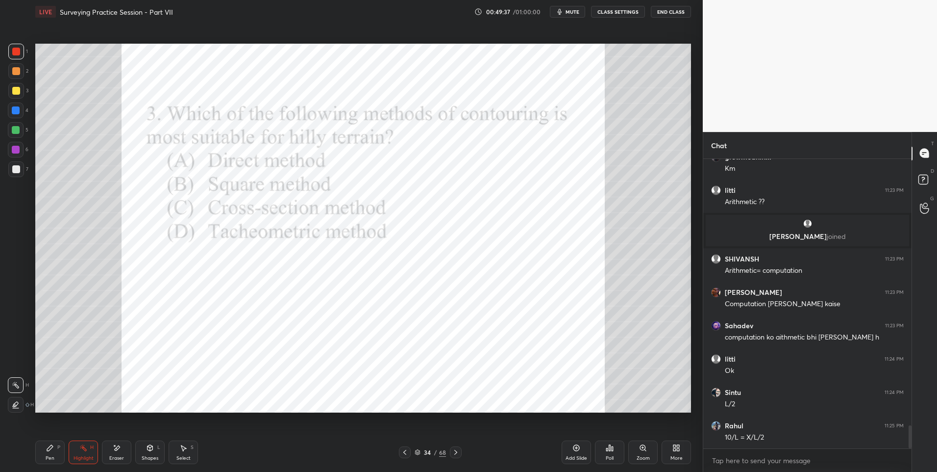
click at [43, 445] on div "Pen P" at bounding box center [49, 452] width 29 height 24
click at [457, 449] on icon at bounding box center [456, 452] width 8 height 8
click at [613, 449] on icon at bounding box center [612, 448] width 1 height 4
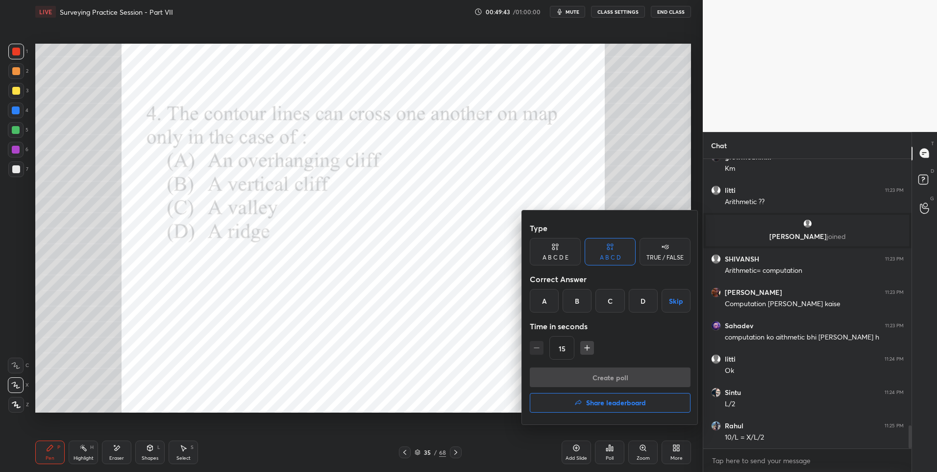
click at [542, 302] on div "A" at bounding box center [544, 301] width 29 height 24
click at [602, 375] on button "Create poll" at bounding box center [610, 377] width 161 height 20
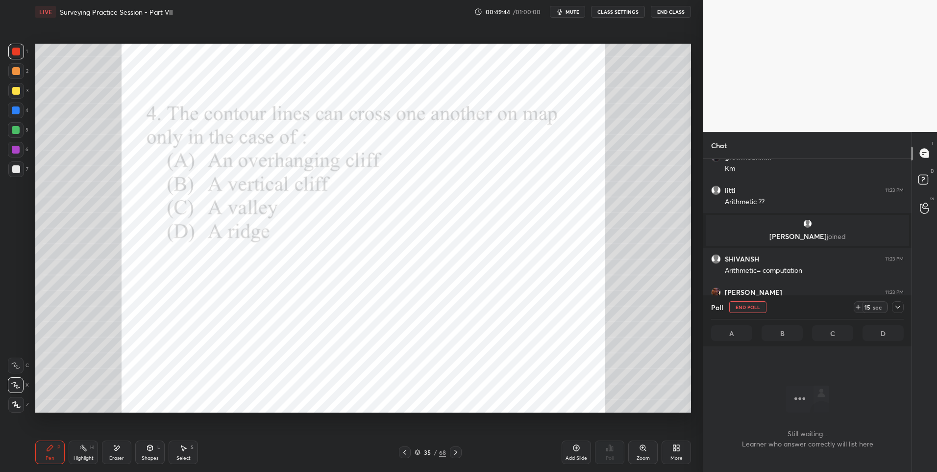
scroll to position [259, 205]
click at [15, 153] on div at bounding box center [16, 150] width 16 height 16
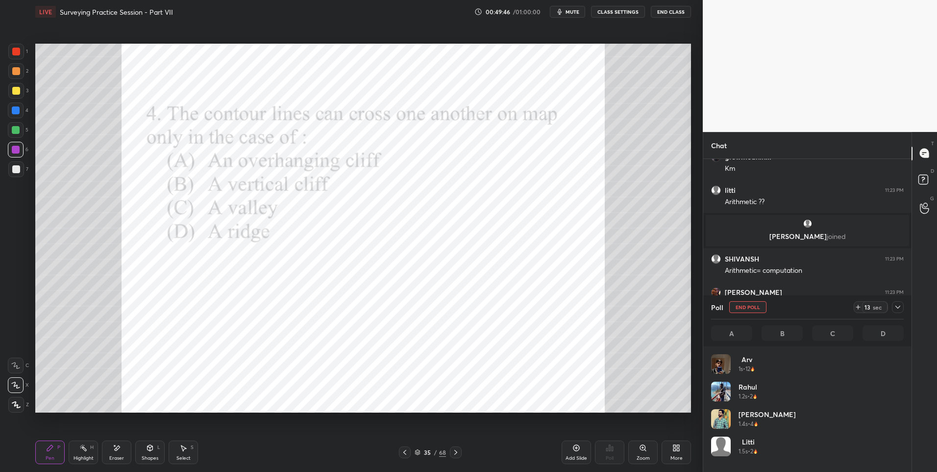
scroll to position [115, 190]
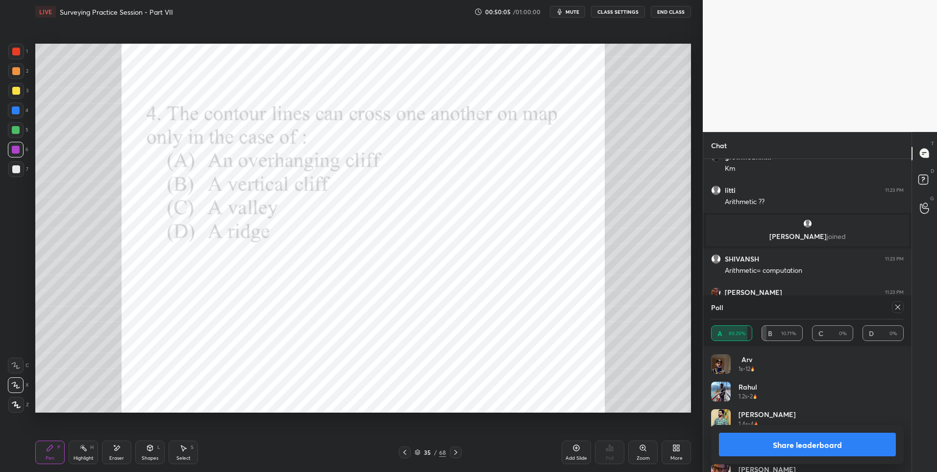
click at [897, 307] on icon at bounding box center [898, 307] width 8 height 8
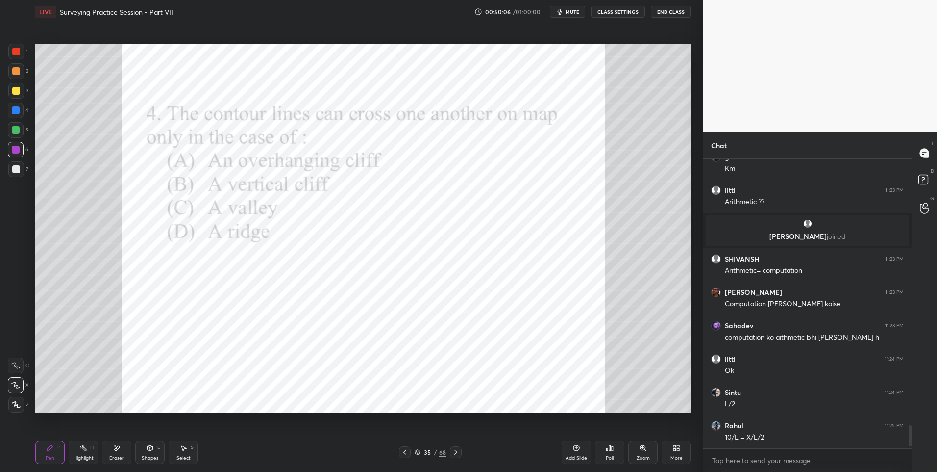
scroll to position [3344, 0]
click at [458, 450] on icon at bounding box center [456, 452] width 8 height 8
click at [606, 448] on icon at bounding box center [606, 449] width 1 height 2
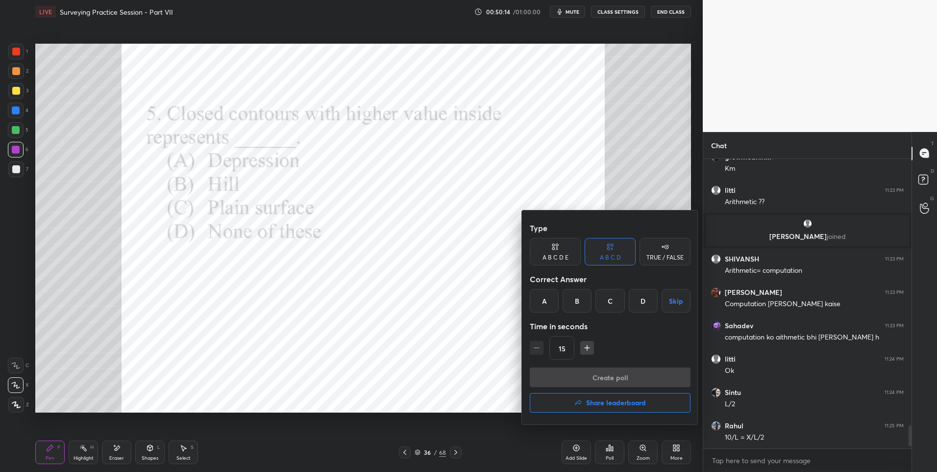
click at [576, 298] on div "B" at bounding box center [577, 301] width 29 height 24
click at [582, 373] on button "Create poll" at bounding box center [610, 377] width 161 height 20
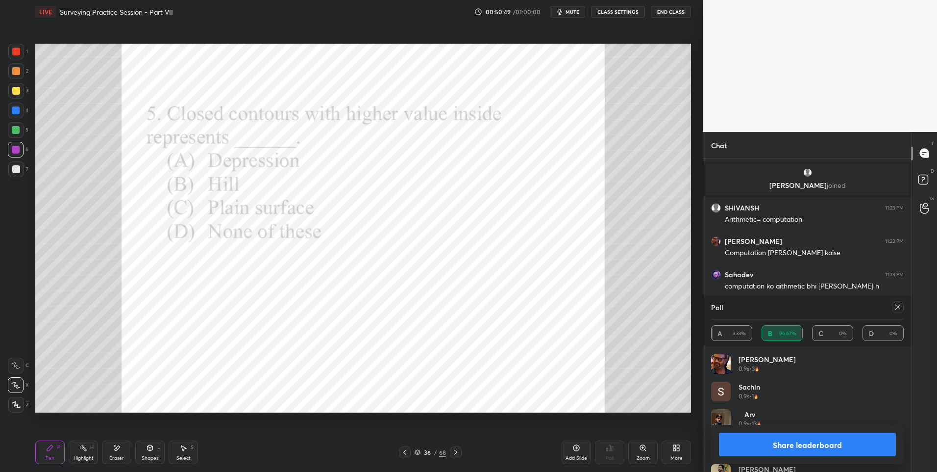
scroll to position [3438, 0]
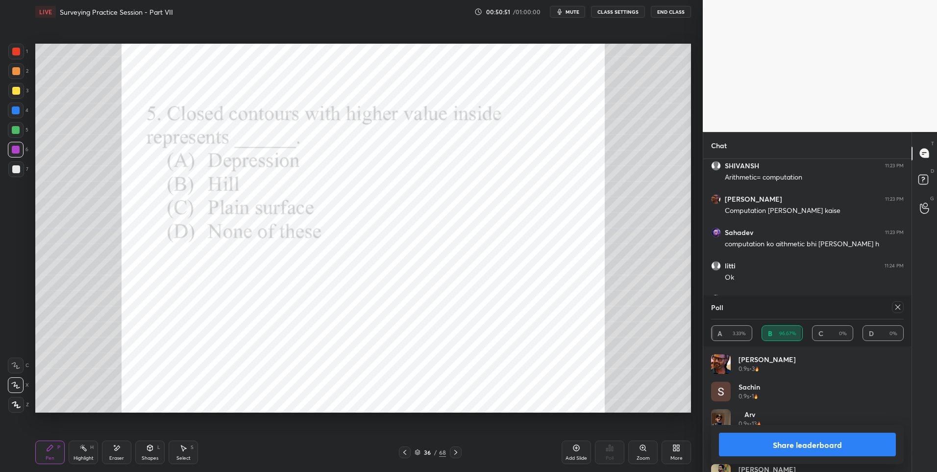
click at [898, 306] on icon at bounding box center [898, 306] width 5 height 5
type textarea "x"
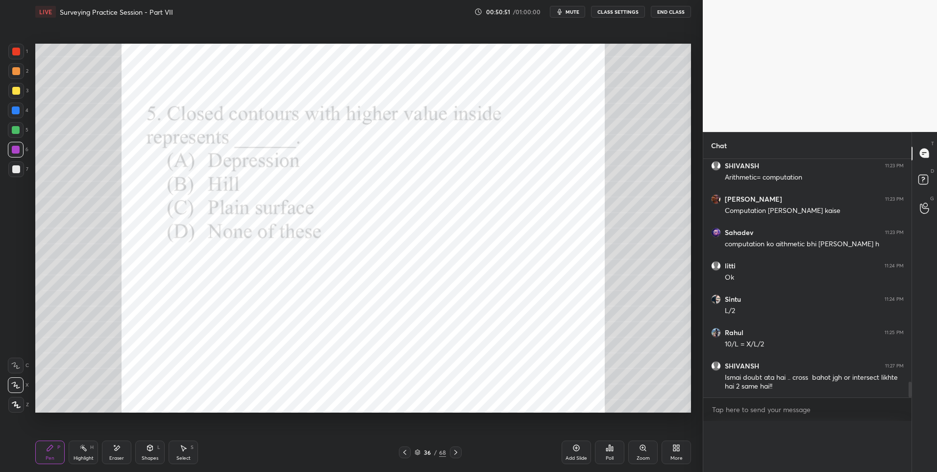
scroll to position [3417, 0]
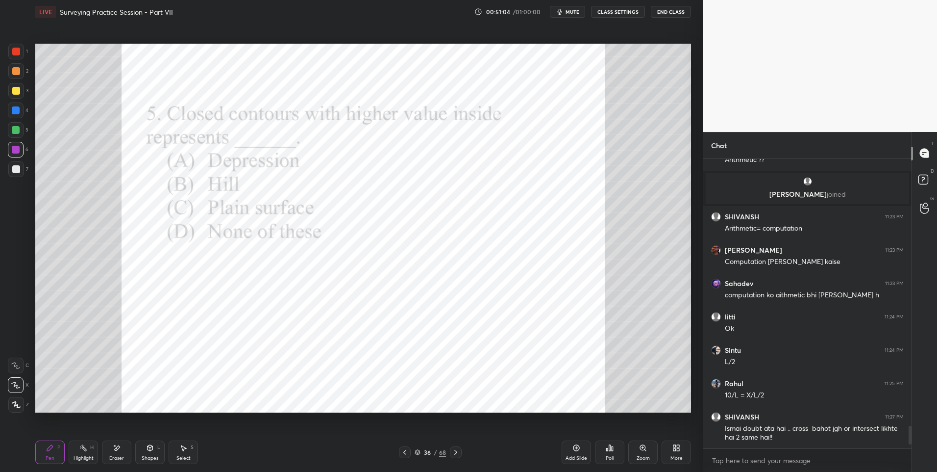
click at [16, 53] on div at bounding box center [16, 52] width 8 height 8
click at [21, 111] on div at bounding box center [16, 110] width 16 height 16
click at [19, 50] on div at bounding box center [16, 52] width 8 height 8
click at [22, 58] on div at bounding box center [16, 52] width 16 height 16
click at [458, 452] on icon at bounding box center [456, 452] width 8 height 8
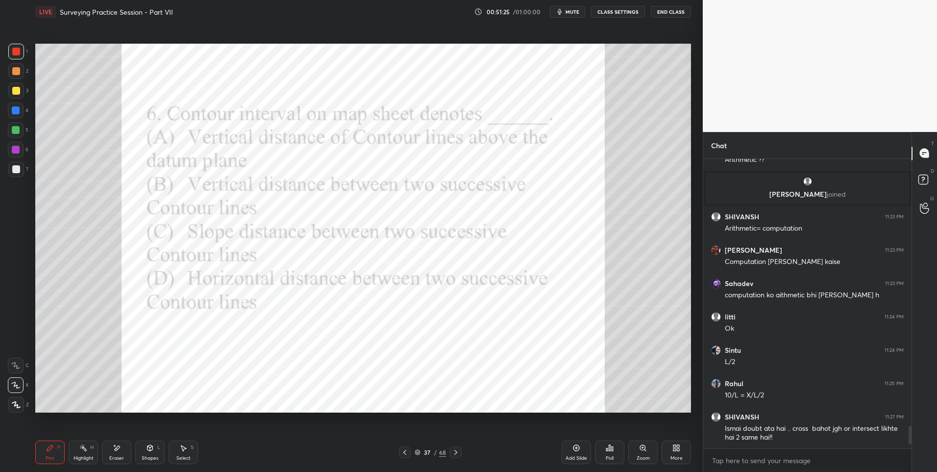
click at [607, 449] on icon at bounding box center [606, 449] width 1 height 2
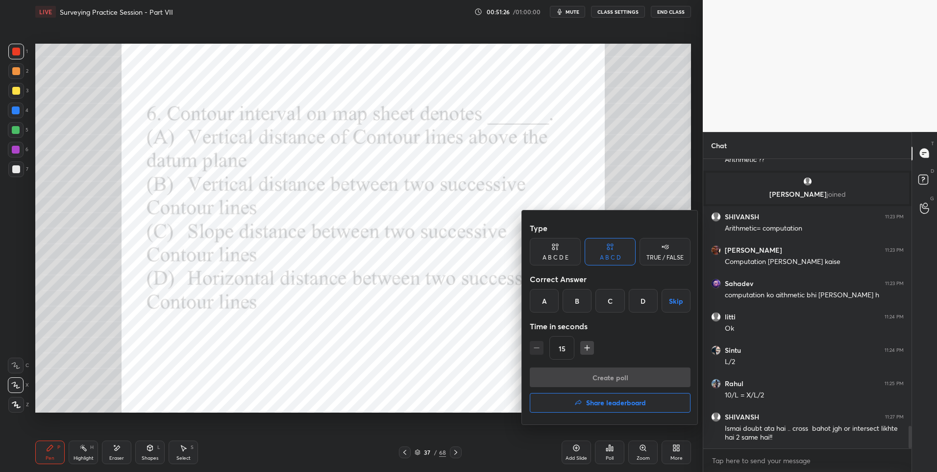
scroll to position [3420, 0]
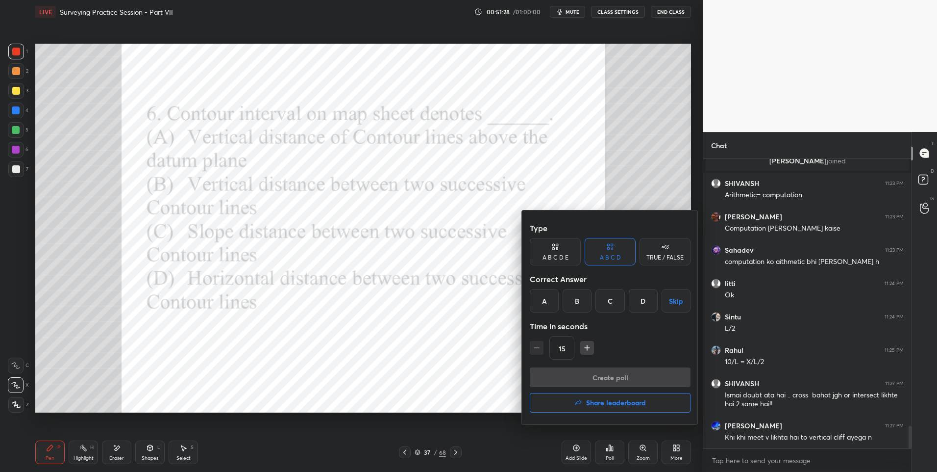
click at [580, 299] on div "B" at bounding box center [577, 301] width 29 height 24
click at [584, 350] on icon "button" at bounding box center [587, 348] width 10 height 10
type input "30"
click at [587, 373] on button "Create poll" at bounding box center [610, 377] width 161 height 20
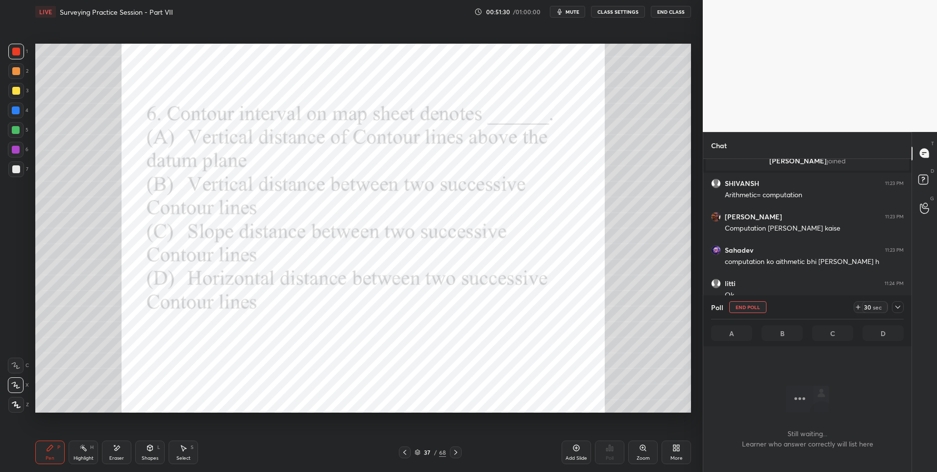
scroll to position [259, 205]
click at [899, 306] on icon at bounding box center [898, 307] width 8 height 8
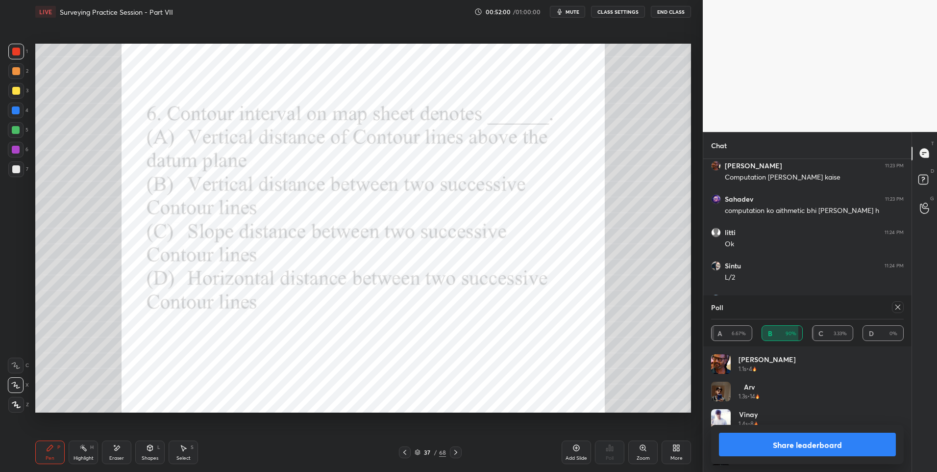
scroll to position [115, 190]
click at [898, 308] on icon at bounding box center [898, 307] width 8 height 8
type textarea "x"
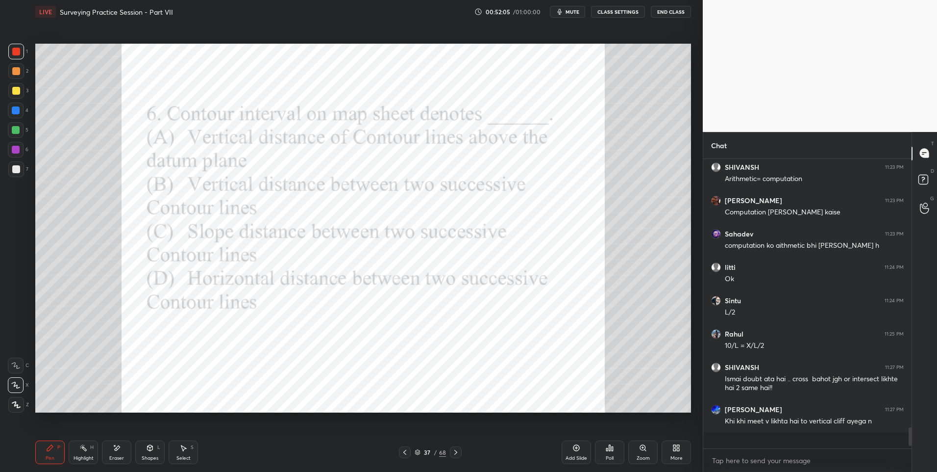
scroll to position [3423, 0]
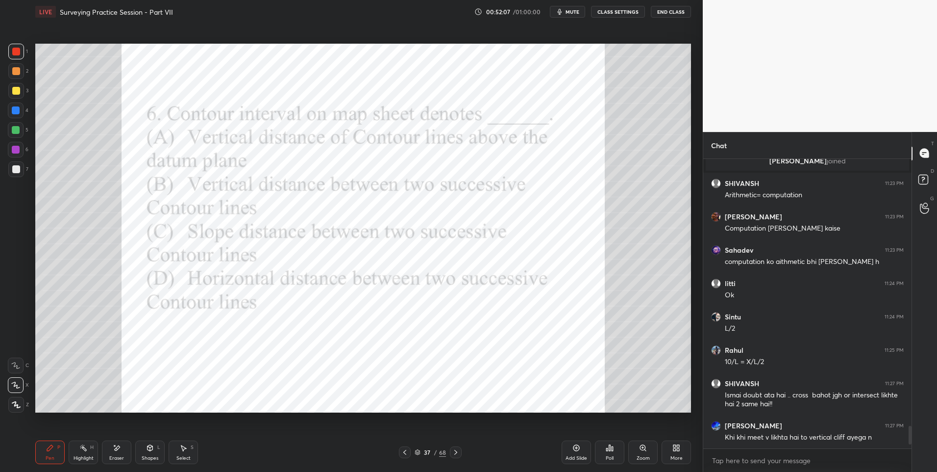
click at [460, 449] on div at bounding box center [456, 452] width 12 height 12
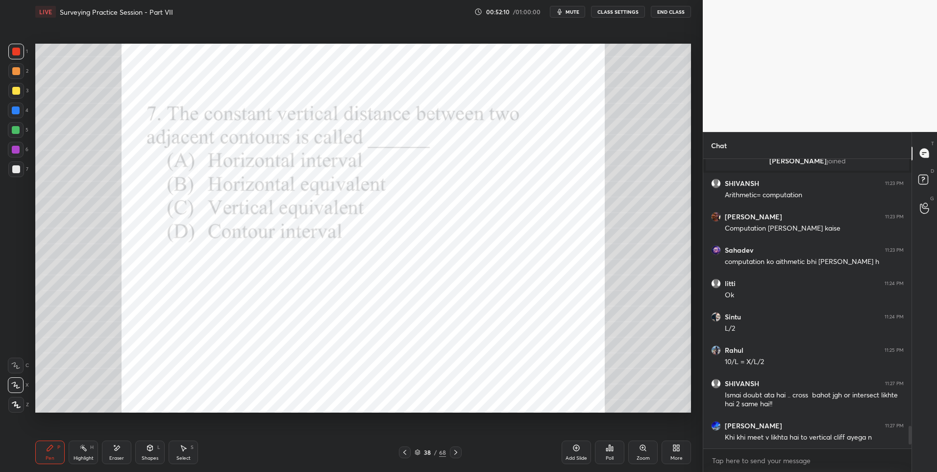
click at [601, 453] on div "Poll" at bounding box center [609, 452] width 29 height 24
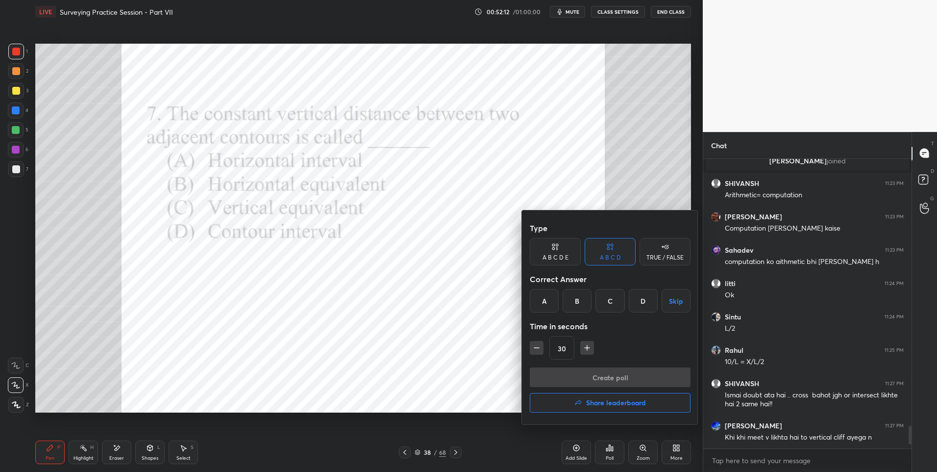
click at [652, 298] on div "D" at bounding box center [643, 301] width 29 height 24
click at [537, 347] on icon "button" at bounding box center [537, 348] width 10 height 10
type input "15"
click at [597, 370] on button "Create poll" at bounding box center [610, 377] width 161 height 20
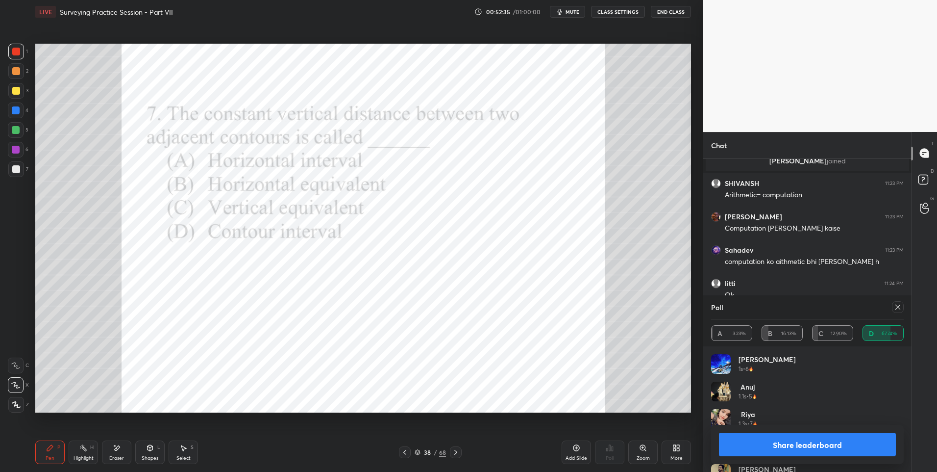
click at [894, 308] on icon at bounding box center [898, 307] width 8 height 8
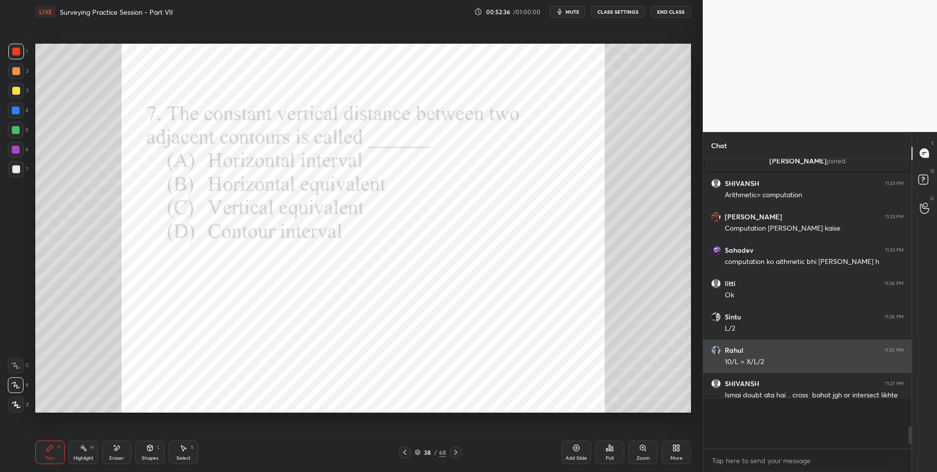
scroll to position [0, 0]
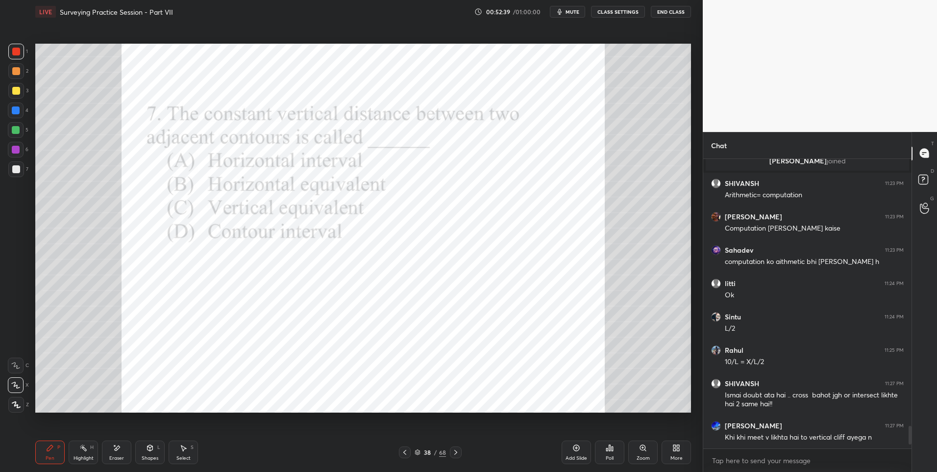
click at [460, 453] on div at bounding box center [456, 452] width 12 height 12
click at [605, 449] on div "Poll" at bounding box center [609, 452] width 29 height 24
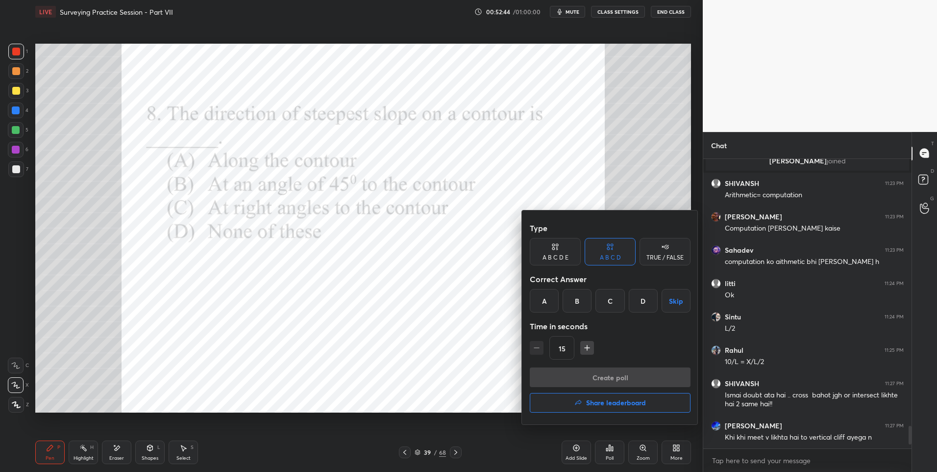
click at [605, 299] on div "C" at bounding box center [610, 301] width 29 height 24
click at [593, 372] on button "Create poll" at bounding box center [610, 377] width 161 height 20
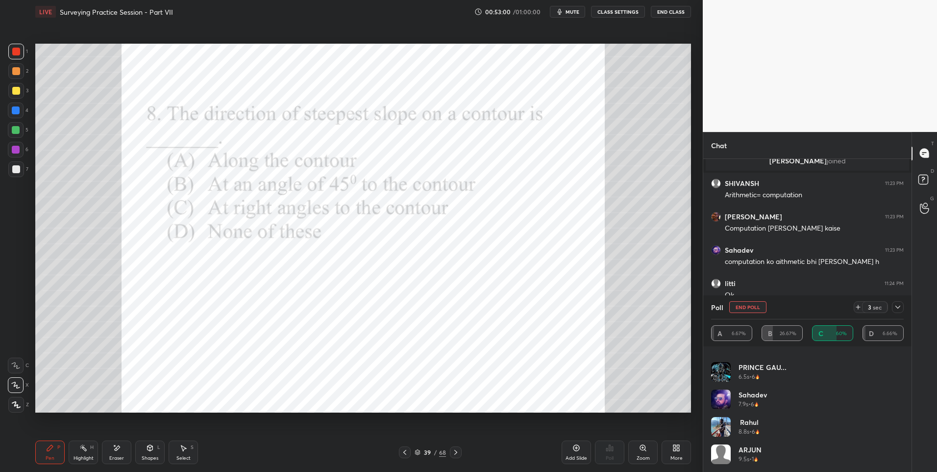
click at [856, 308] on icon at bounding box center [858, 307] width 8 height 8
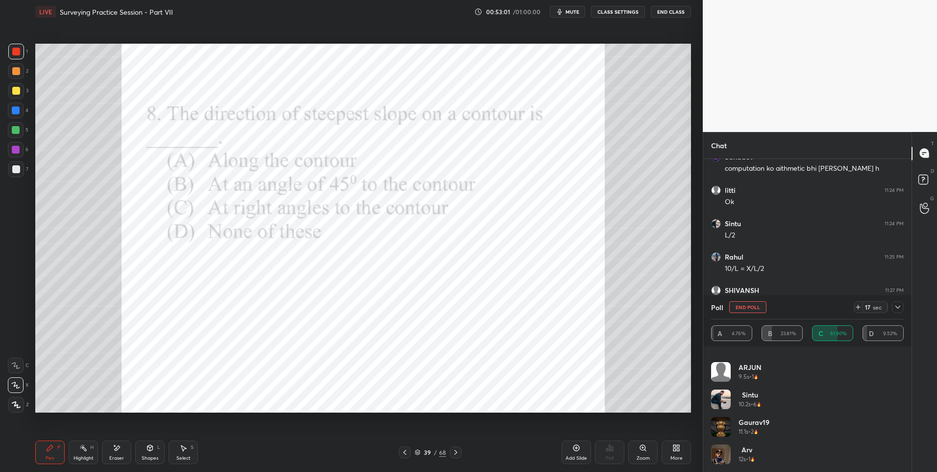
click at [897, 302] on div at bounding box center [898, 307] width 12 height 12
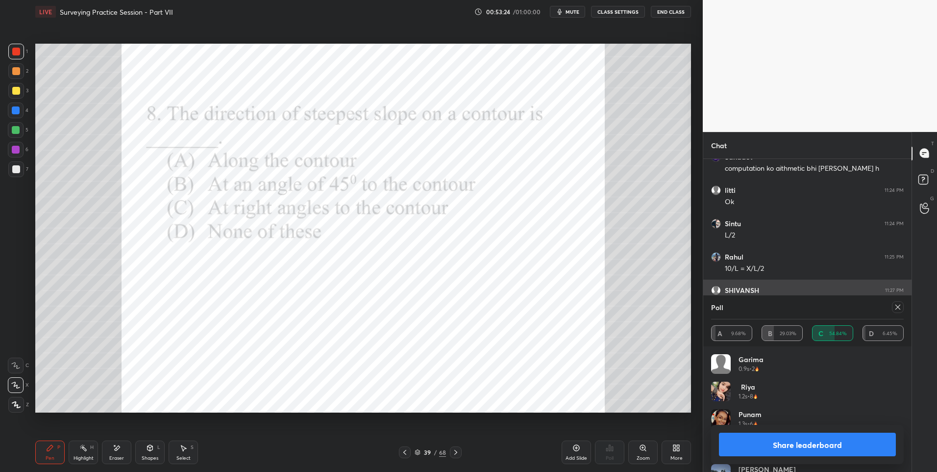
click at [898, 305] on icon at bounding box center [898, 307] width 8 height 8
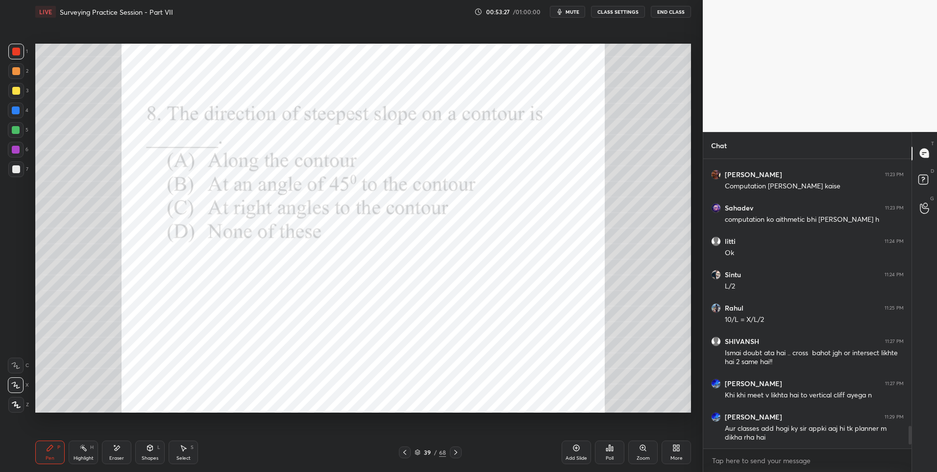
click at [86, 457] on div "Highlight" at bounding box center [84, 457] width 20 height 5
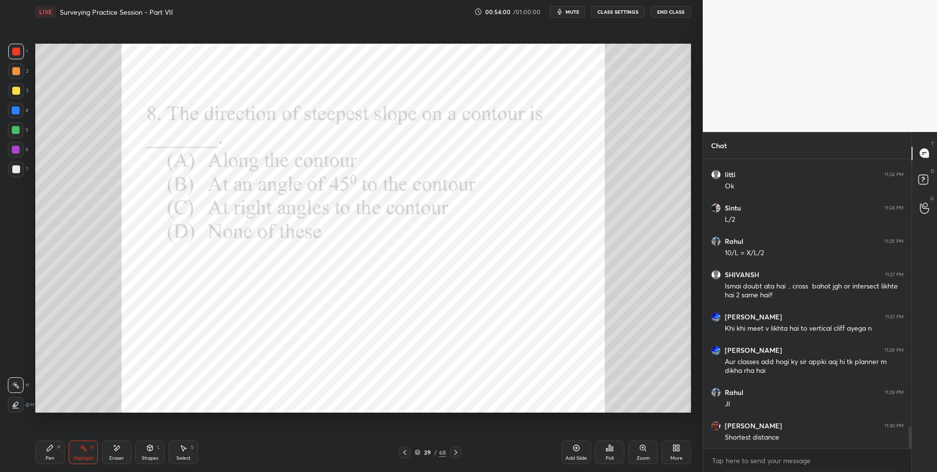
click at [455, 453] on icon at bounding box center [455, 452] width 3 height 5
click at [51, 449] on icon at bounding box center [50, 448] width 6 height 6
click at [603, 451] on div "Poll" at bounding box center [609, 452] width 29 height 24
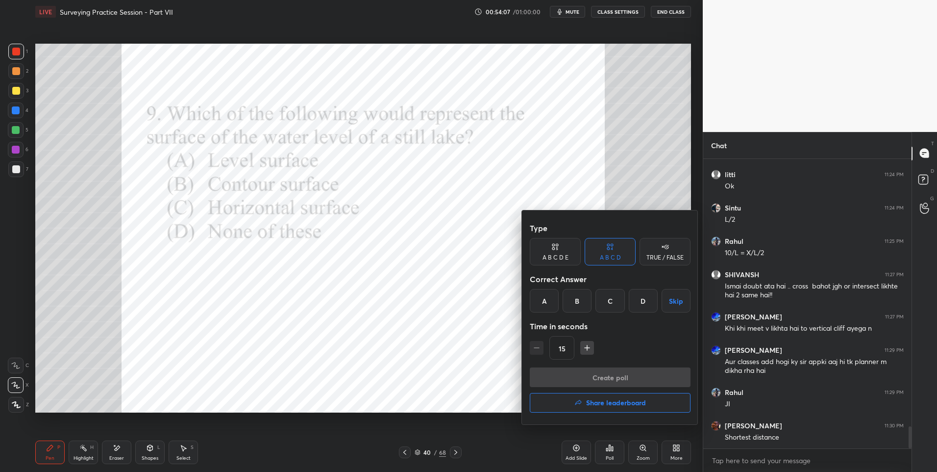
click at [546, 297] on div "A" at bounding box center [544, 301] width 29 height 24
click at [588, 374] on button "Create poll" at bounding box center [610, 377] width 161 height 20
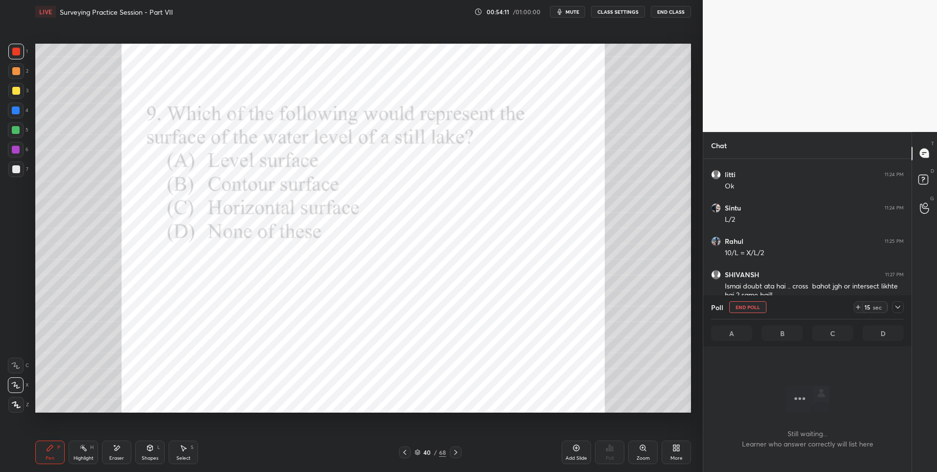
scroll to position [259, 205]
click at [19, 150] on div at bounding box center [16, 150] width 8 height 8
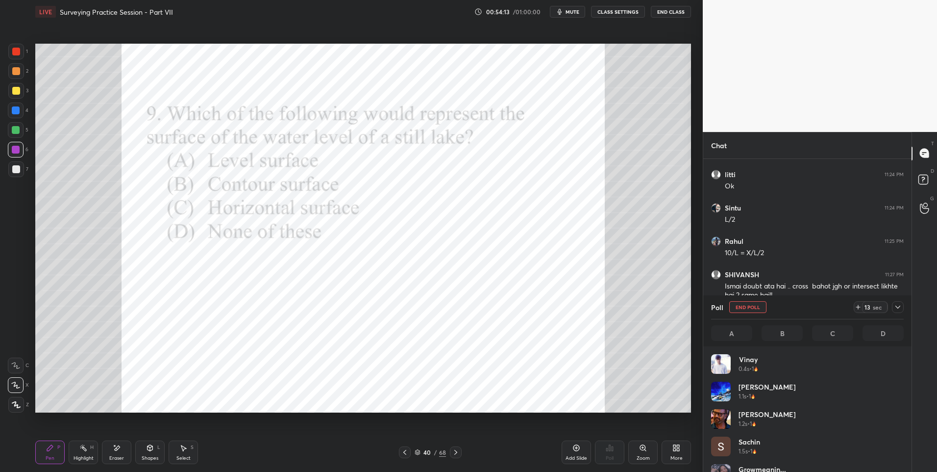
scroll to position [115, 190]
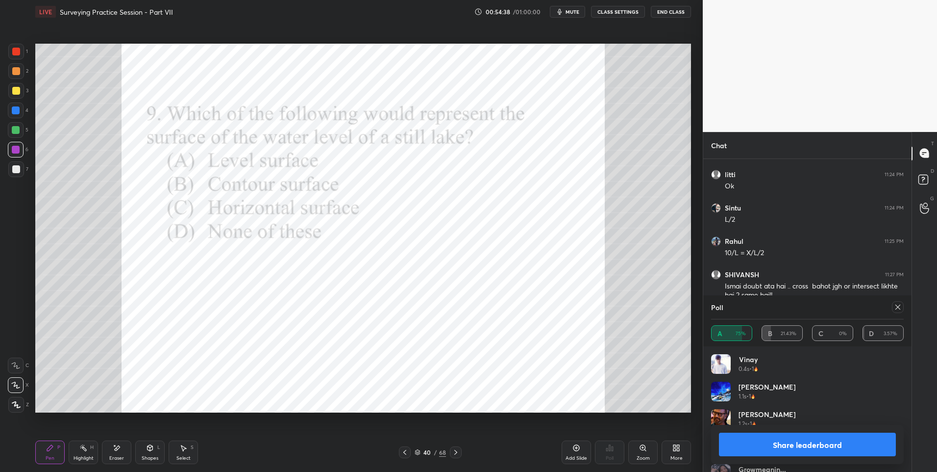
click at [896, 307] on icon at bounding box center [898, 307] width 8 height 8
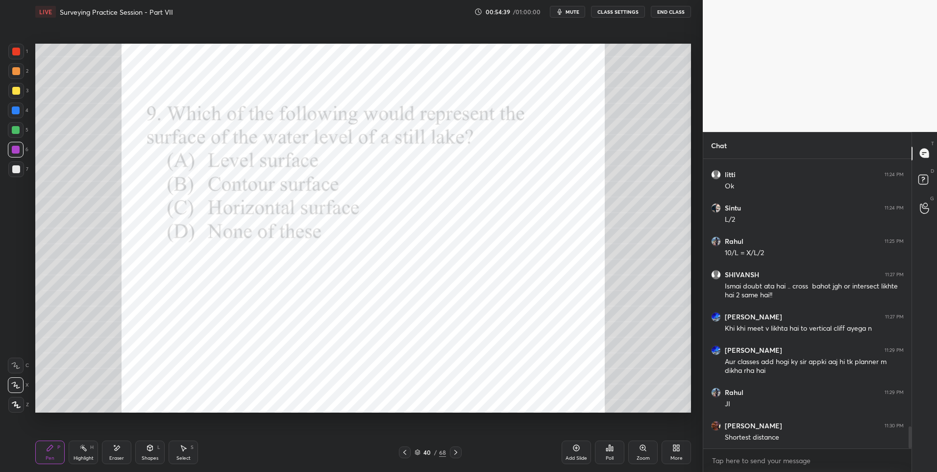
scroll to position [266, 205]
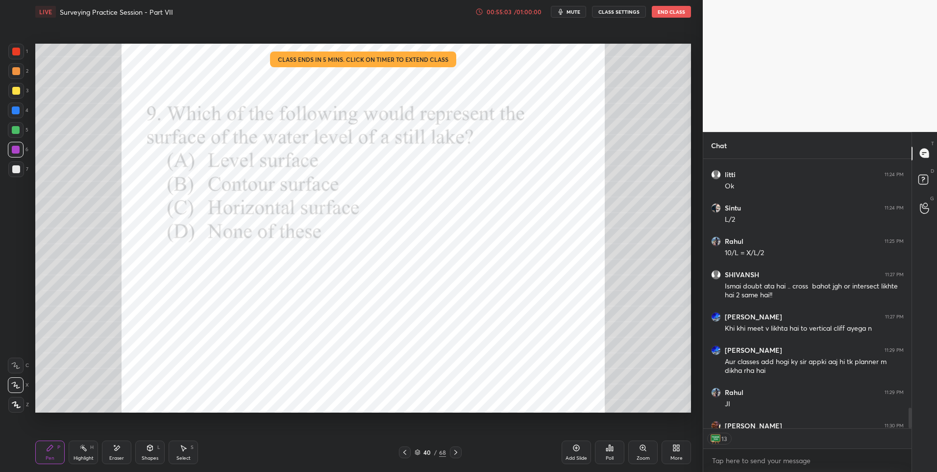
type textarea "x"
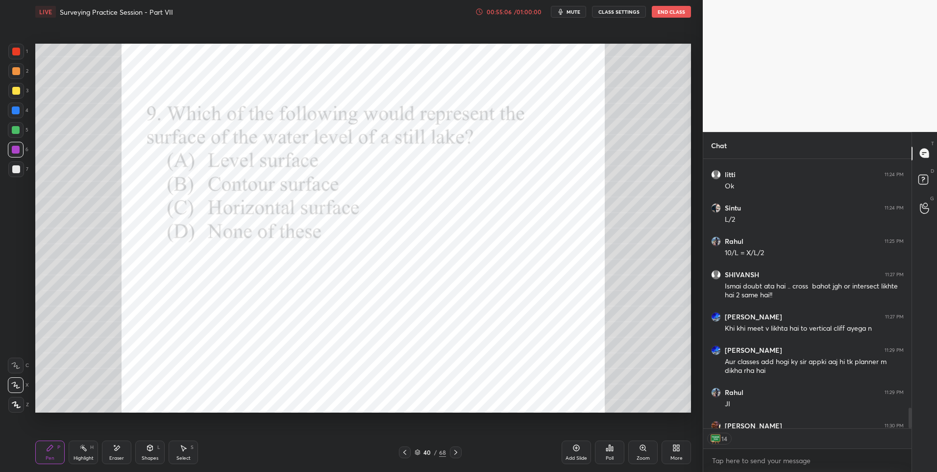
click at [459, 451] on icon at bounding box center [456, 452] width 8 height 8
click at [612, 451] on icon at bounding box center [612, 448] width 1 height 4
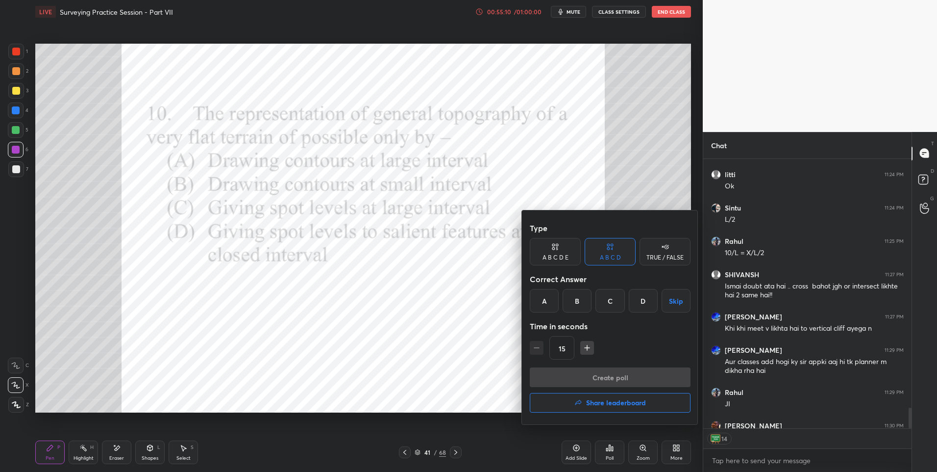
click at [573, 295] on div "B" at bounding box center [577, 301] width 29 height 24
click at [586, 348] on icon "button" at bounding box center [587, 348] width 10 height 10
type input "30"
click at [593, 376] on button "Create poll" at bounding box center [610, 377] width 161 height 20
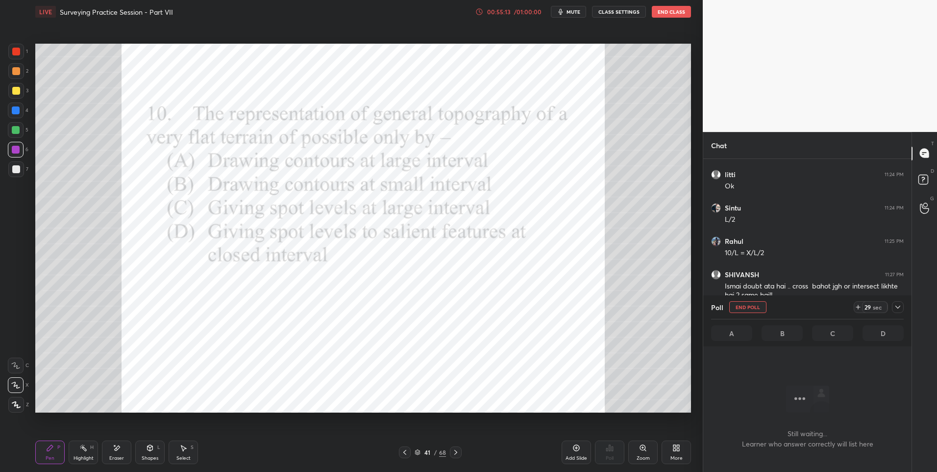
scroll to position [3580, 0]
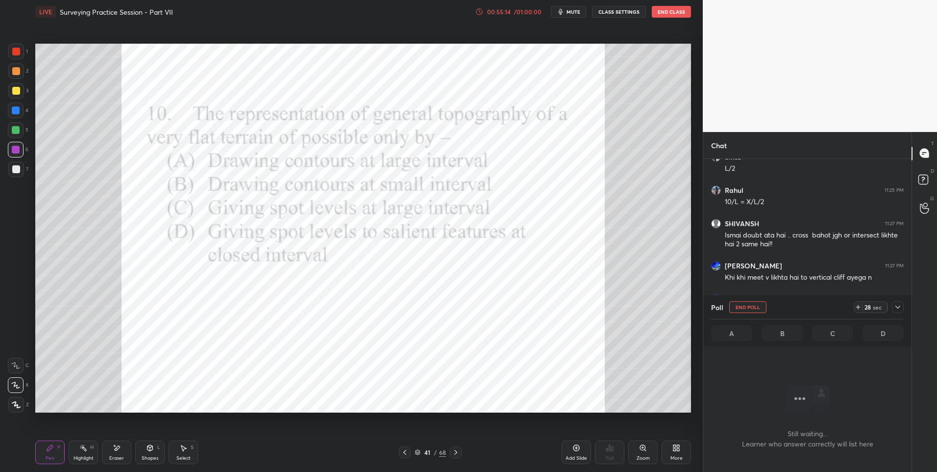
click at [21, 55] on div at bounding box center [16, 52] width 16 height 16
click at [904, 304] on div "Poll End Poll 27 sec A B C D" at bounding box center [807, 320] width 208 height 51
click at [900, 303] on icon at bounding box center [898, 307] width 8 height 8
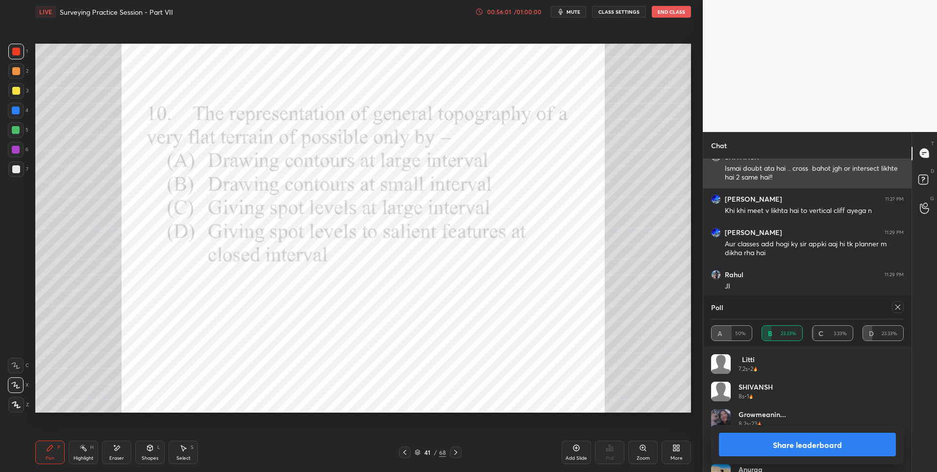
scroll to position [3680, 0]
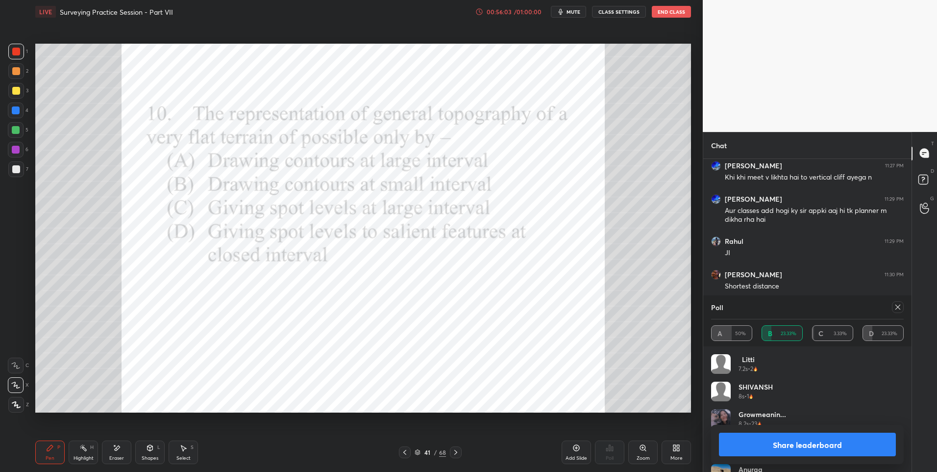
click at [50, 453] on div "Pen P" at bounding box center [49, 452] width 29 height 24
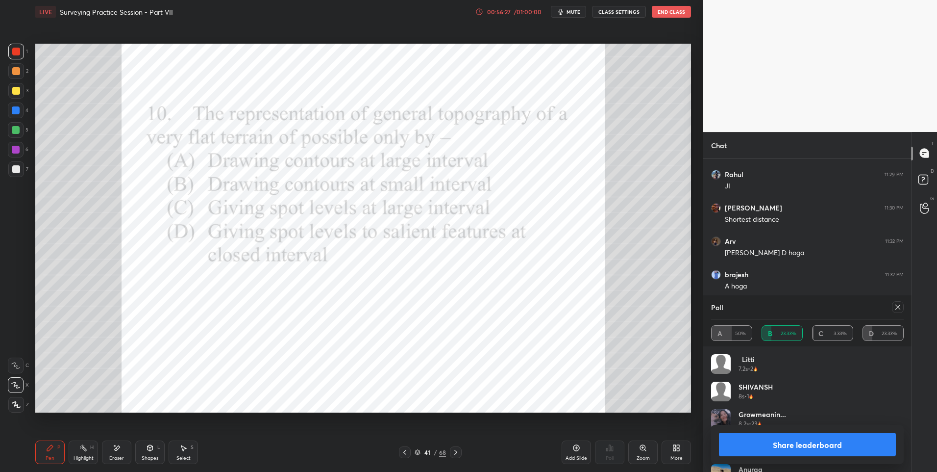
click at [898, 308] on icon at bounding box center [898, 307] width 8 height 8
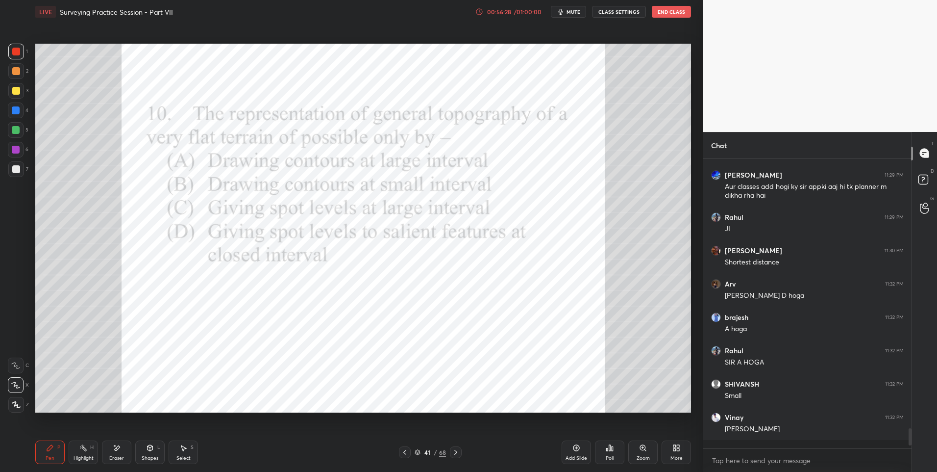
scroll to position [3700, 0]
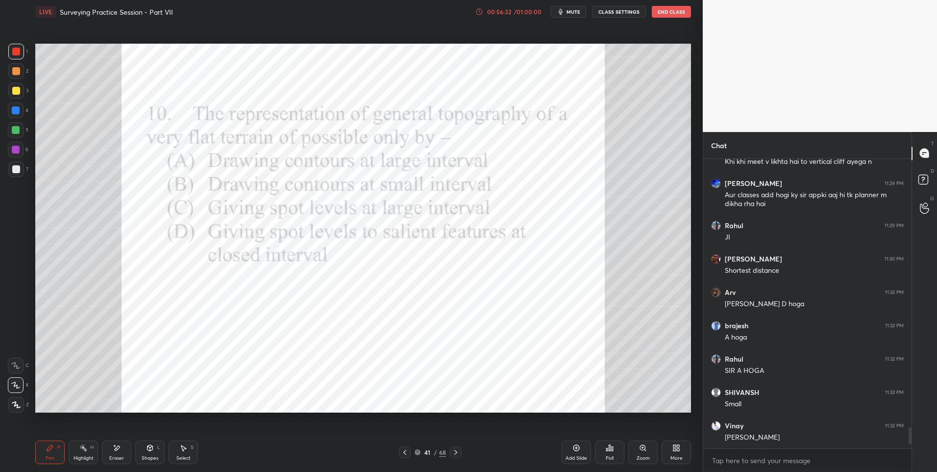
click at [13, 115] on div at bounding box center [16, 110] width 16 height 16
click at [19, 112] on div at bounding box center [16, 110] width 8 height 8
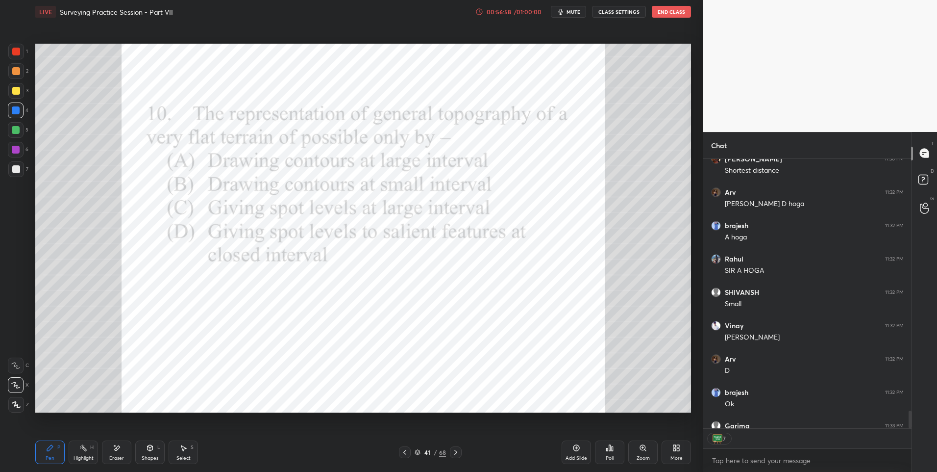
scroll to position [3849, 0]
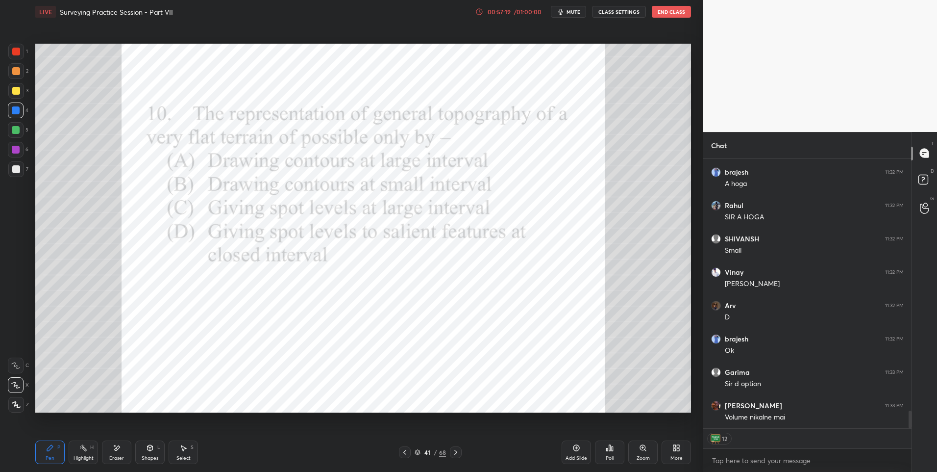
click at [457, 450] on icon at bounding box center [456, 452] width 8 height 8
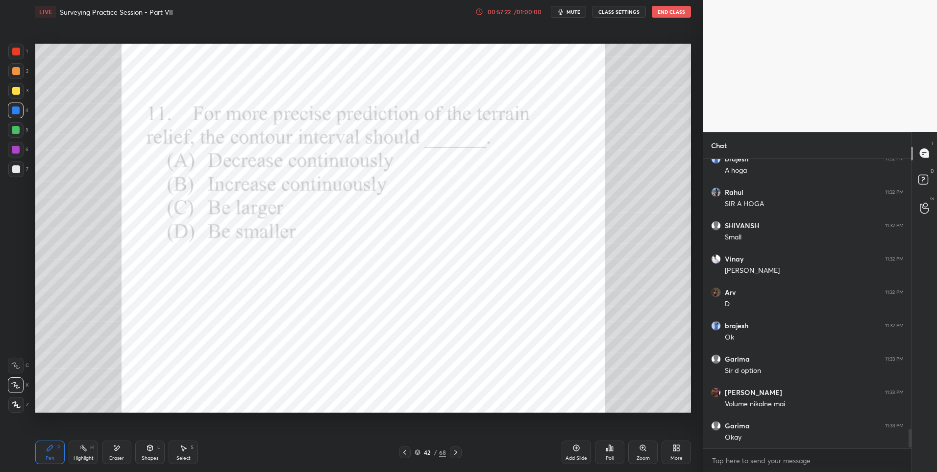
scroll to position [3895, 0]
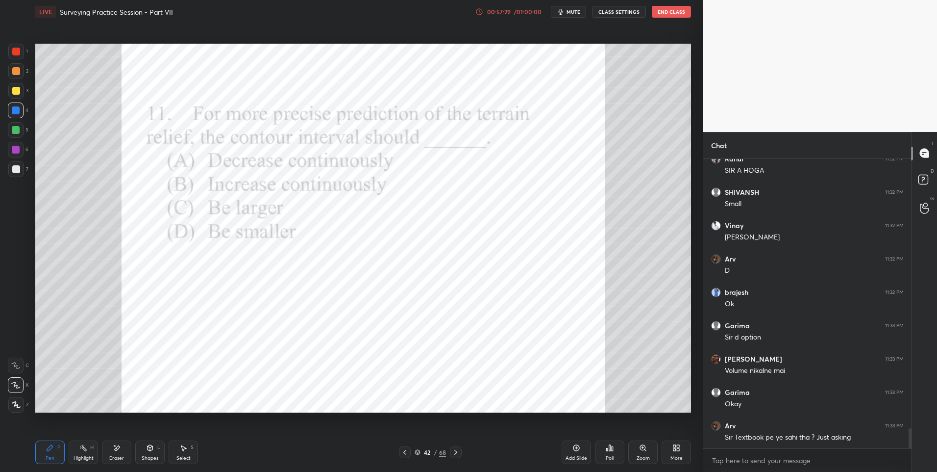
click at [404, 452] on icon at bounding box center [405, 452] width 8 height 8
click at [76, 453] on div "Highlight H" at bounding box center [83, 452] width 29 height 24
click at [87, 455] on div "Highlight" at bounding box center [84, 457] width 20 height 5
click at [456, 448] on icon at bounding box center [456, 452] width 8 height 8
click at [27, 452] on div "1 2 3 4 5 6 7 C X Z E E Erase all H H LIVE Surveying Practice Session - Part VI…" at bounding box center [347, 236] width 695 height 472
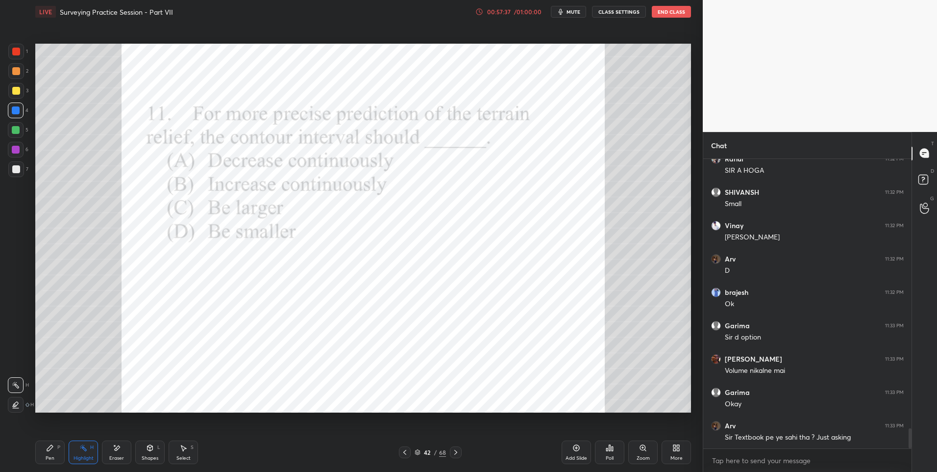
click at [608, 444] on icon at bounding box center [610, 448] width 8 height 8
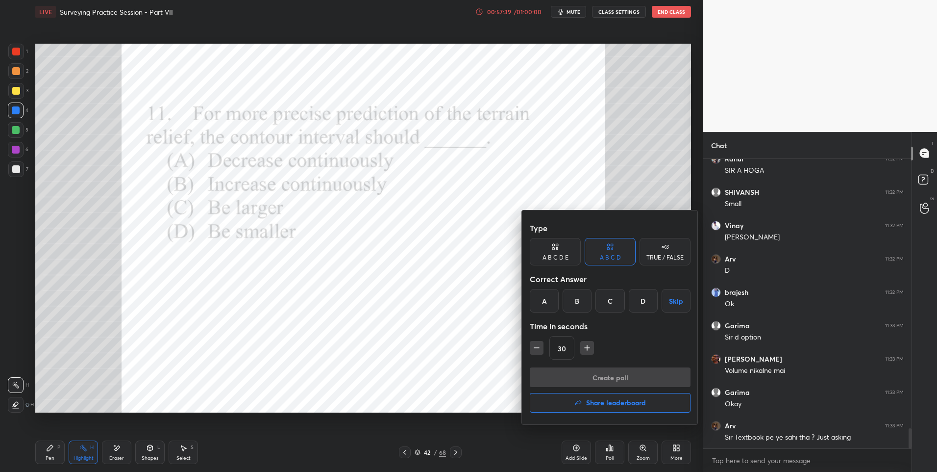
click at [642, 297] on div "D" at bounding box center [643, 301] width 29 height 24
click at [581, 373] on button "Create poll" at bounding box center [610, 377] width 161 height 20
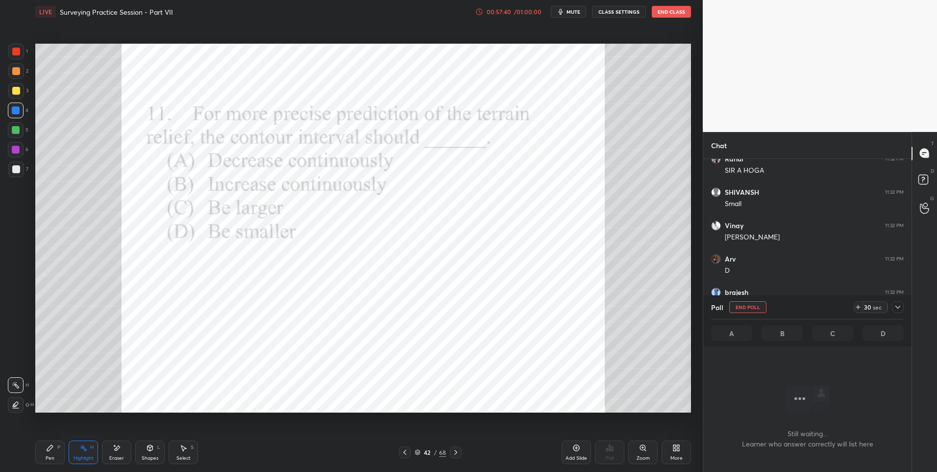
scroll to position [259, 205]
click at [24, 49] on div at bounding box center [16, 52] width 16 height 16
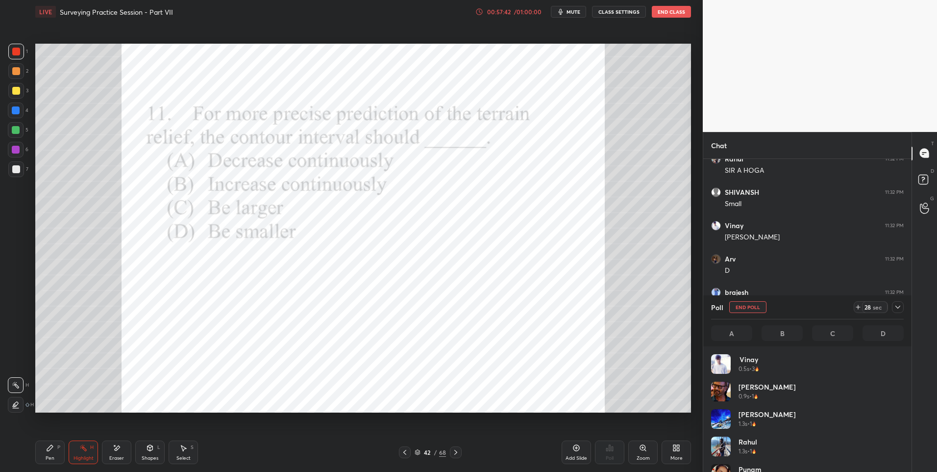
scroll to position [115, 190]
click at [904, 306] on div at bounding box center [898, 307] width 12 height 12
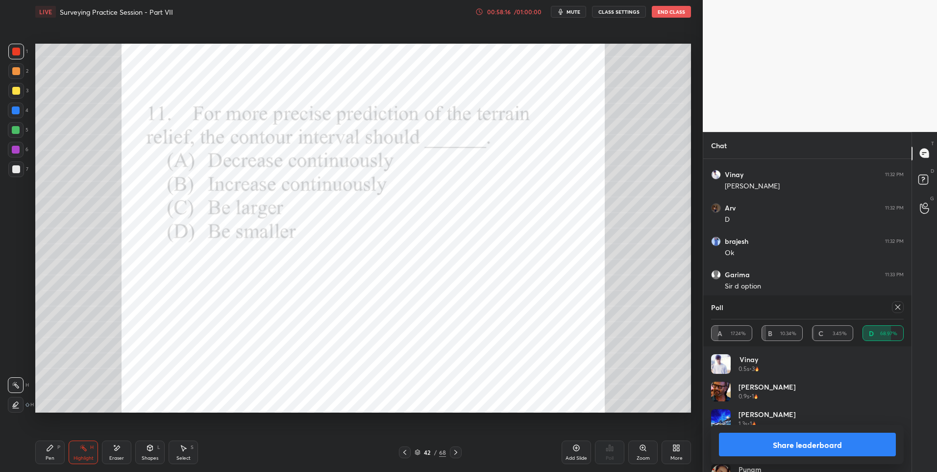
click at [53, 452] on div "Pen P" at bounding box center [49, 452] width 29 height 24
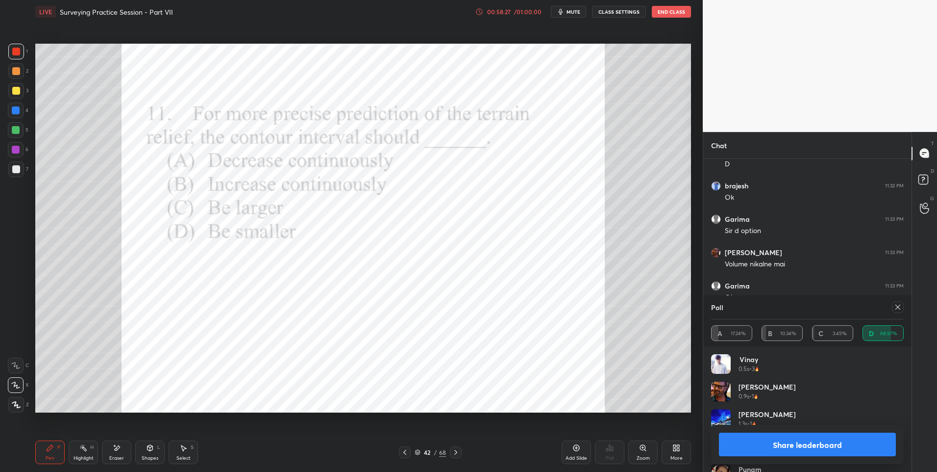
click at [91, 455] on div "Highlight" at bounding box center [84, 457] width 20 height 5
click at [120, 452] on div "Eraser" at bounding box center [116, 452] width 29 height 24
click at [44, 456] on div "Pen P" at bounding box center [49, 452] width 29 height 24
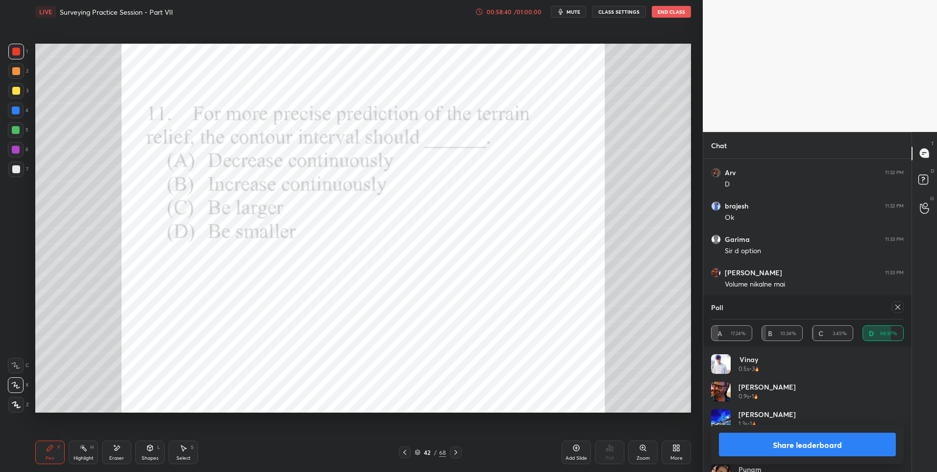
scroll to position [215, 205]
click at [73, 451] on div "Highlight H" at bounding box center [83, 452] width 29 height 24
click at [18, 151] on div at bounding box center [16, 150] width 8 height 8
click at [892, 306] on div at bounding box center [898, 307] width 12 height 12
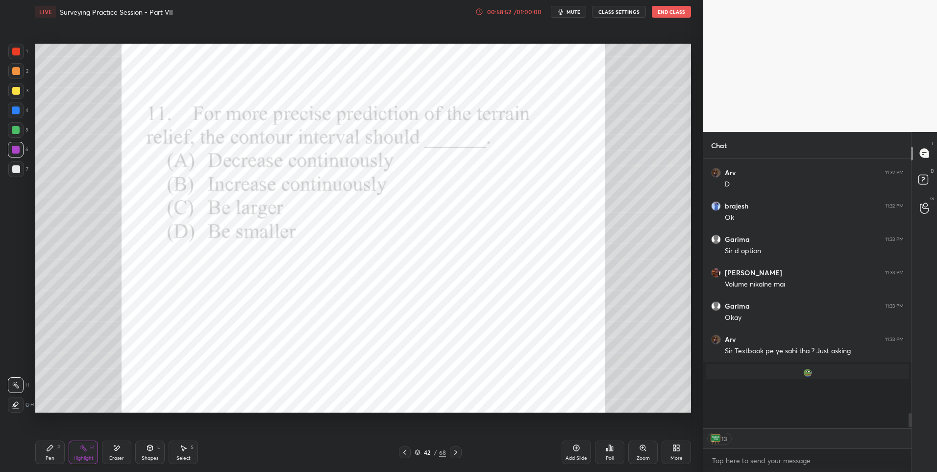
scroll to position [298, 205]
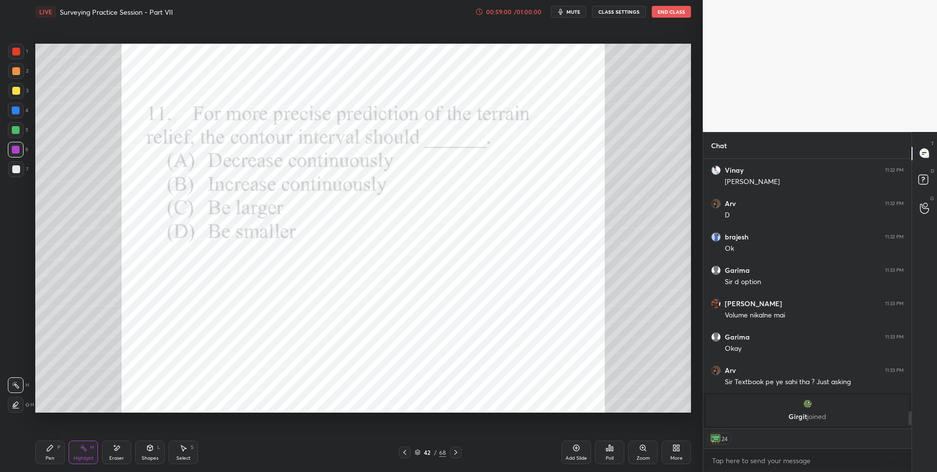
click at [17, 111] on div at bounding box center [16, 110] width 8 height 8
click at [16, 112] on div at bounding box center [16, 110] width 8 height 8
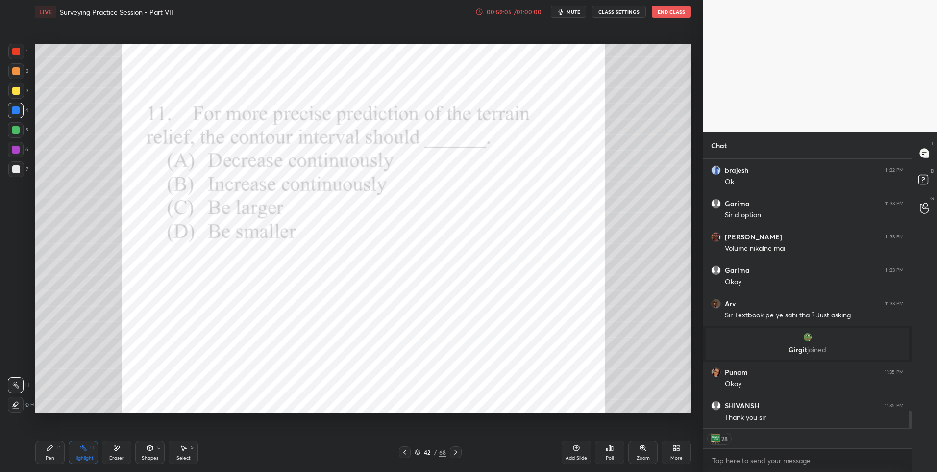
scroll to position [3818, 0]
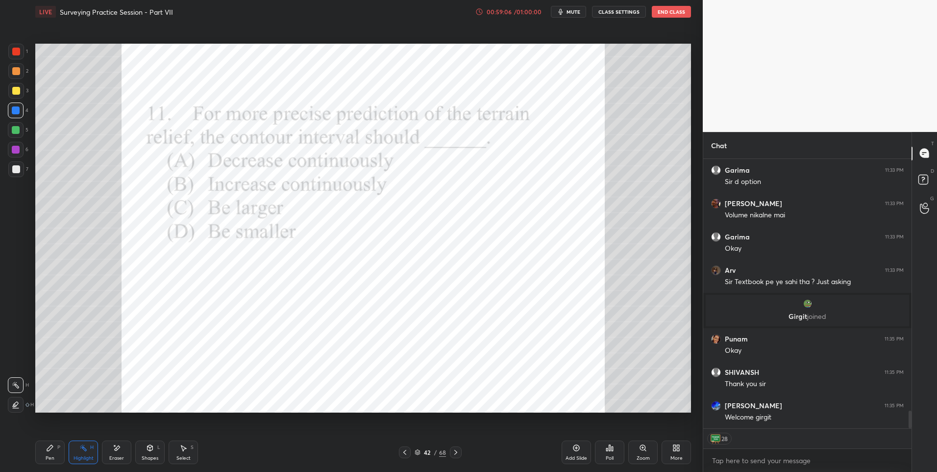
click at [20, 55] on div at bounding box center [16, 52] width 16 height 16
click at [24, 57] on div at bounding box center [16, 52] width 16 height 16
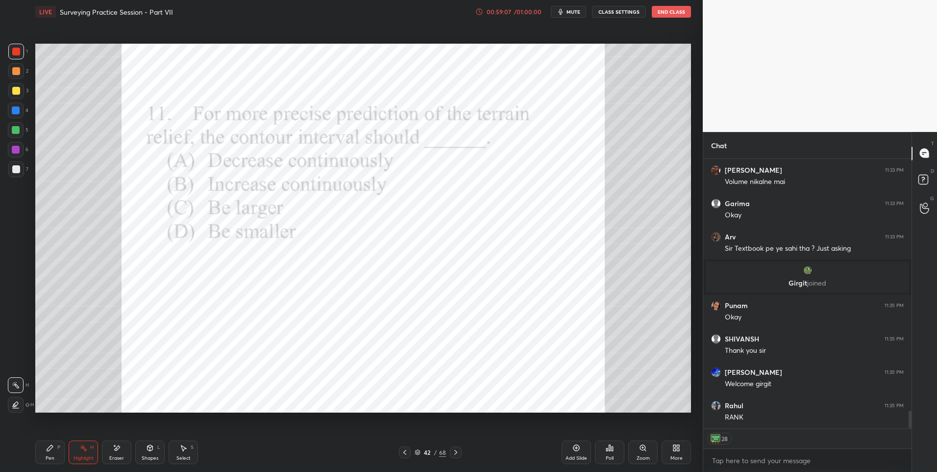
click at [27, 59] on div "1" at bounding box center [18, 54] width 20 height 20
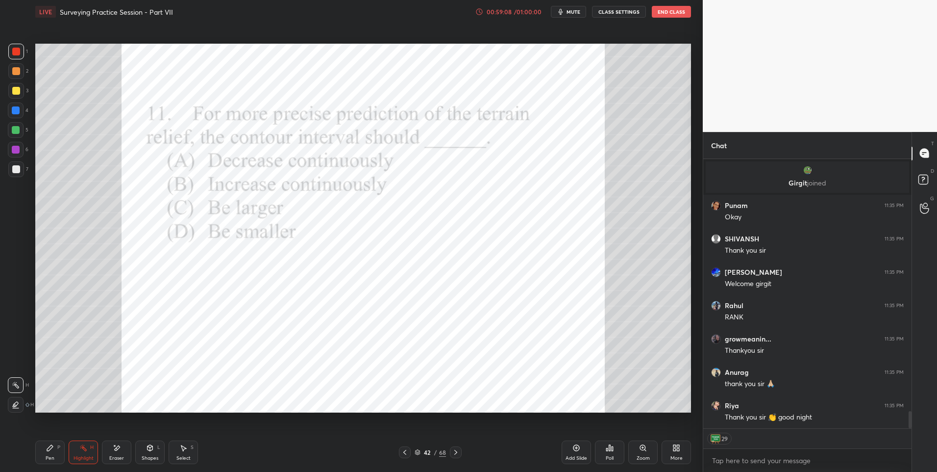
click at [23, 56] on div at bounding box center [16, 52] width 16 height 16
click at [14, 58] on div at bounding box center [16, 52] width 16 height 16
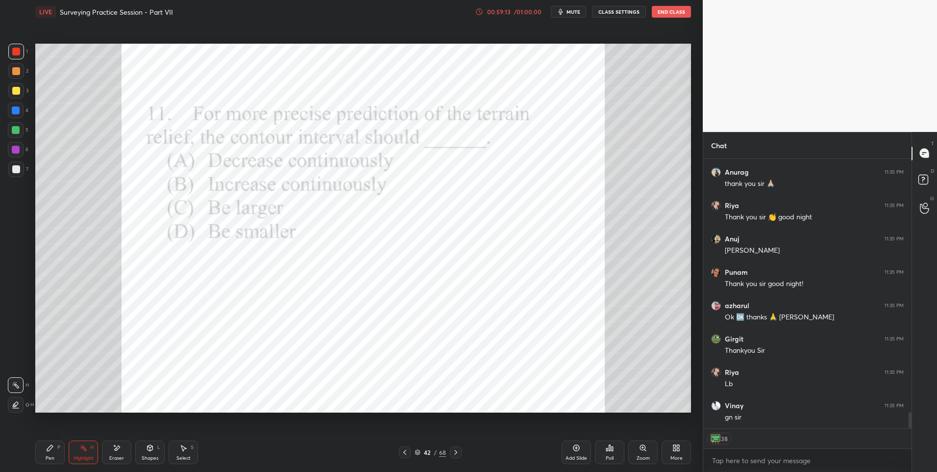
scroll to position [4184, 0]
click at [671, 8] on button "End Class" at bounding box center [671, 12] width 39 height 12
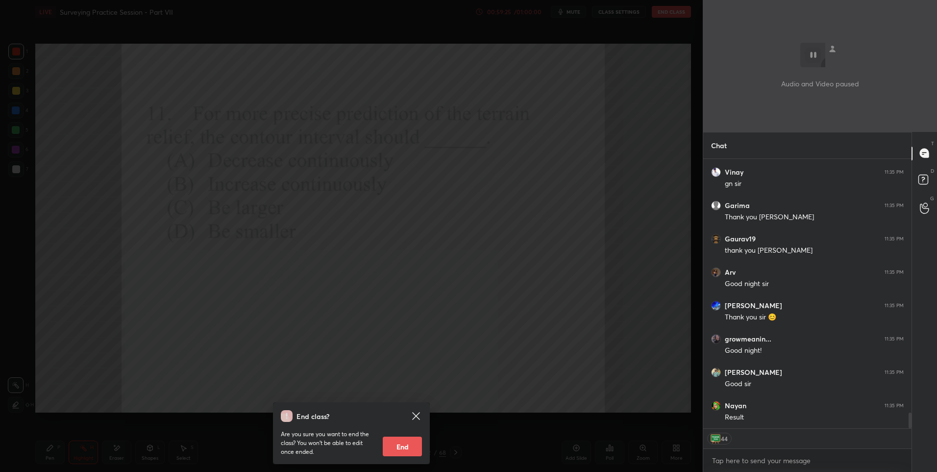
click at [412, 419] on icon at bounding box center [416, 416] width 12 height 12
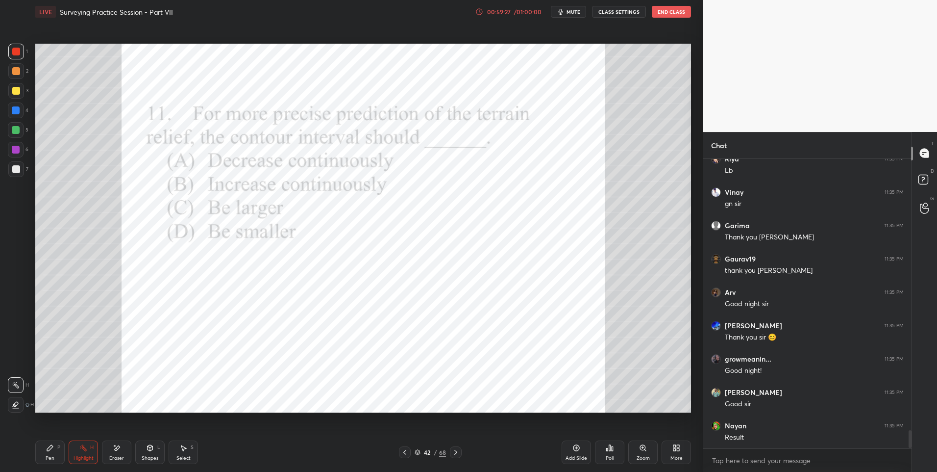
click at [612, 455] on div "Poll" at bounding box center [610, 457] width 8 height 5
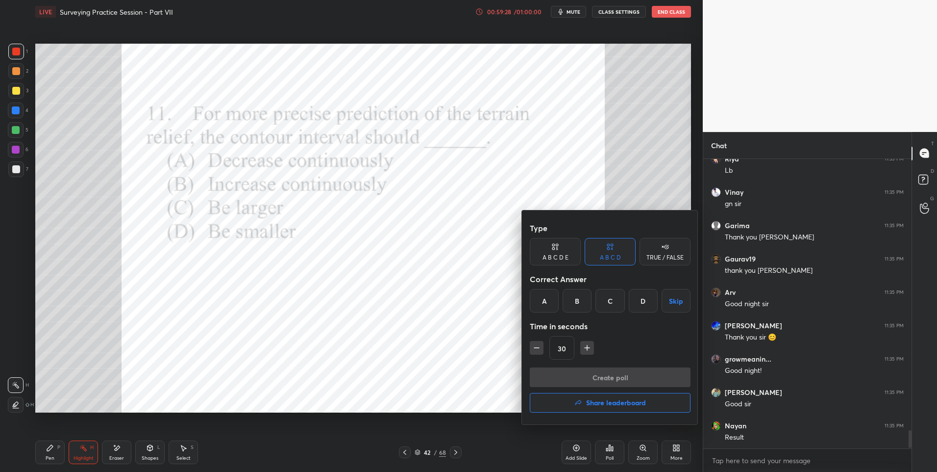
click at [614, 395] on button "Share leaderboard" at bounding box center [610, 403] width 161 height 20
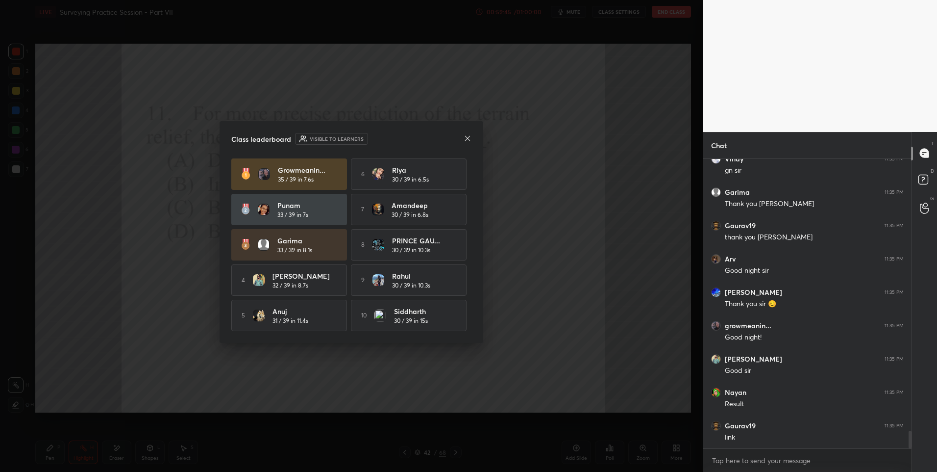
click at [468, 135] on icon at bounding box center [468, 138] width 8 height 8
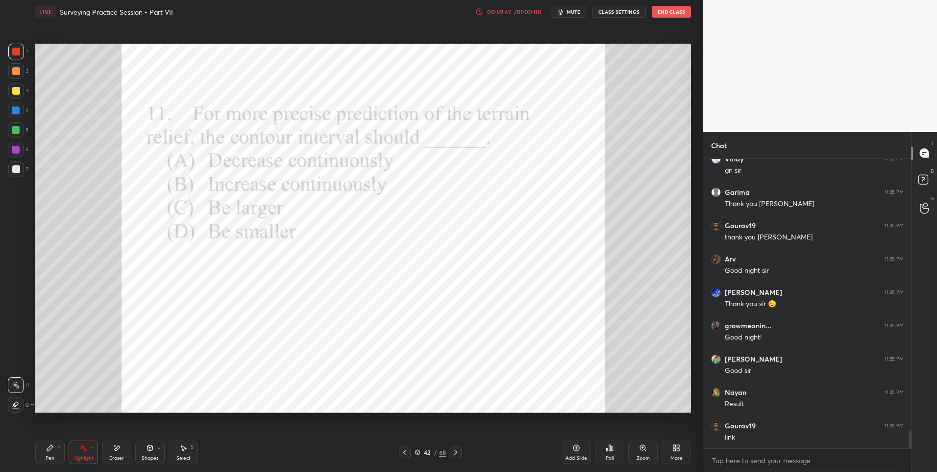
click at [677, 9] on button "End Class" at bounding box center [671, 12] width 39 height 12
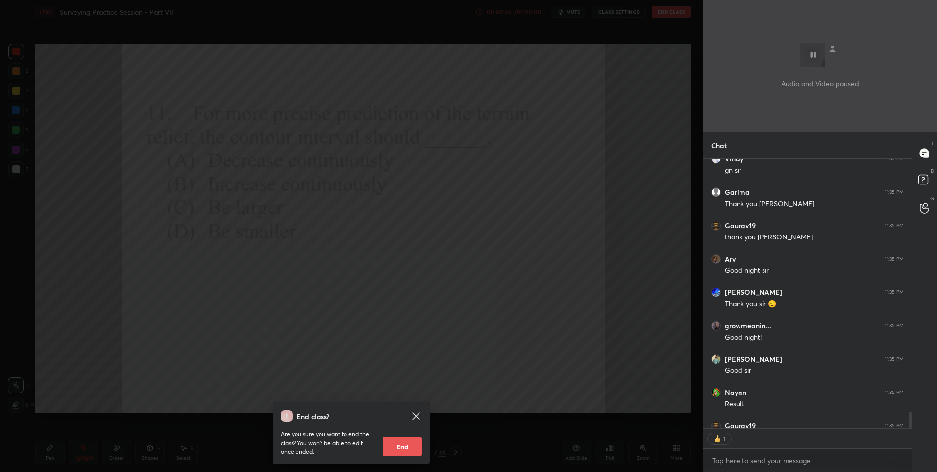
scroll to position [266, 205]
click at [393, 449] on button "End" at bounding box center [402, 446] width 39 height 20
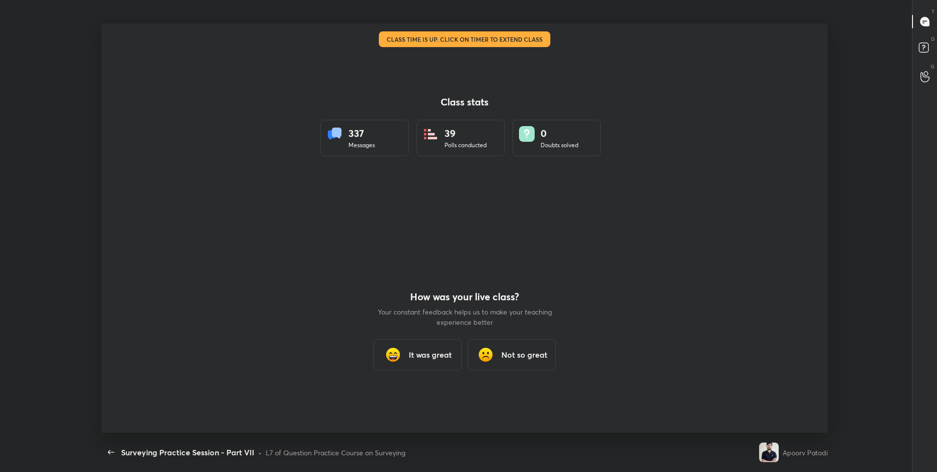
scroll to position [0, 0]
type textarea "x"
click at [425, 344] on div "It was great" at bounding box center [418, 354] width 88 height 31
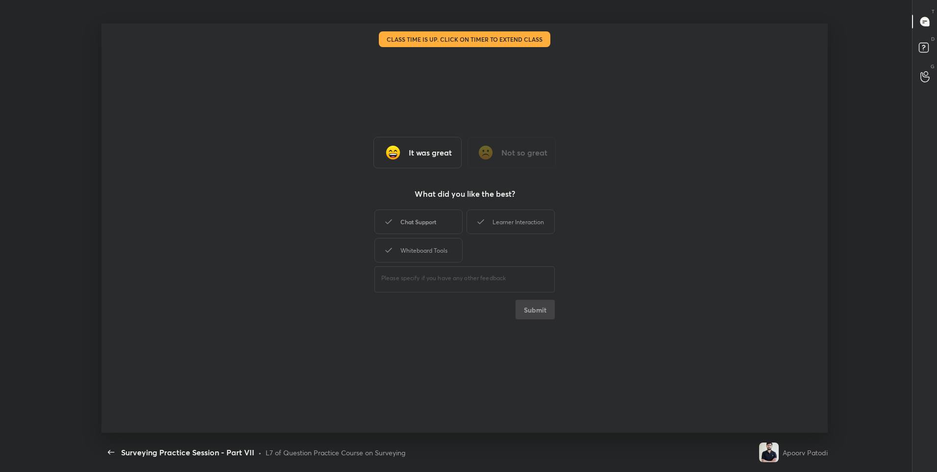
click at [437, 213] on div "Chat Support" at bounding box center [419, 221] width 88 height 25
click at [522, 223] on div "Learner Interaction" at bounding box center [511, 221] width 88 height 25
drag, startPoint x: 398, startPoint y: 256, endPoint x: 502, endPoint y: 294, distance: 110.1
click at [413, 260] on div "Whiteboard Tools" at bounding box center [419, 250] width 88 height 25
click at [536, 319] on div "It was great Not so great What did you like the best? Chat Support Learner Inte…" at bounding box center [464, 228] width 727 height 409
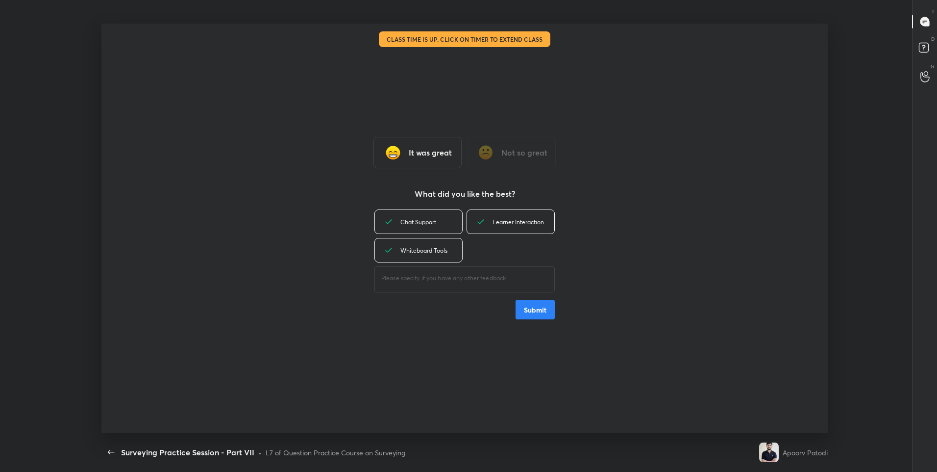
drag, startPoint x: 535, startPoint y: 300, endPoint x: 535, endPoint y: 309, distance: 8.8
click at [535, 301] on button "Submit" at bounding box center [535, 310] width 39 height 20
